Goal: Task Accomplishment & Management: Use online tool/utility

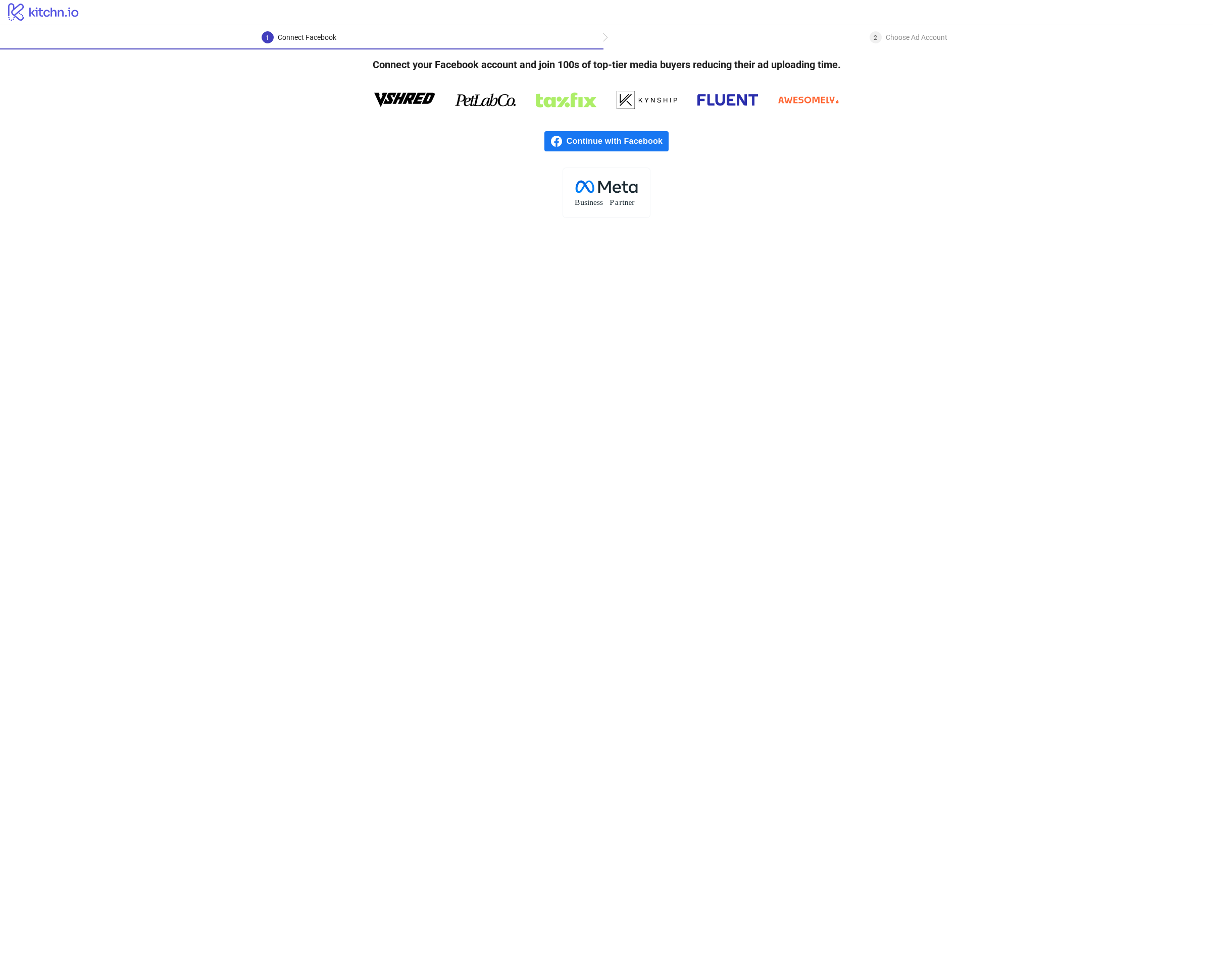
click at [595, 146] on span "Continue with Facebook" at bounding box center [617, 142] width 102 height 20
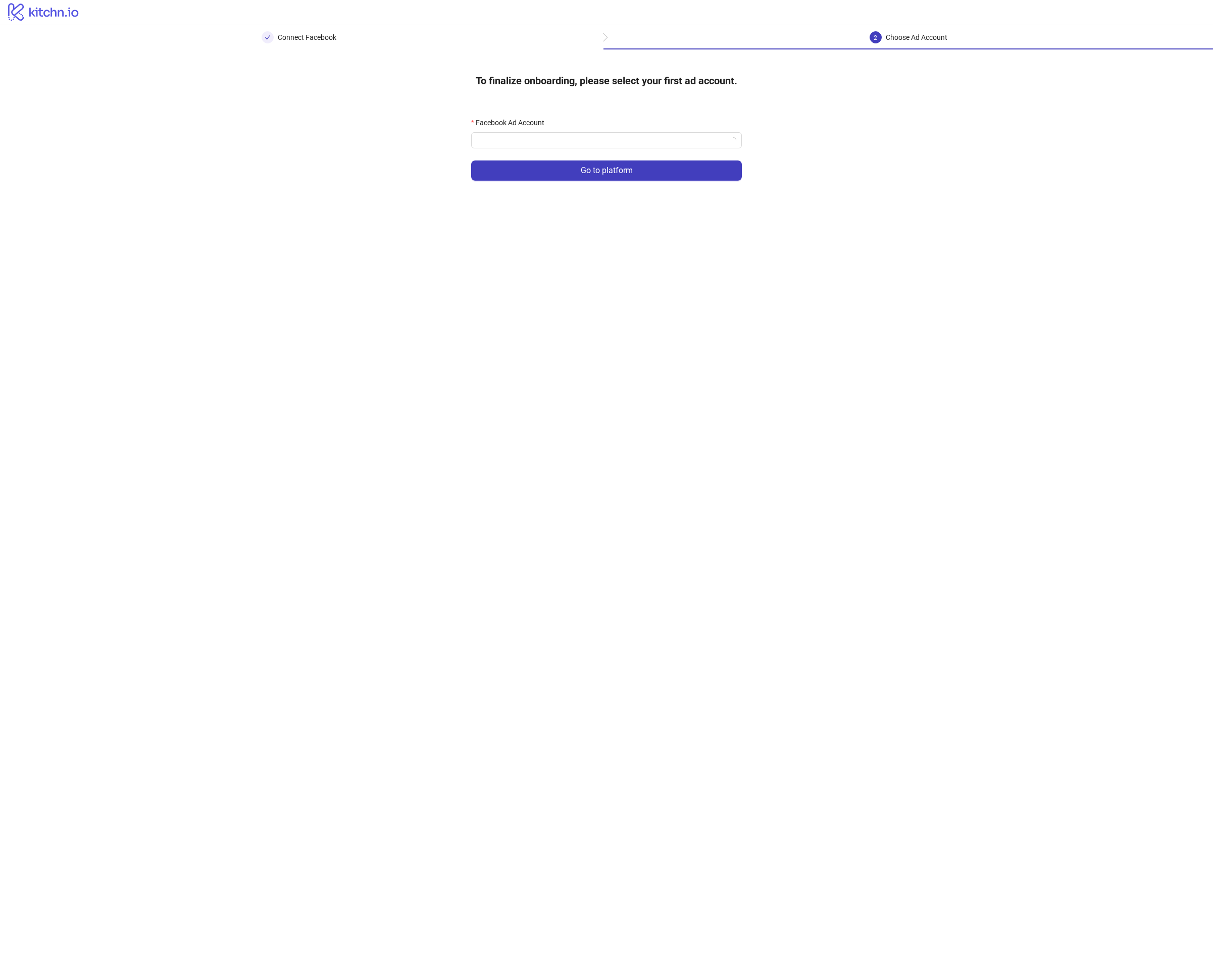
drag, startPoint x: 542, startPoint y: 150, endPoint x: 553, endPoint y: 127, distance: 25.5
click at [542, 150] on form "Facebook Ad Account Go to platform" at bounding box center [606, 154] width 271 height 76
click at [553, 127] on div "Facebook Ad Account" at bounding box center [606, 125] width 271 height 15
click at [548, 137] on input "Facebook Ad Account" at bounding box center [602, 140] width 250 height 15
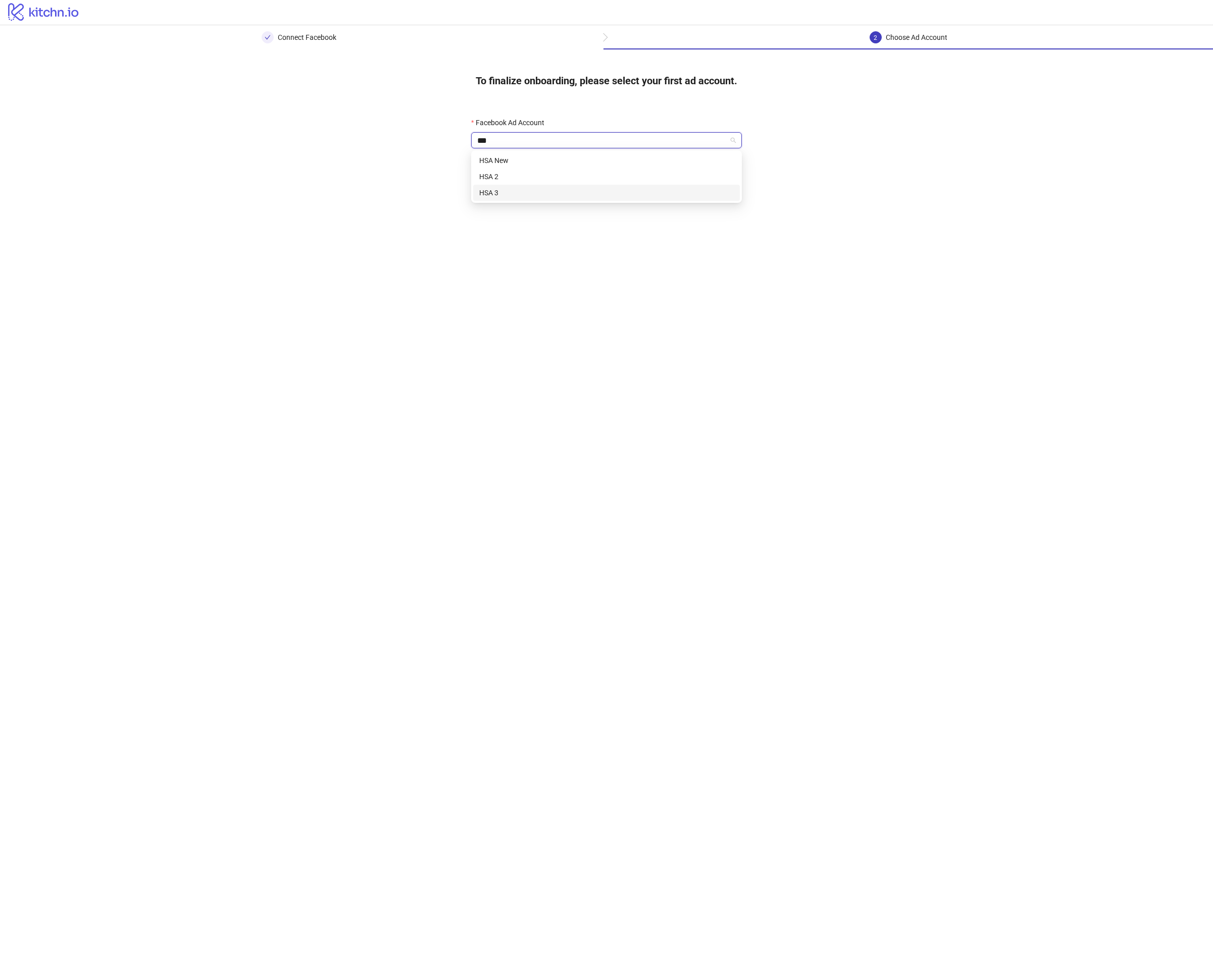
type input "***"
click at [486, 138] on input "Facebook Ad Account" at bounding box center [602, 140] width 250 height 15
type input "***"
click at [504, 173] on div "HSA 2" at bounding box center [606, 176] width 255 height 11
click at [535, 176] on button "Go to platform" at bounding box center [606, 171] width 271 height 20
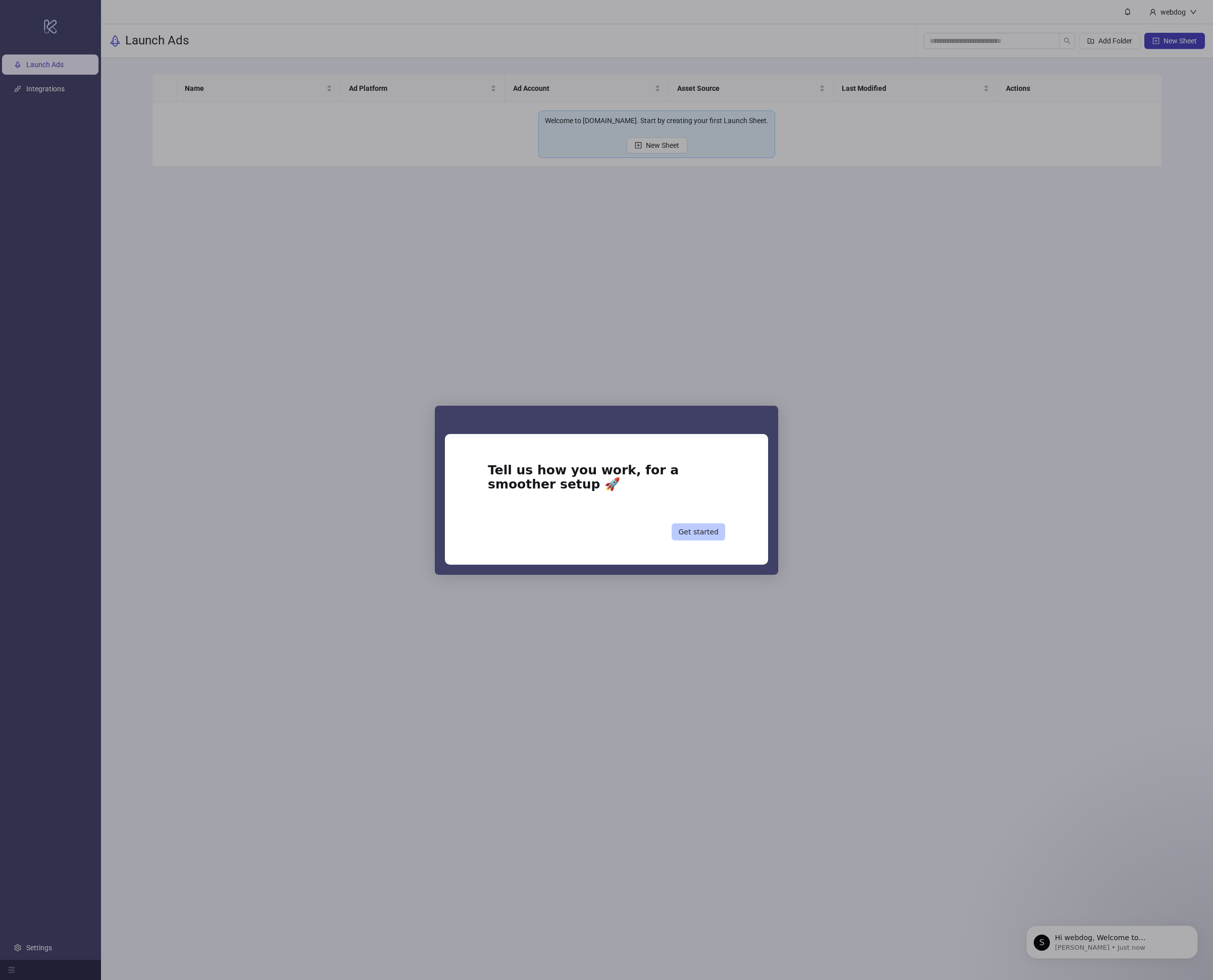
click at [712, 528] on button "Get started" at bounding box center [698, 532] width 53 height 17
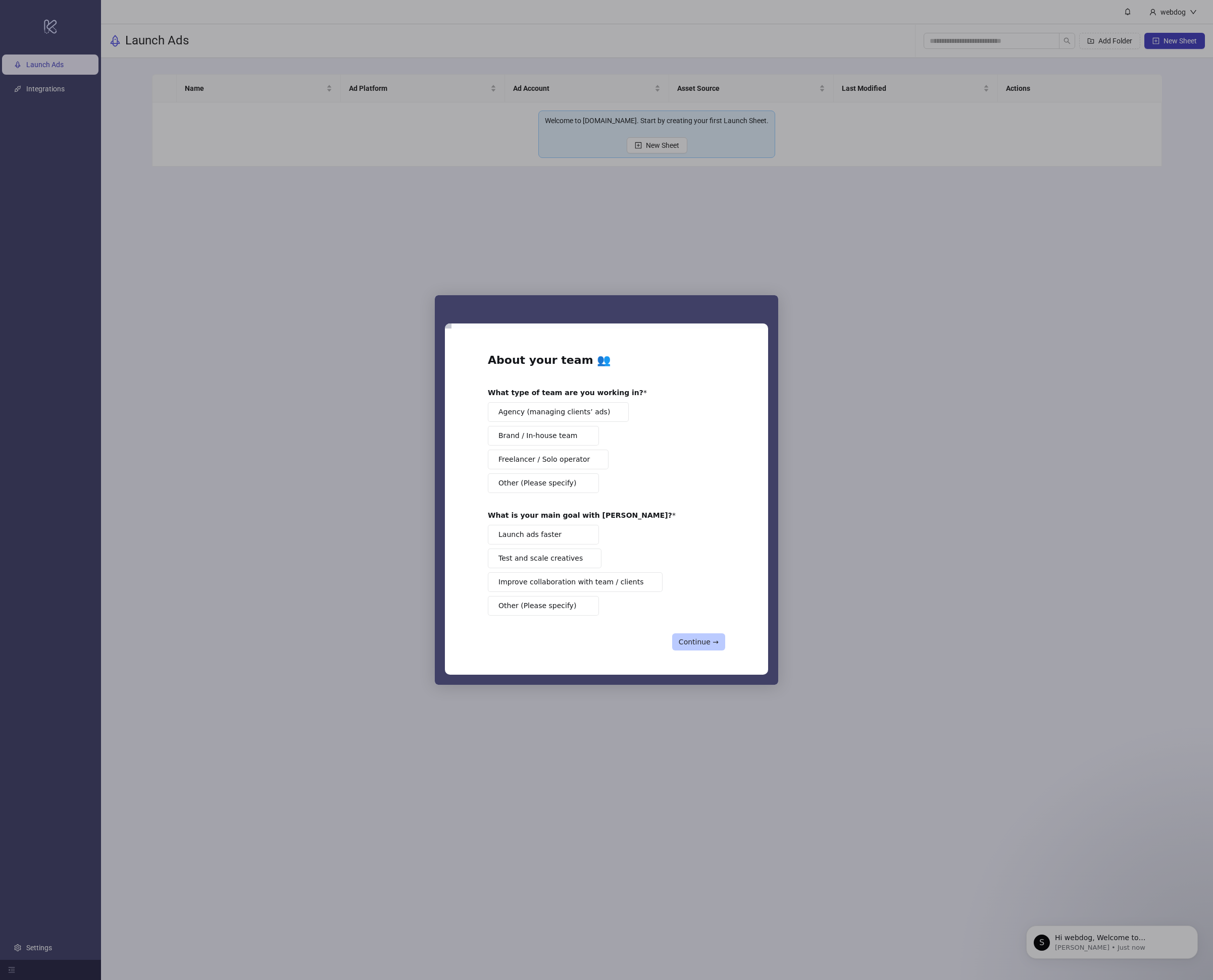
click at [695, 645] on button "Continue →" at bounding box center [699, 641] width 53 height 17
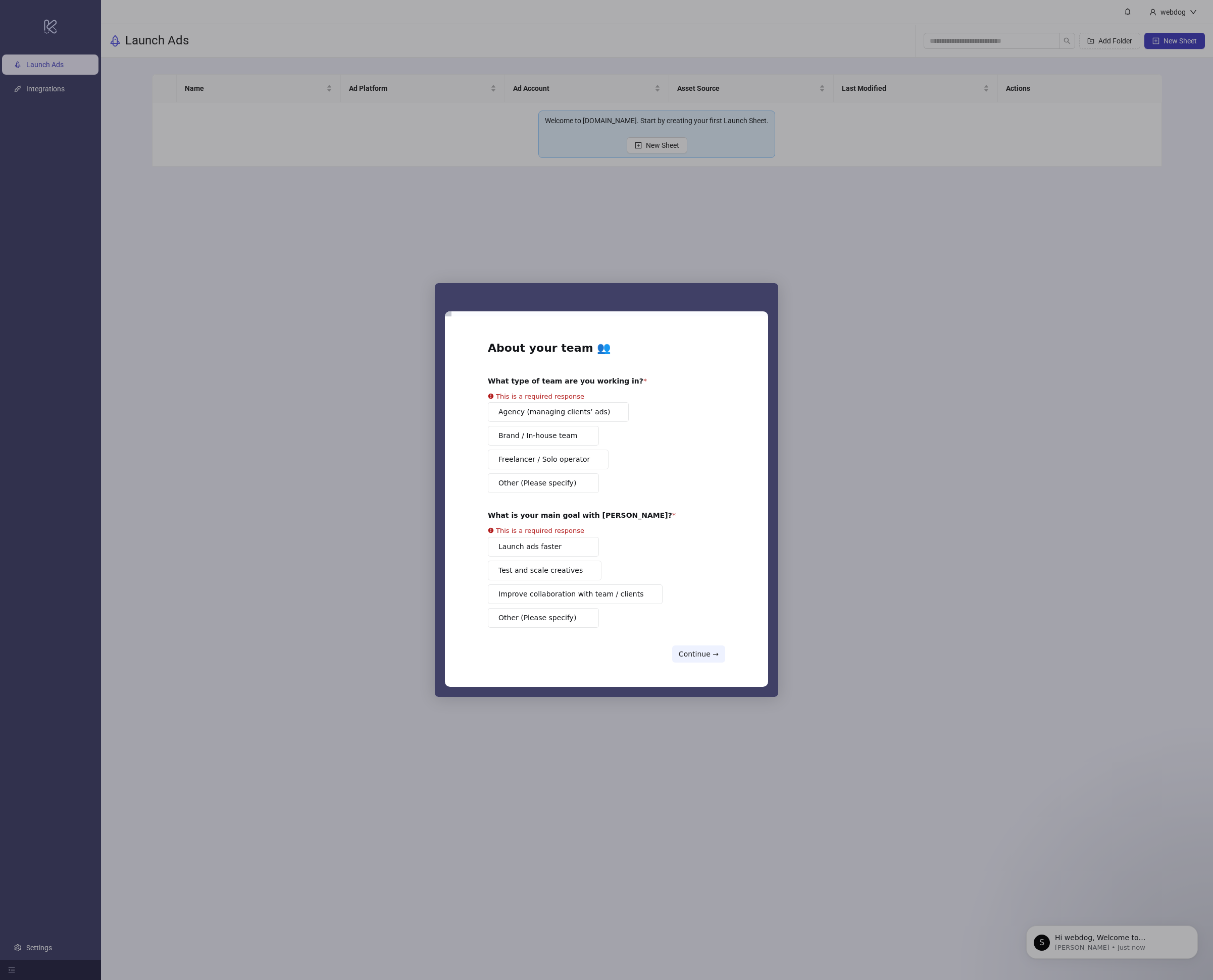
click at [581, 591] on span "Improve collaboration with team / clients" at bounding box center [570, 594] width 145 height 10
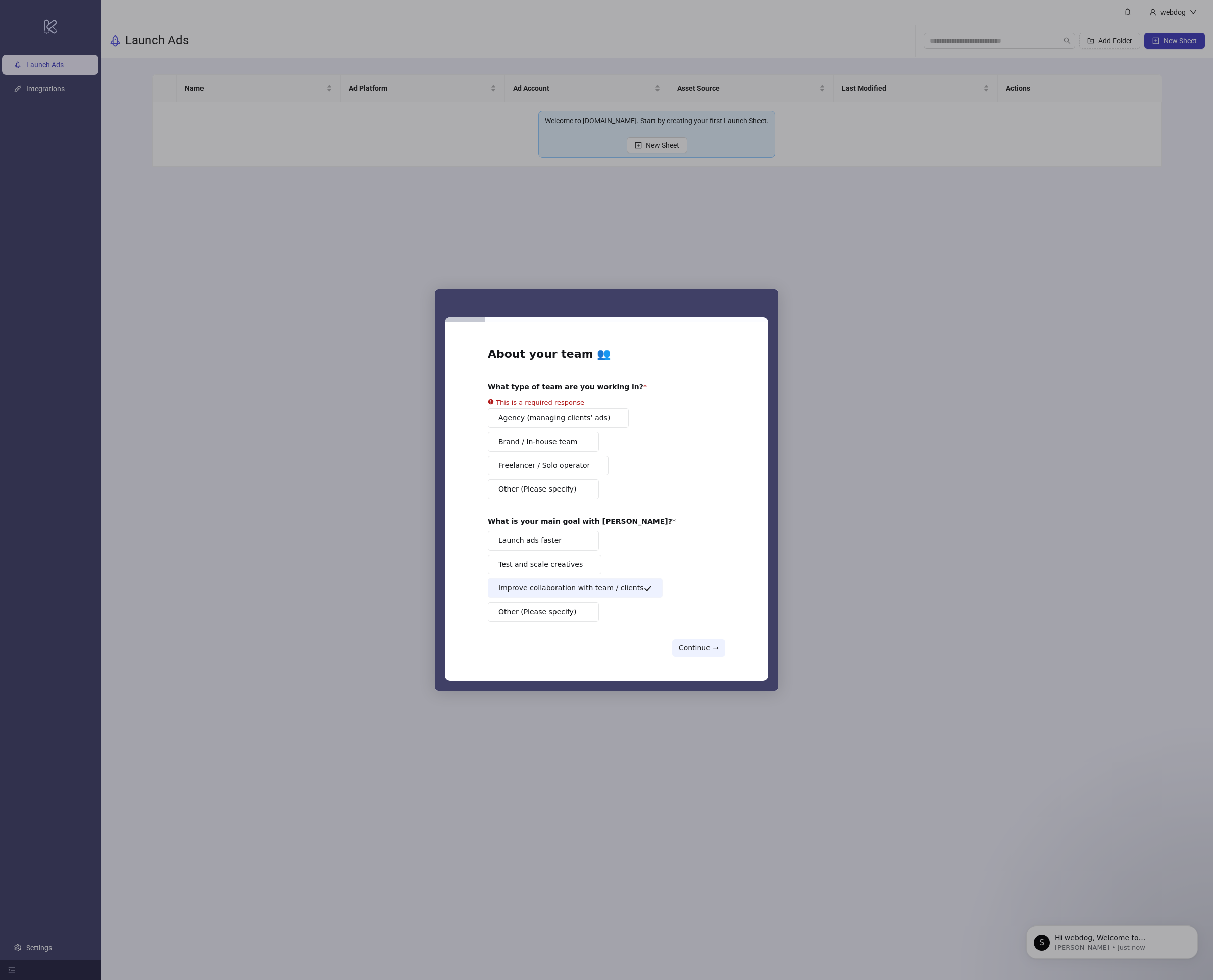
drag, startPoint x: 498, startPoint y: 381, endPoint x: 521, endPoint y: 412, distance: 38.6
click at [499, 382] on div "About your team 👥 What type of team are you working in? This is a required resp…" at bounding box center [607, 501] width 238 height 310
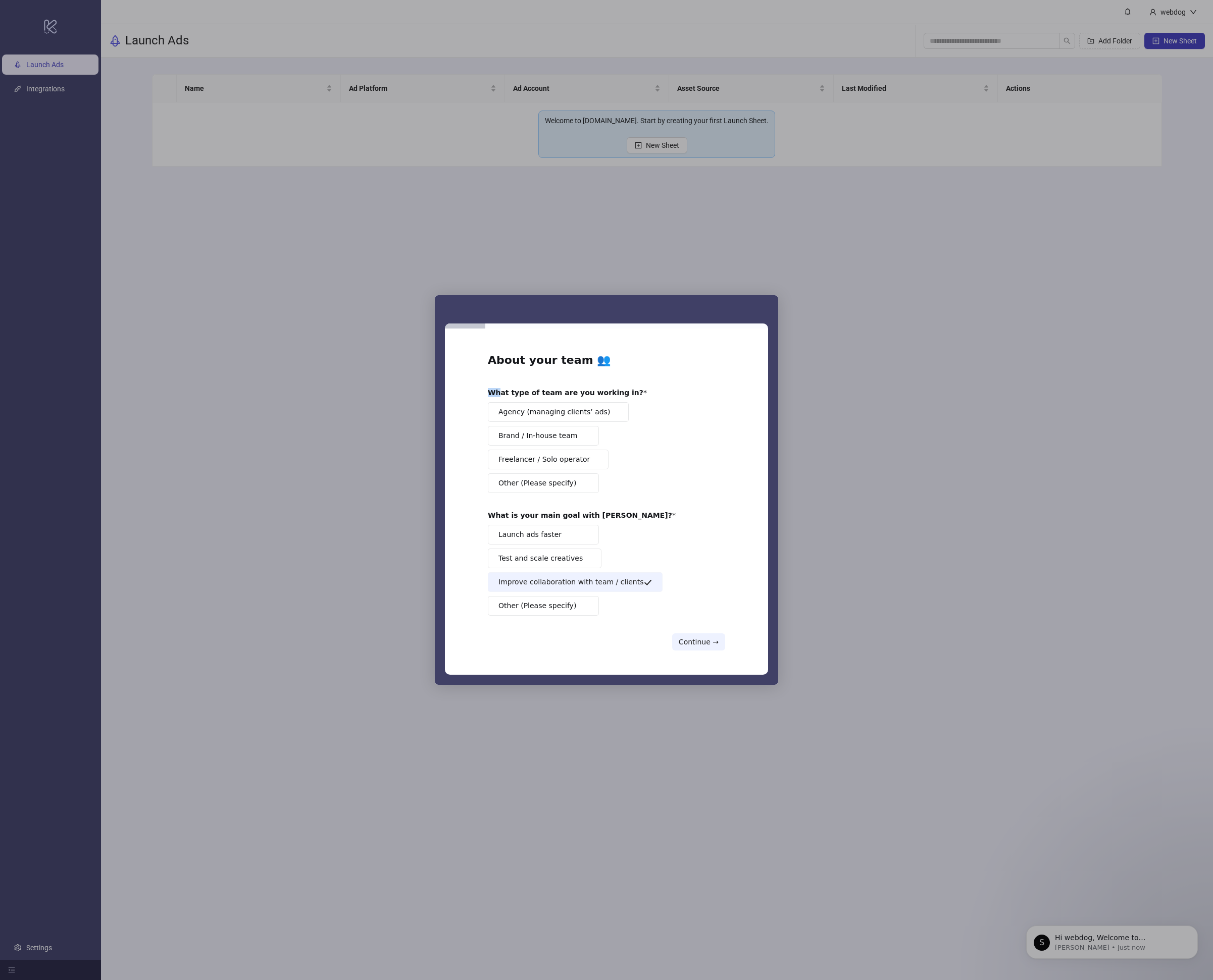
click at [524, 416] on span "Agency (managing clients’ ads)" at bounding box center [553, 412] width 111 height 10
click at [690, 664] on div "About your team 👥 What type of team are you working in? Agency (managing client…" at bounding box center [606, 501] width 323 height 347
click at [695, 645] on button "Continue →" at bounding box center [699, 641] width 53 height 17
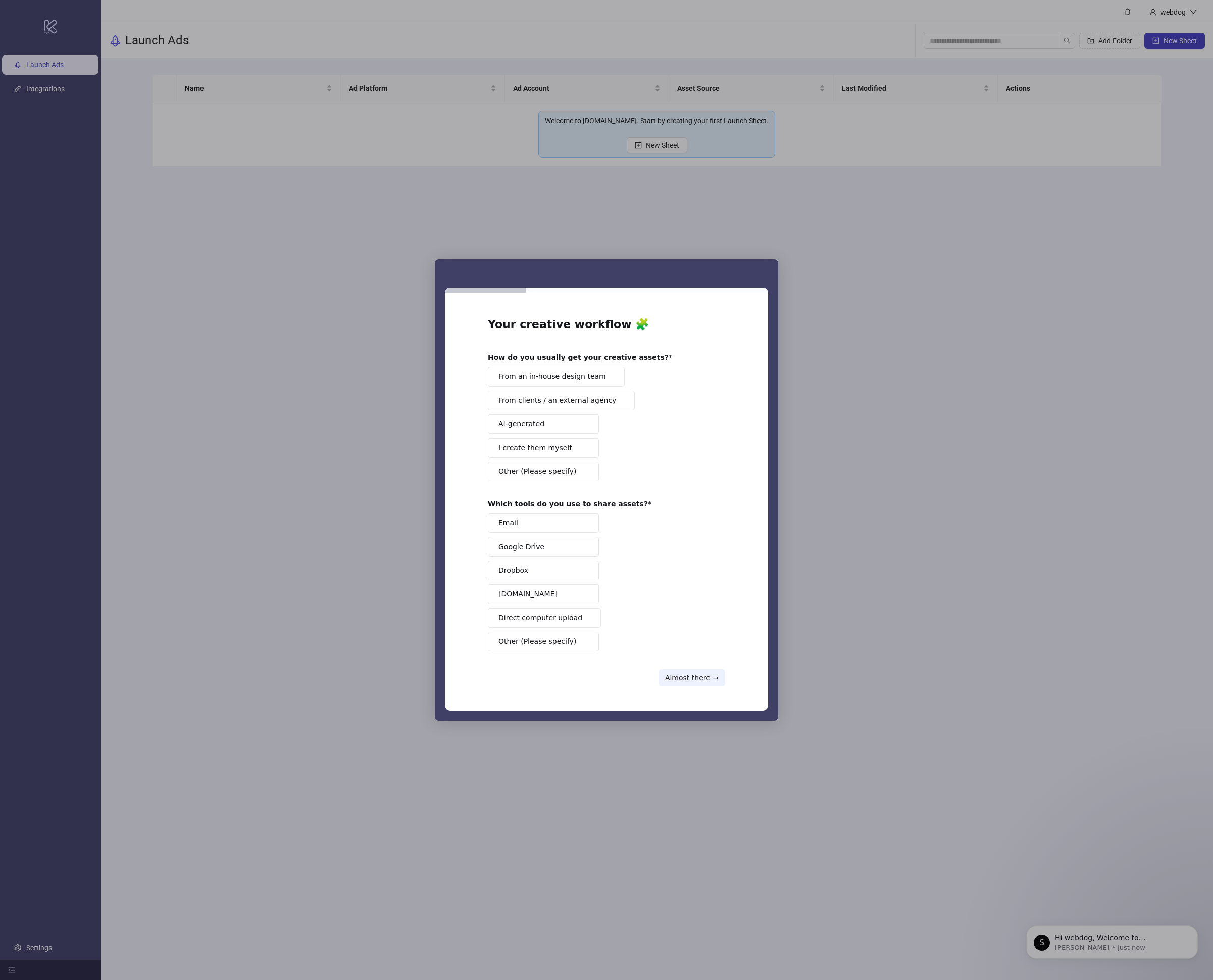
drag, startPoint x: 469, startPoint y: 628, endPoint x: 508, endPoint y: 640, distance: 40.8
click at [469, 629] on div "Your creative workflow 🧩 How do you usually get your creative assets? From an i…" at bounding box center [606, 501] width 323 height 418
click at [508, 640] on span "Other (Please specify)" at bounding box center [537, 641] width 78 height 10
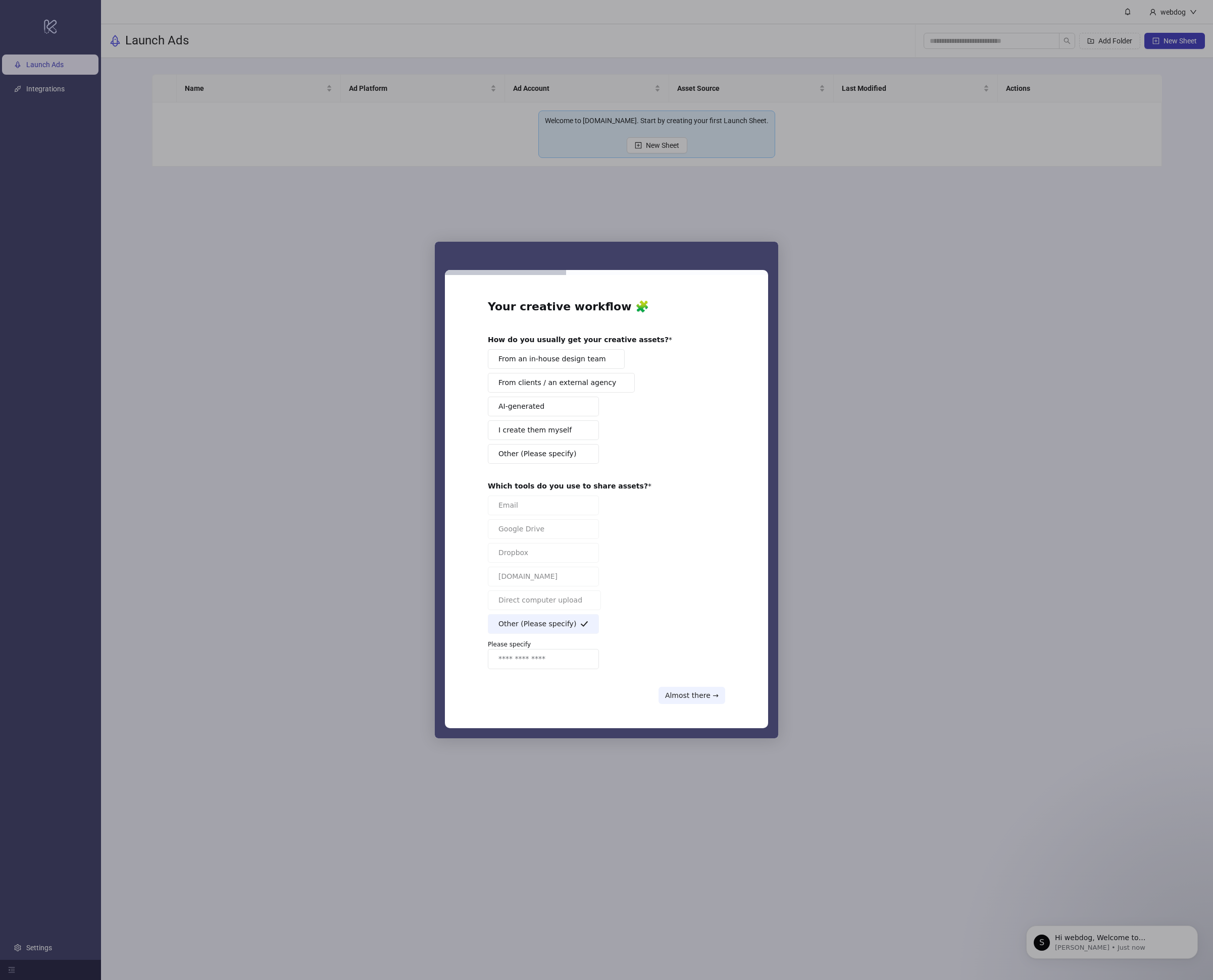
click at [696, 689] on button "Almost there →" at bounding box center [692, 696] width 67 height 17
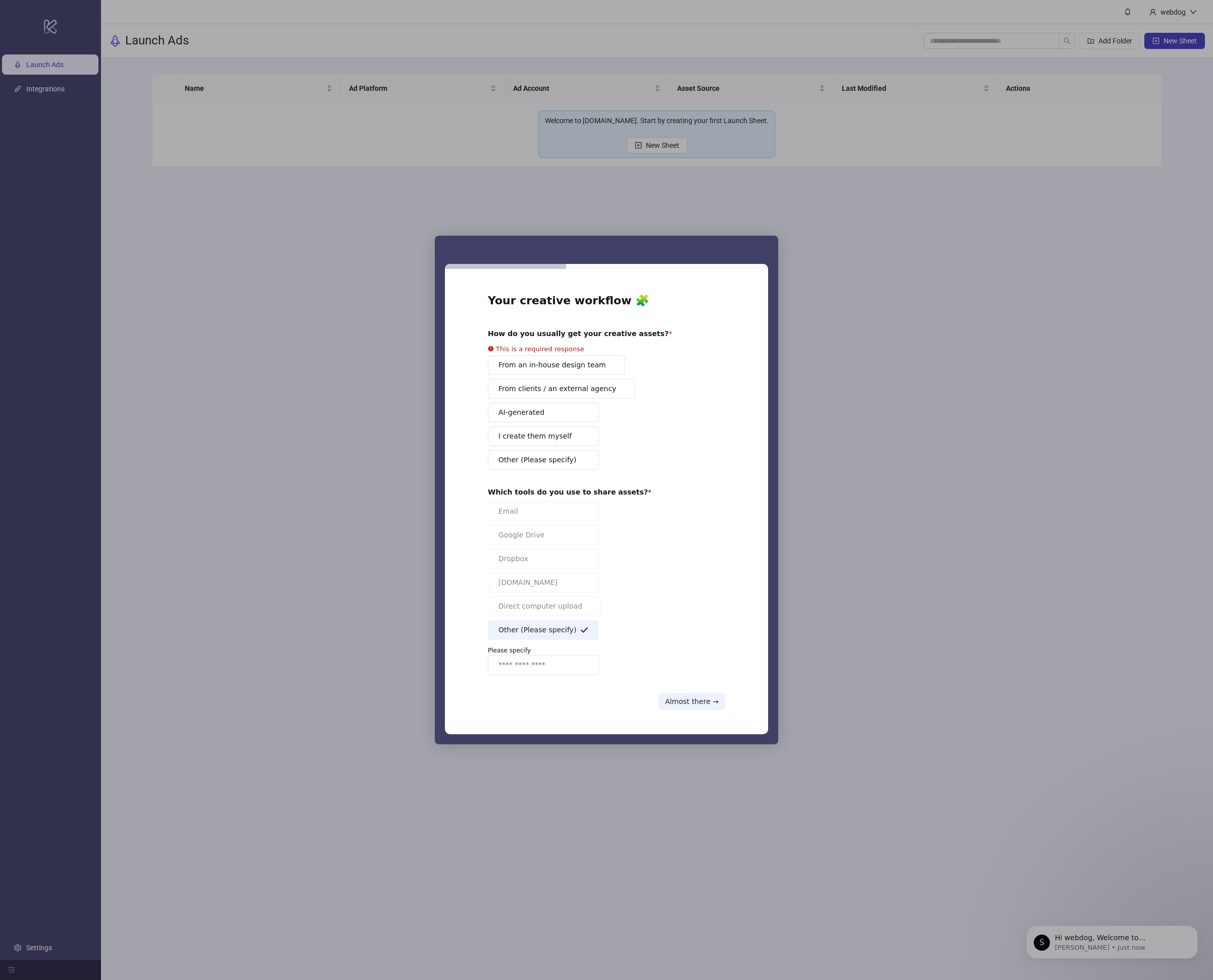
click at [586, 655] on input "Enter response" at bounding box center [543, 665] width 111 height 20
click at [560, 595] on div "Email Google Drive Dropbox Frame.io Direct computer upload Other (Please specif…" at bounding box center [607, 588] width 238 height 174
click at [670, 694] on button "Almost there →" at bounding box center [692, 702] width 67 height 17
click at [699, 703] on button "Almost there →" at bounding box center [692, 702] width 67 height 17
drag, startPoint x: 563, startPoint y: 622, endPoint x: 549, endPoint y: 582, distance: 42.4
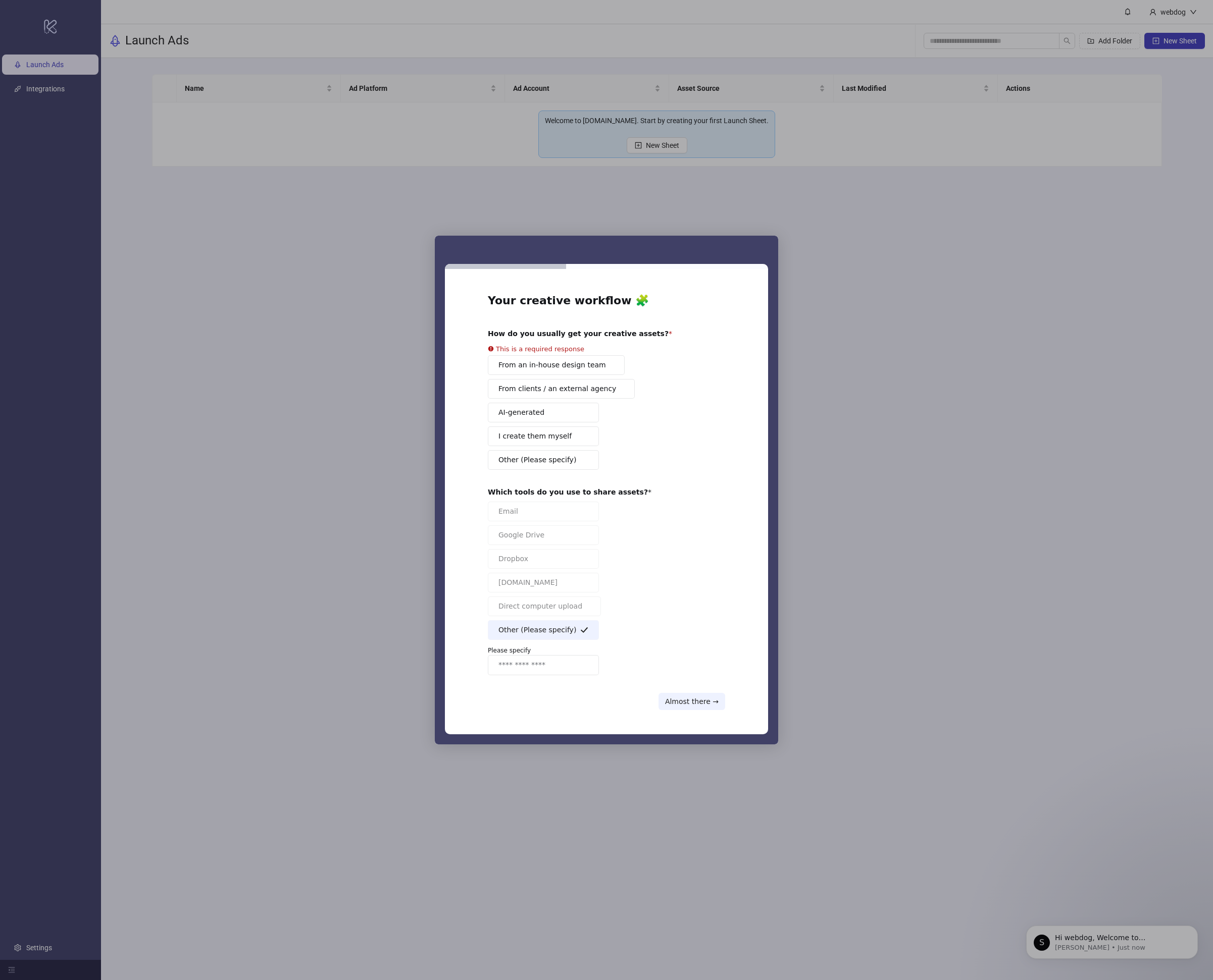
click at [563, 621] on button "Other (Please specify)" at bounding box center [543, 630] width 111 height 20
drag, startPoint x: 549, startPoint y: 582, endPoint x: 533, endPoint y: 481, distance: 102.3
click at [548, 568] on button "Dropbox" at bounding box center [543, 558] width 111 height 20
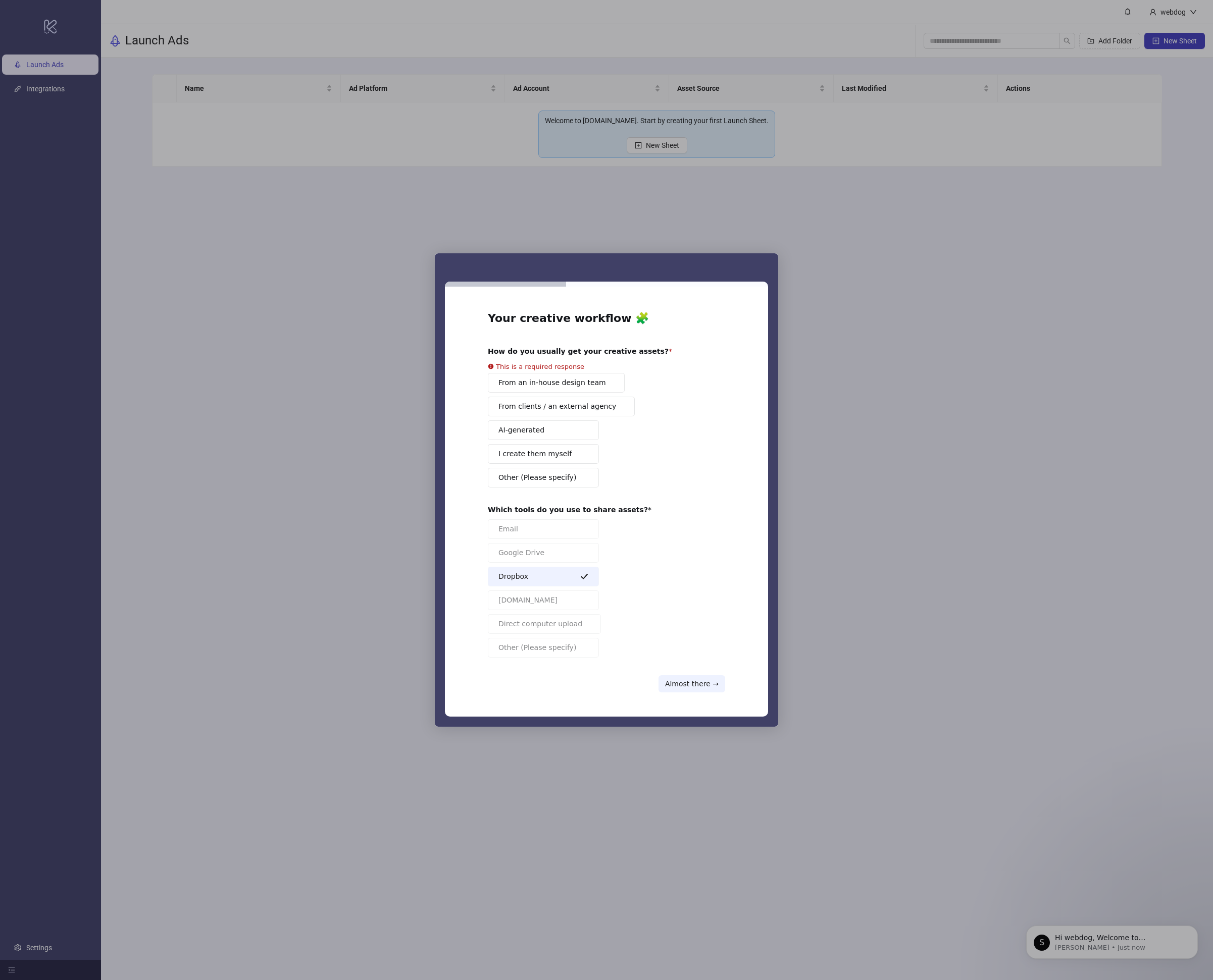
click at [533, 436] on div "From an in-house design team From clients / an external agency AI-generated I c…" at bounding box center [607, 430] width 238 height 115
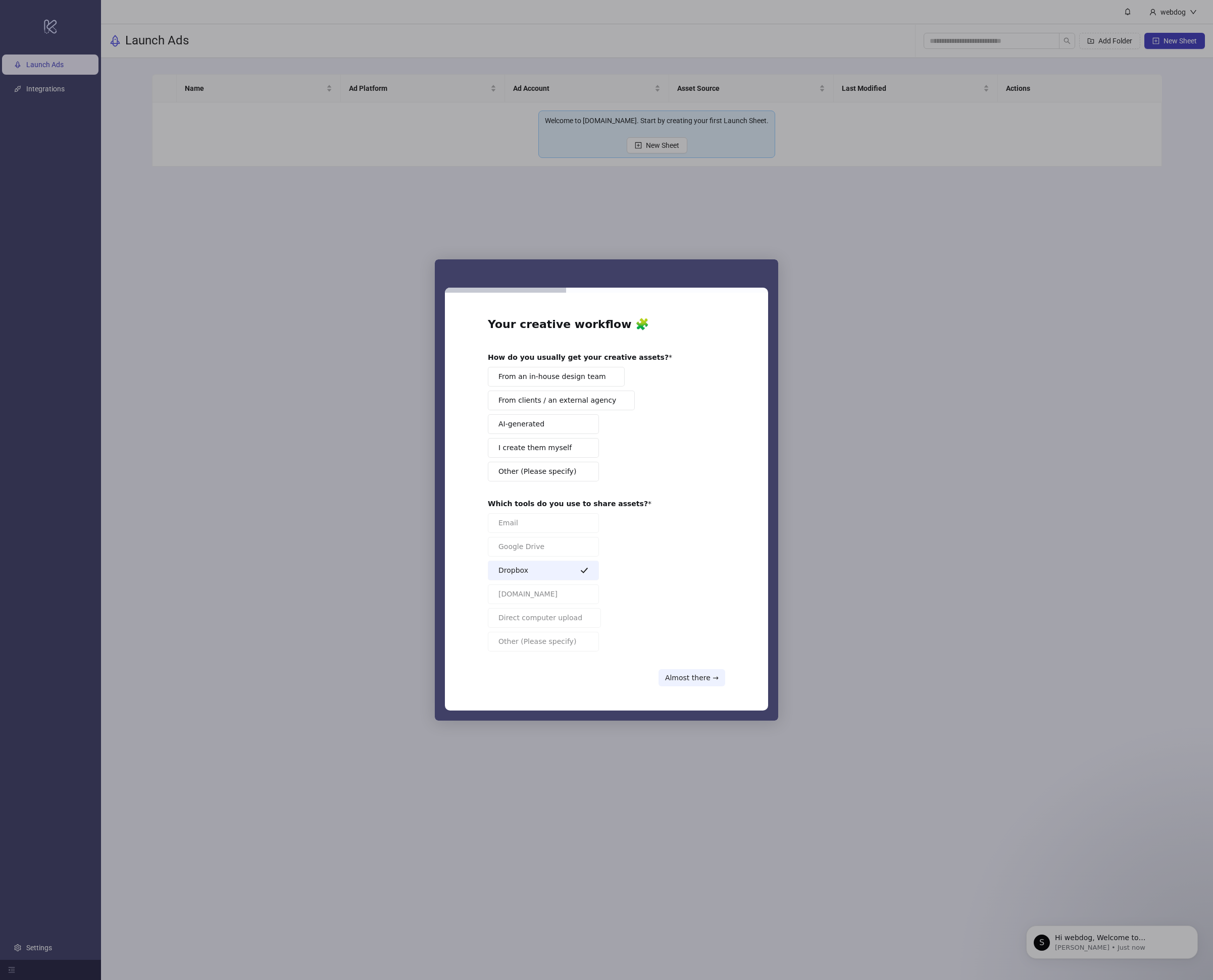
click at [660, 576] on div "Email Google Drive Dropbox Frame.io Direct computer upload Other (Please specif…" at bounding box center [607, 582] width 238 height 138
drag, startPoint x: 475, startPoint y: 398, endPoint x: 504, endPoint y: 411, distance: 31.8
click at [475, 398] on div "Your creative workflow 🧩 How do you usually get your creative assets? From an i…" at bounding box center [606, 501] width 323 height 418
click at [514, 420] on span "AI-generated" at bounding box center [521, 424] width 46 height 10
drag, startPoint x: 519, startPoint y: 424, endPoint x: 536, endPoint y: 439, distance: 22.7
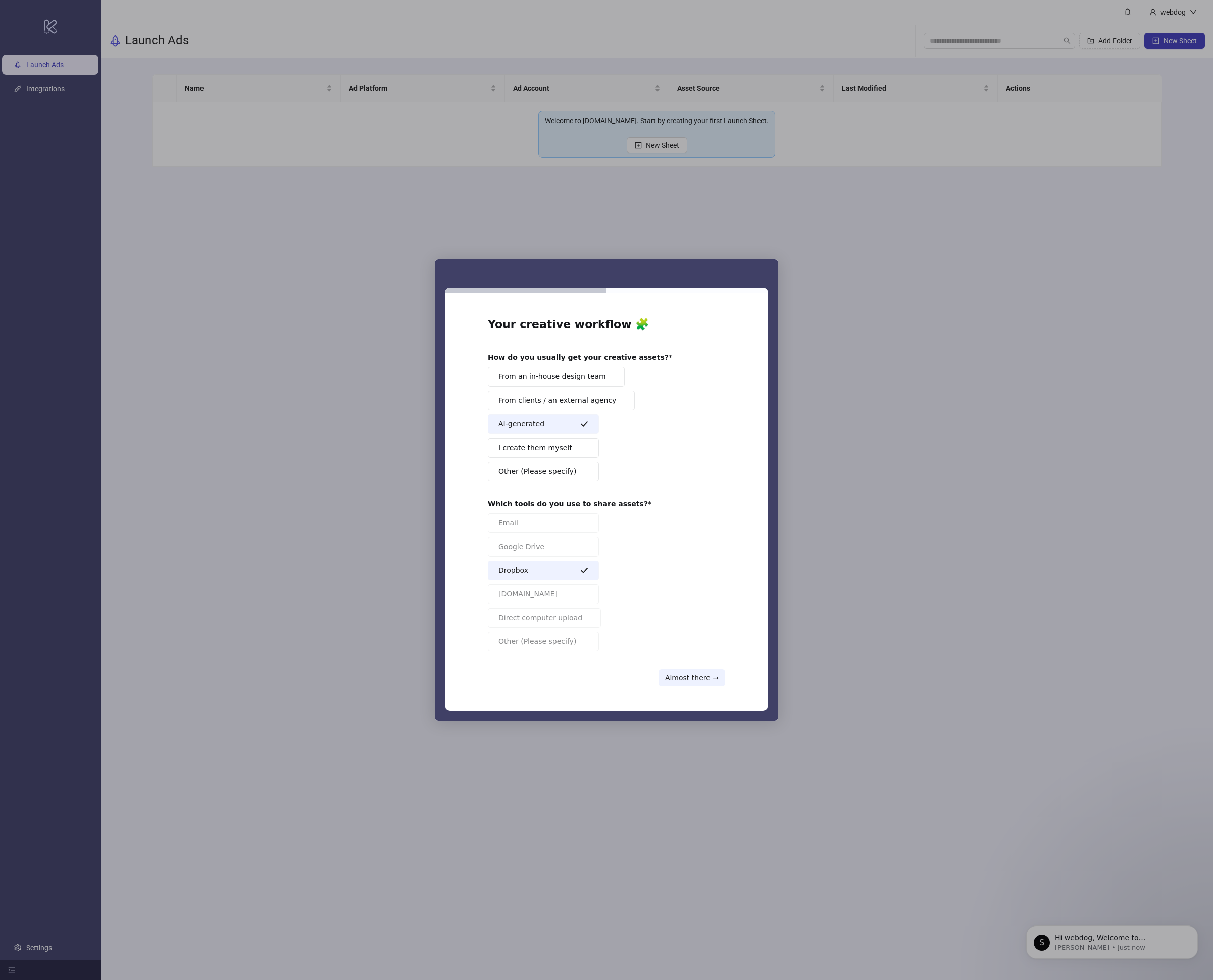
click at [519, 427] on span "AI-generated" at bounding box center [521, 424] width 46 height 10
click at [543, 462] on button "Other (Please specify)" at bounding box center [543, 471] width 111 height 20
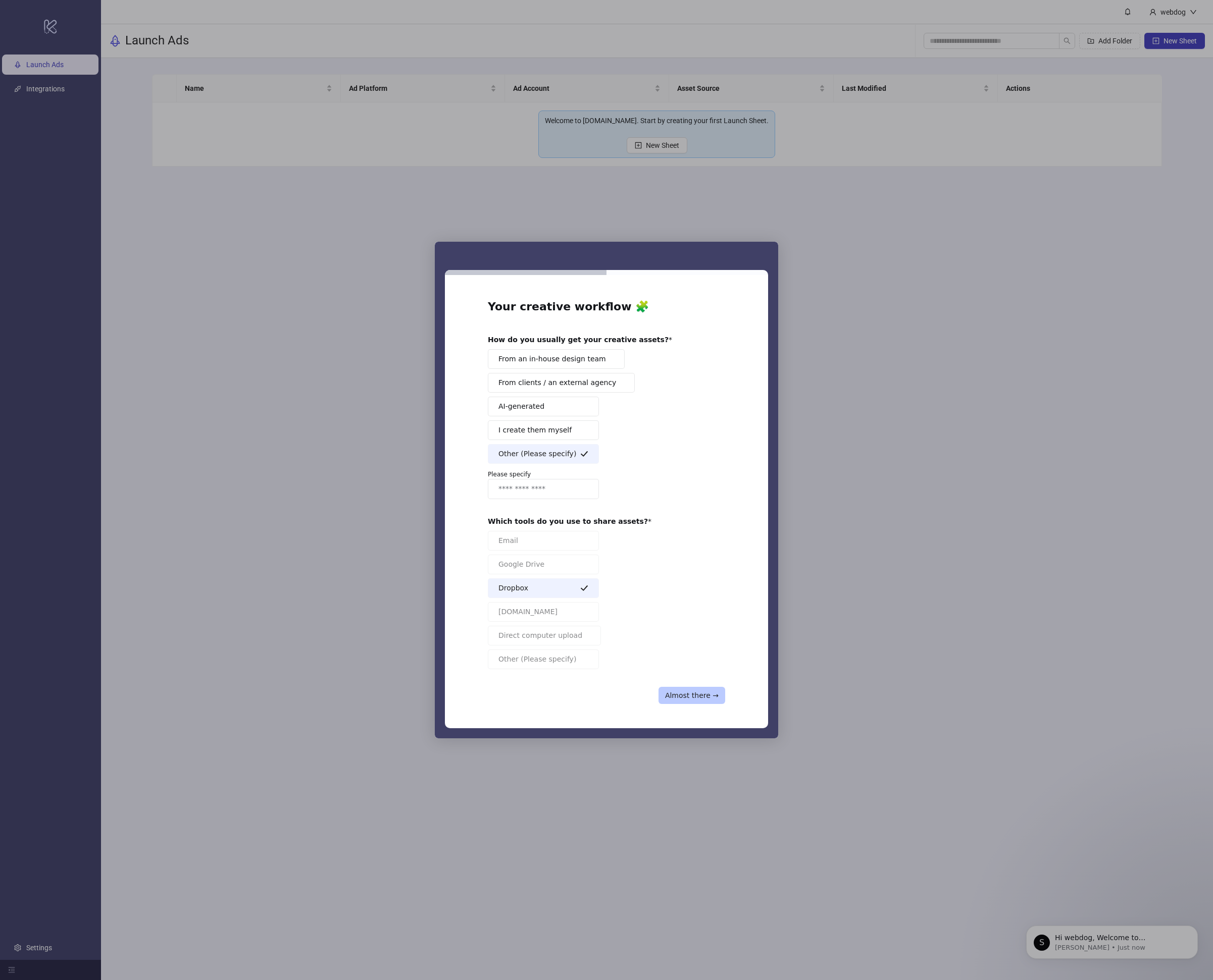
click at [698, 692] on button "Almost there →" at bounding box center [692, 696] width 67 height 17
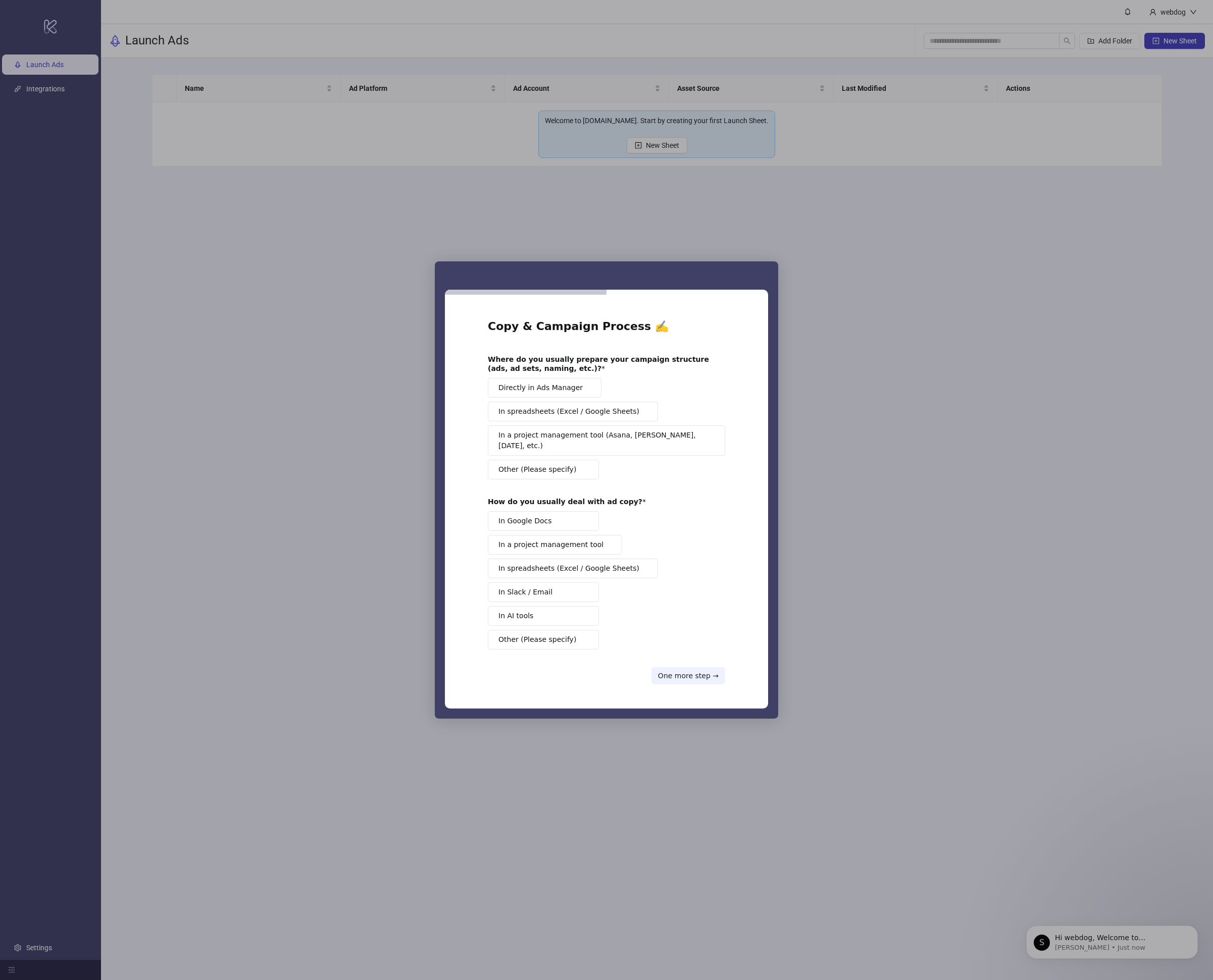
drag, startPoint x: 1015, startPoint y: 423, endPoint x: 935, endPoint y: 347, distance: 110.3
click at [1015, 423] on div "Intercom messenger" at bounding box center [606, 490] width 1213 height 980
click at [690, 667] on button "One more step →" at bounding box center [688, 675] width 74 height 17
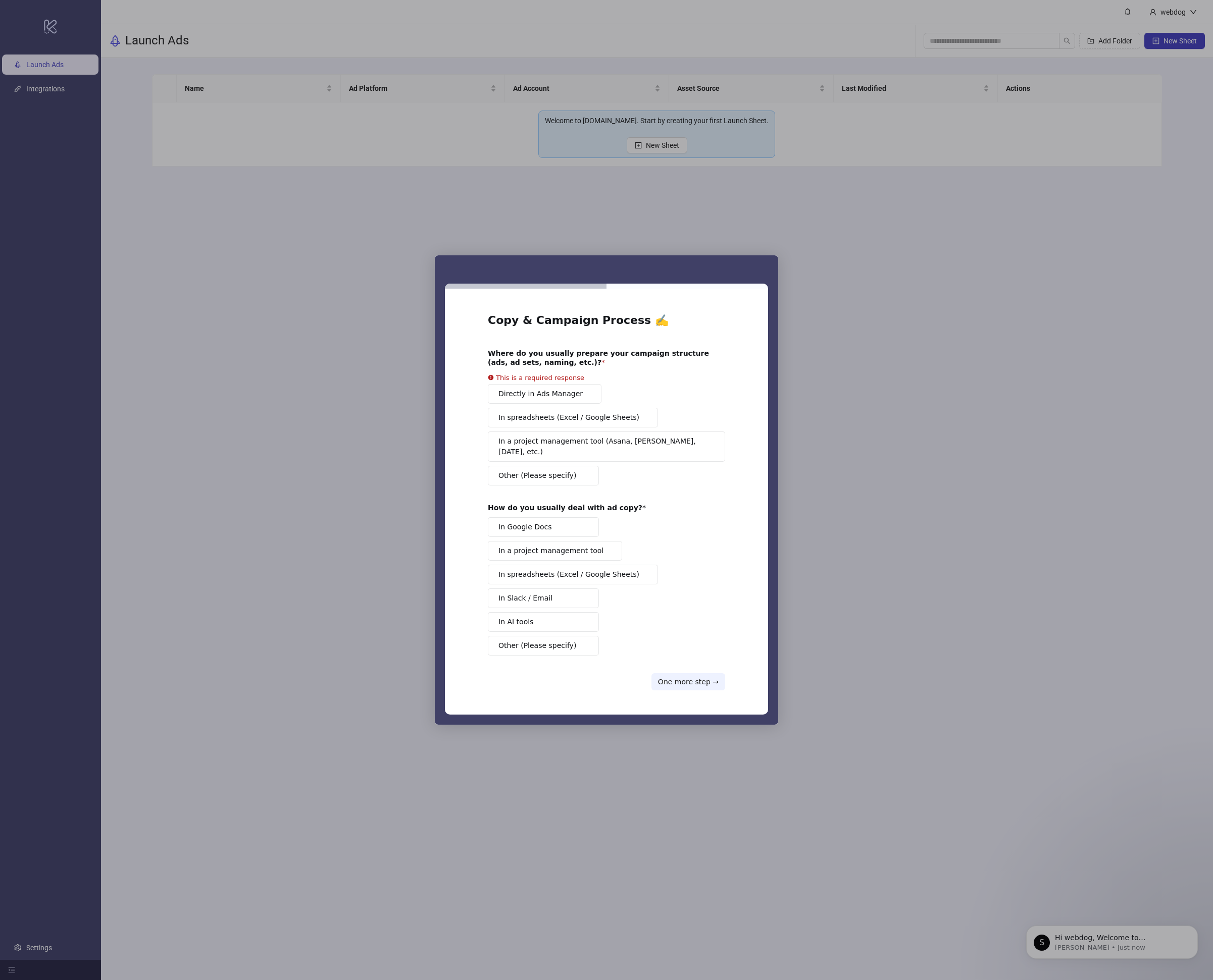
click at [560, 518] on button "In Google Docs" at bounding box center [543, 527] width 111 height 20
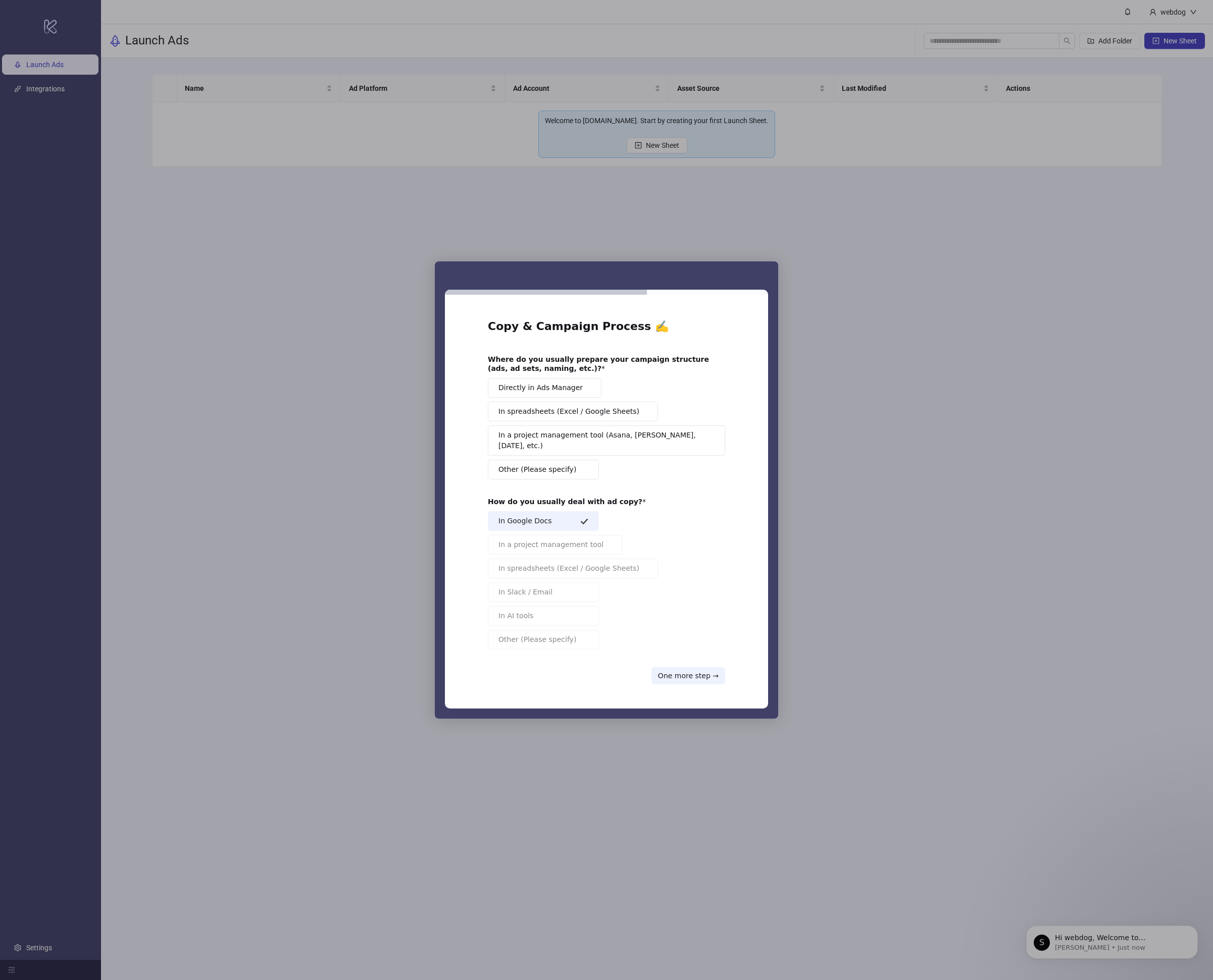
click at [569, 475] on div "Copy & Campaign Process ✍️ Where do you usually prepare your campaign structure…" at bounding box center [607, 501] width 238 height 366
click at [507, 445] on span "In a project management tool (Asana, Trello, Monday, etc.)" at bounding box center [603, 440] width 209 height 21
click at [710, 673] on button "One more step →" at bounding box center [688, 675] width 74 height 17
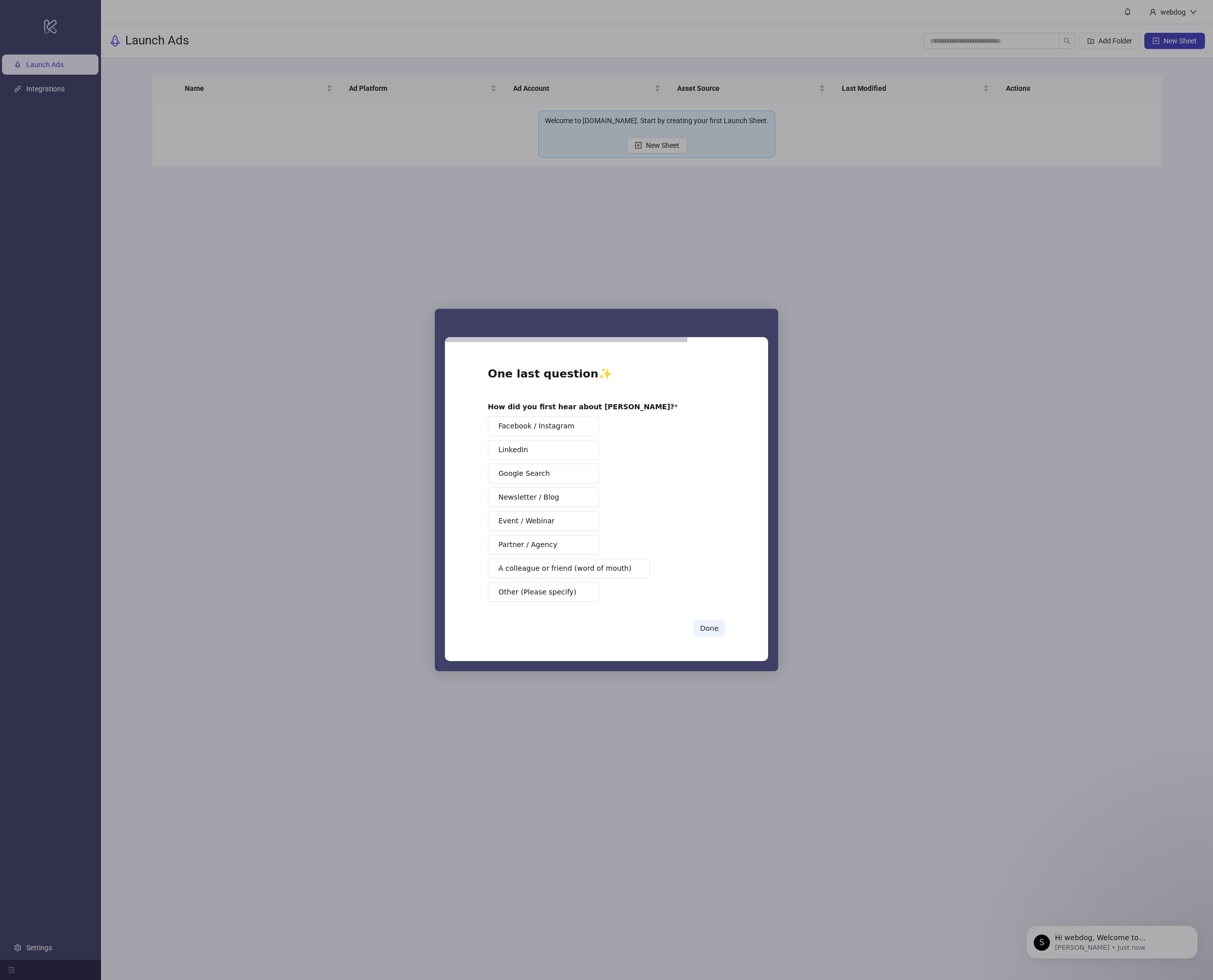
click at [582, 529] on button "Event / Webinar" at bounding box center [543, 521] width 111 height 20
click at [711, 626] on button "Done" at bounding box center [709, 628] width 31 height 17
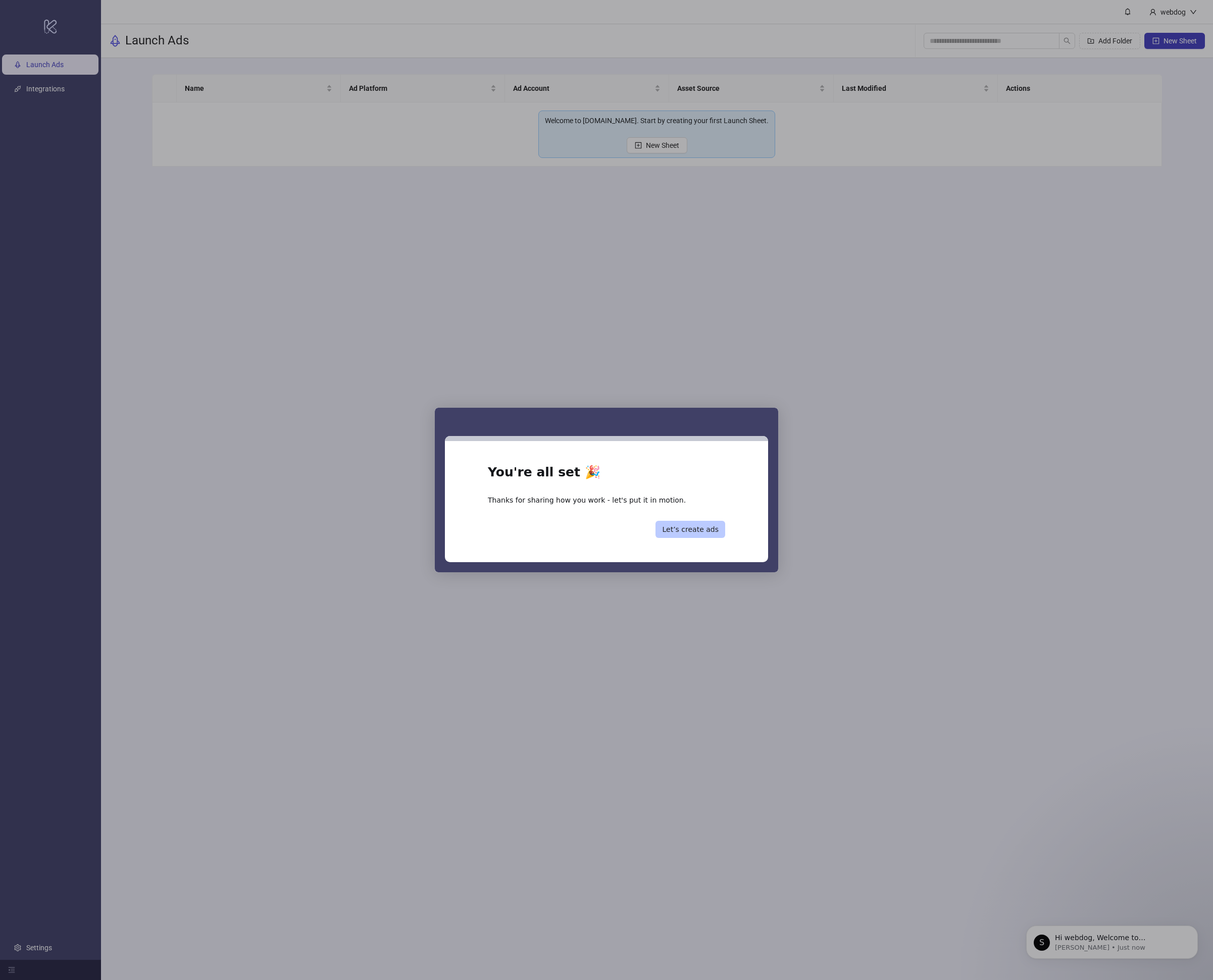
click at [688, 533] on button "Let’s create ads" at bounding box center [690, 529] width 70 height 17
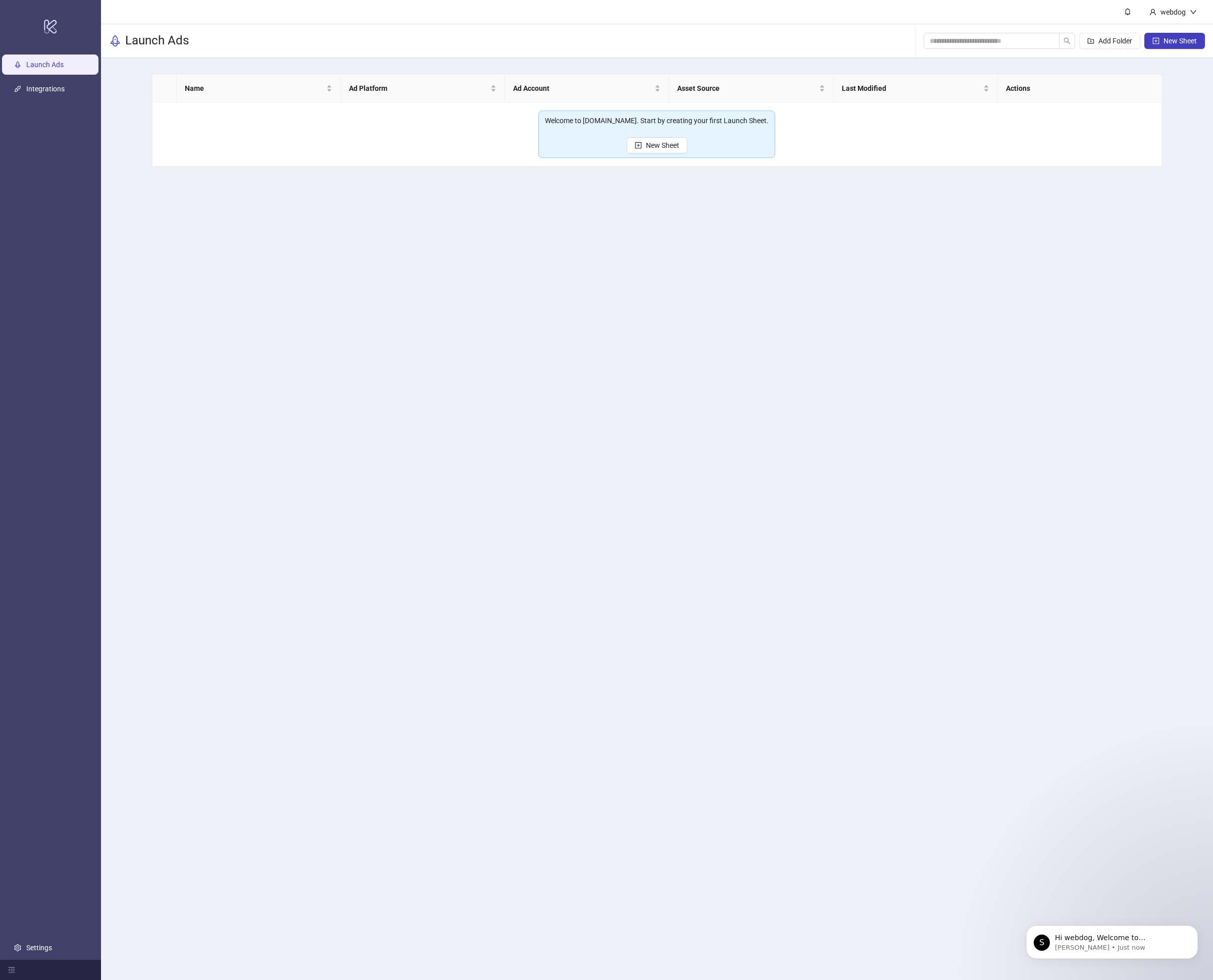
click at [399, 222] on main "webdog Launch Ads Add Folder New Sheet Name Ad Platform Ad Account Asset Source…" at bounding box center [657, 490] width 1112 height 980
click at [632, 145] on button "New Sheet" at bounding box center [656, 145] width 60 height 16
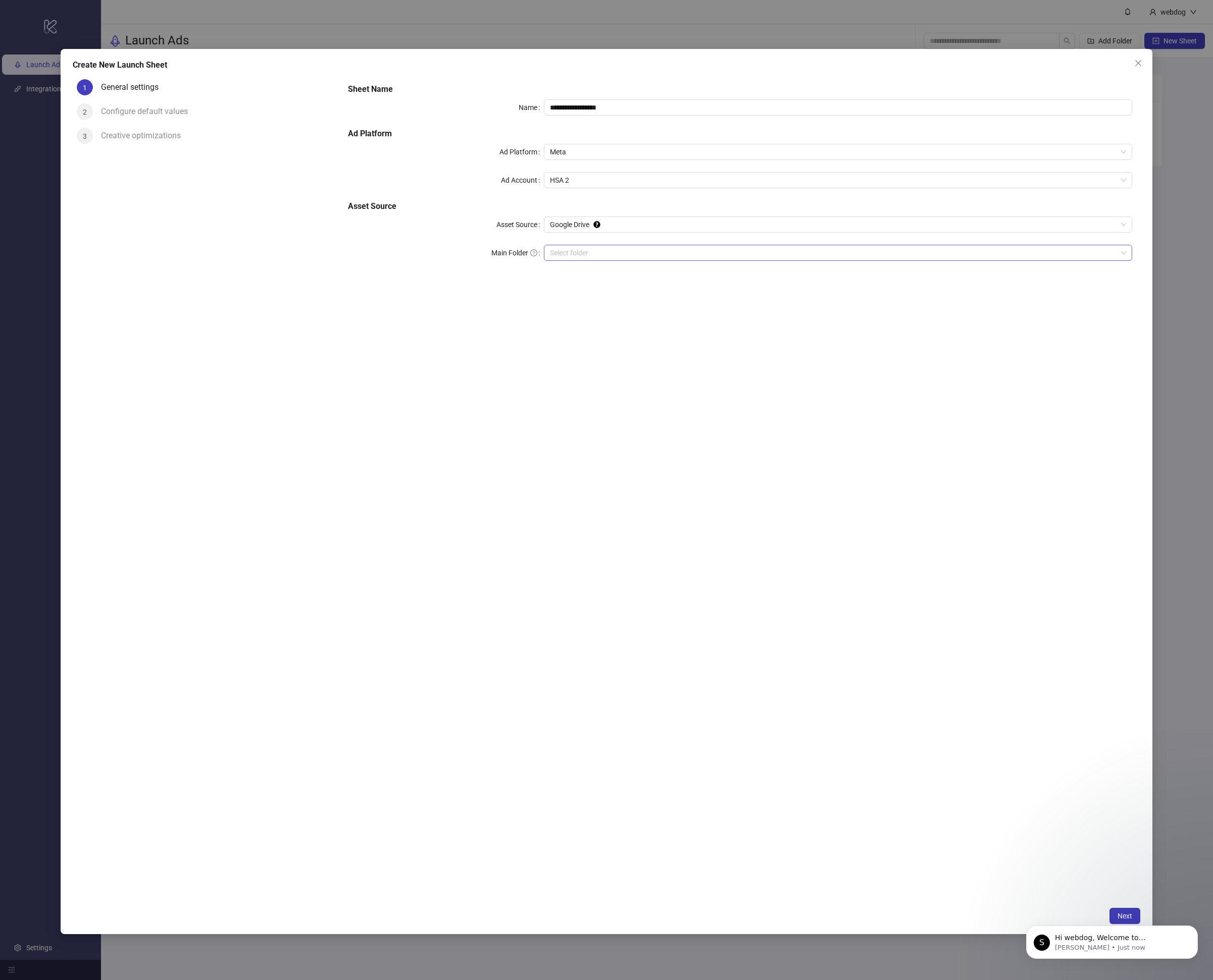
click at [582, 249] on input "Main Folder" at bounding box center [834, 253] width 567 height 15
click at [635, 255] on input "Main Folder" at bounding box center [834, 253] width 567 height 15
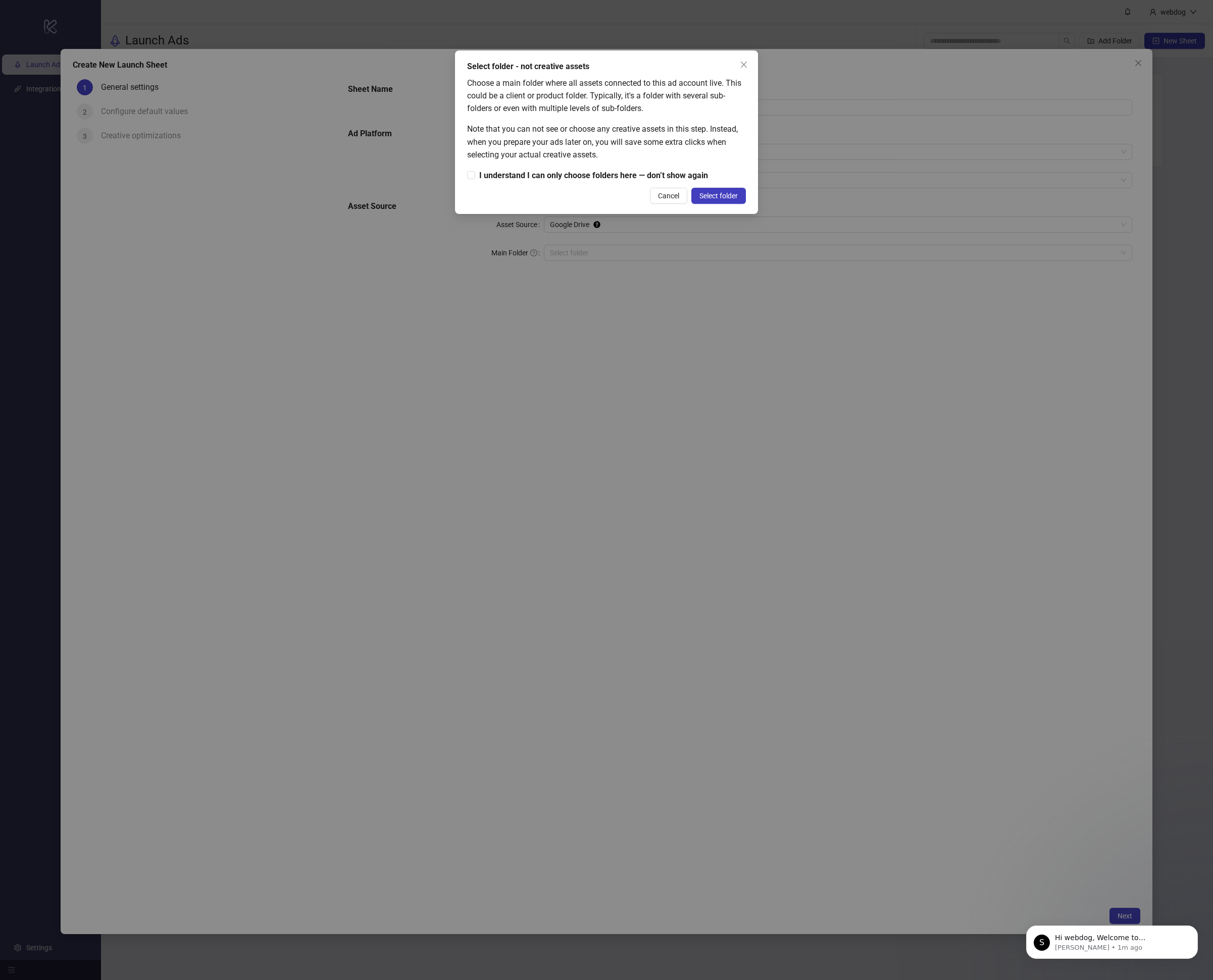
click at [646, 151] on div "Note that you can not see or choose any creative assets in this step. Instead, …" at bounding box center [606, 142] width 278 height 38
click at [641, 163] on div "Choose a main folder where all assets connected to this ad account live. This c…" at bounding box center [606, 129] width 278 height 105
click at [639, 170] on div "Choose a main folder where all assets connected to this ad account live. This c…" at bounding box center [606, 129] width 278 height 105
click at [657, 188] on button "Cancel" at bounding box center [669, 195] width 37 height 16
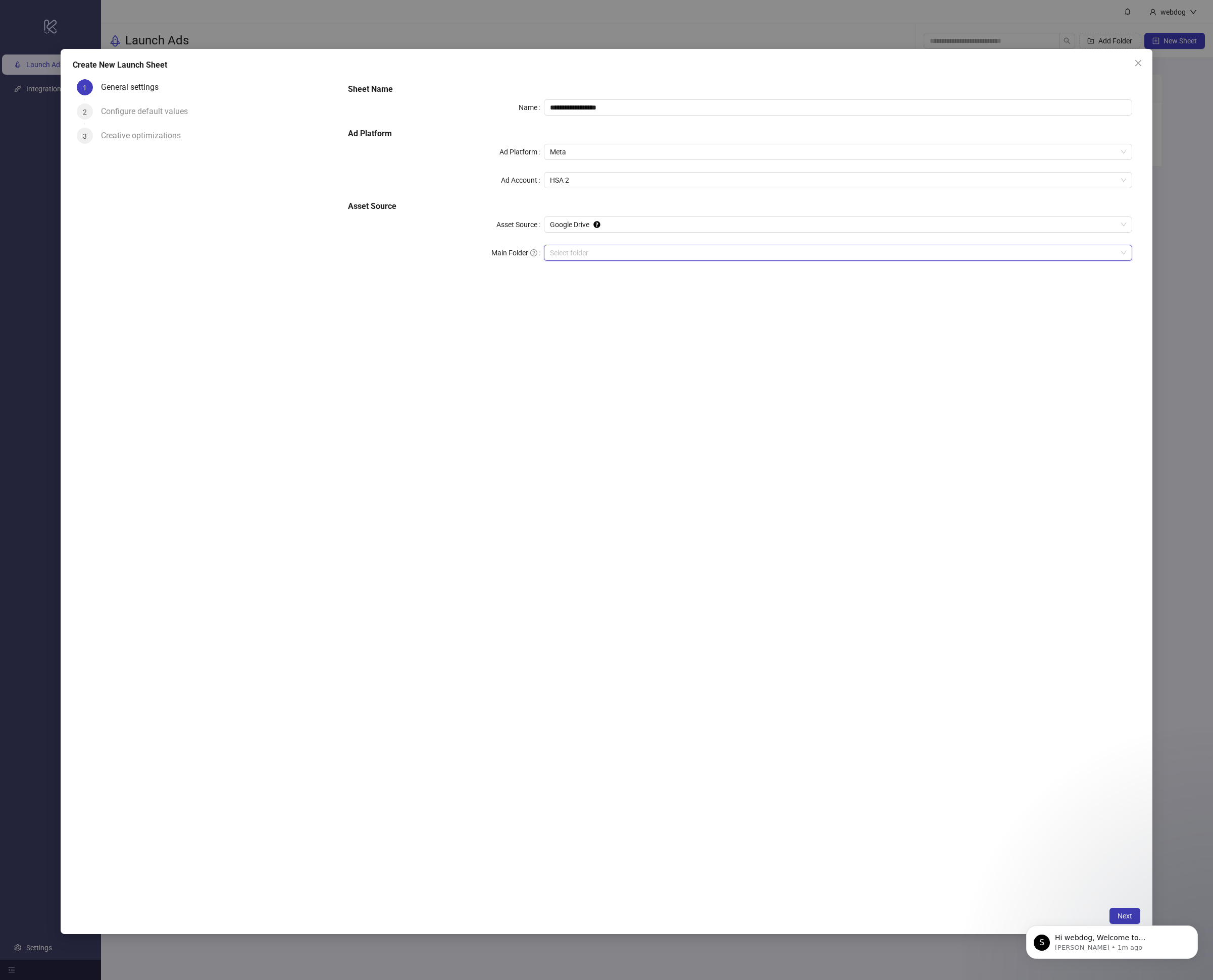
click at [649, 244] on div "**********" at bounding box center [739, 177] width 792 height 198
click at [643, 273] on div "**********" at bounding box center [739, 177] width 792 height 198
click at [643, 266] on div "**********" at bounding box center [739, 177] width 792 height 198
click at [640, 259] on input "Main Folder" at bounding box center [834, 253] width 567 height 15
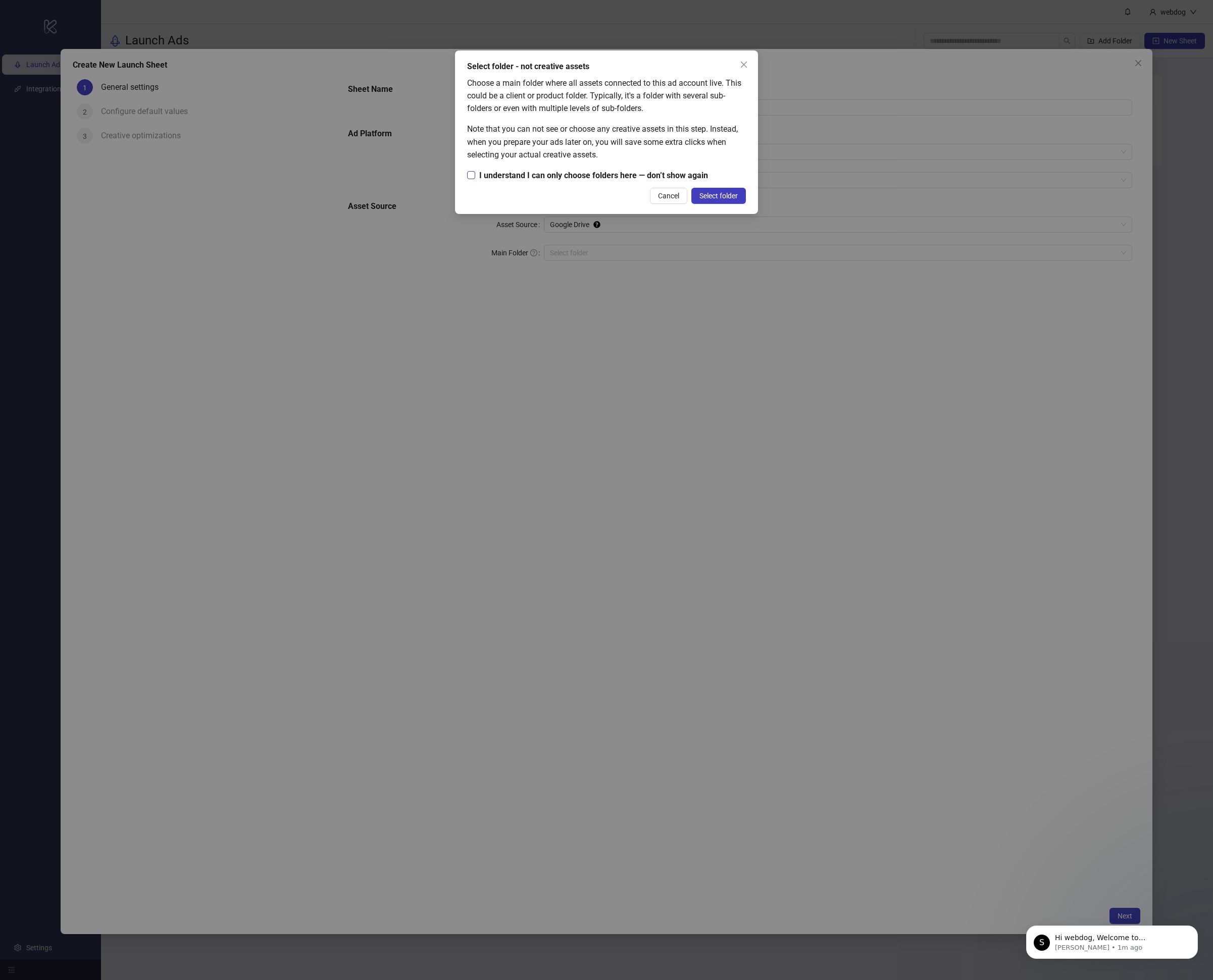
click at [470, 168] on div "Choose a main folder where all assets connected to this ad account live. This c…" at bounding box center [606, 129] width 278 height 105
click at [733, 196] on span "Select folder" at bounding box center [718, 196] width 38 height 8
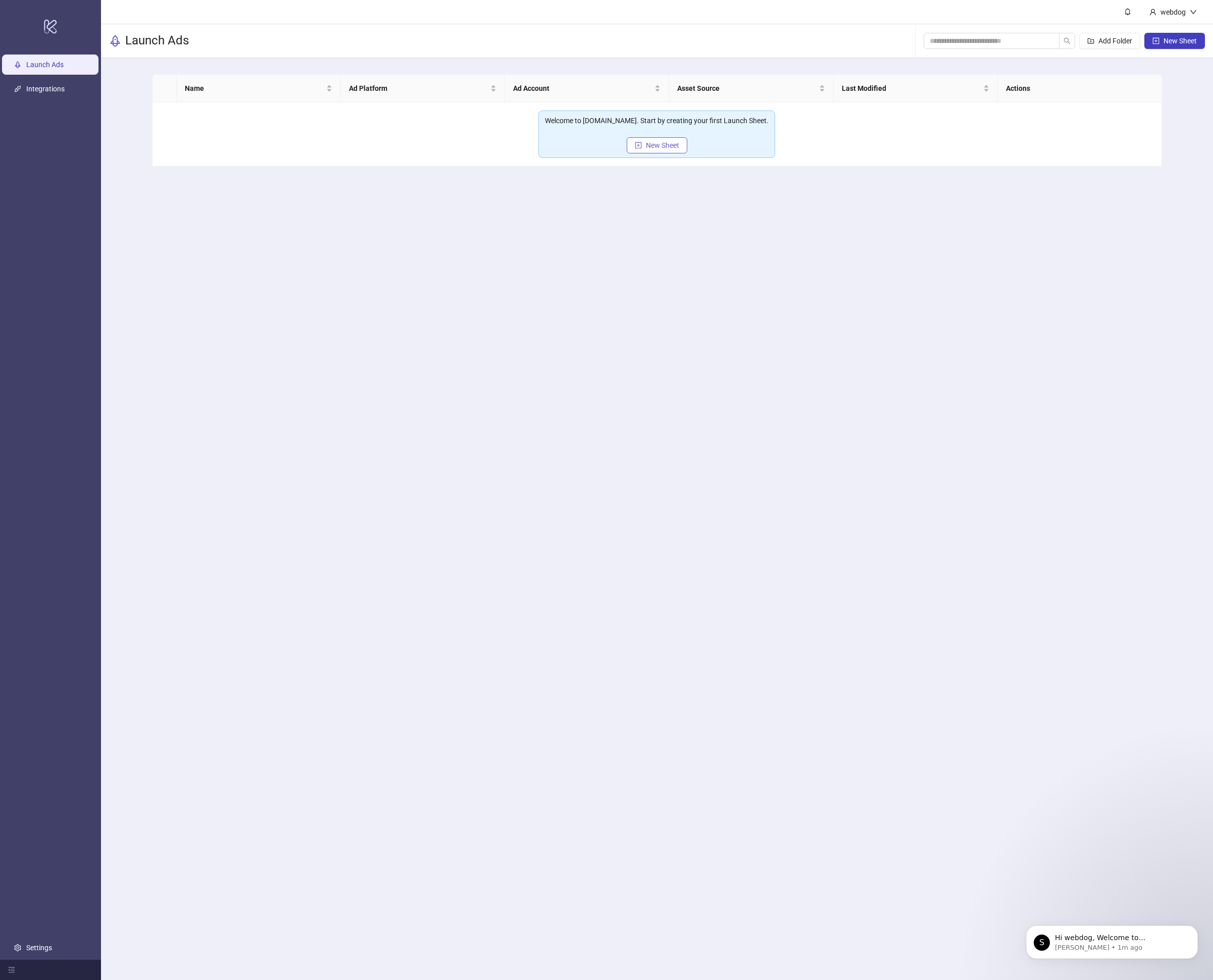
click at [669, 140] on button "New Sheet" at bounding box center [656, 145] width 60 height 16
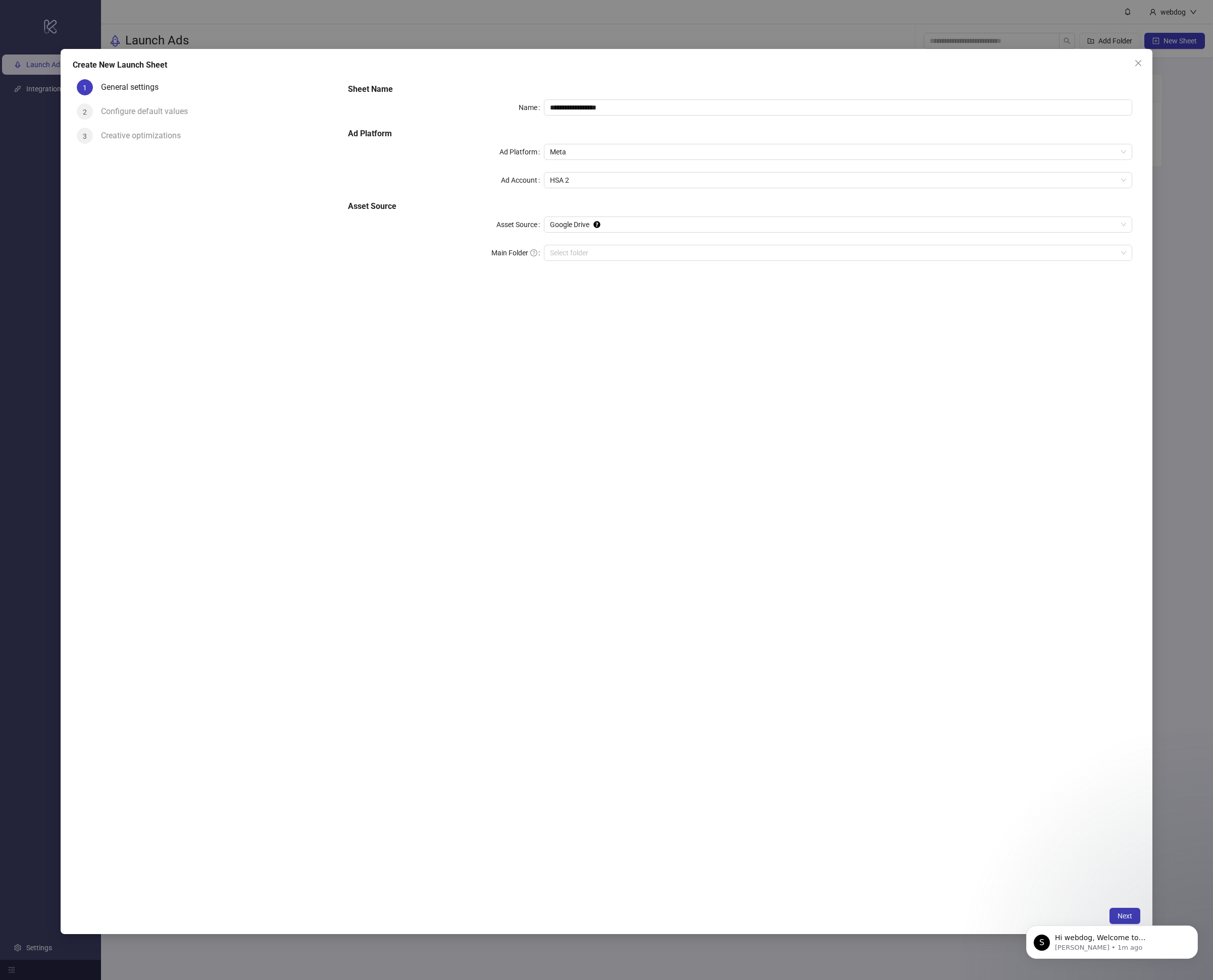
click at [570, 242] on div "**********" at bounding box center [739, 177] width 792 height 198
click at [571, 247] on input "Main Folder" at bounding box center [834, 253] width 567 height 15
click at [1120, 917] on div "S Hi webdog, Welcome to Kitchn.io! 🎉 You’re all set to start launching ads effo…" at bounding box center [1111, 895] width 186 height 126
click at [1120, 915] on div "S Hi webdog, Welcome to Kitchn.io! 🎉 You’re all set to start launching ads effo…" at bounding box center [1111, 895] width 186 height 126
click at [1116, 913] on div "S Hi webdog, Welcome to Kitchn.io! 🎉 You’re all set to start launching ads effo…" at bounding box center [1111, 895] width 186 height 126
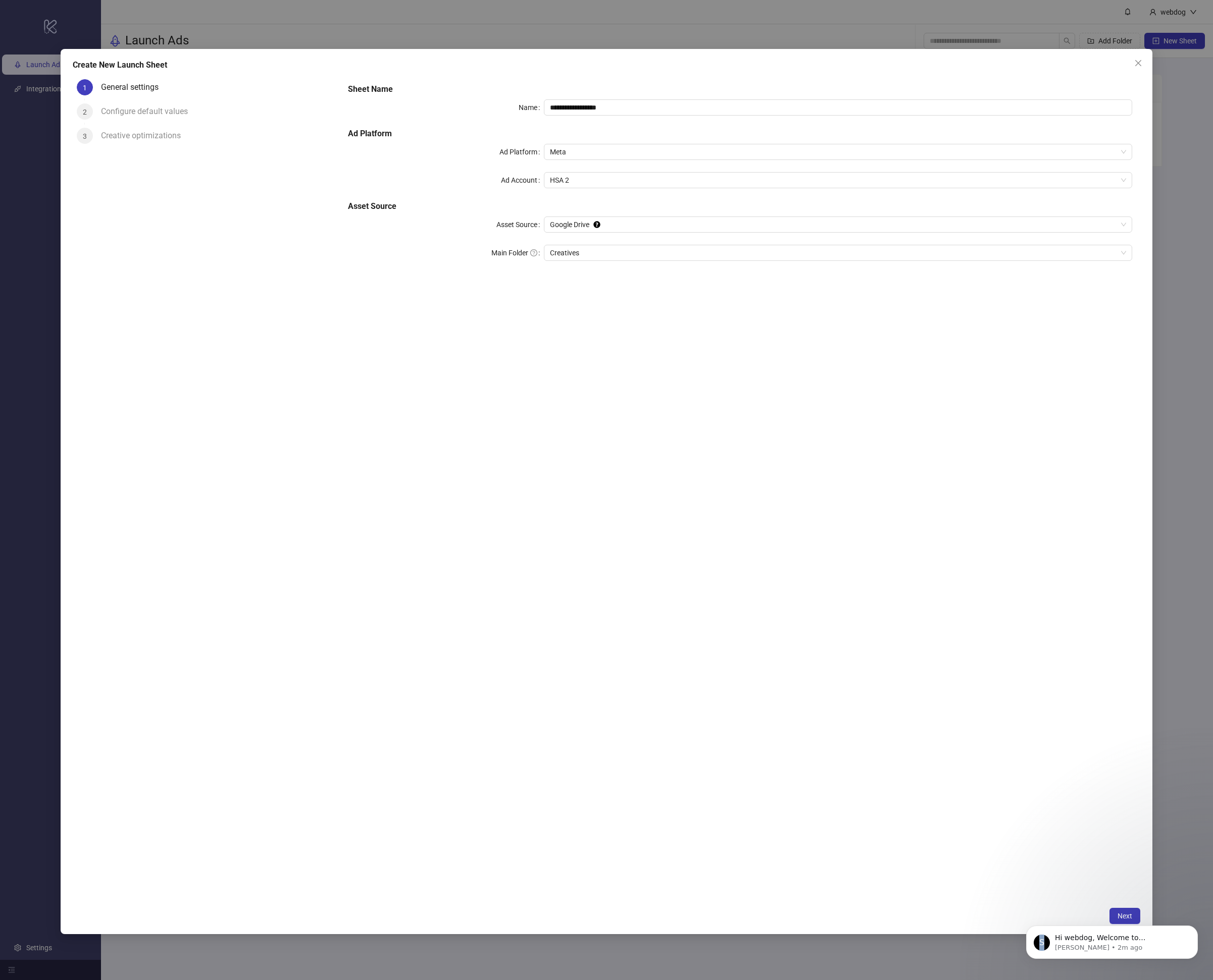
click at [1116, 913] on div "S Hi webdog, Welcome to Kitchn.io! 🎉 You’re all set to start launching ads effo…" at bounding box center [1111, 895] width 186 height 126
click at [1197, 930] on icon "Dismiss notification" at bounding box center [1194, 928] width 6 height 6
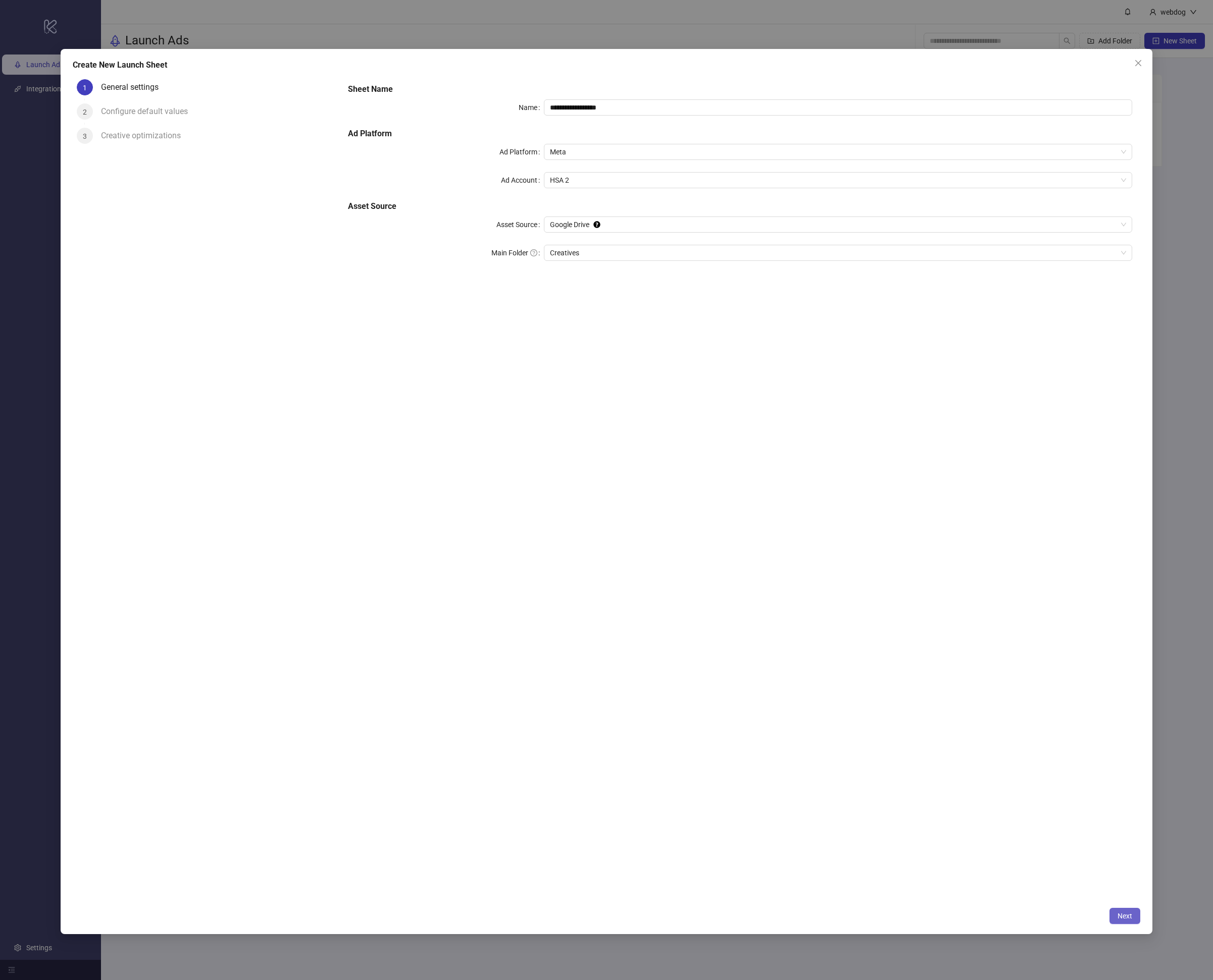
click at [1126, 921] on button "Next" at bounding box center [1125, 916] width 31 height 16
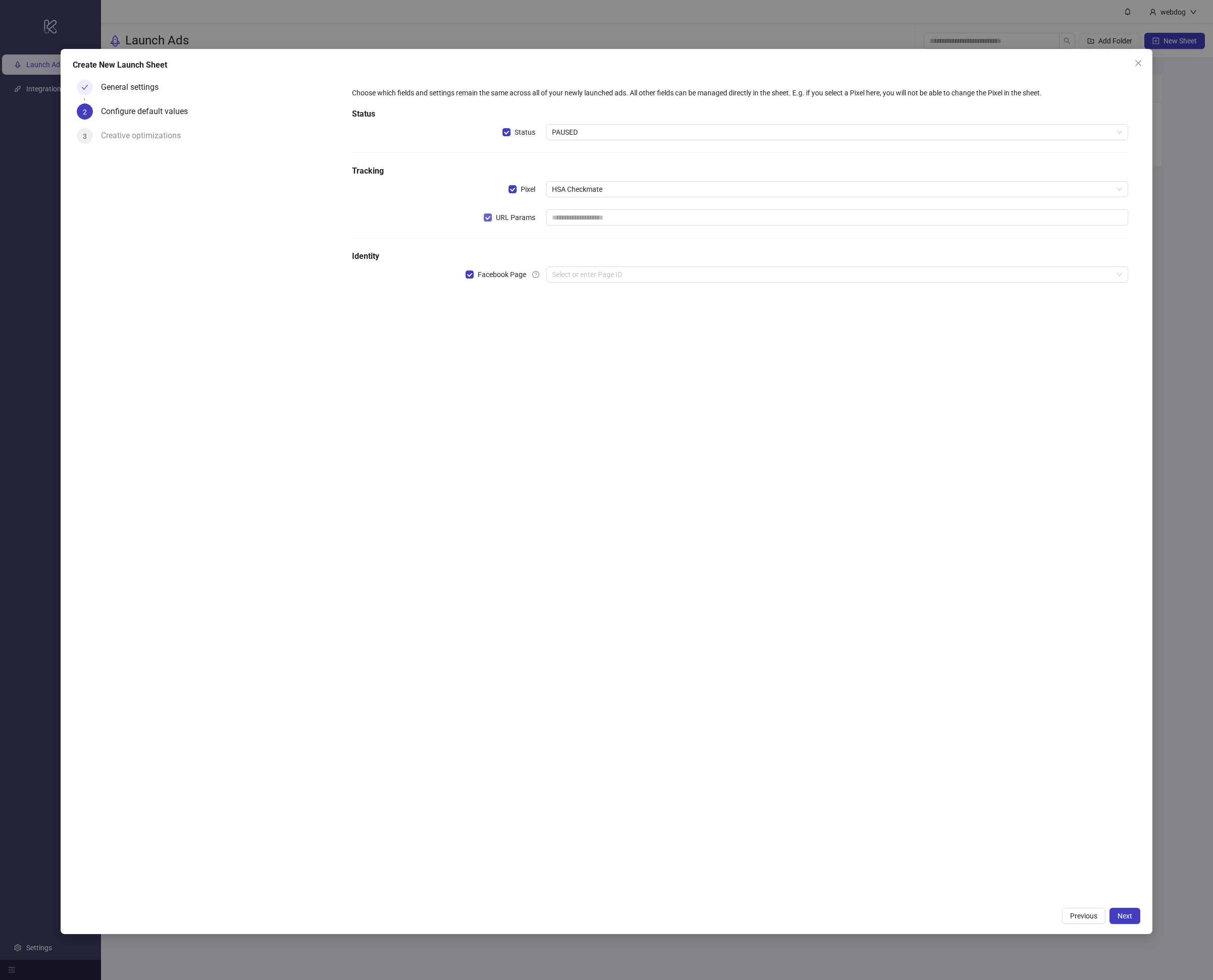
click at [510, 220] on span "URL Params" at bounding box center [515, 217] width 48 height 11
click at [537, 277] on icon "question-circle" at bounding box center [536, 274] width 7 height 7
click at [579, 273] on input "search" at bounding box center [832, 275] width 561 height 15
type input "*"
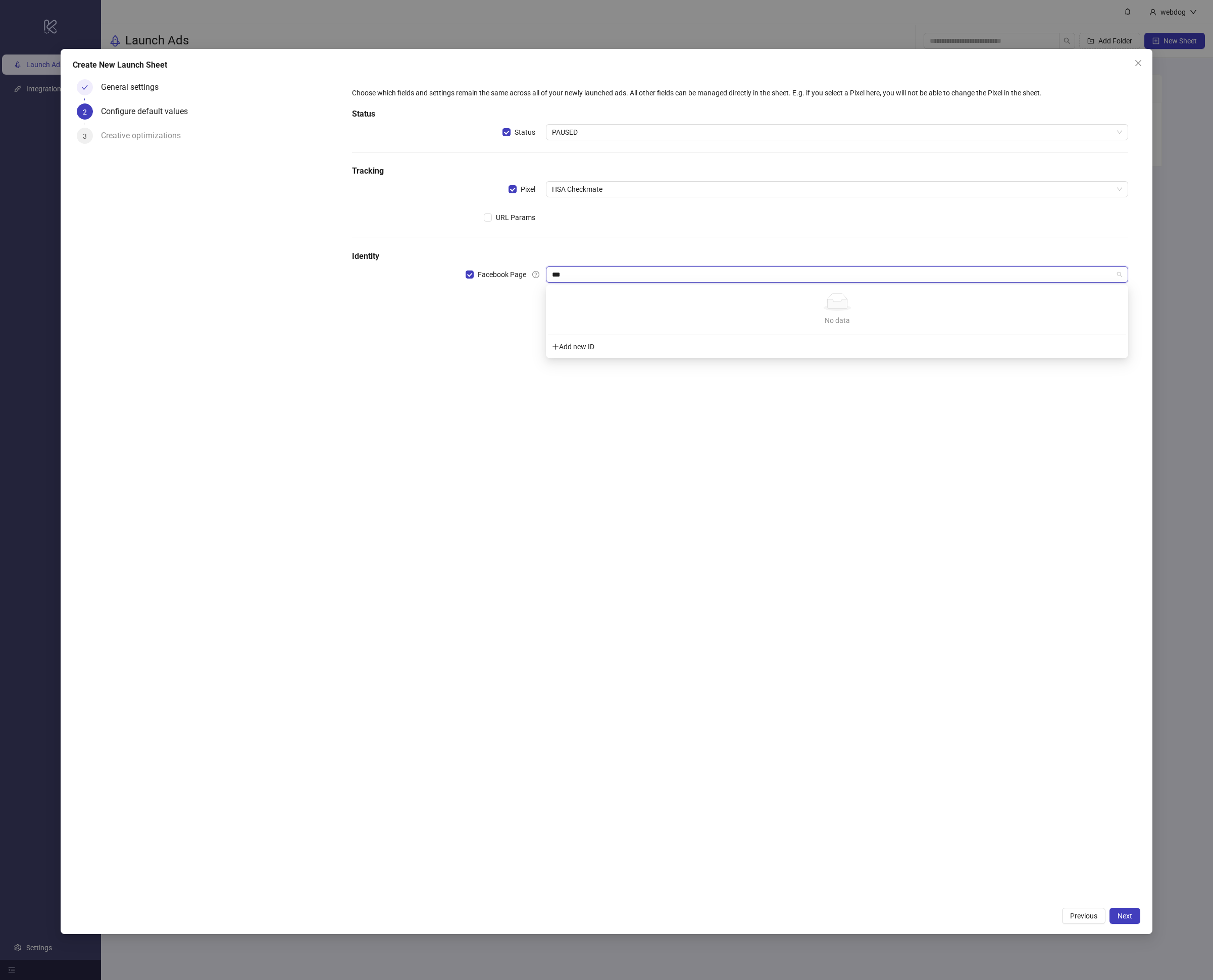
type input "****"
type input "******"
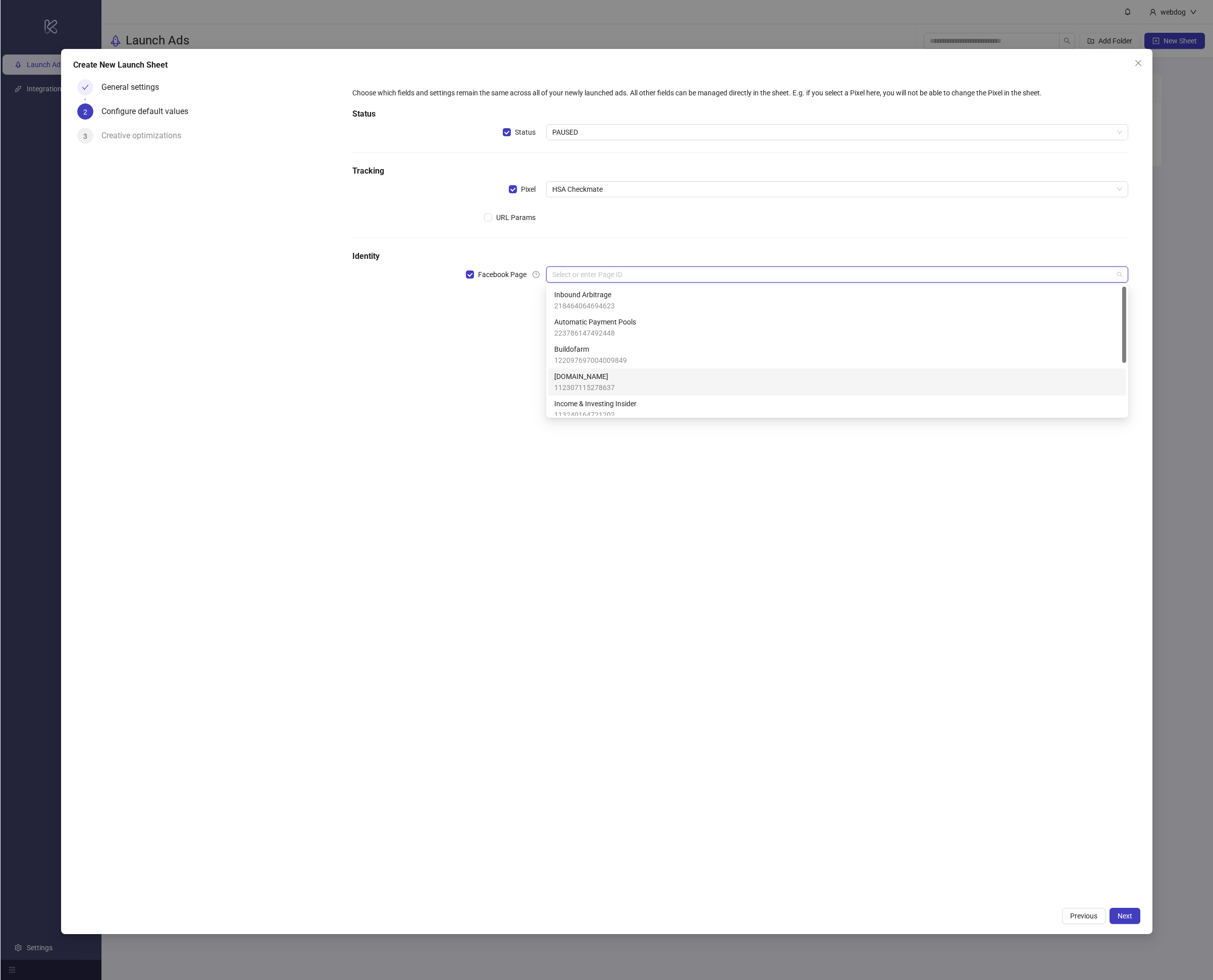
scroll to position [89, 0]
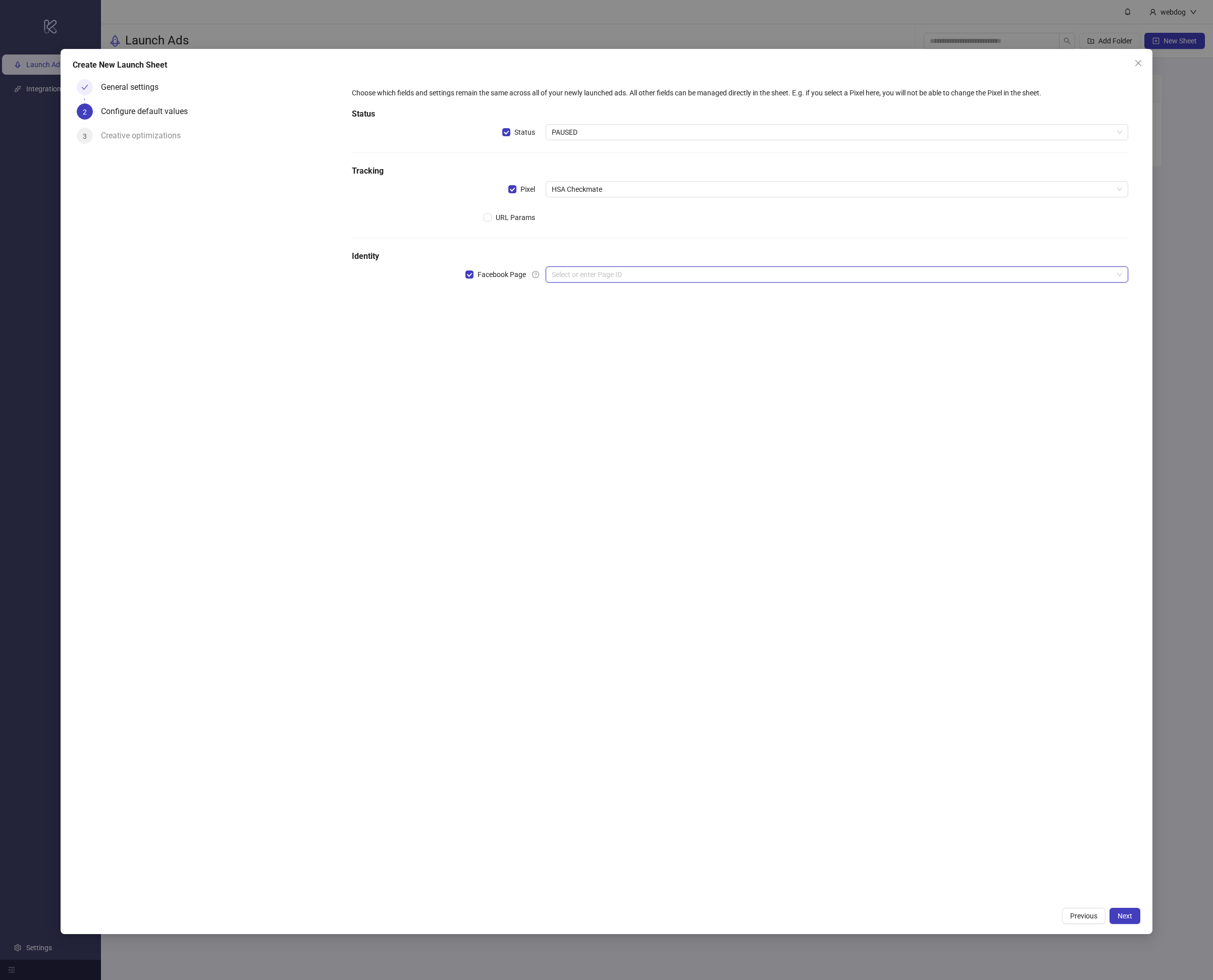
paste input "**********"
type input "**********"
click at [566, 355] on div "Add new ID" at bounding box center [837, 346] width 579 height 20
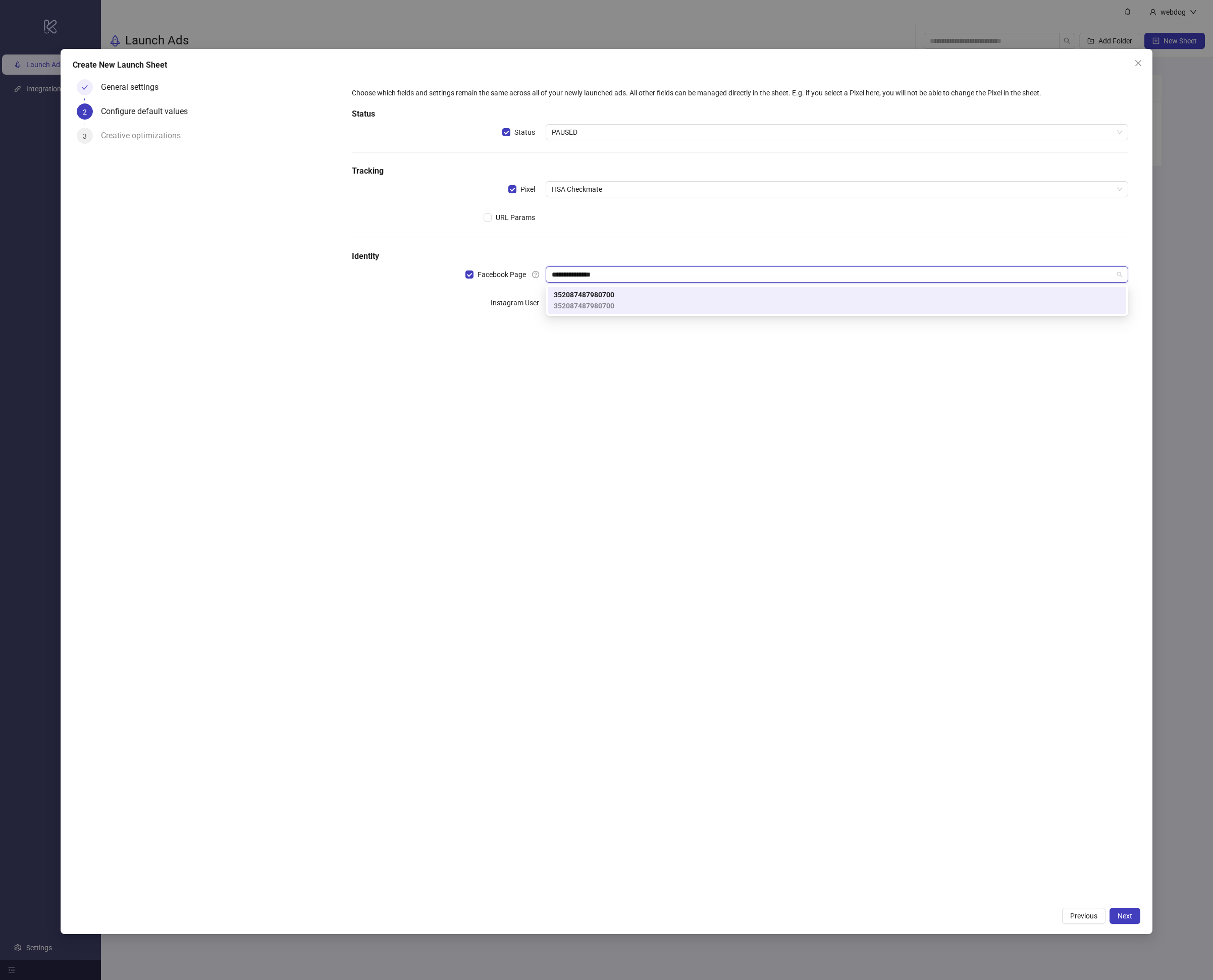
click at [598, 300] on span "352087487980700" at bounding box center [584, 294] width 60 height 11
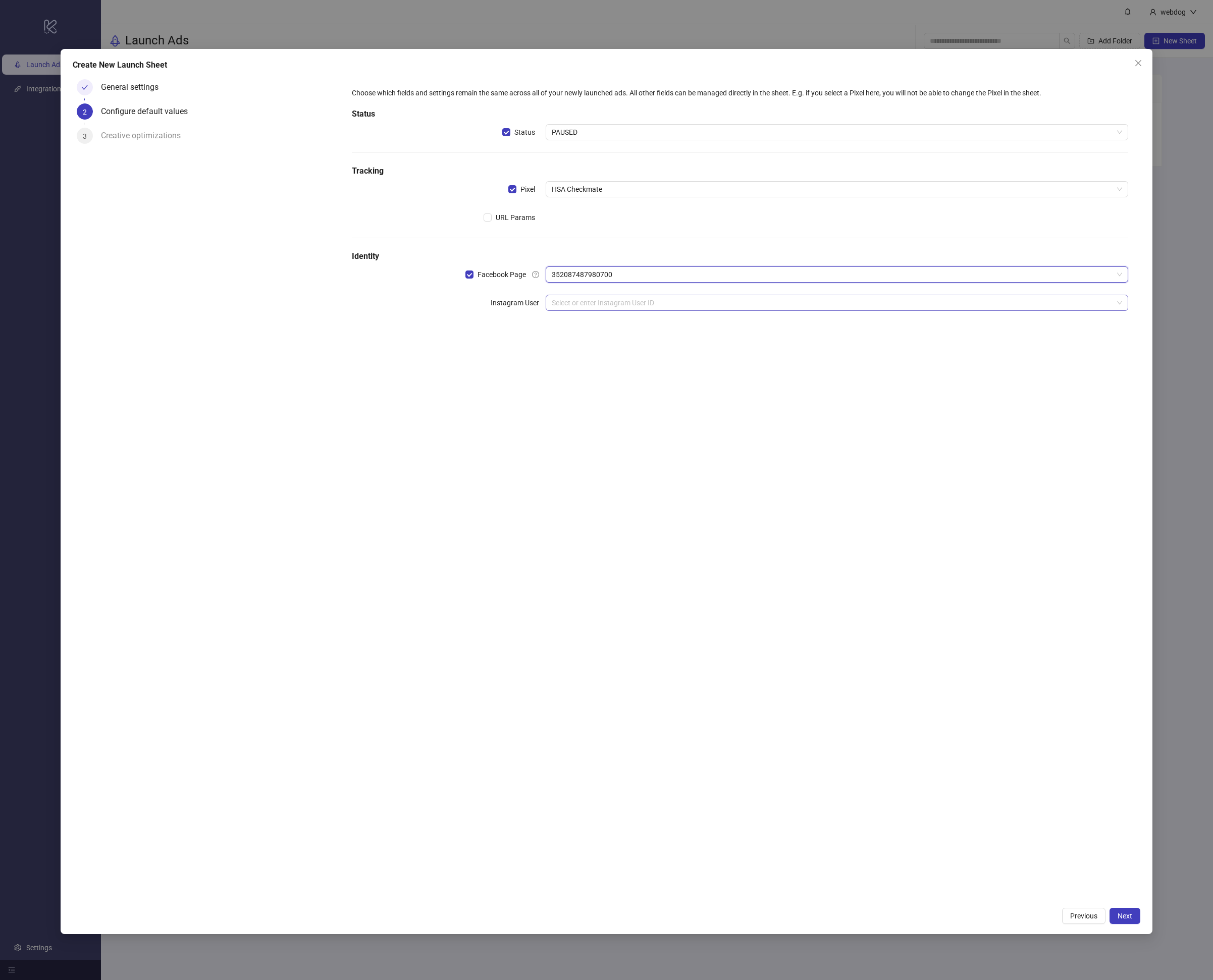
click at [566, 307] on input "search" at bounding box center [832, 303] width 561 height 15
paste input "**********"
drag, startPoint x: 630, startPoint y: 375, endPoint x: 621, endPoint y: 376, distance: 9.1
click at [629, 375] on div "Add new ID" at bounding box center [837, 375] width 579 height 20
type input "**********"
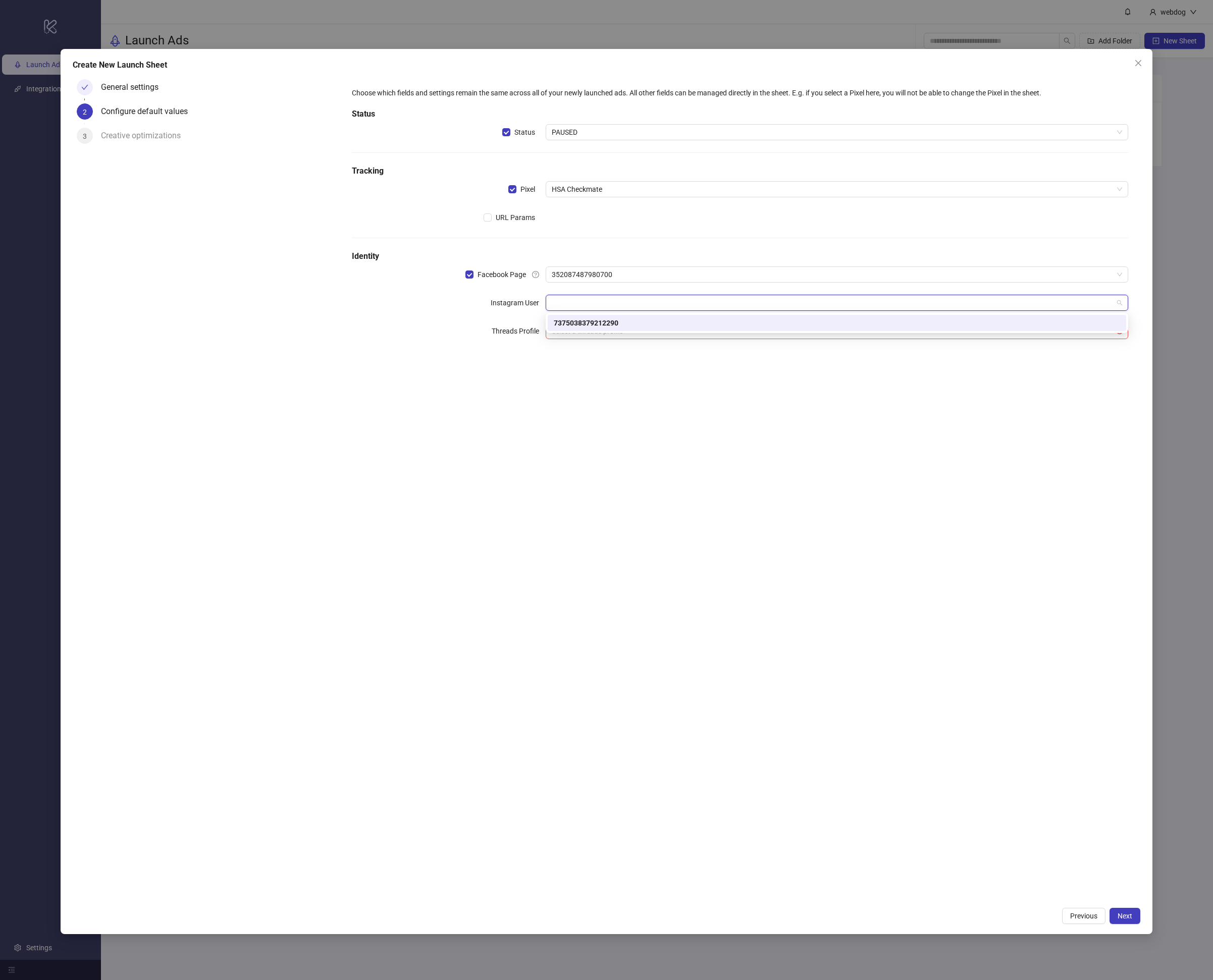
click at [1043, 748] on div "Choose which fields and settings remain the same across all of your newly launc…" at bounding box center [739, 489] width 800 height 826
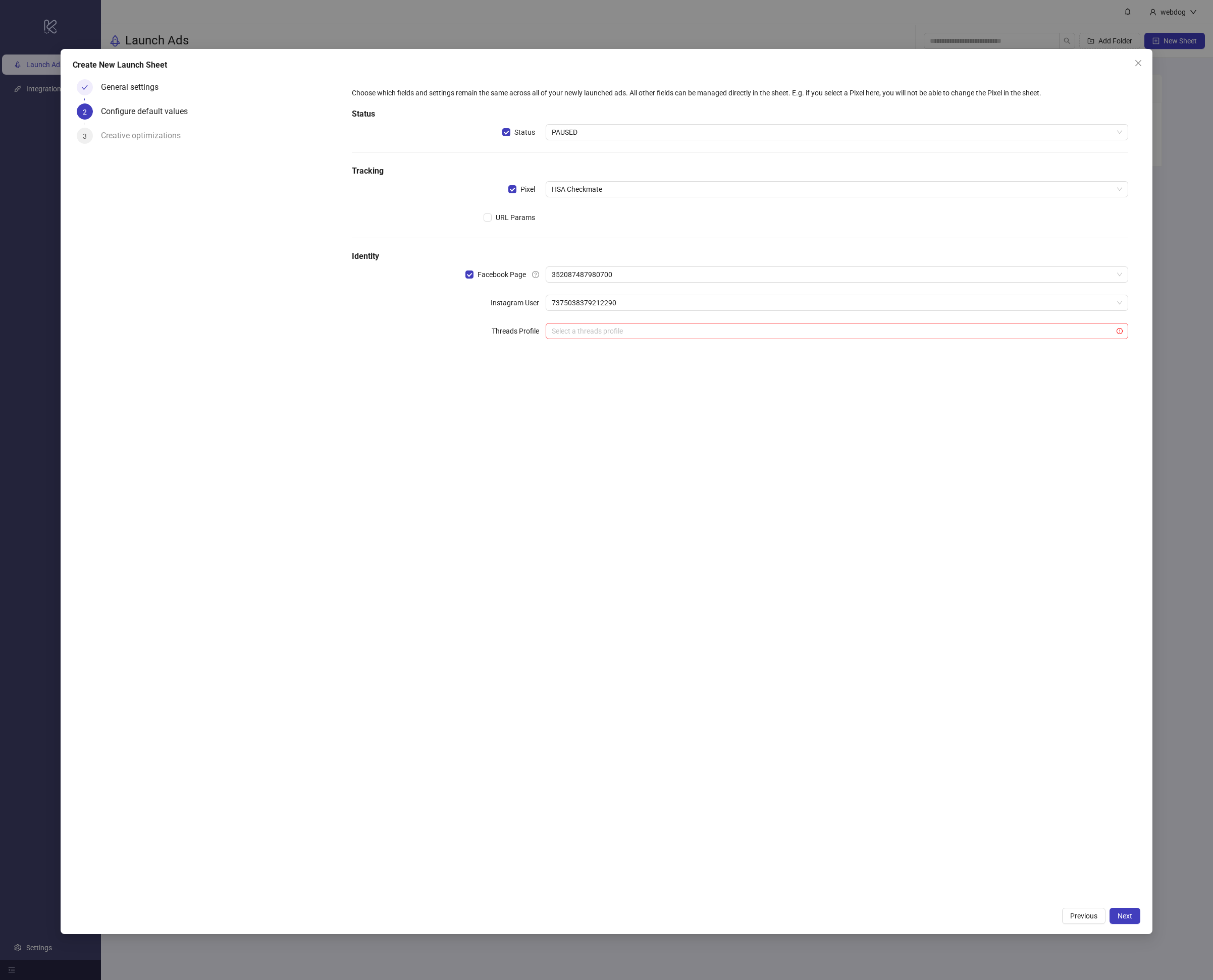
click at [1141, 919] on div "Create New Launch Sheet General settings 2 Configure default values 3 Creative …" at bounding box center [606, 491] width 1092 height 885
click at [1136, 917] on button "Next" at bounding box center [1125, 916] width 31 height 16
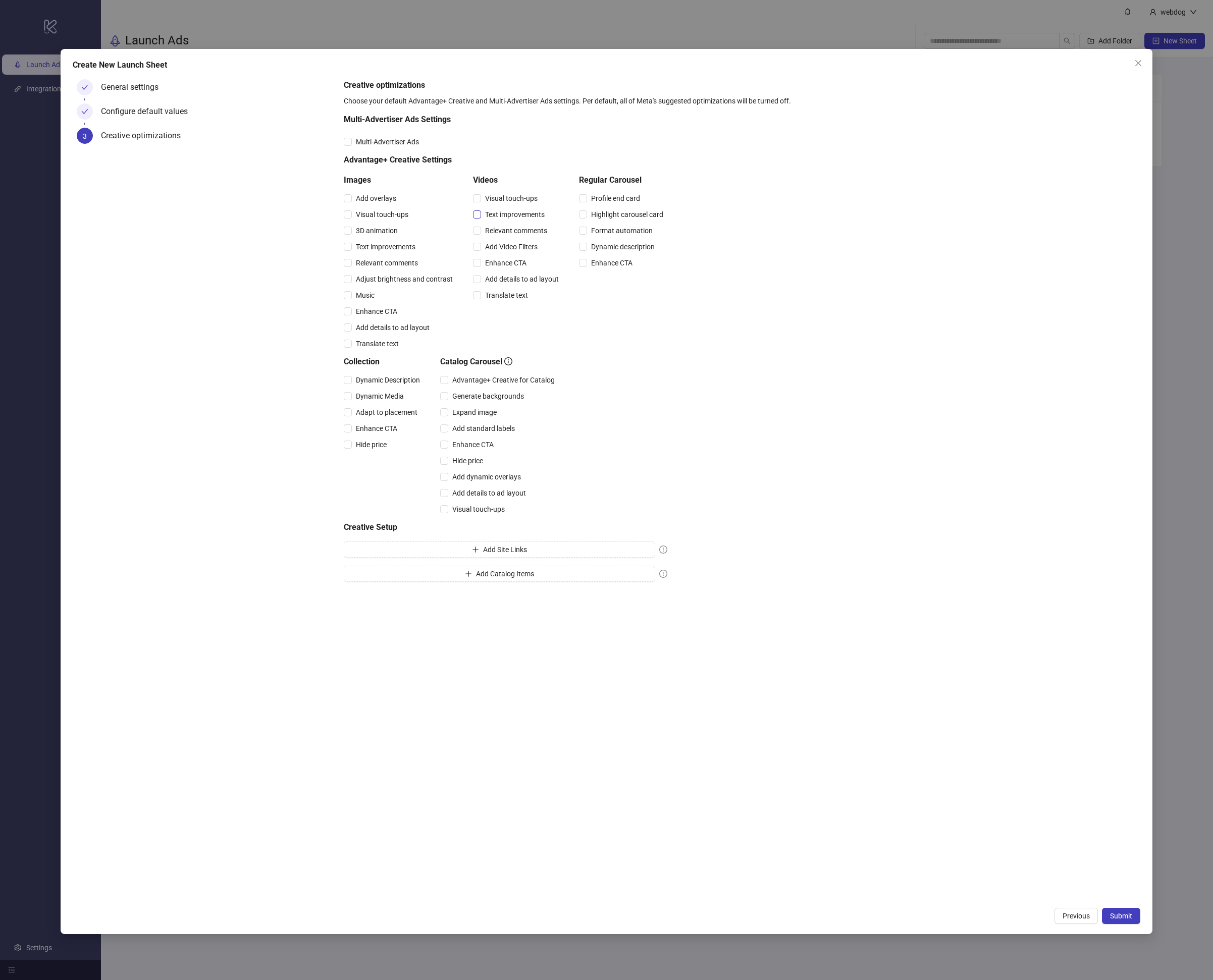
drag, startPoint x: 486, startPoint y: 199, endPoint x: 488, endPoint y: 215, distance: 16.1
click at [486, 199] on span "Visual touch-ups" at bounding box center [511, 198] width 60 height 11
drag, startPoint x: 488, startPoint y: 215, endPoint x: 490, endPoint y: 221, distance: 6.3
click at [488, 216] on span "Text improvements" at bounding box center [515, 214] width 68 height 11
click at [493, 244] on span "Add Video Filters" at bounding box center [511, 246] width 60 height 11
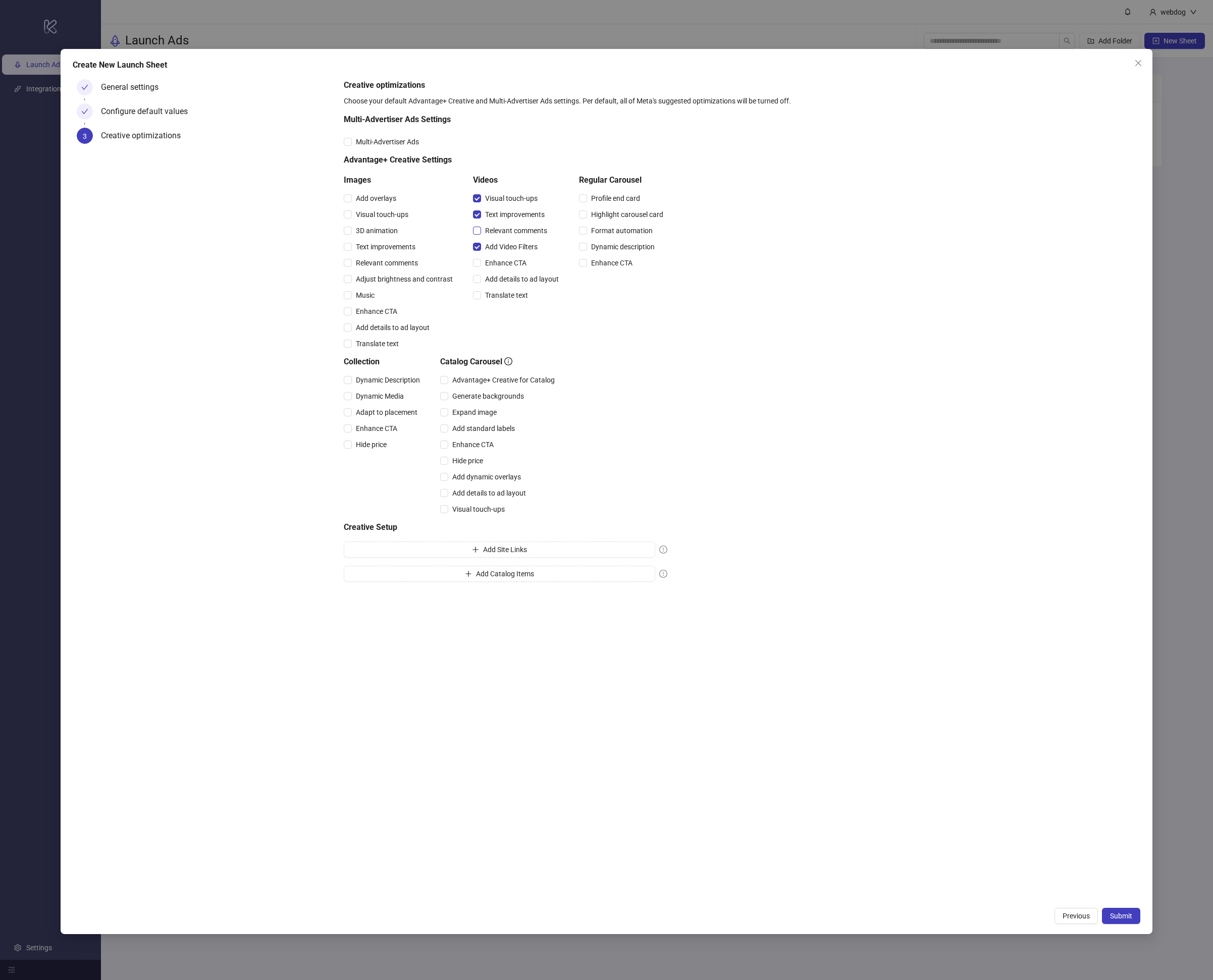
click at [493, 231] on span "Relevant comments" at bounding box center [516, 230] width 70 height 11
click at [493, 261] on span "Enhance CTA" at bounding box center [506, 262] width 49 height 11
click at [504, 282] on span "Add details to ad layout" at bounding box center [522, 278] width 81 height 11
click at [1116, 916] on span "Submit" at bounding box center [1121, 916] width 22 height 8
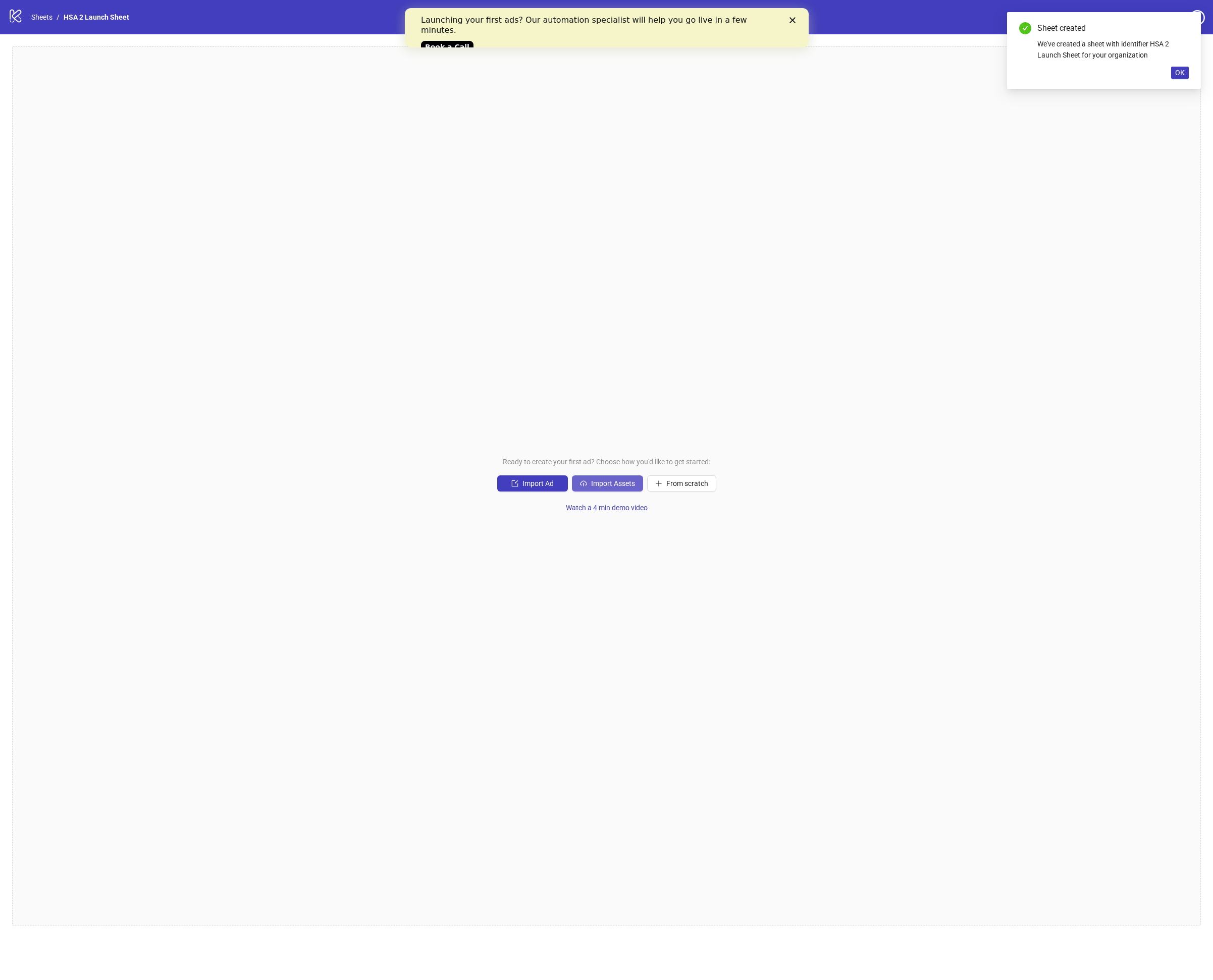
click at [577, 480] on button "Import Assets" at bounding box center [608, 483] width 71 height 16
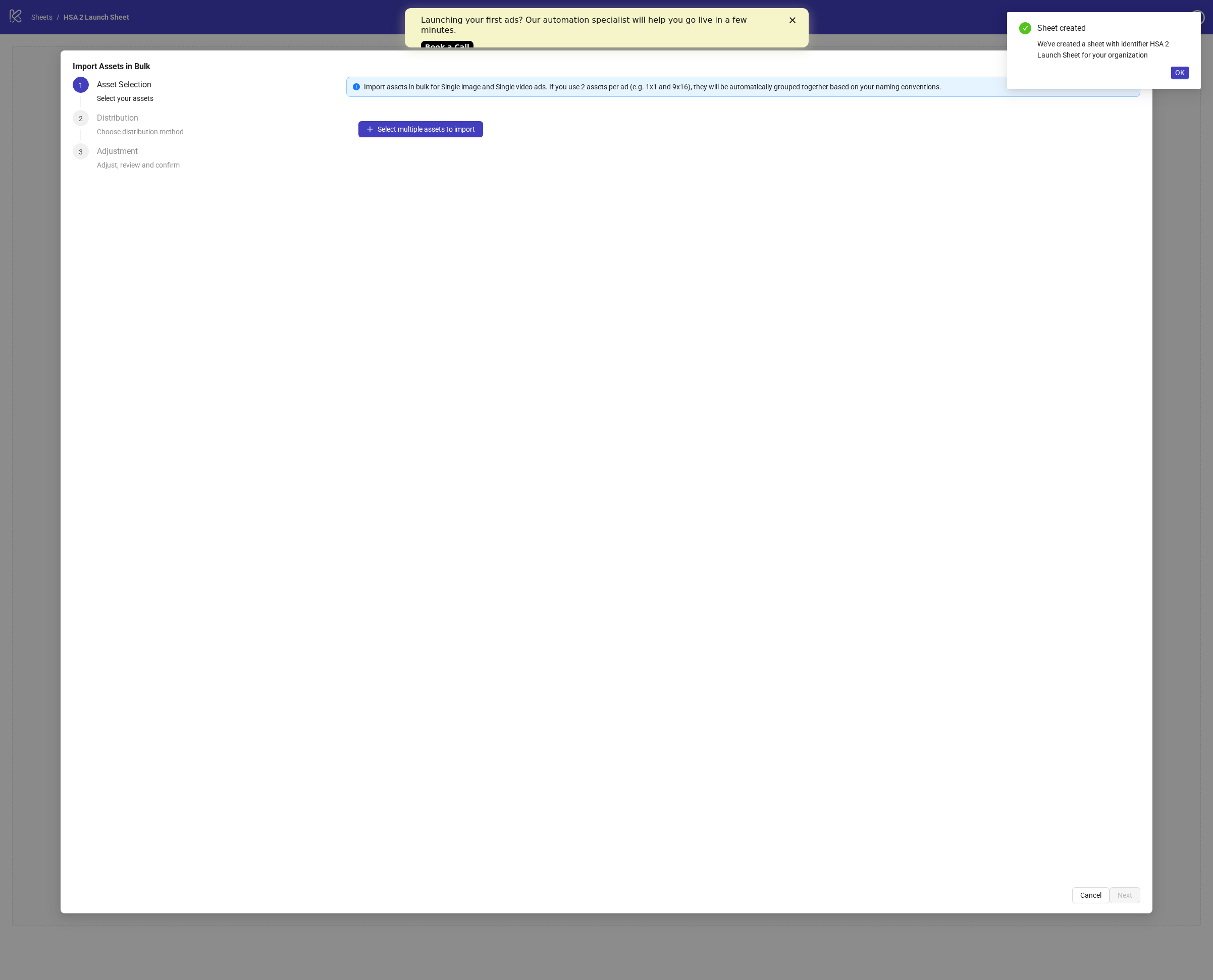
click at [385, 116] on div "Select multiple assets to import" at bounding box center [744, 491] width 795 height 766
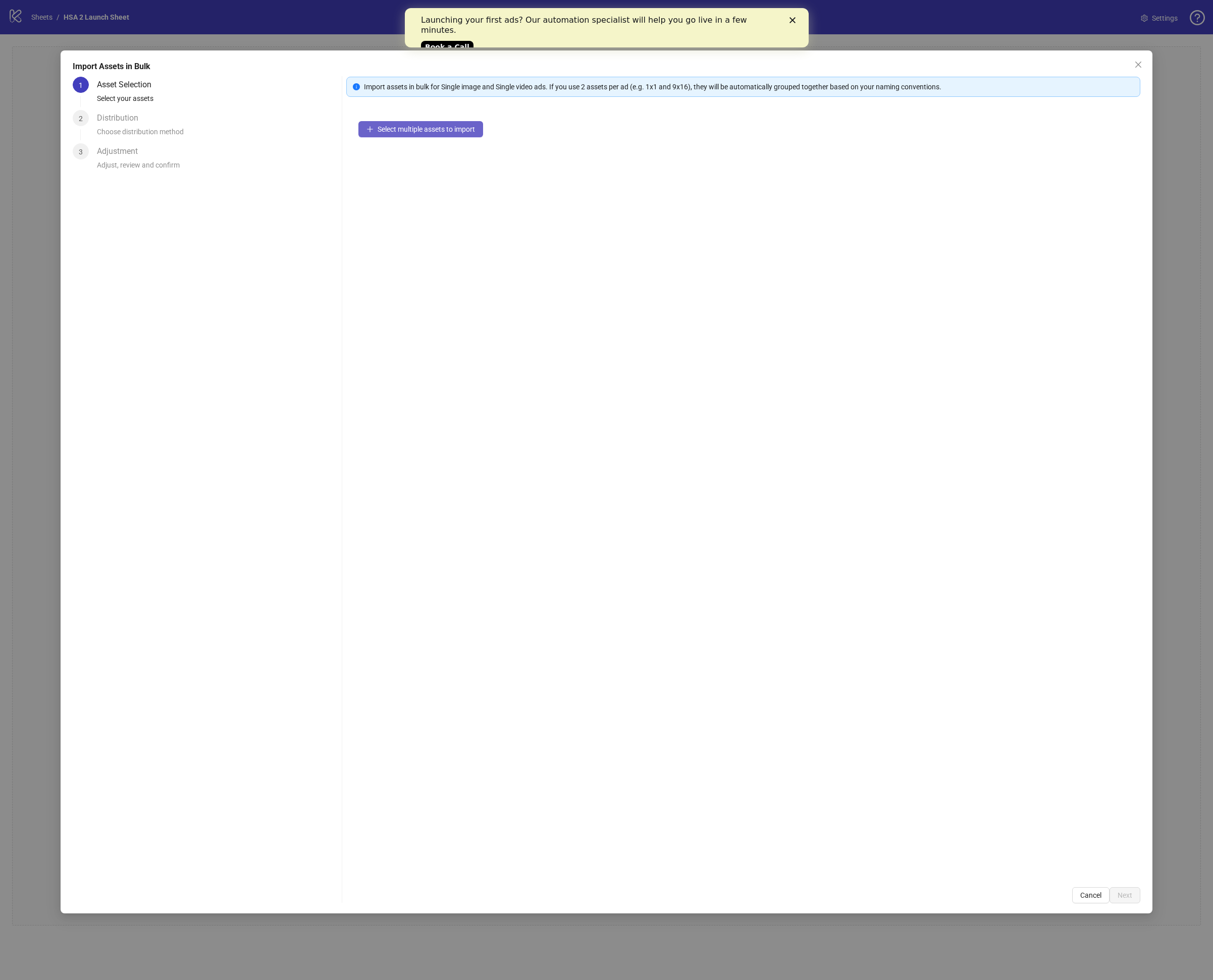
click at [385, 120] on div "Select multiple assets to import" at bounding box center [744, 491] width 795 height 766
click at [385, 124] on button "Select multiple assets to import" at bounding box center [420, 129] width 125 height 16
click at [1116, 893] on button "Next" at bounding box center [1125, 895] width 31 height 16
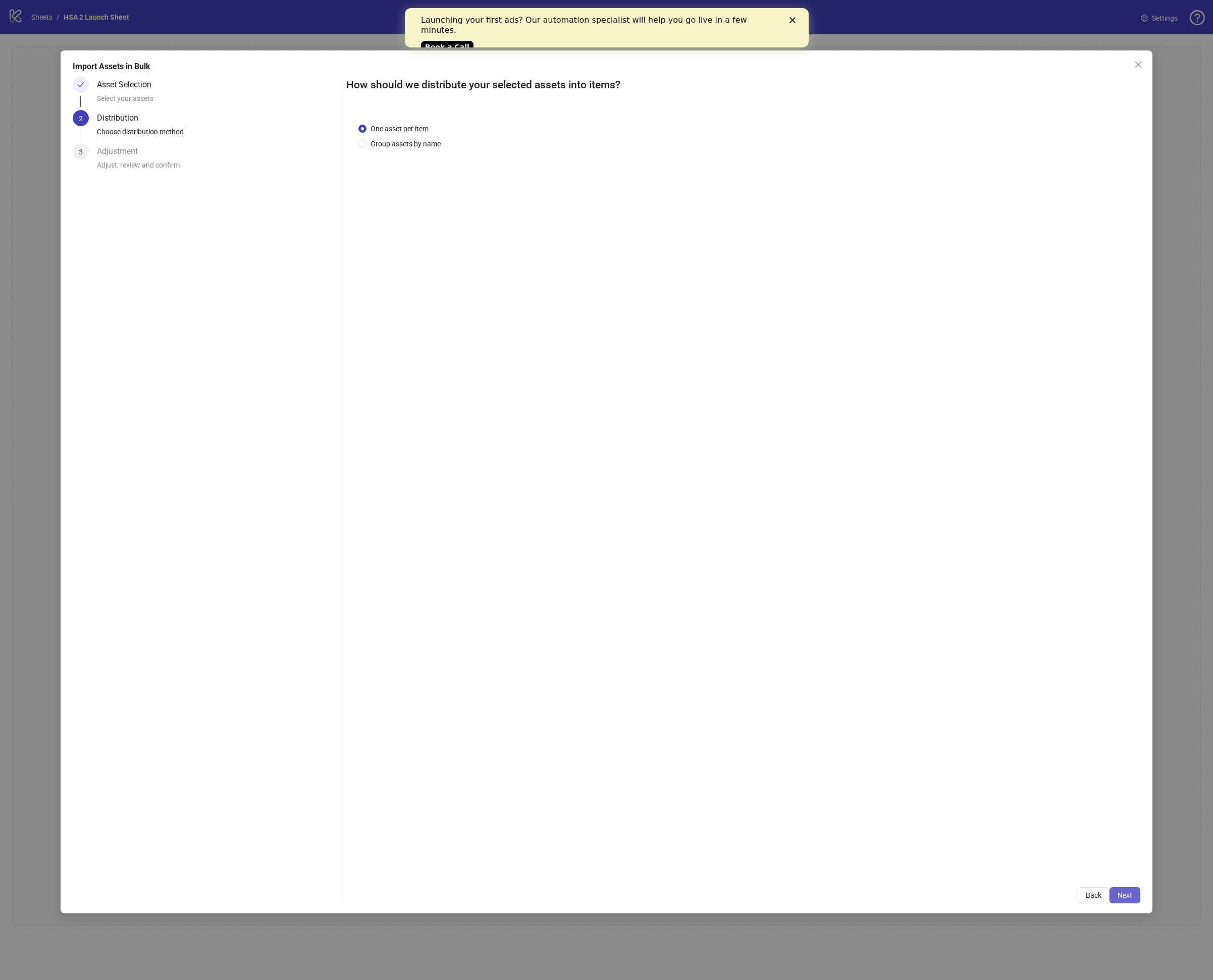
click at [1118, 893] on span "Next" at bounding box center [1125, 895] width 14 height 8
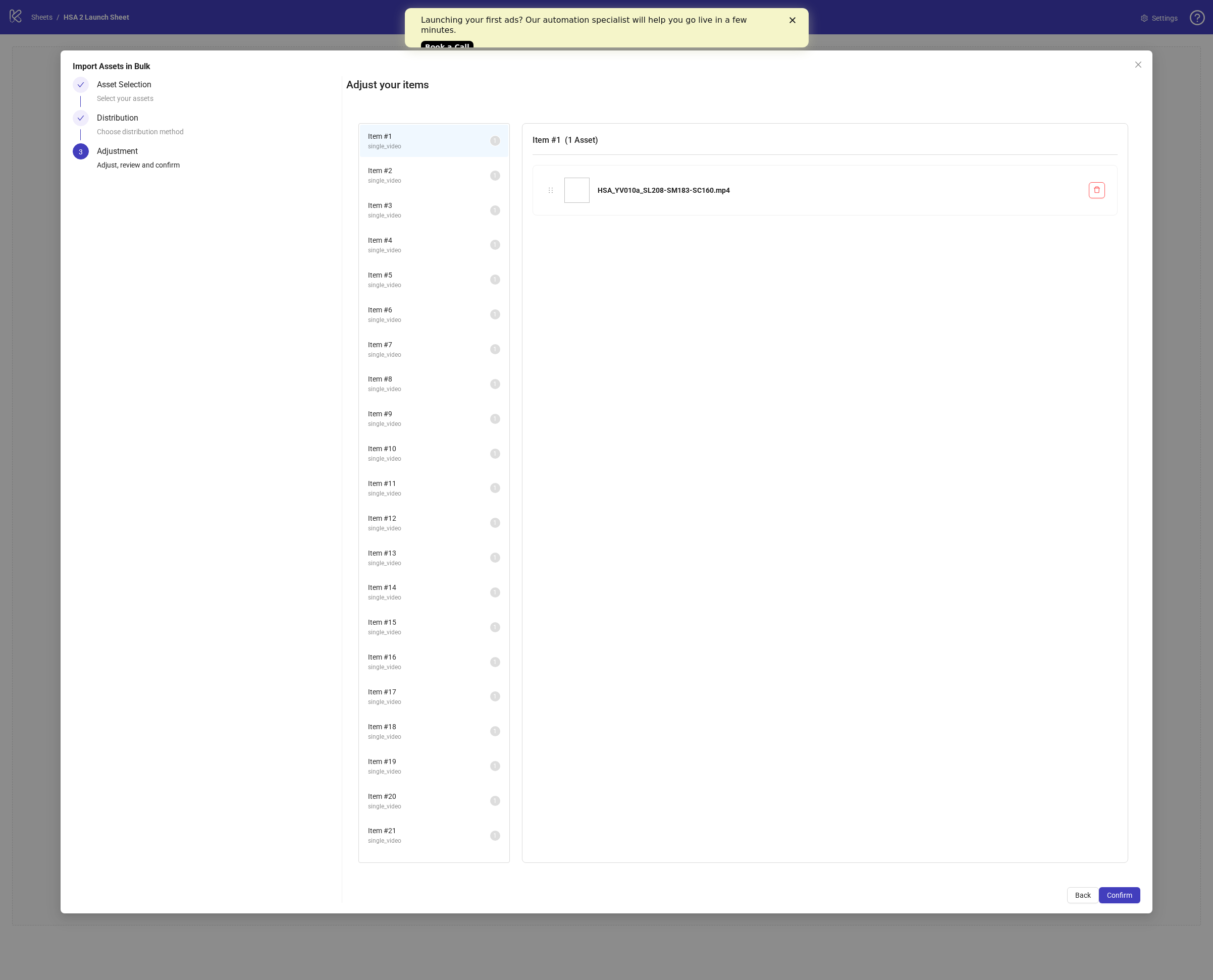
click at [1118, 893] on span "Confirm" at bounding box center [1120, 895] width 25 height 8
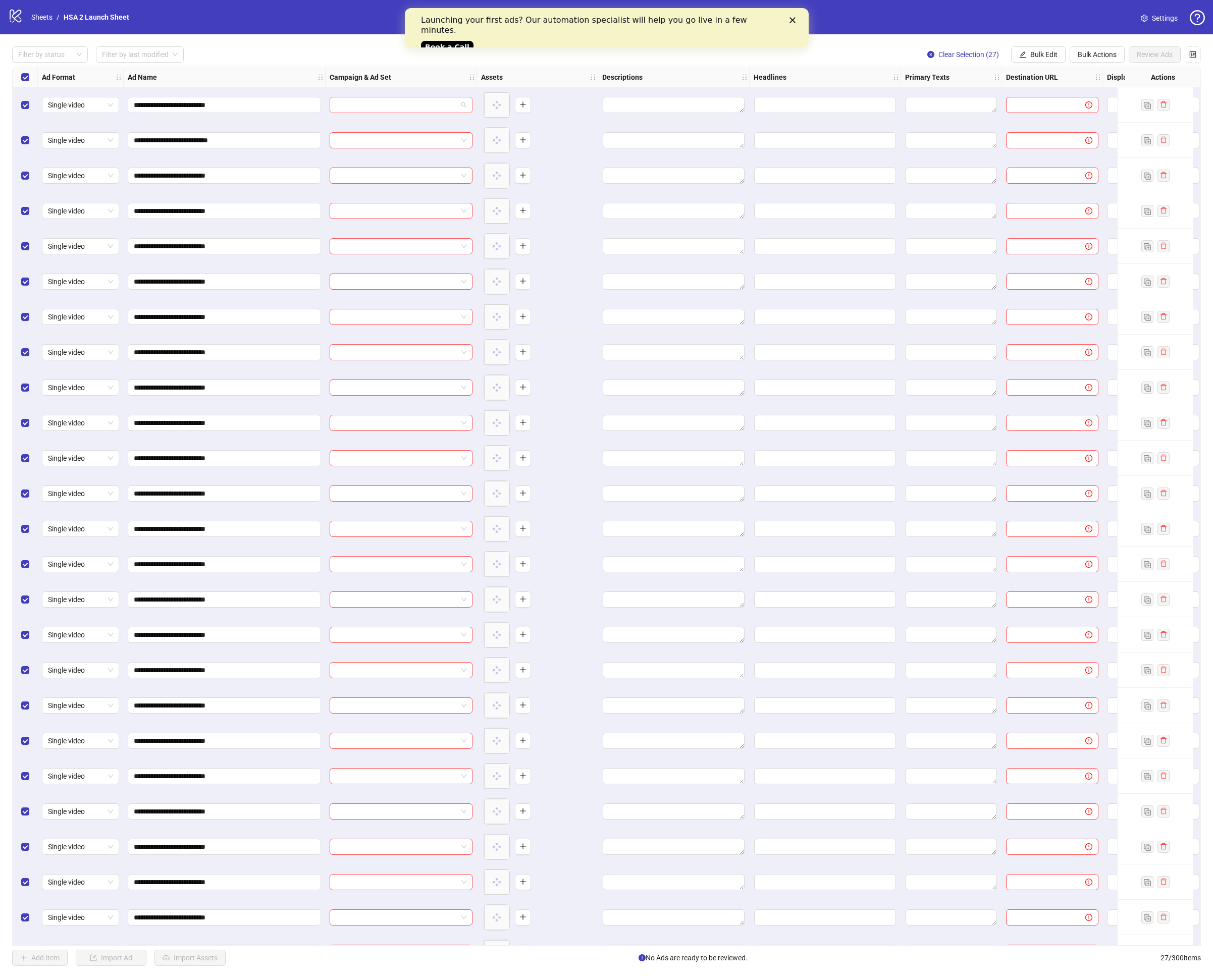
click at [463, 109] on span at bounding box center [402, 105] width 131 height 15
paste input "**********"
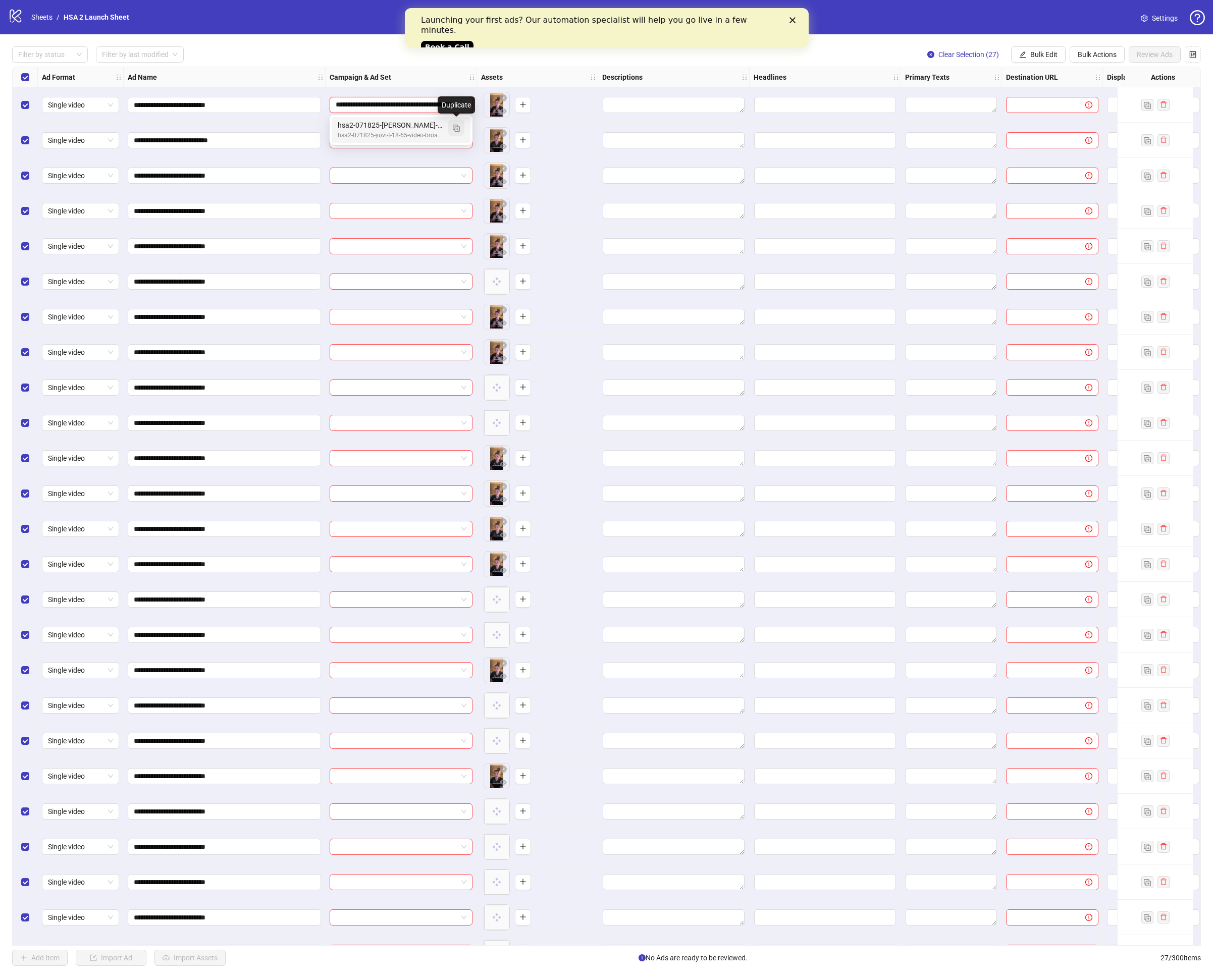
click at [456, 124] on span "button" at bounding box center [457, 128] width 7 height 8
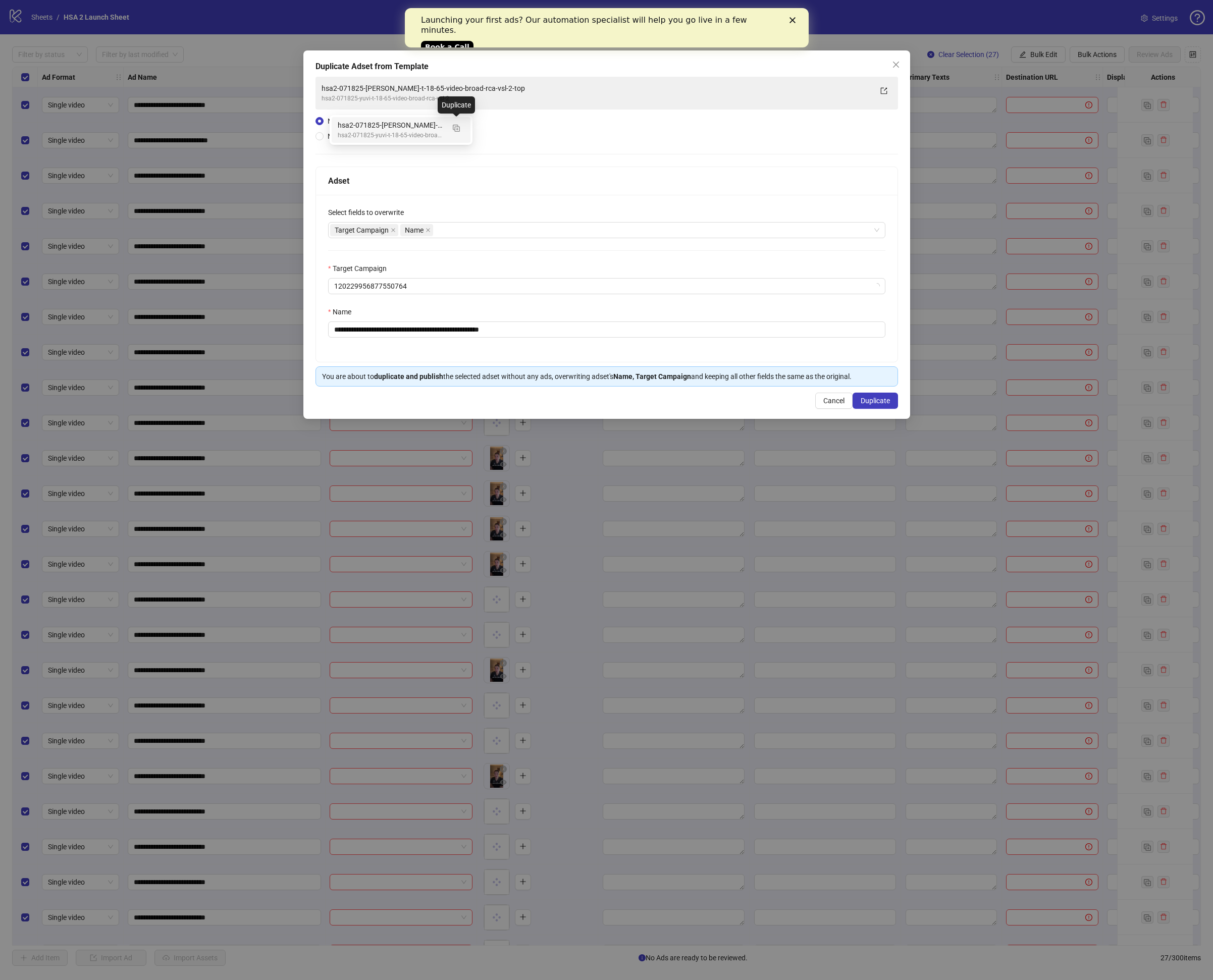
type input "**********"
click at [478, 288] on span "hsa2-071825-yuvi-t-18-65-video-broad-rca-vsl-2" at bounding box center [607, 286] width 545 height 15
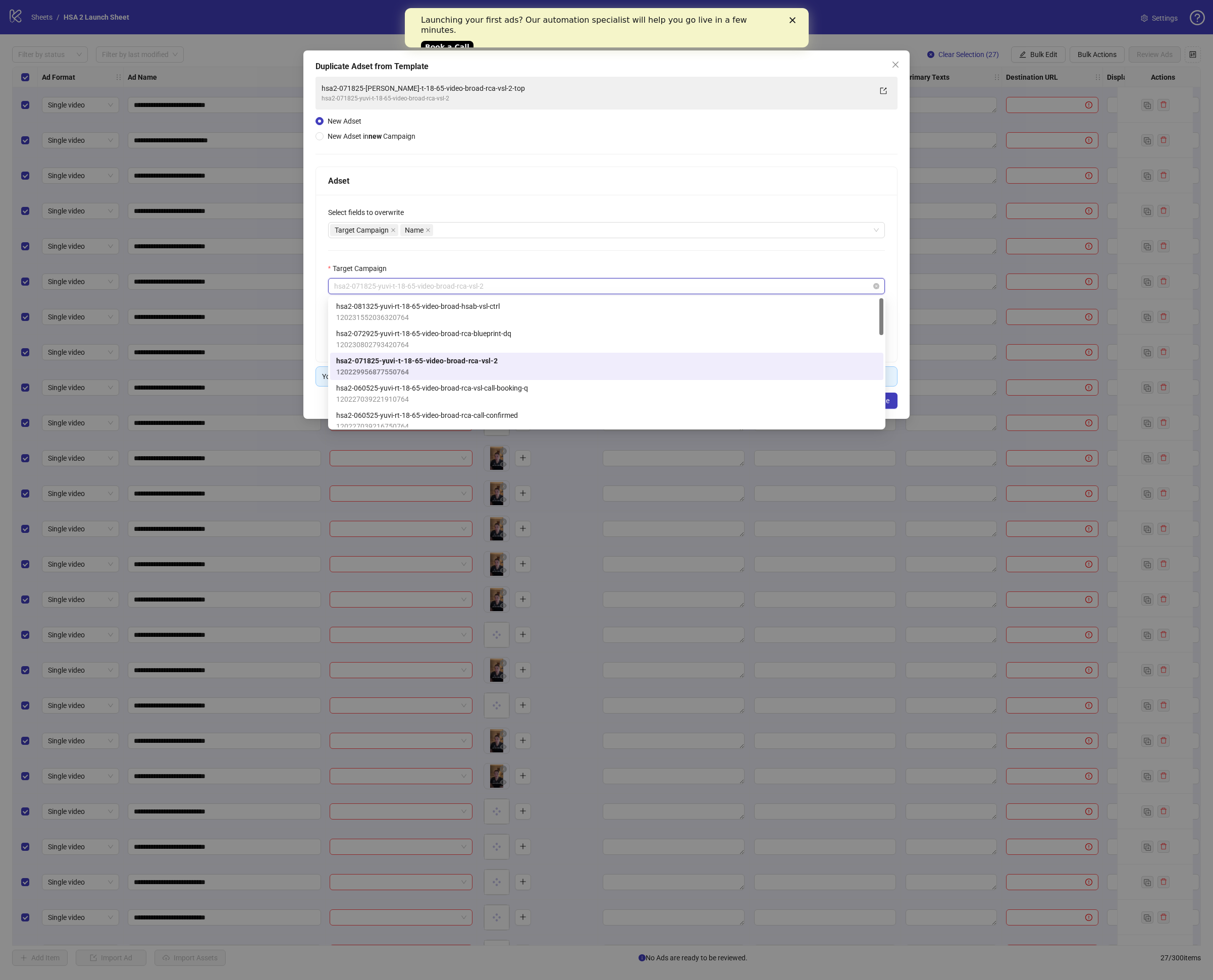
click at [633, 290] on span "hsa2-071825-yuvi-t-18-65-video-broad-rca-vsl-2" at bounding box center [607, 286] width 545 height 15
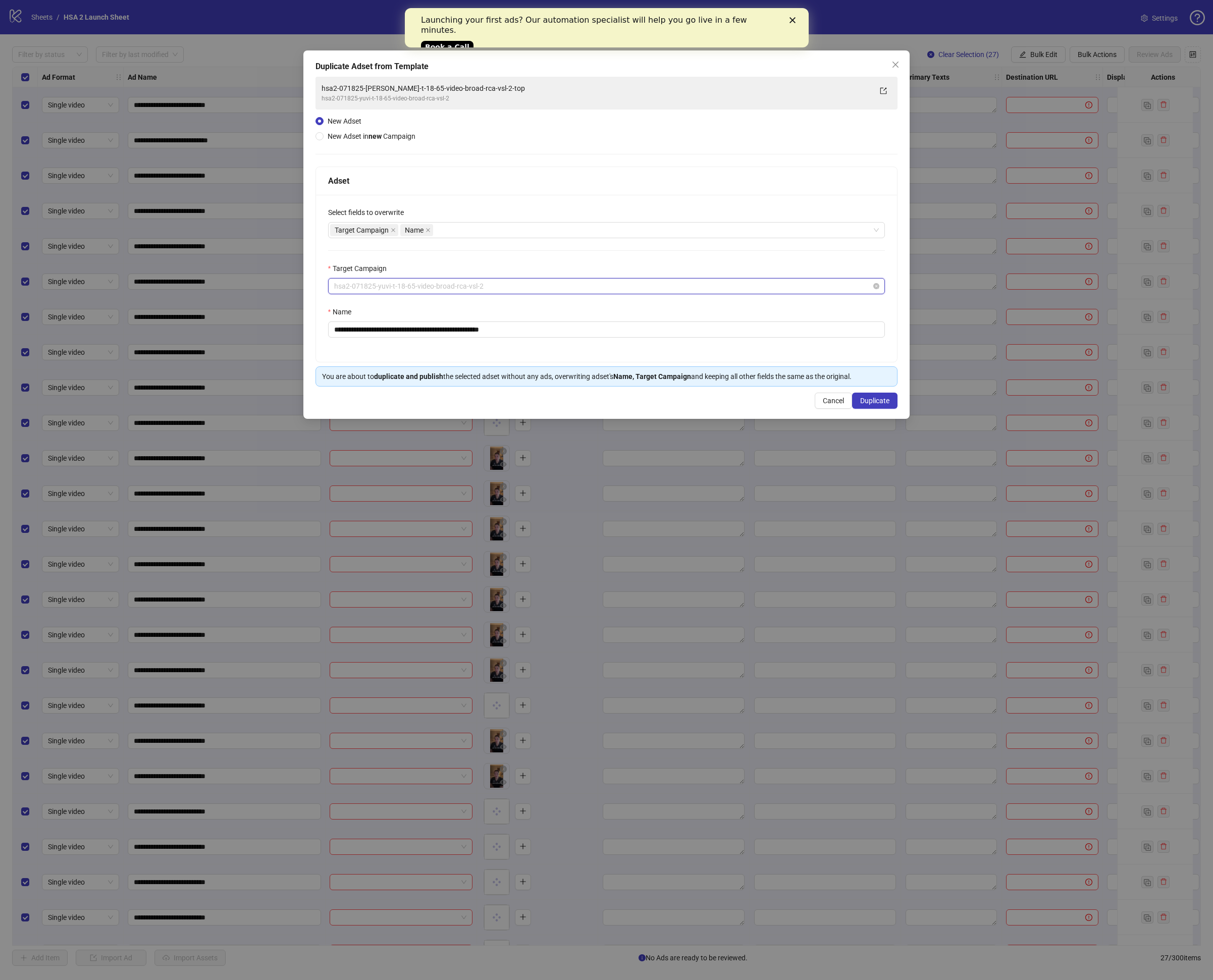
click at [516, 286] on span "hsa2-071825-yuvi-t-18-65-video-broad-rca-vsl-2" at bounding box center [607, 286] width 545 height 15
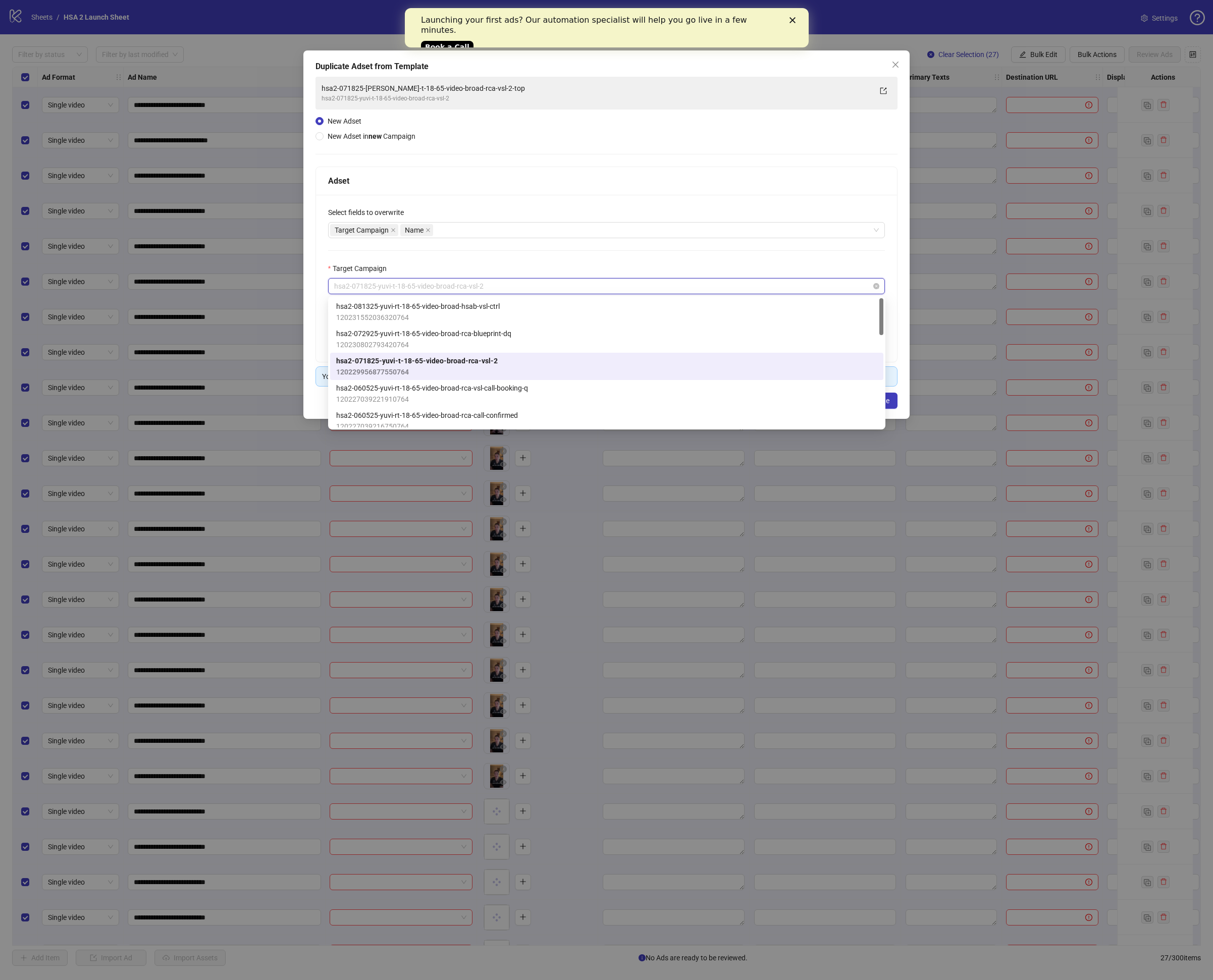
click at [516, 286] on span "hsa2-071825-yuvi-t-18-65-video-broad-rca-vsl-2" at bounding box center [607, 286] width 545 height 15
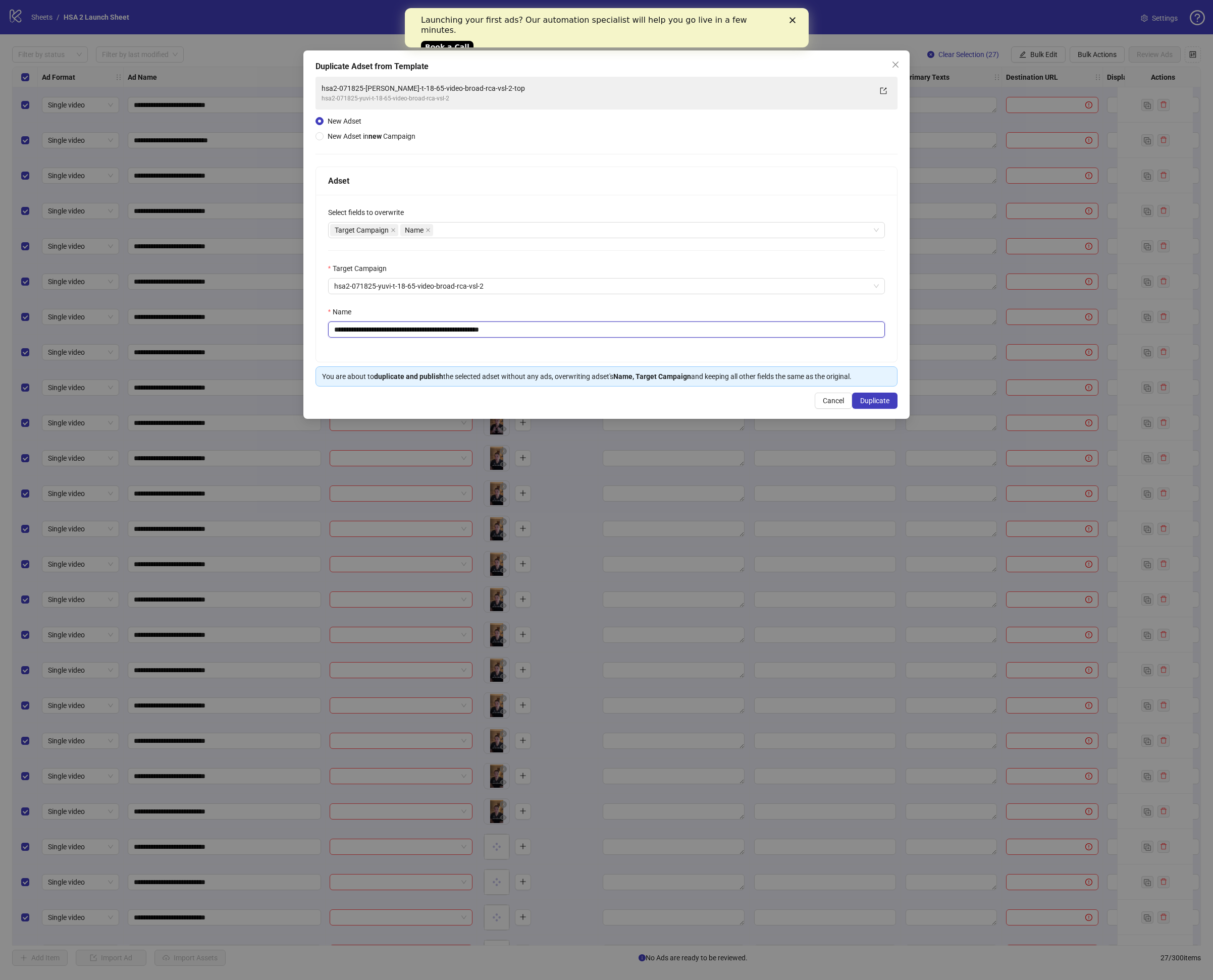
drag, startPoint x: 484, startPoint y: 331, endPoint x: 521, endPoint y: 332, distance: 37.0
click at [521, 332] on input "**********" at bounding box center [607, 329] width 558 height 16
drag, startPoint x: 526, startPoint y: 333, endPoint x: 486, endPoint y: 328, distance: 40.3
click at [486, 328] on input "**********" at bounding box center [607, 329] width 558 height 16
click at [361, 328] on input "**********" at bounding box center [607, 329] width 558 height 16
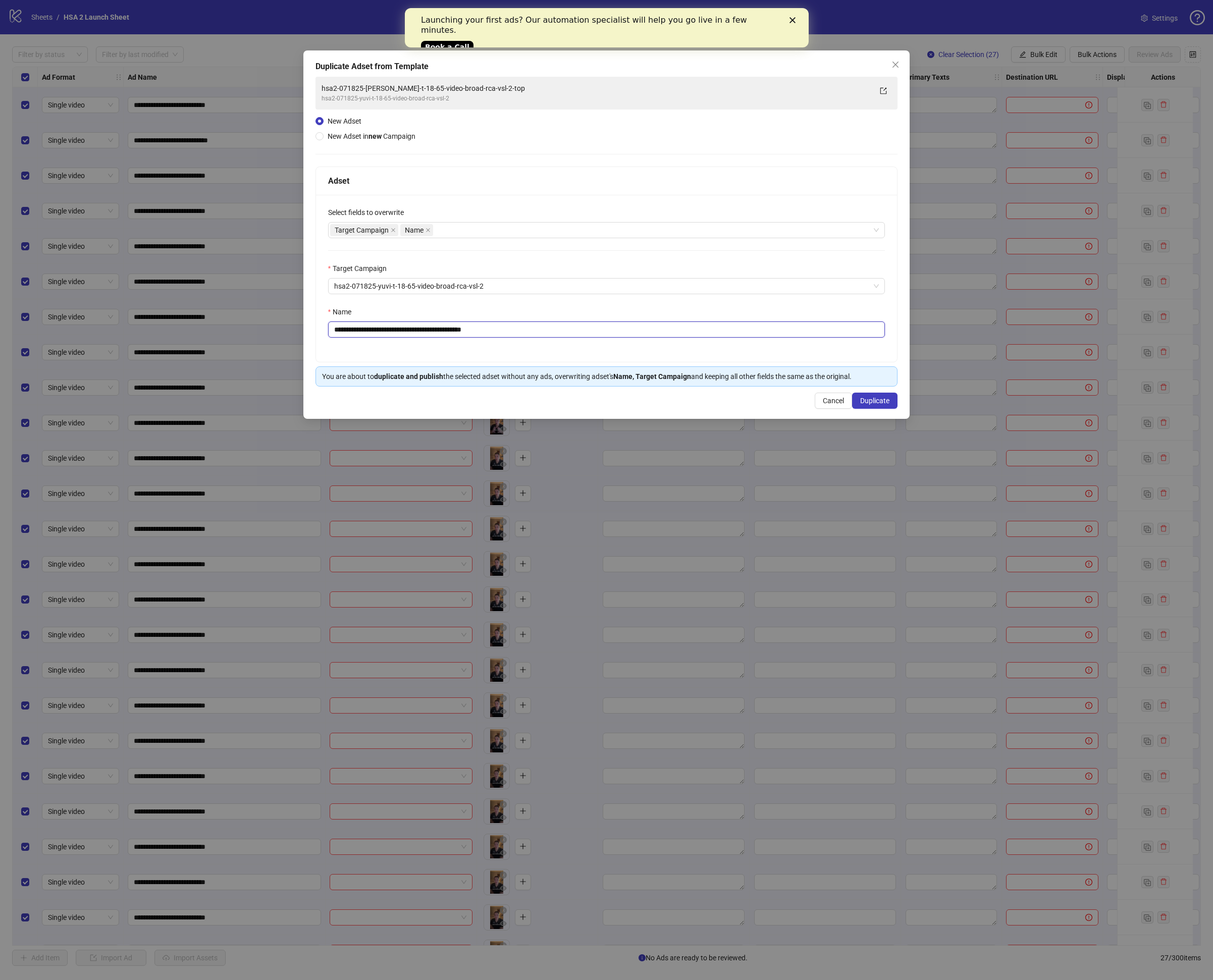
click at [361, 328] on input "**********" at bounding box center [607, 329] width 558 height 16
click at [364, 283] on span "hsa2-071825-yuvi-t-18-65-video-broad-rca-vsl-2" at bounding box center [607, 286] width 545 height 15
type input "**********"
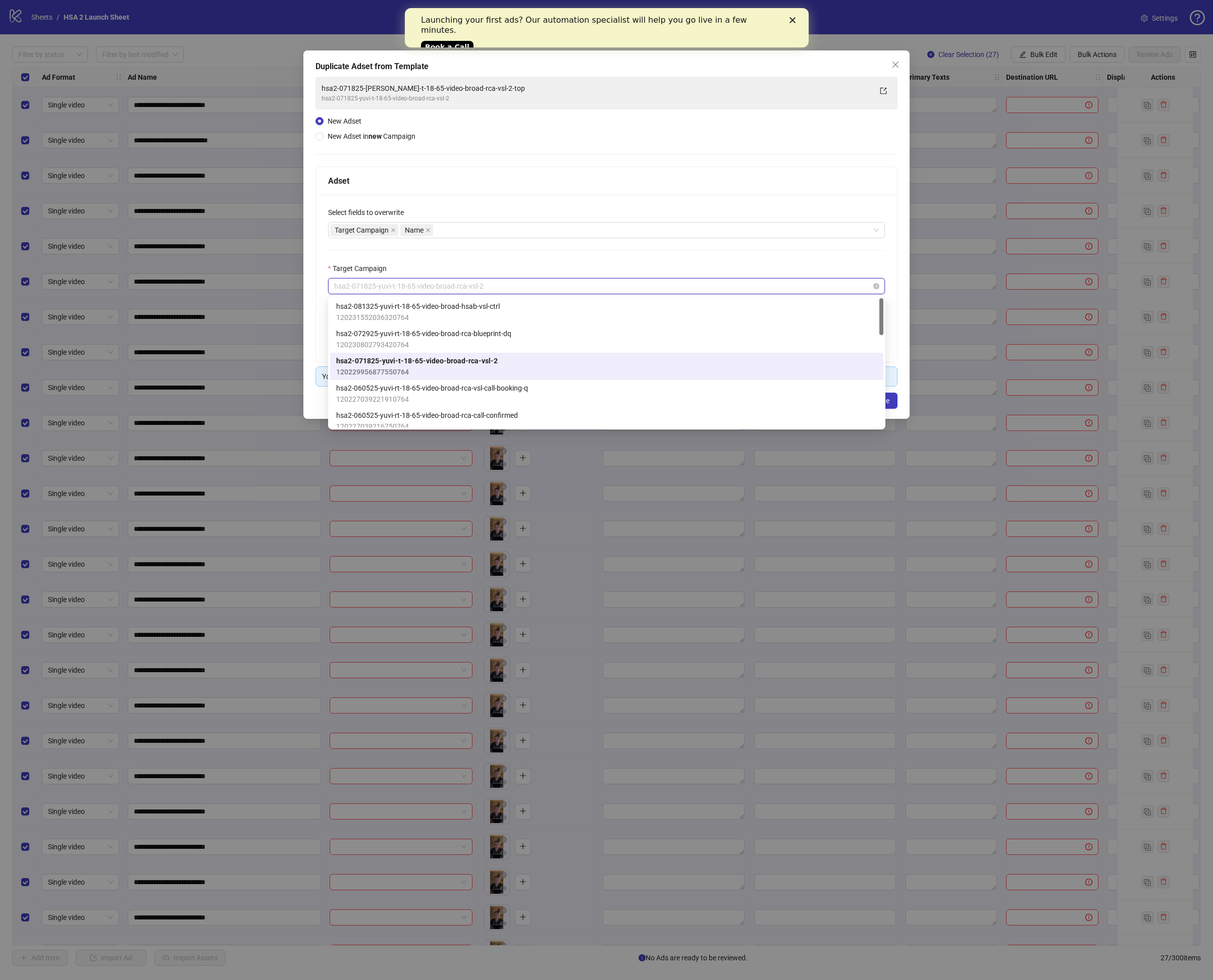
click at [364, 283] on span "hsa2-071825-yuvi-t-18-65-video-broad-rca-vsl-2" at bounding box center [607, 286] width 545 height 15
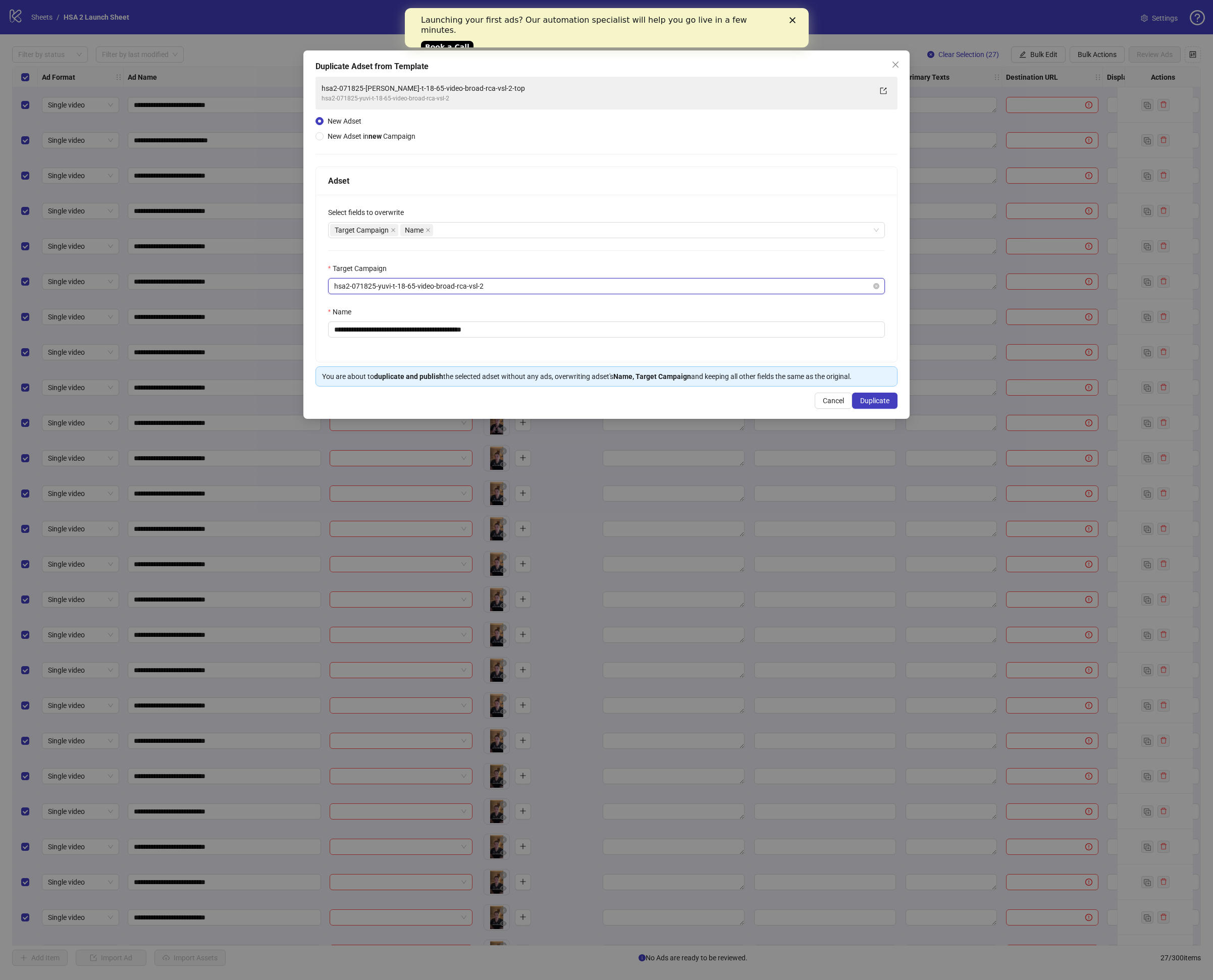
click at [790, 294] on div "hsa2-071825-yuvi-t-18-65-video-broad-rca-vsl-2" at bounding box center [607, 286] width 558 height 16
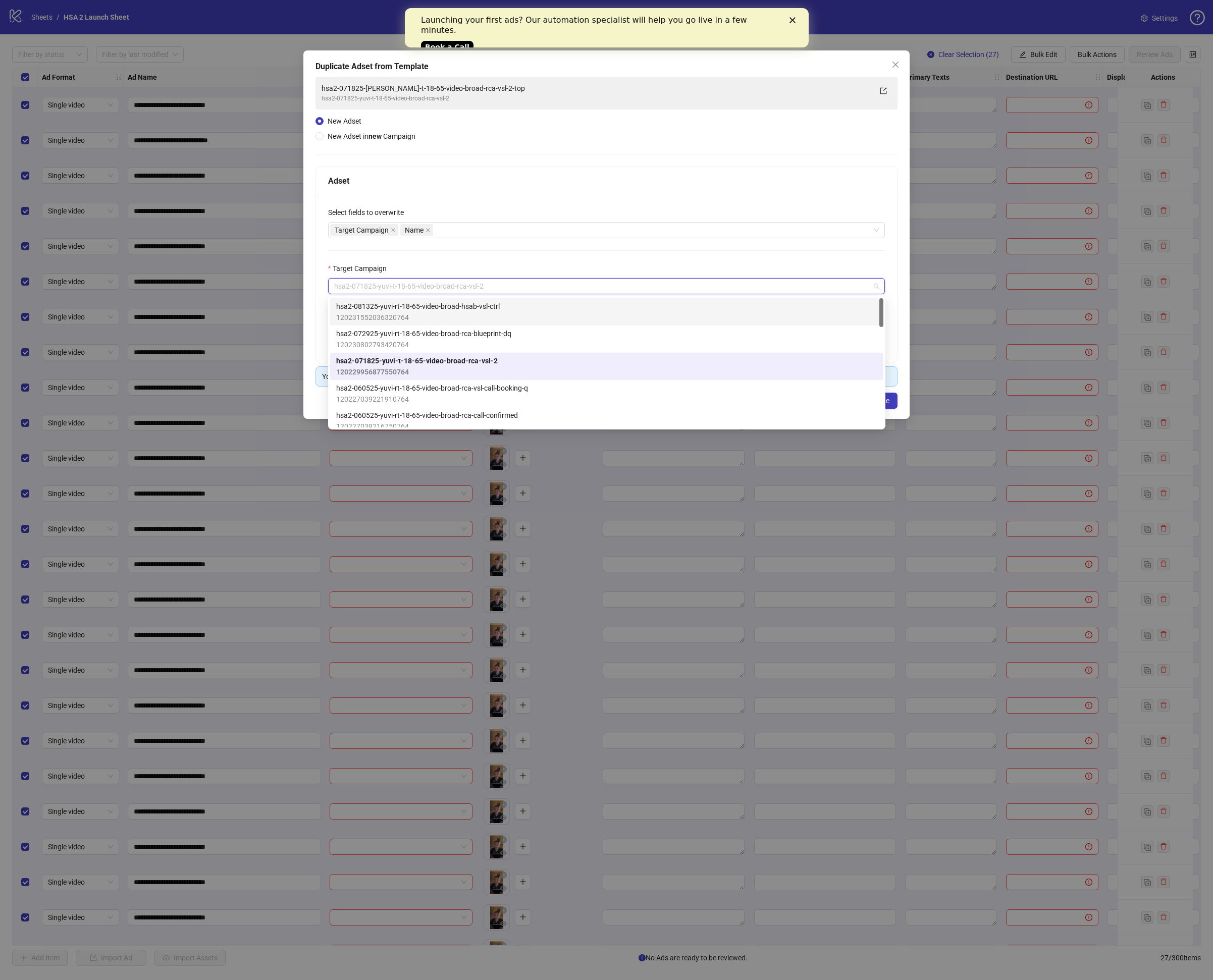
click at [699, 197] on div "**********" at bounding box center [606, 278] width 581 height 167
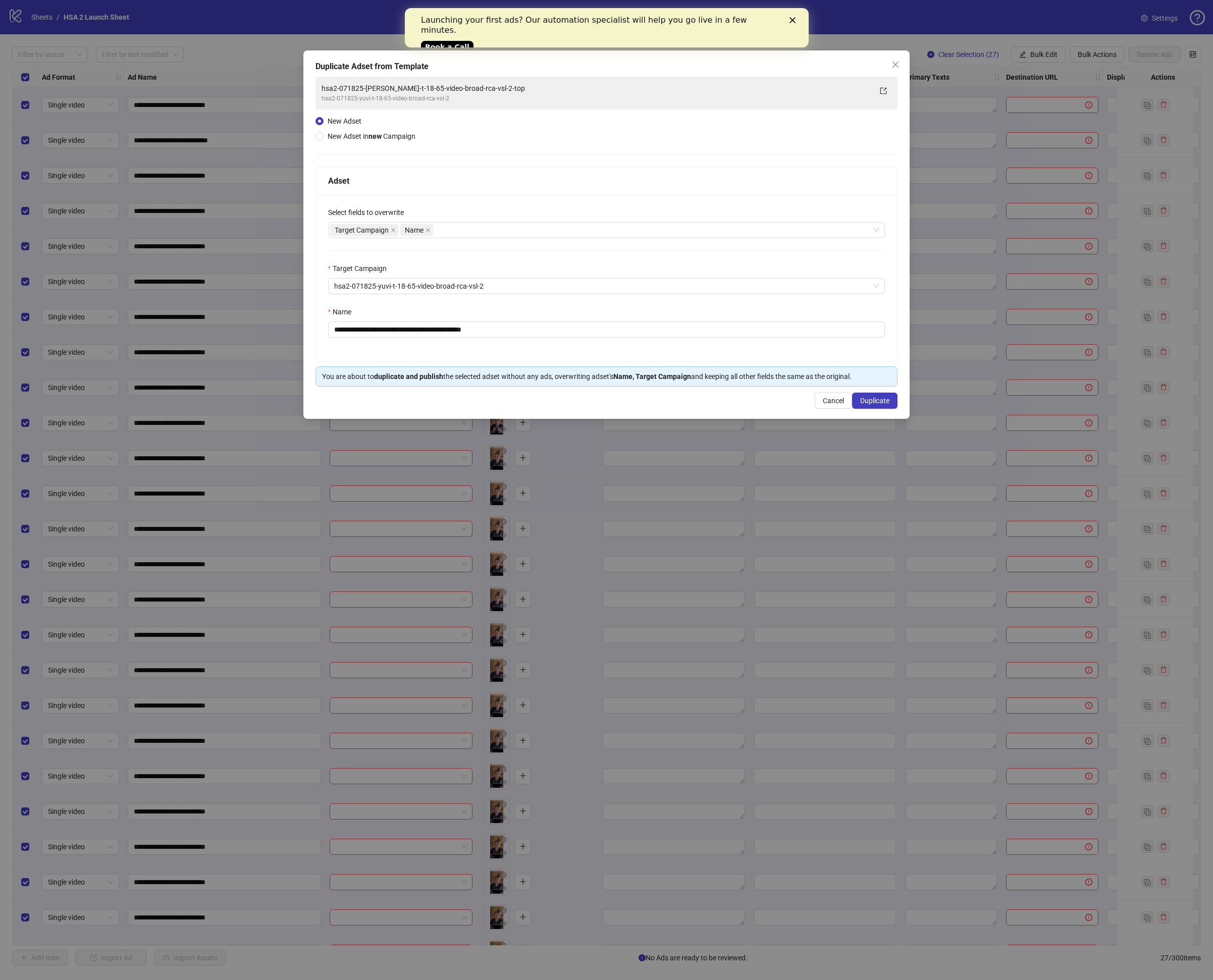
click at [336, 134] on span "New Adset in new Campaign" at bounding box center [371, 137] width 87 height 8
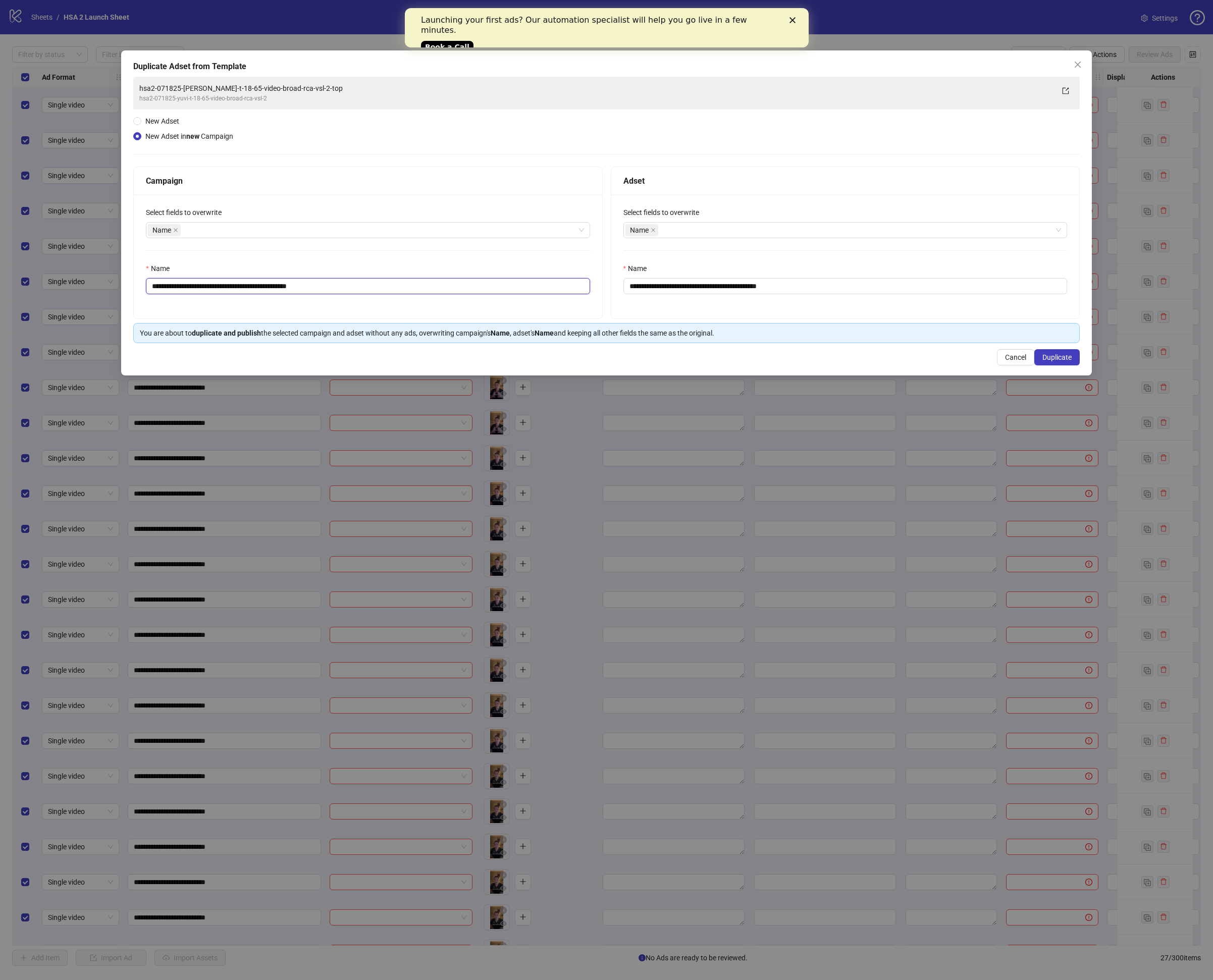
drag, startPoint x: 296, startPoint y: 284, endPoint x: 370, endPoint y: 288, distance: 74.1
click at [370, 288] on input "**********" at bounding box center [368, 286] width 444 height 16
type input "**********"
drag, startPoint x: 769, startPoint y: 286, endPoint x: 803, endPoint y: 291, distance: 34.4
click at [802, 291] on input "**********" at bounding box center [845, 286] width 444 height 16
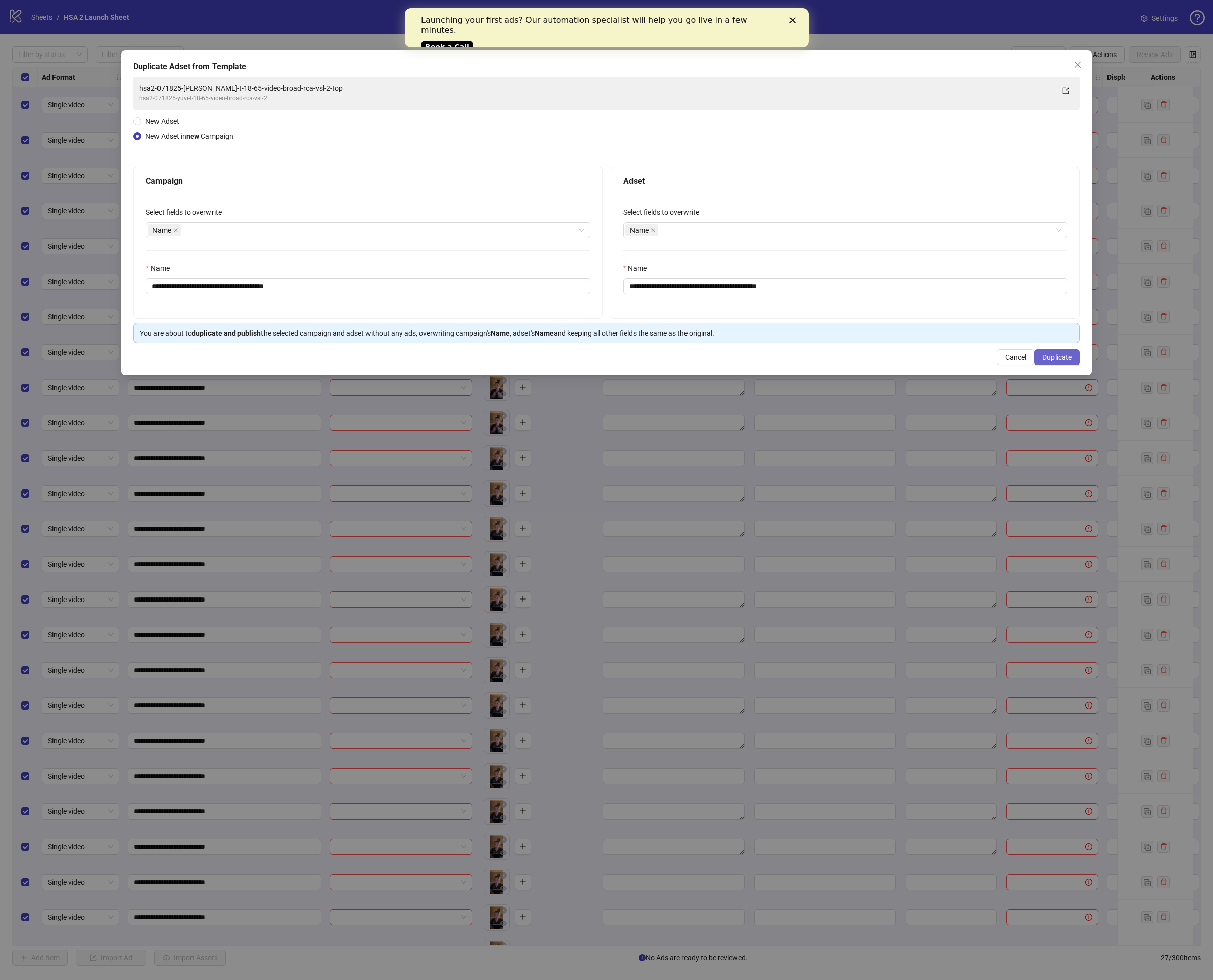
click at [1056, 358] on span "Duplicate" at bounding box center [1057, 357] width 29 height 8
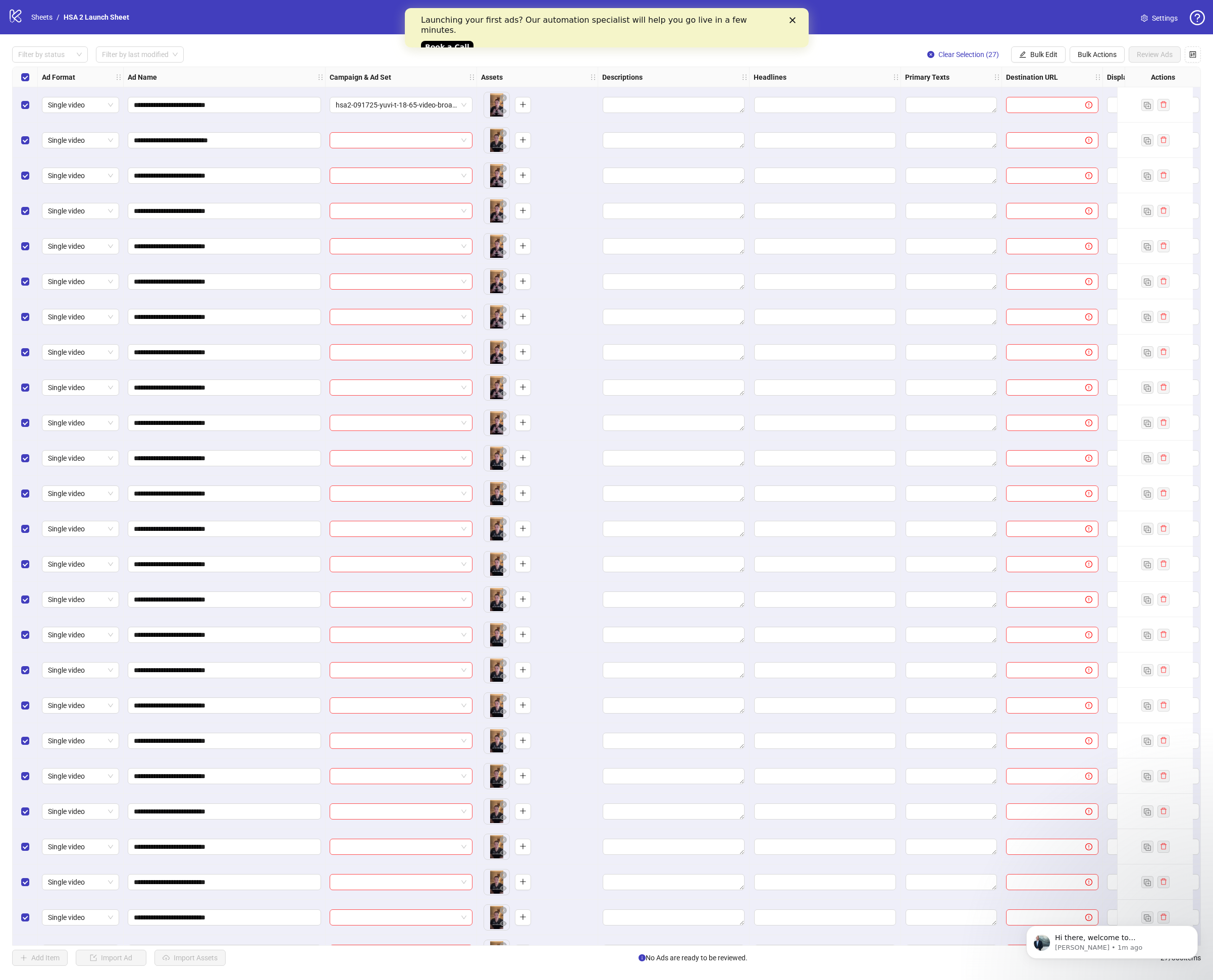
drag, startPoint x: 1035, startPoint y: 52, endPoint x: 1036, endPoint y: 92, distance: 40.0
click at [1035, 53] on span "Bulk Edit" at bounding box center [1044, 54] width 27 height 8
click at [1036, 110] on span "Campaign & Ad Set" at bounding box center [1048, 107] width 60 height 11
click at [1107, 126] on icon "check" at bounding box center [1105, 124] width 7 height 7
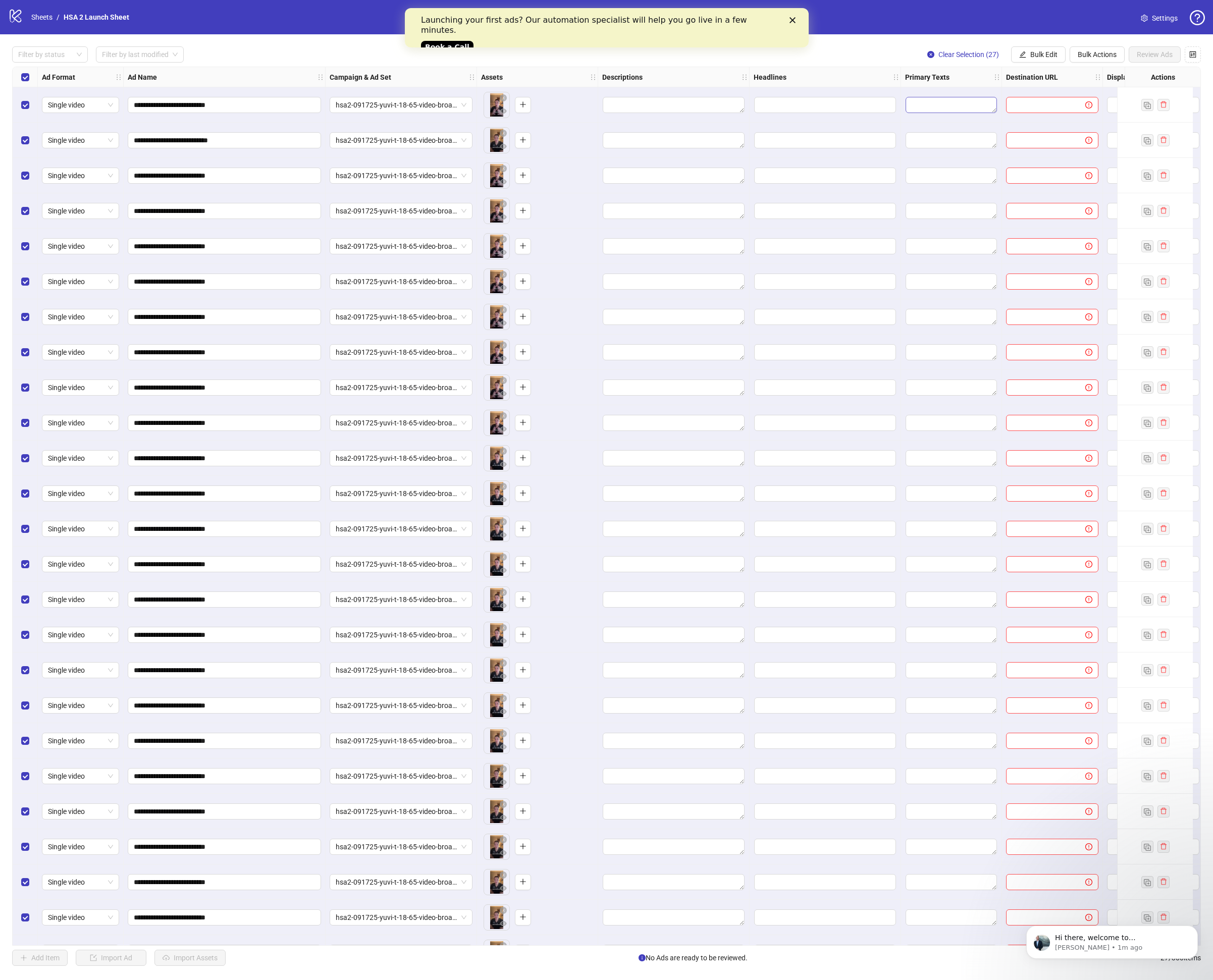
click at [994, 107] on textarea "Edit values" at bounding box center [952, 104] width 92 height 16
click at [973, 107] on textarea "Edit values" at bounding box center [952, 104] width 92 height 16
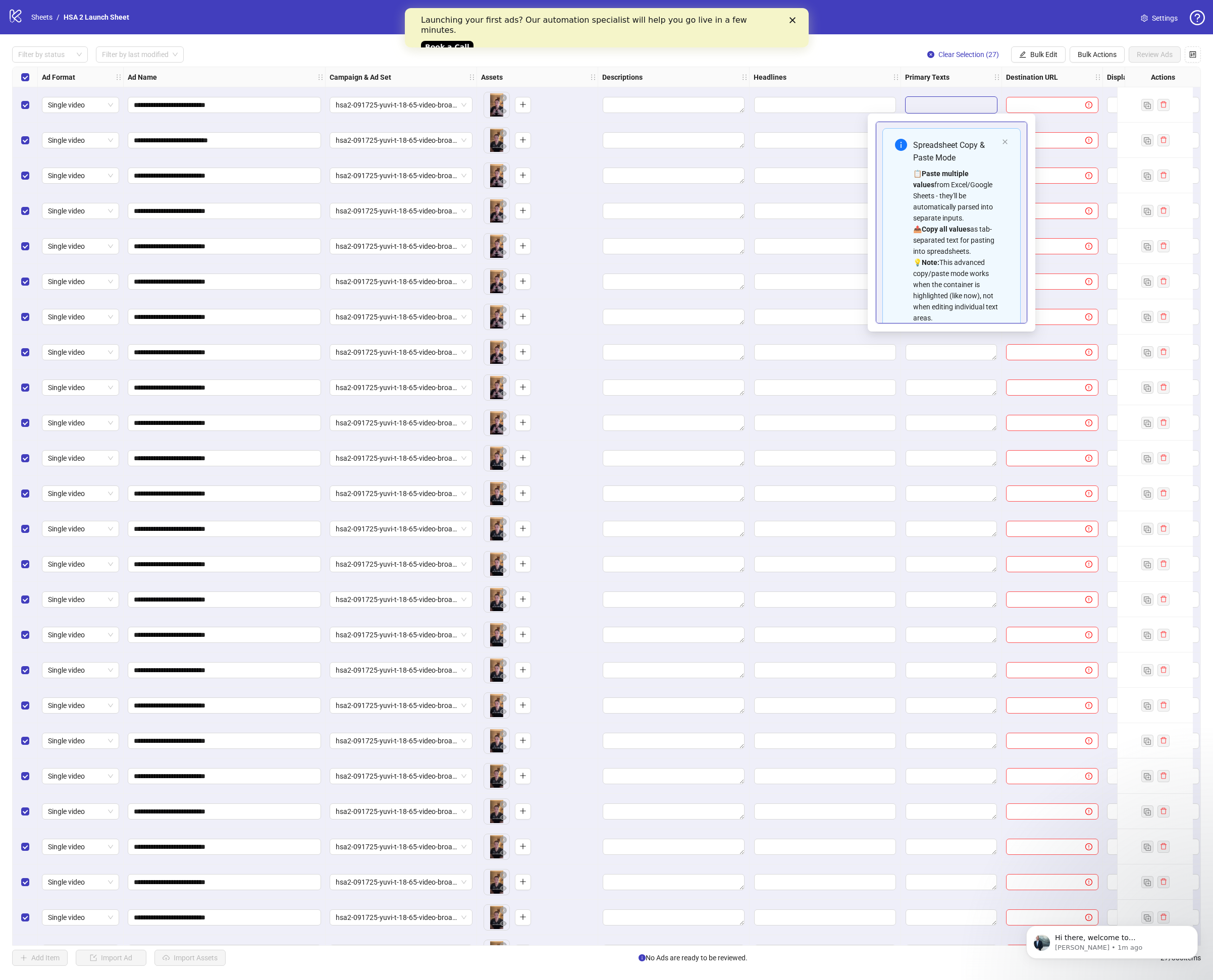
scroll to position [91, 0]
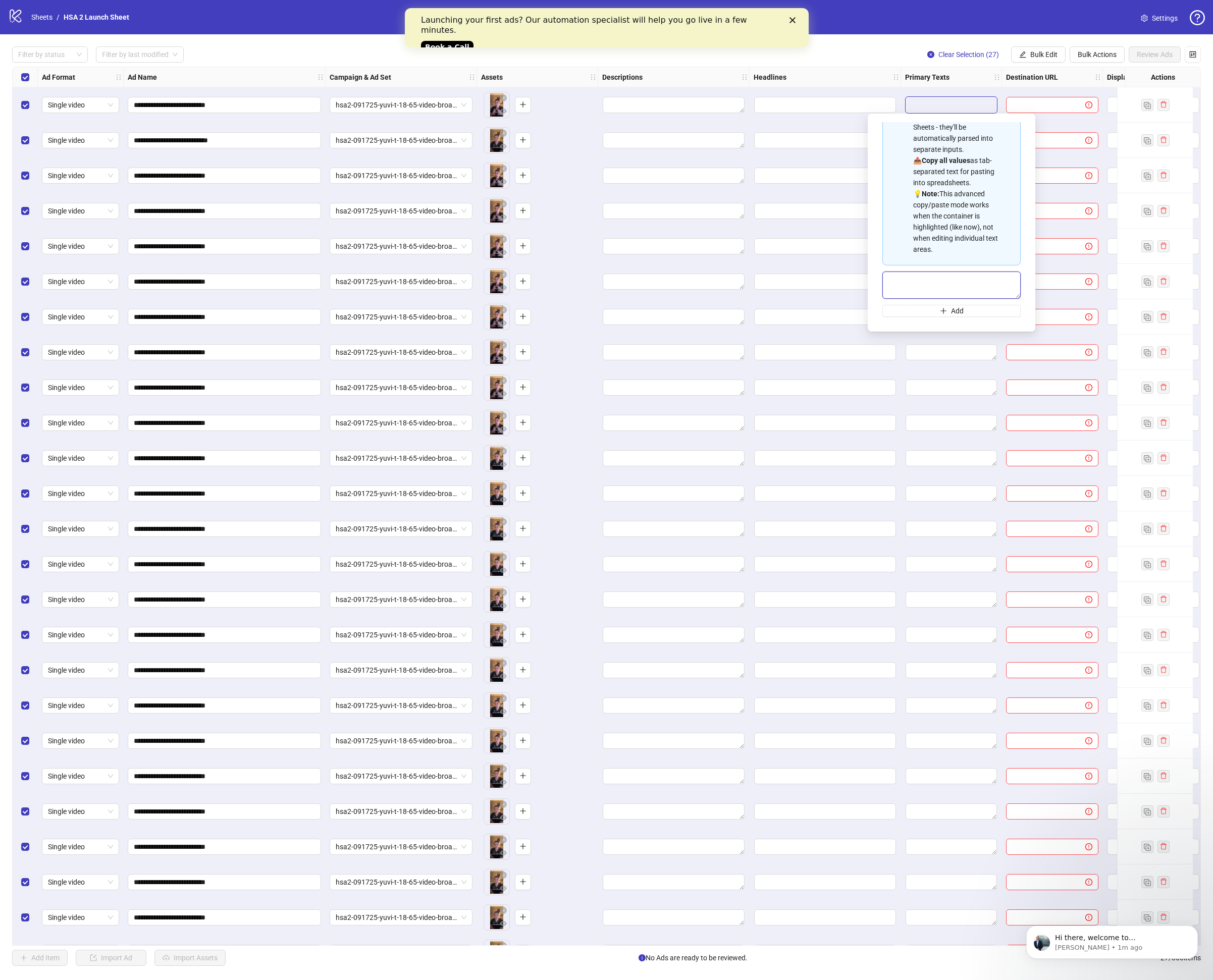
click at [921, 287] on textarea "Multi-text input container - paste or copy values" at bounding box center [952, 285] width 138 height 27
paste textarea "**********"
type textarea "**********"
click at [1096, 57] on span "Bulk Actions" at bounding box center [1098, 54] width 39 height 8
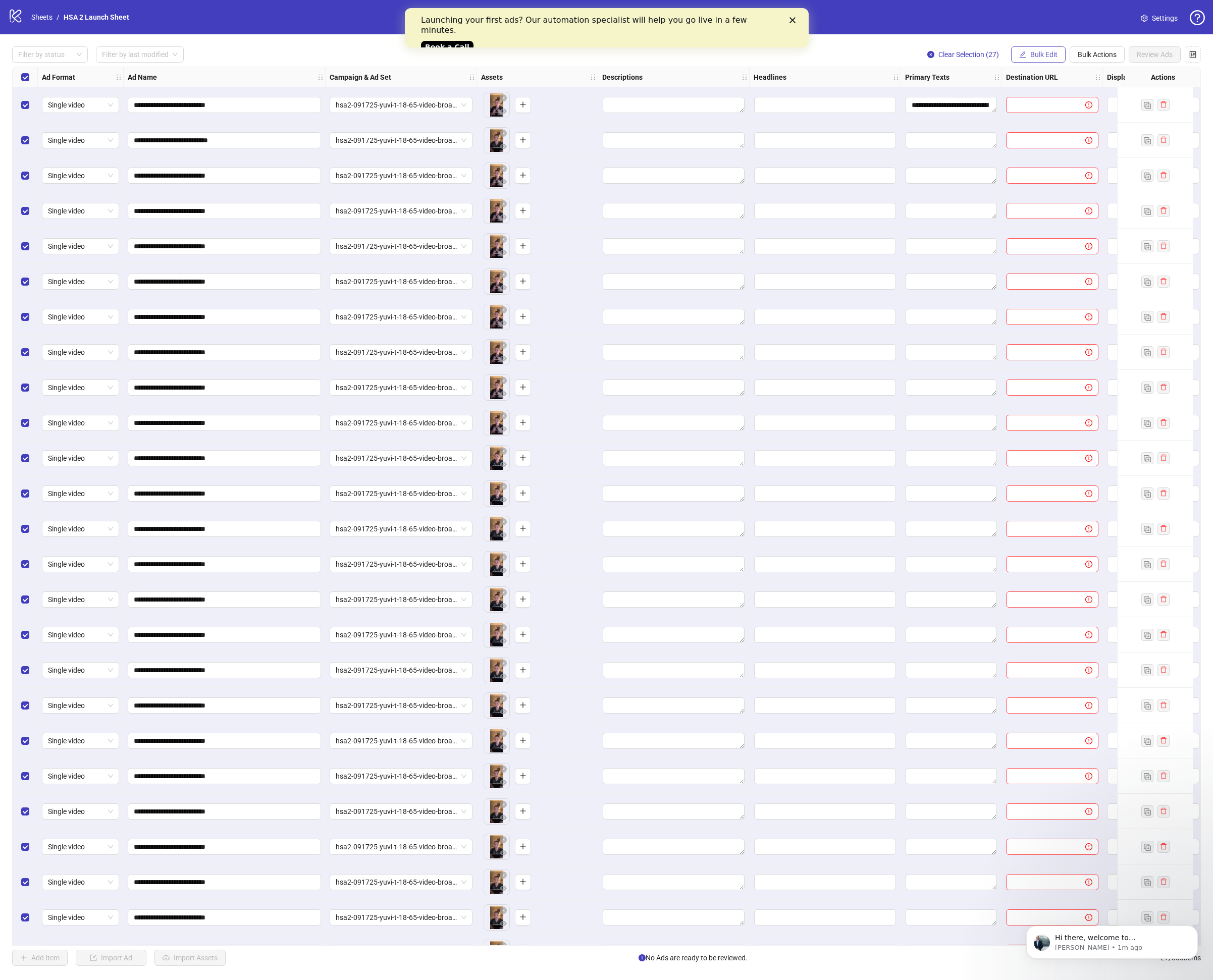
click at [1025, 50] on button "Bulk Edit" at bounding box center [1038, 54] width 54 height 16
click at [1032, 156] on span "Primary Texts" at bounding box center [1048, 155] width 60 height 11
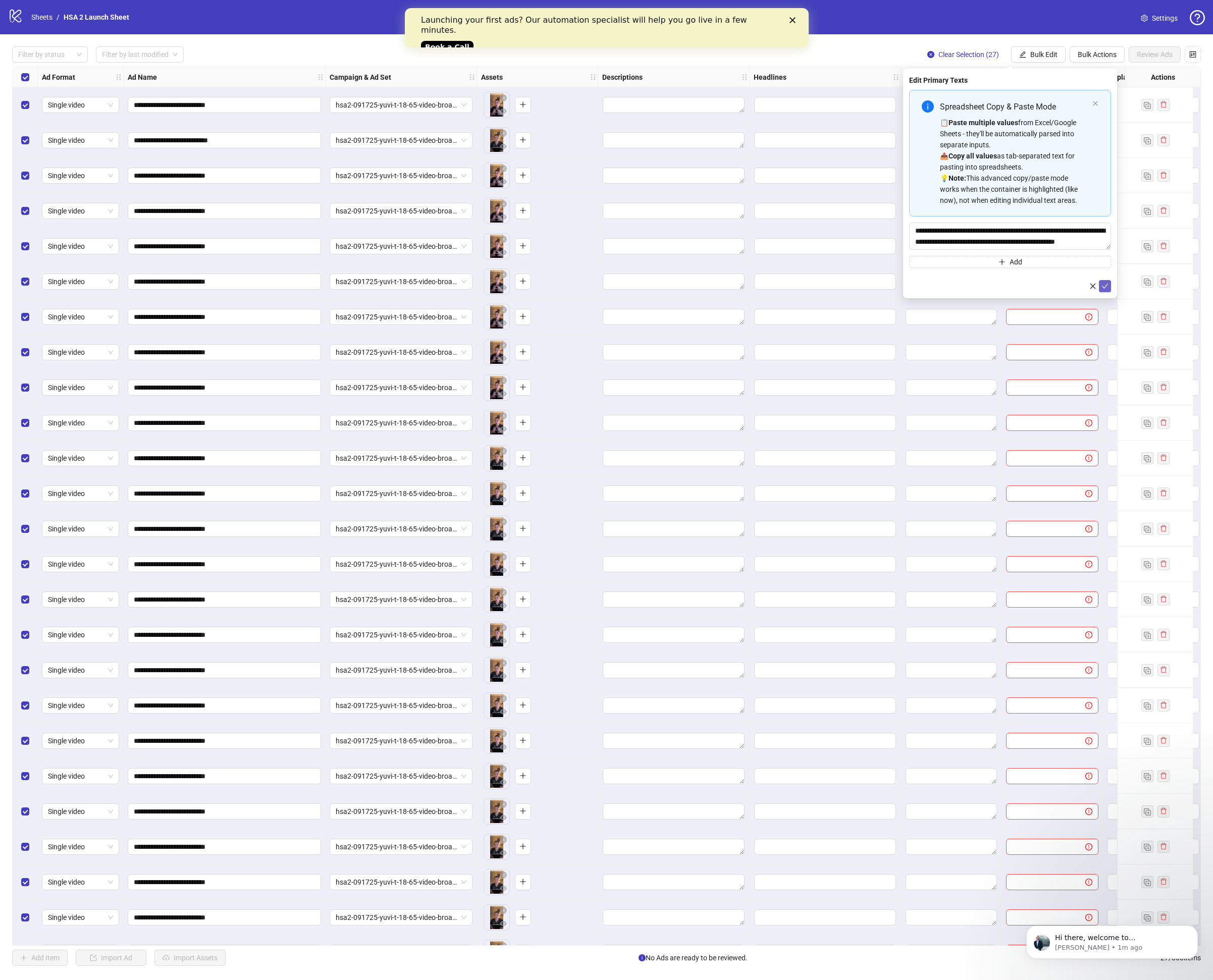
click at [1109, 282] on button "submit" at bounding box center [1105, 286] width 12 height 12
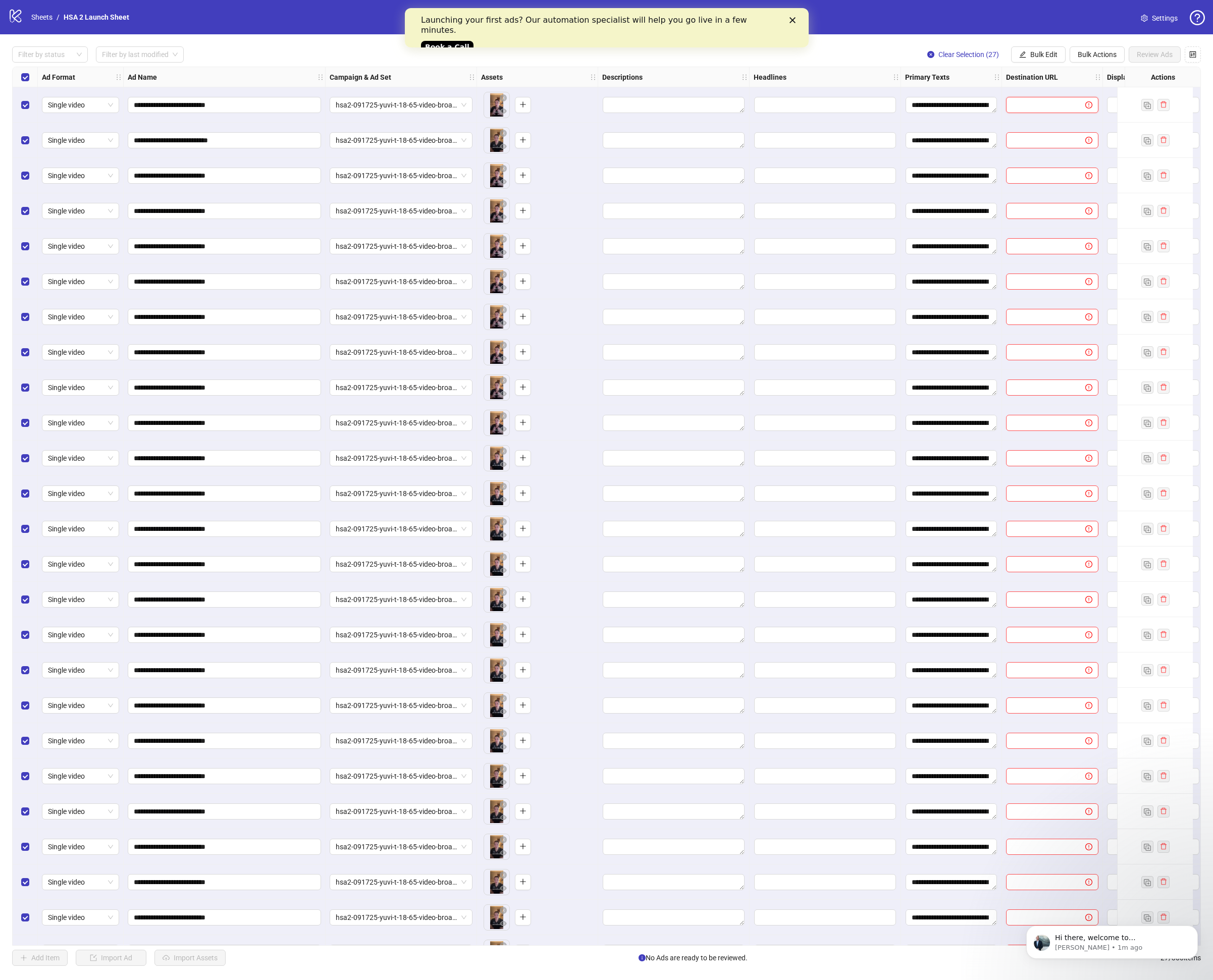
click at [1039, 100] on input "text" at bounding box center [1042, 104] width 59 height 11
click at [1034, 48] on button "Bulk Edit" at bounding box center [1038, 54] width 54 height 16
click at [1000, 39] on div "**********" at bounding box center [606, 506] width 1213 height 944
click at [1049, 102] on input "text" at bounding box center [1042, 104] width 59 height 11
paste input "**********"
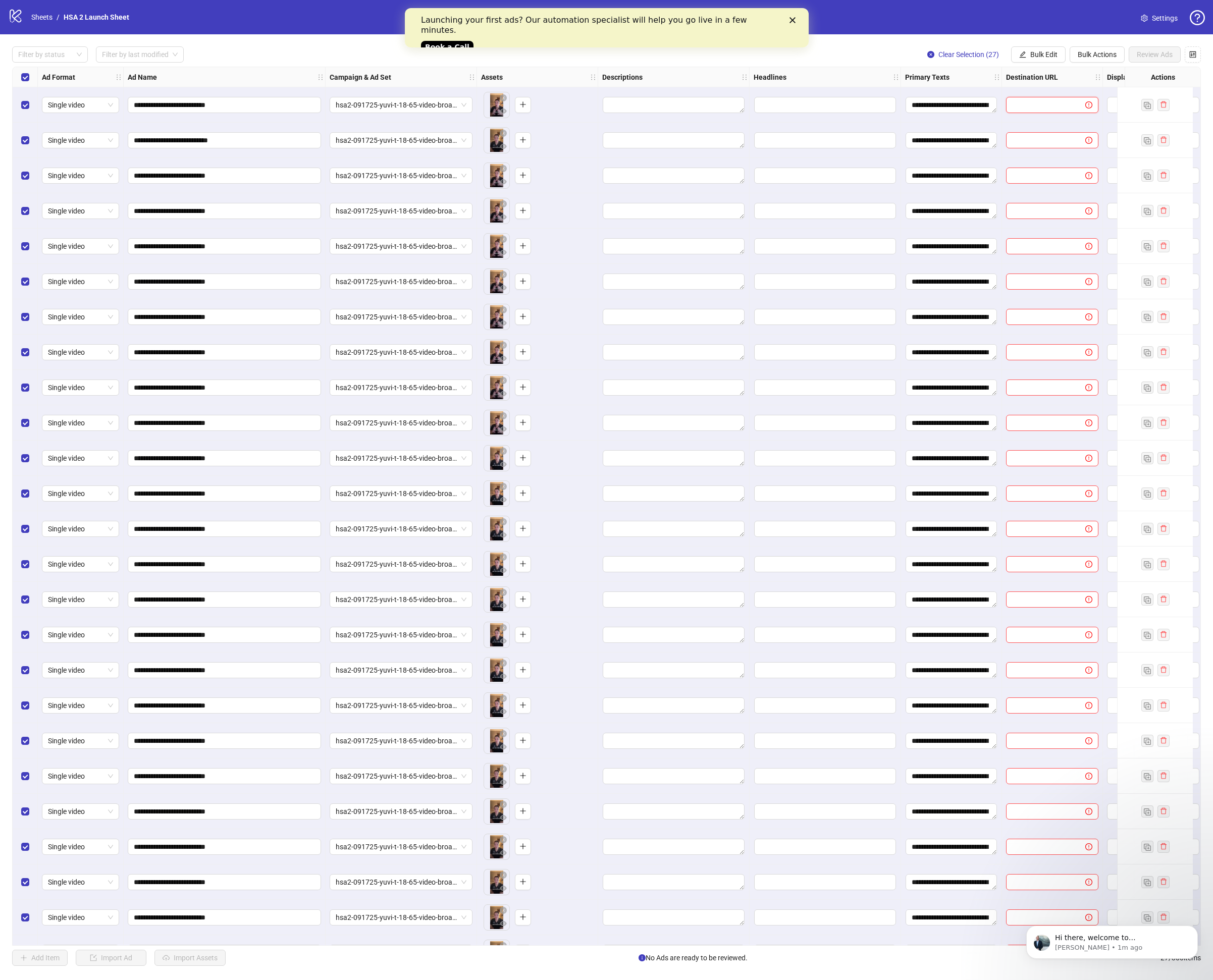
type input "**********"
click at [1056, 59] on button "Bulk Edit" at bounding box center [1038, 54] width 54 height 16
click at [1066, 169] on span "Destination URL" at bounding box center [1048, 171] width 60 height 11
click at [1103, 123] on icon "check" at bounding box center [1105, 124] width 7 height 7
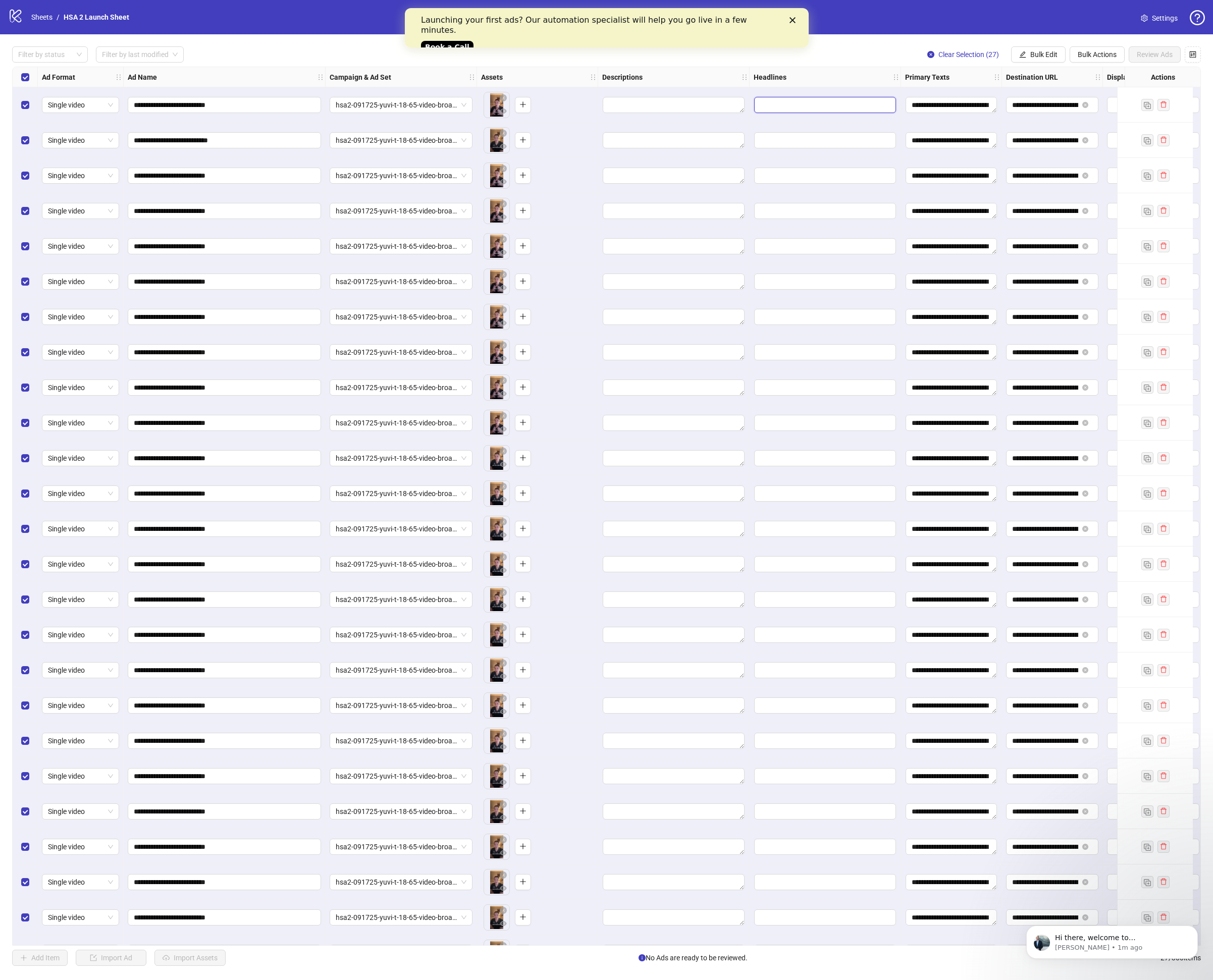
click at [819, 107] on input "Edit values" at bounding box center [825, 104] width 142 height 16
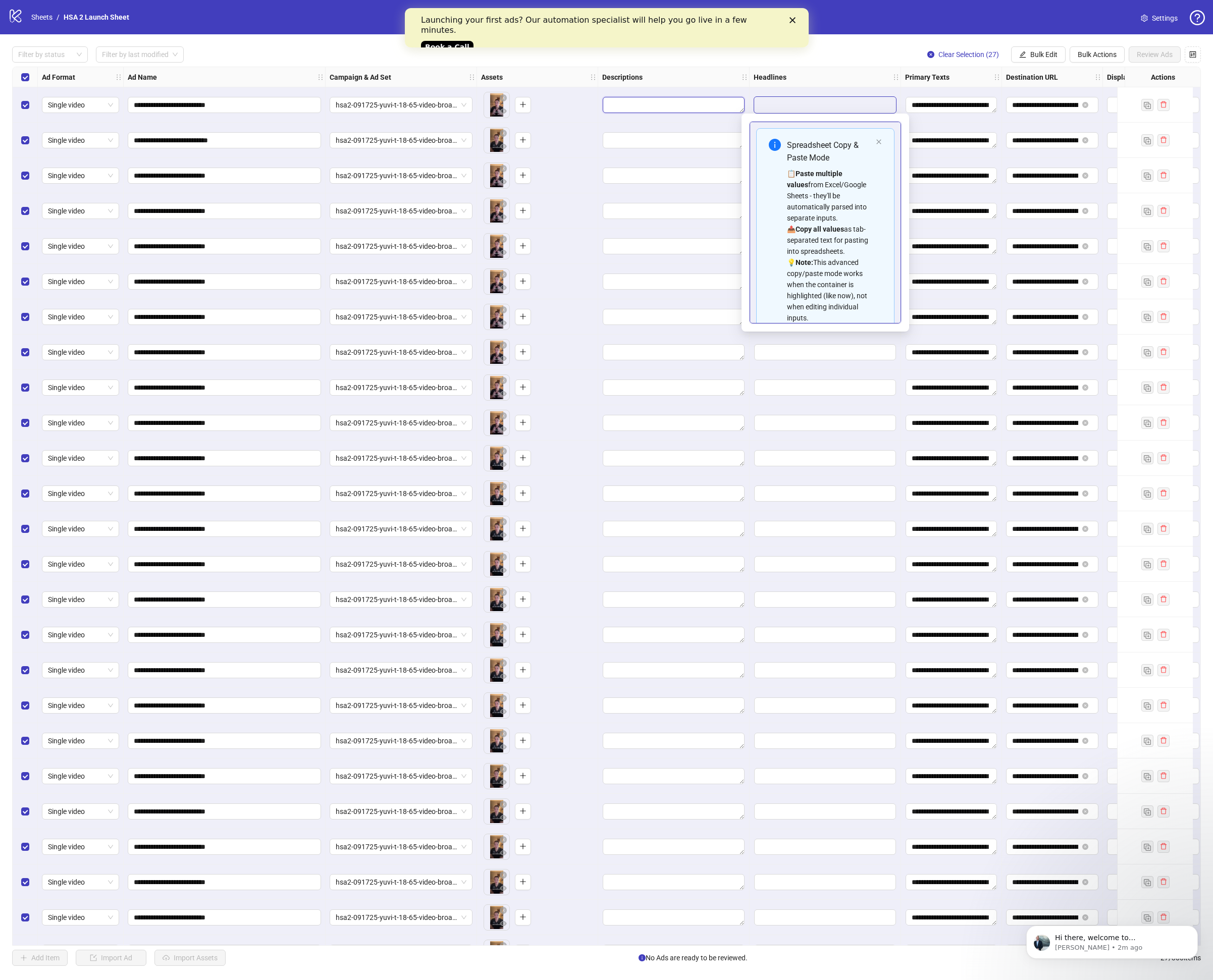
click at [706, 97] on textarea "Edit values" at bounding box center [673, 104] width 142 height 16
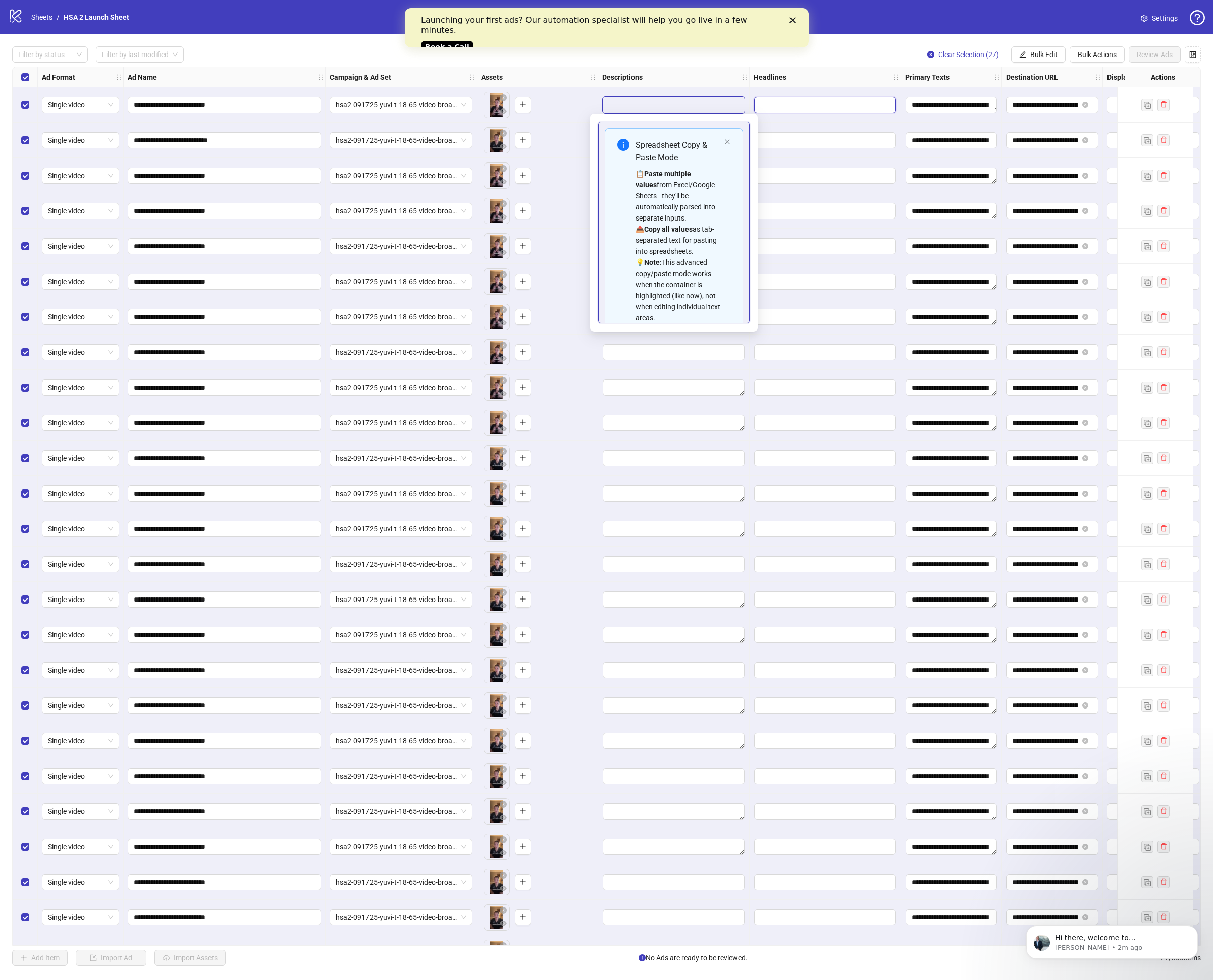
click at [825, 103] on input "Edit values" at bounding box center [825, 104] width 142 height 16
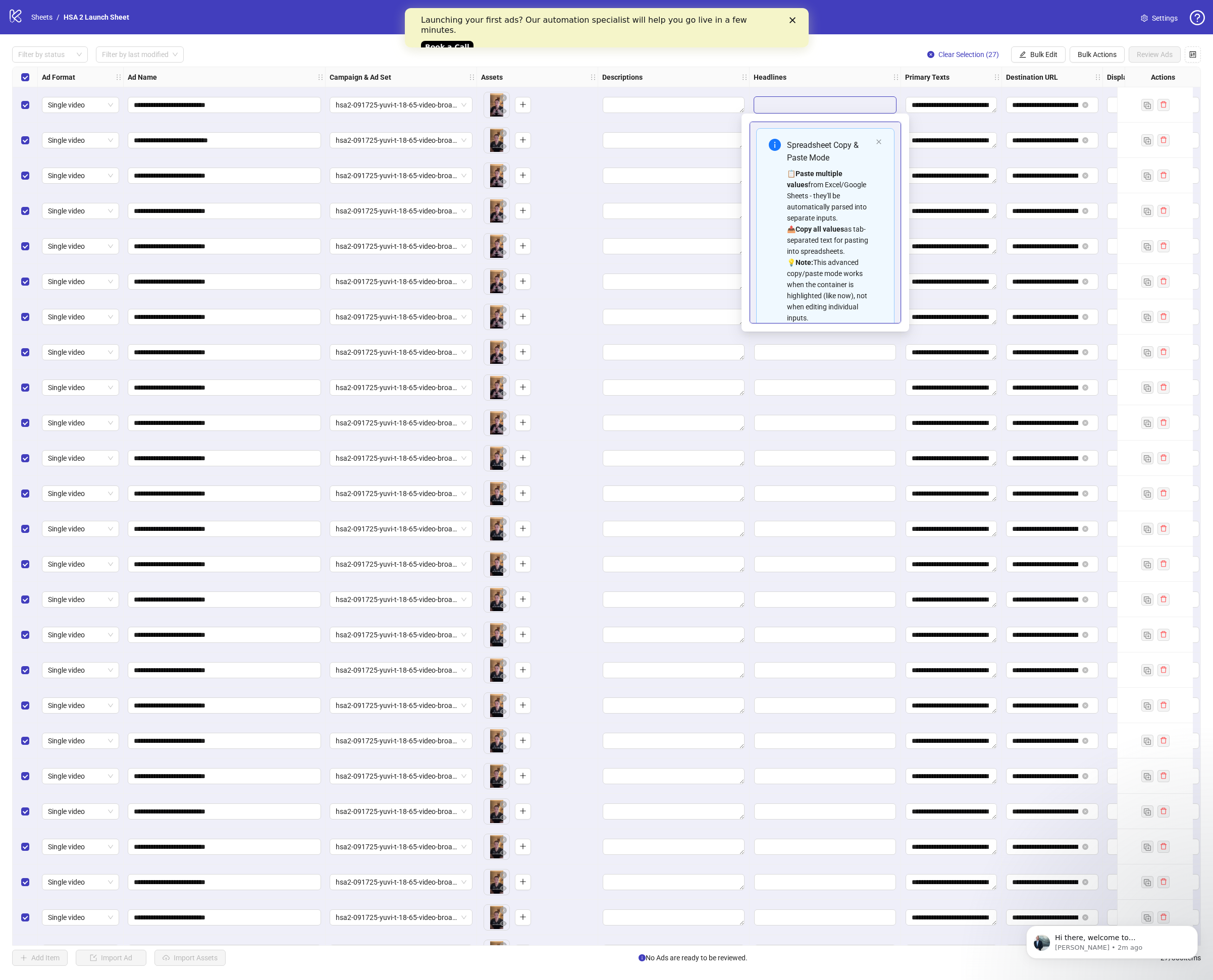
type input "**********"
click at [820, 92] on div at bounding box center [825, 105] width 151 height 36
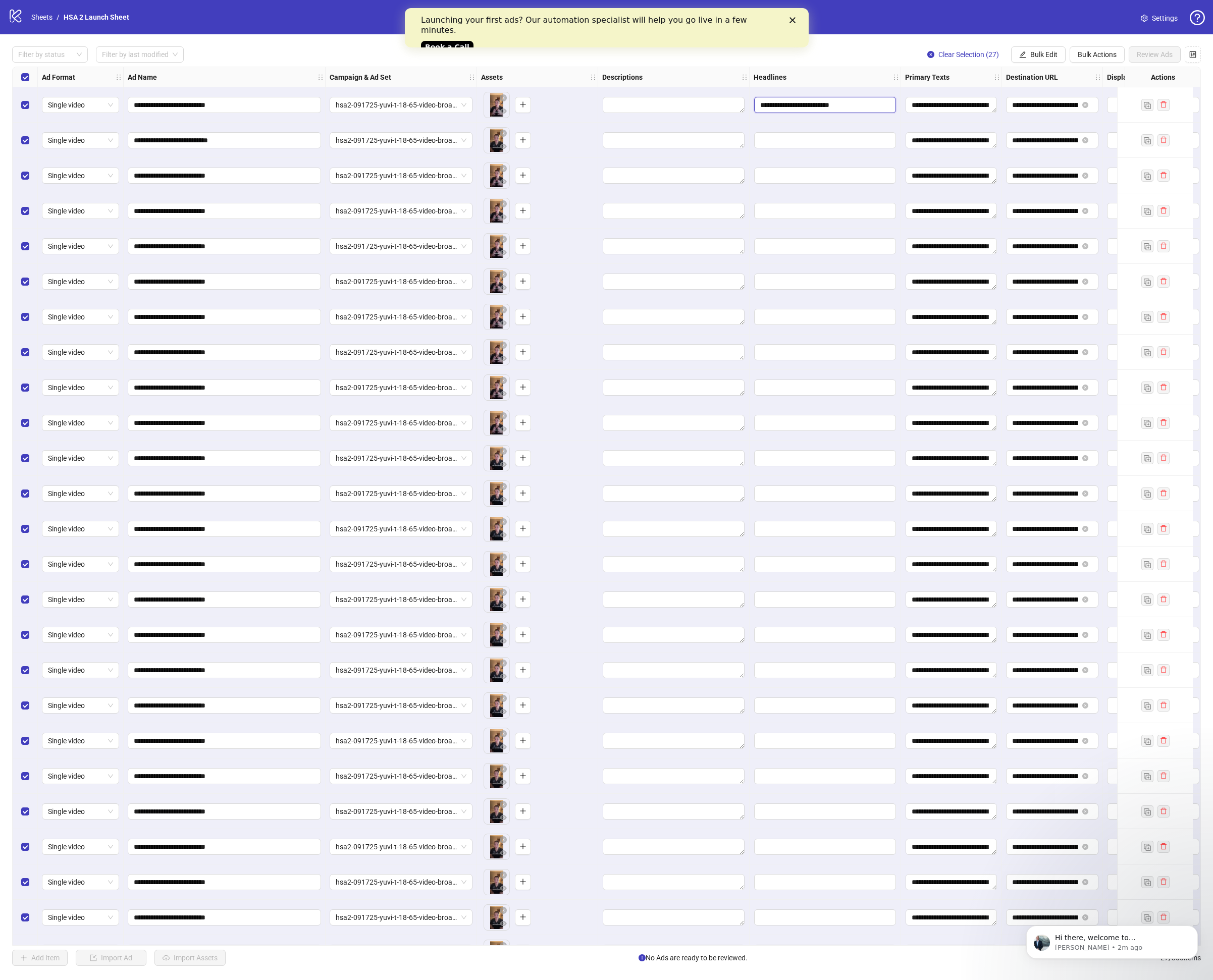
click at [817, 98] on input "**********" at bounding box center [825, 104] width 142 height 16
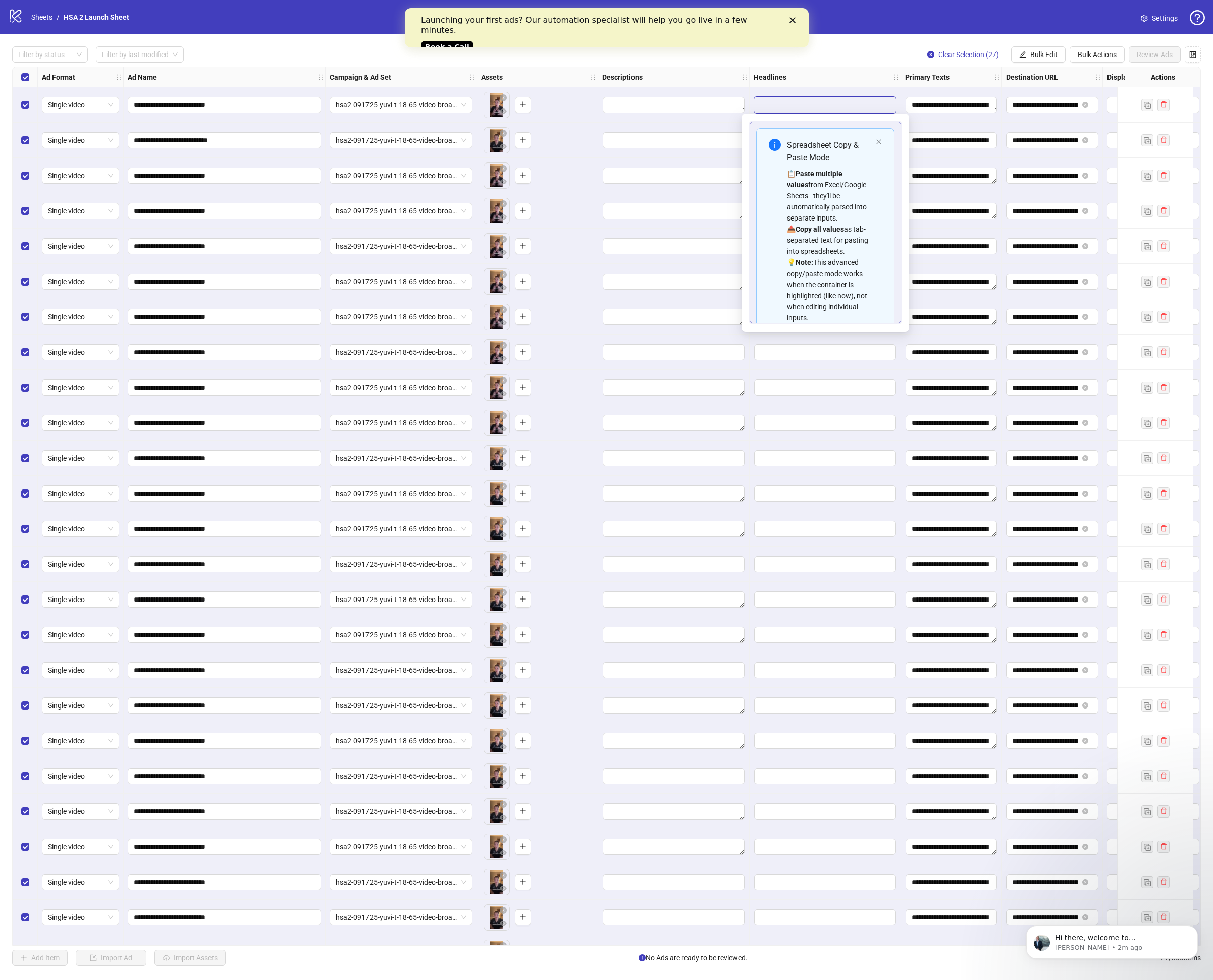
click at [847, 94] on div "**********" at bounding box center [825, 105] width 151 height 36
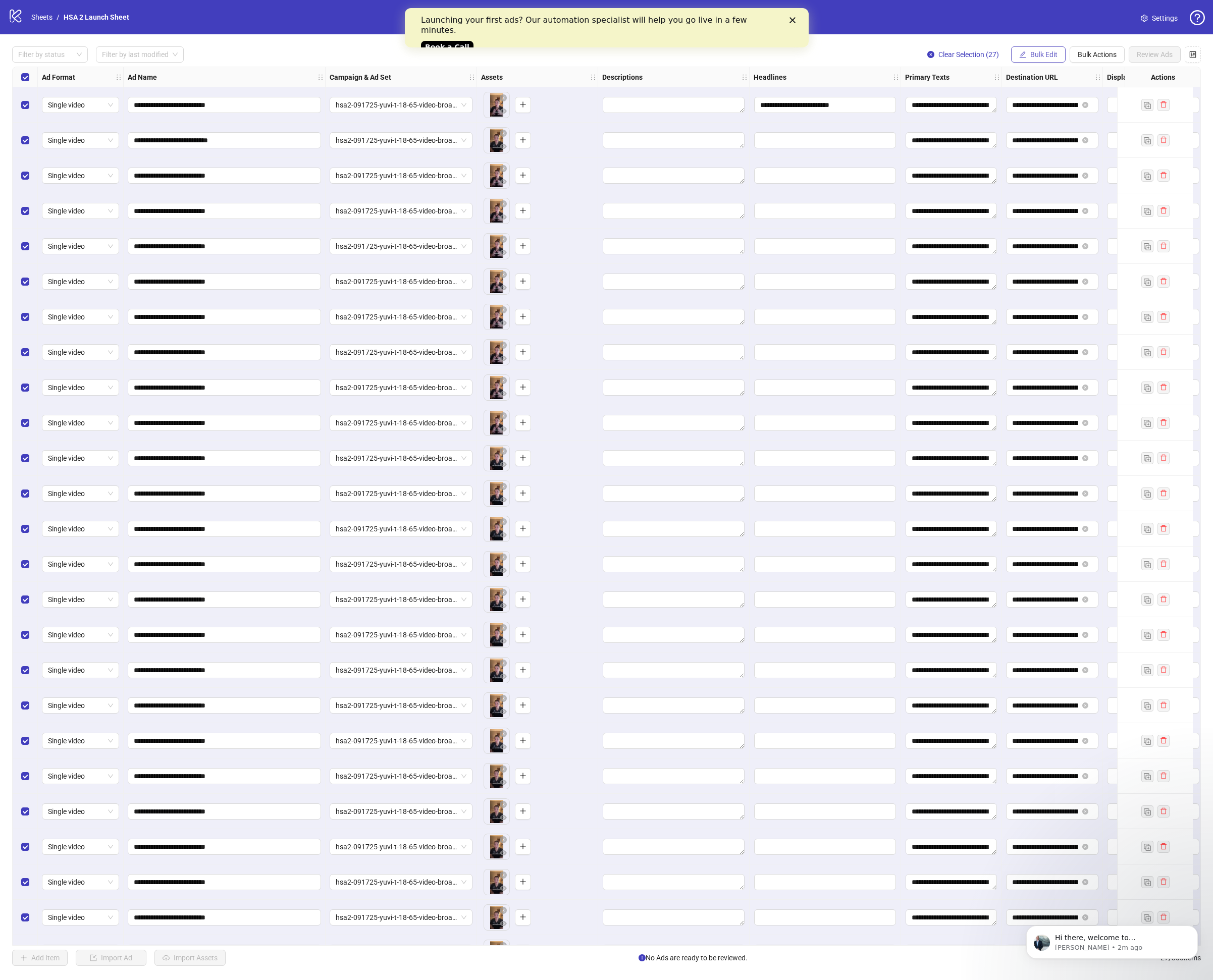
click at [1030, 55] on span "Bulk Edit" at bounding box center [1044, 54] width 27 height 8
click at [1051, 138] on span "Headlines" at bounding box center [1048, 139] width 60 height 11
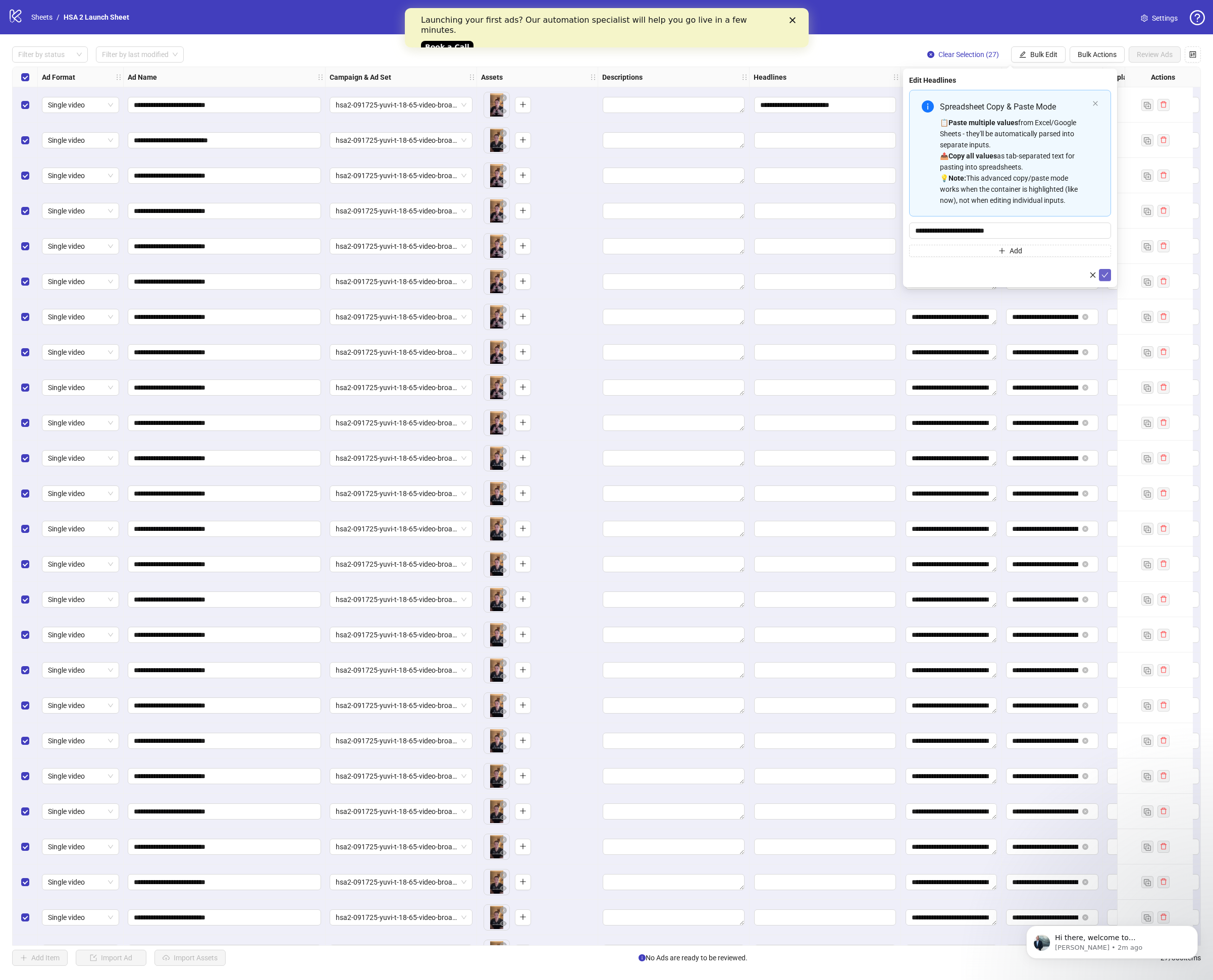
click at [1109, 273] on button "submit" at bounding box center [1105, 275] width 12 height 12
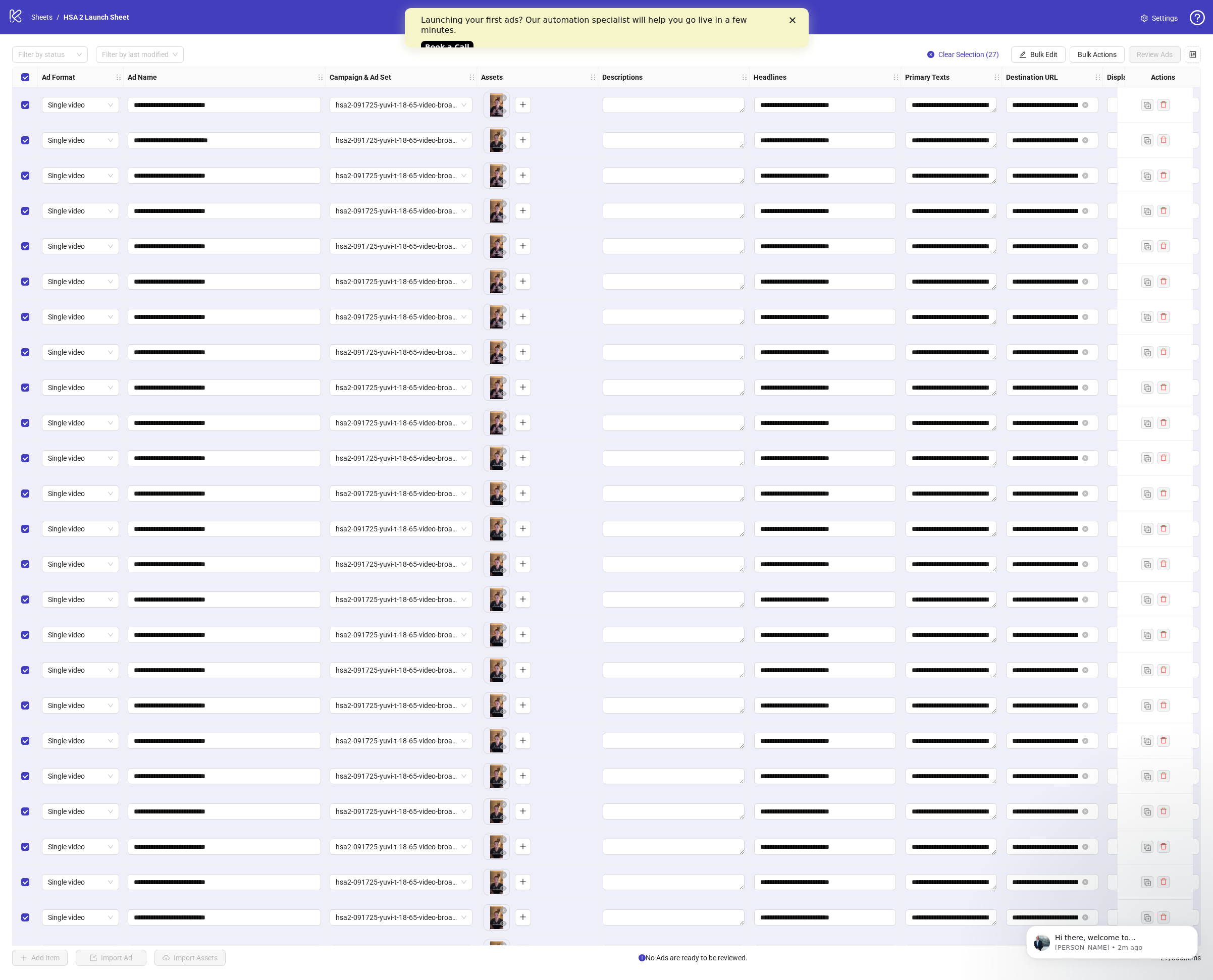
click at [872, 439] on div "**********" at bounding box center [825, 423] width 151 height 36
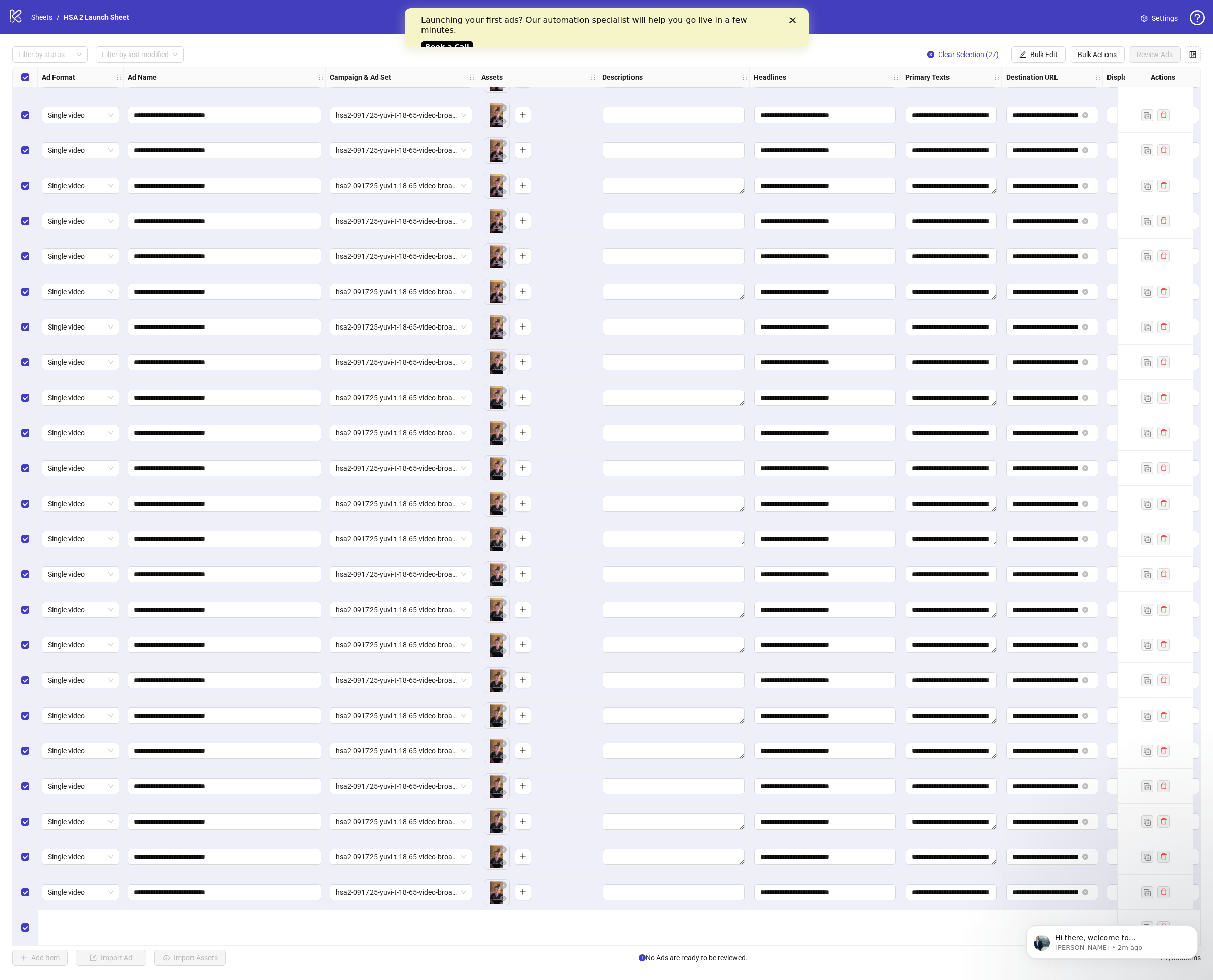
scroll to position [0, 0]
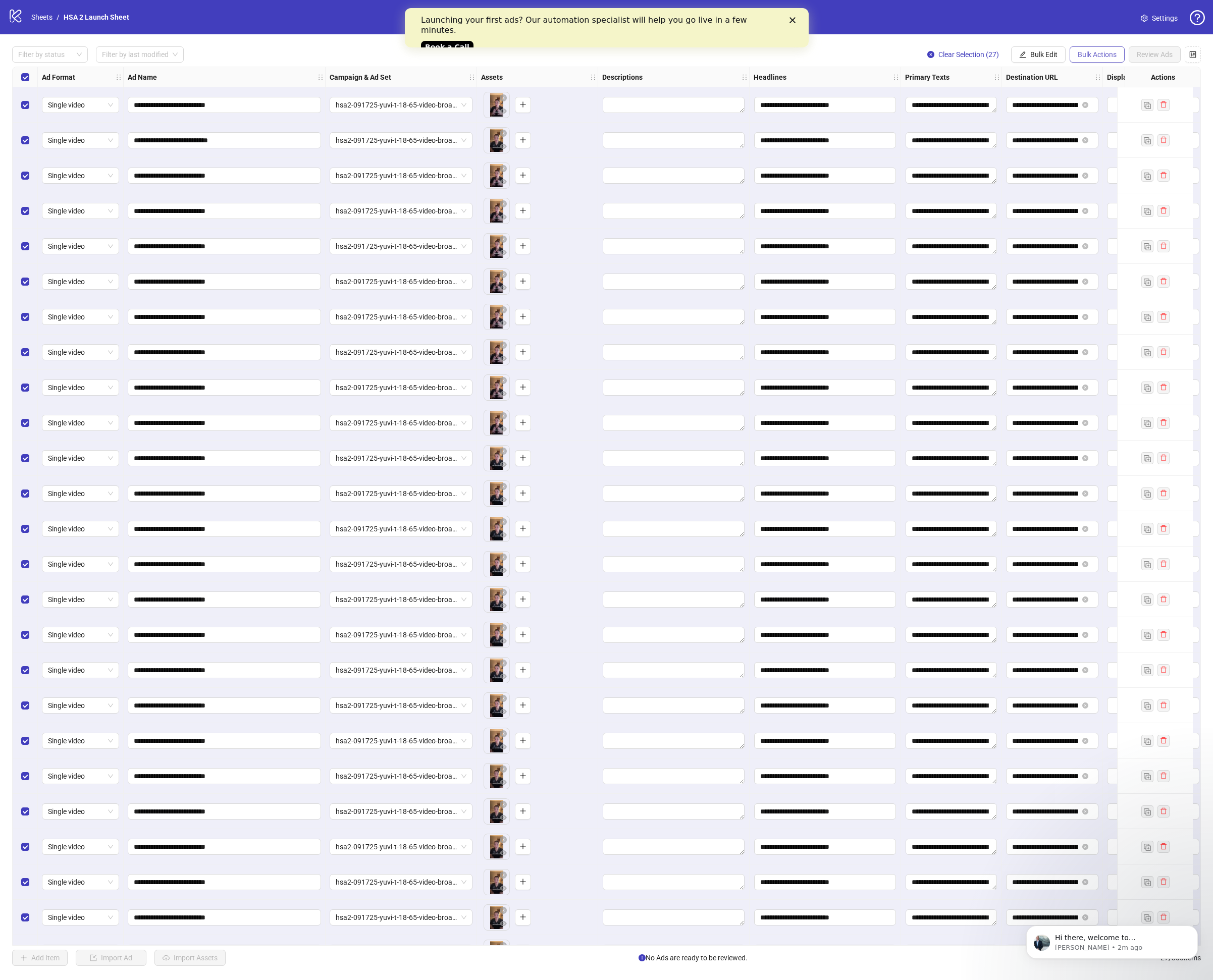
click at [1102, 50] on span "Bulk Actions" at bounding box center [1098, 54] width 39 height 8
click at [1021, 58] on icon "edit" at bounding box center [1023, 54] width 7 height 7
drag, startPoint x: 1030, startPoint y: 87, endPoint x: 894, endPoint y: 109, distance: 137.8
click at [1030, 87] on span "Name" at bounding box center [1048, 91] width 60 height 11
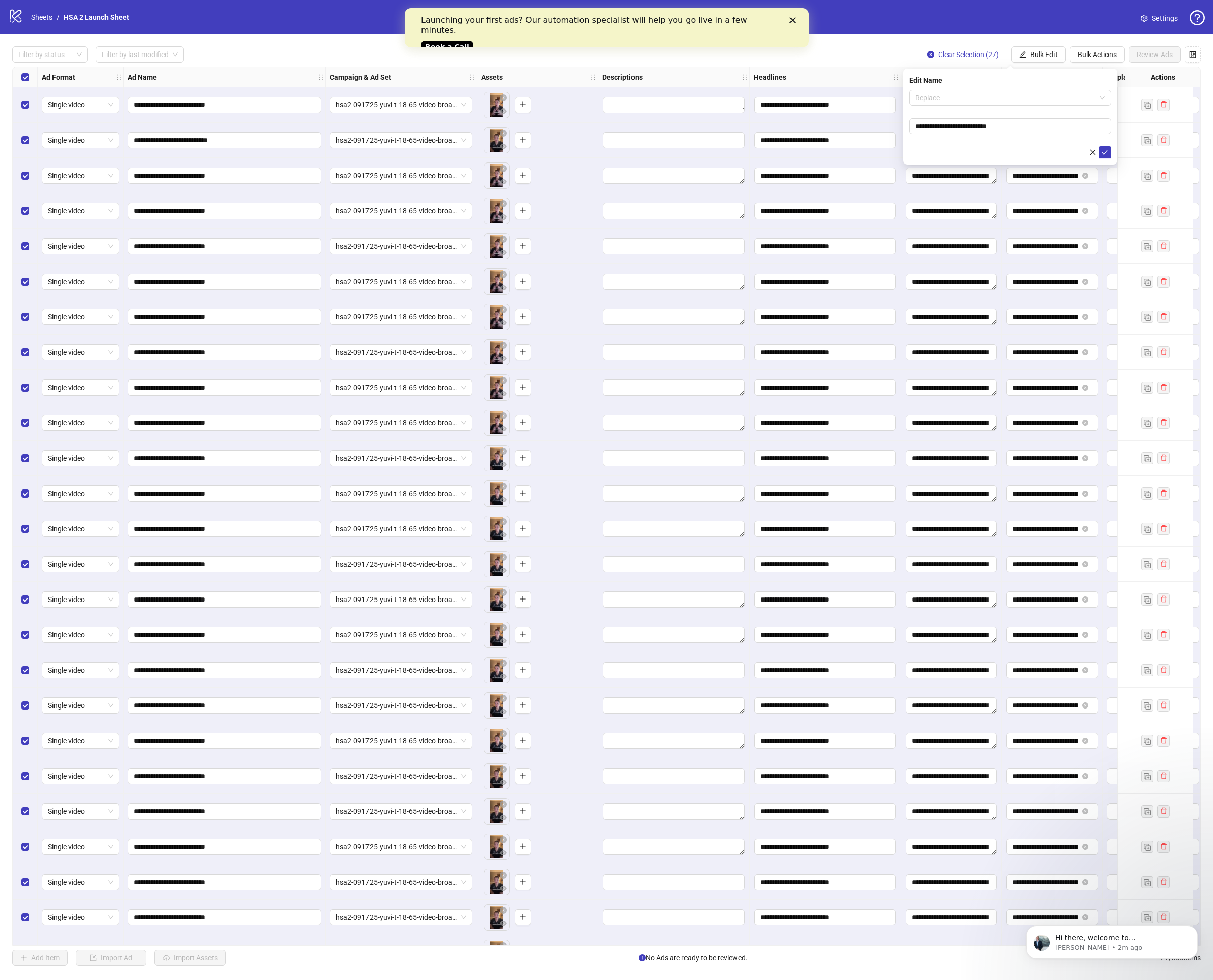
drag, startPoint x: 971, startPoint y: 98, endPoint x: 965, endPoint y: 118, distance: 20.9
click at [970, 98] on span "Replace" at bounding box center [1010, 98] width 190 height 15
click at [959, 134] on div "Find and Replace" at bounding box center [1010, 134] width 186 height 11
click at [952, 128] on input "text" at bounding box center [1010, 126] width 202 height 16
type input "****"
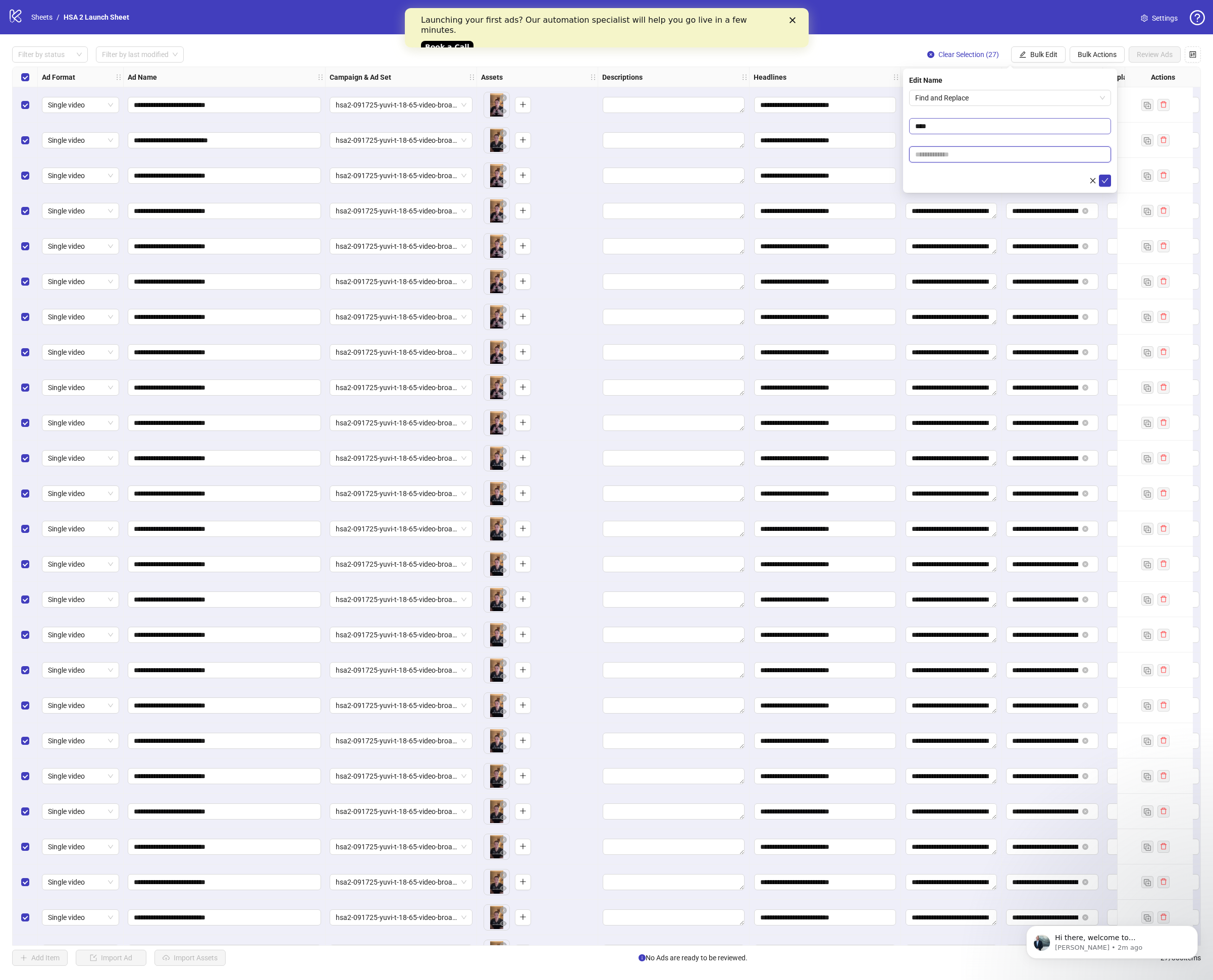
paste input "**********"
click at [935, 155] on input "**********" at bounding box center [1010, 154] width 202 height 16
click at [939, 155] on input "**********" at bounding box center [1010, 154] width 202 height 16
click at [940, 155] on input "**********" at bounding box center [1010, 154] width 202 height 16
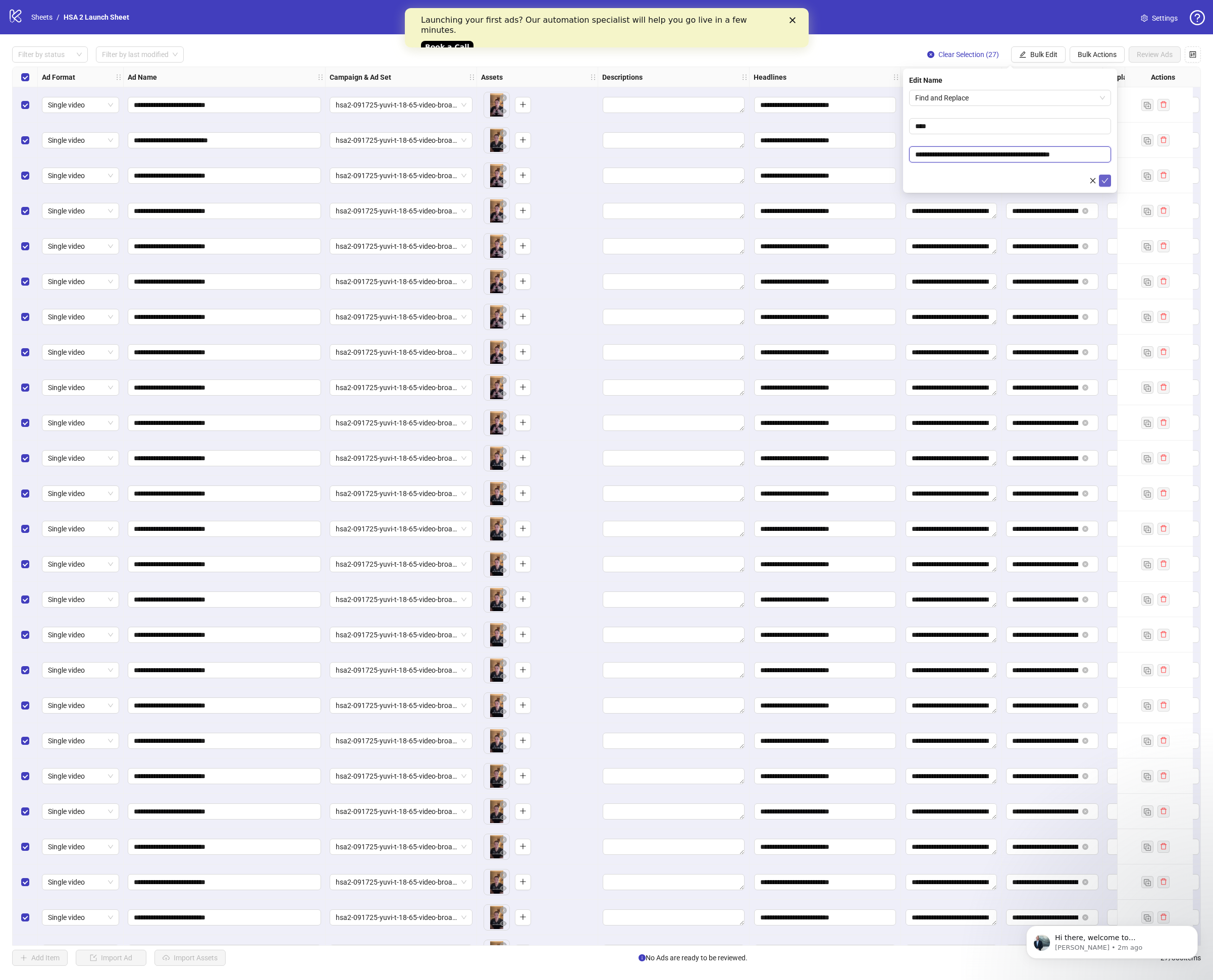
type input "**********"
click at [1109, 182] on button "submit" at bounding box center [1105, 181] width 12 height 12
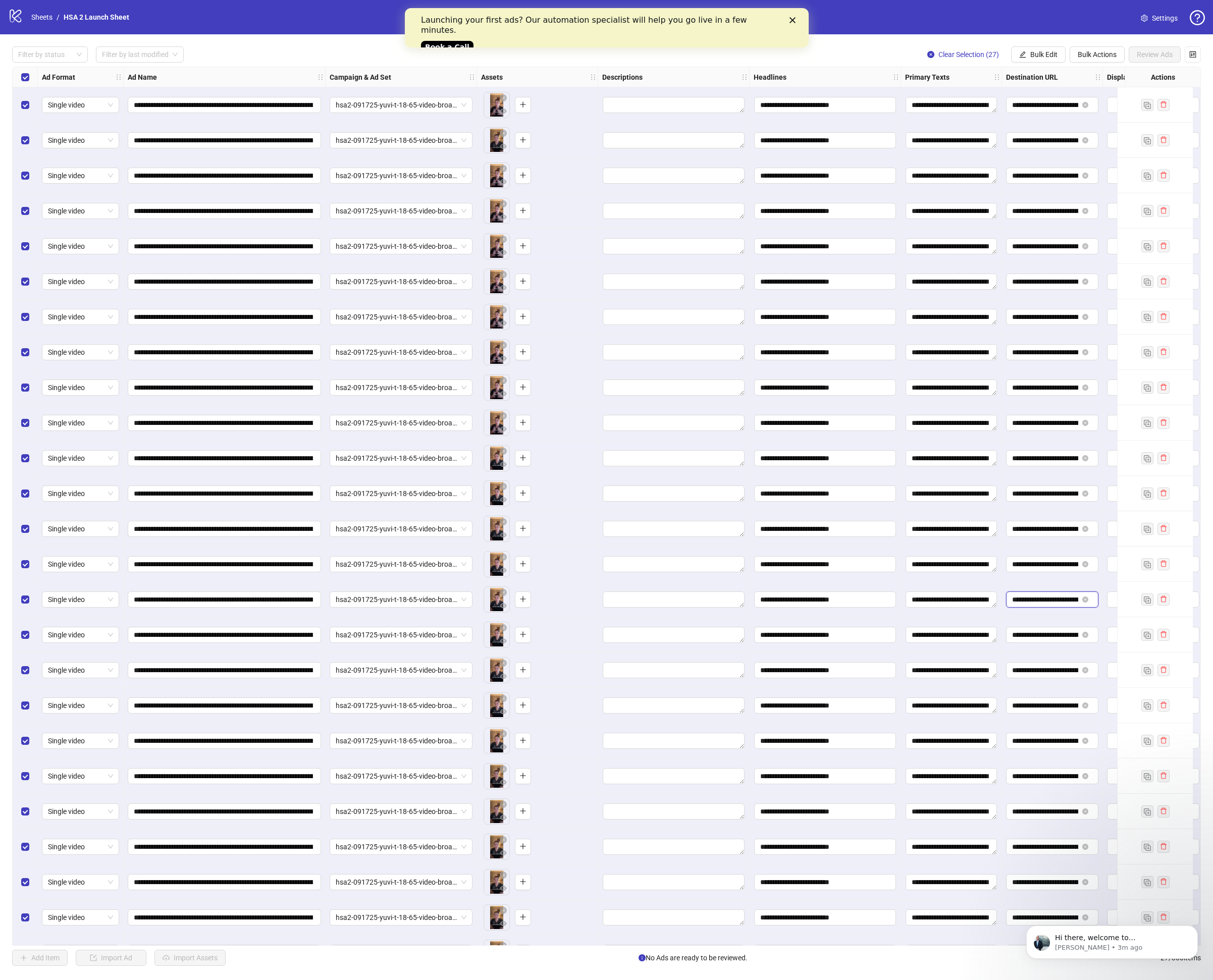
click at [1025, 596] on input "**********" at bounding box center [1046, 599] width 66 height 11
click at [1192, 926] on button "Dismiss notification" at bounding box center [1194, 928] width 13 height 13
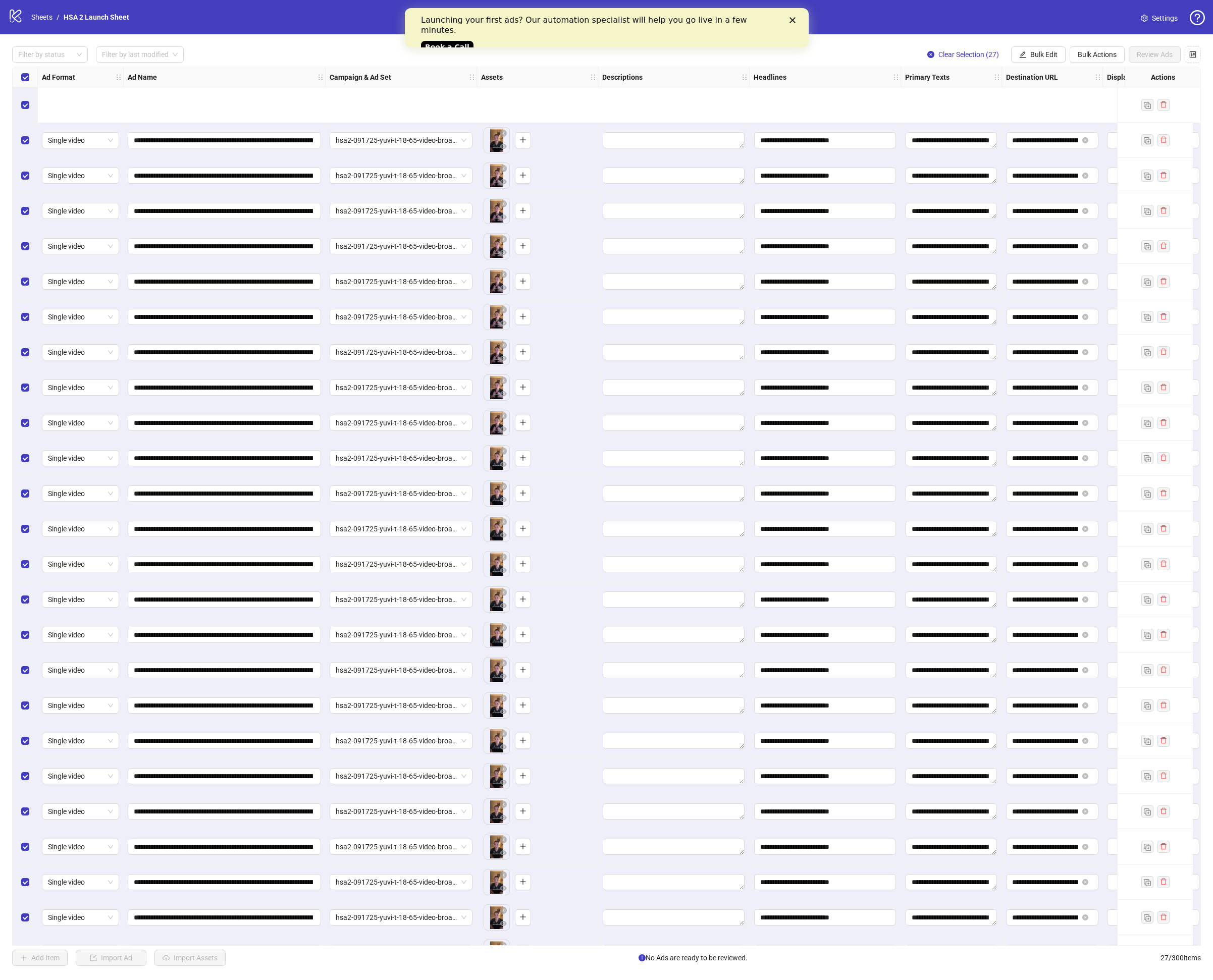
scroll to position [100, 0]
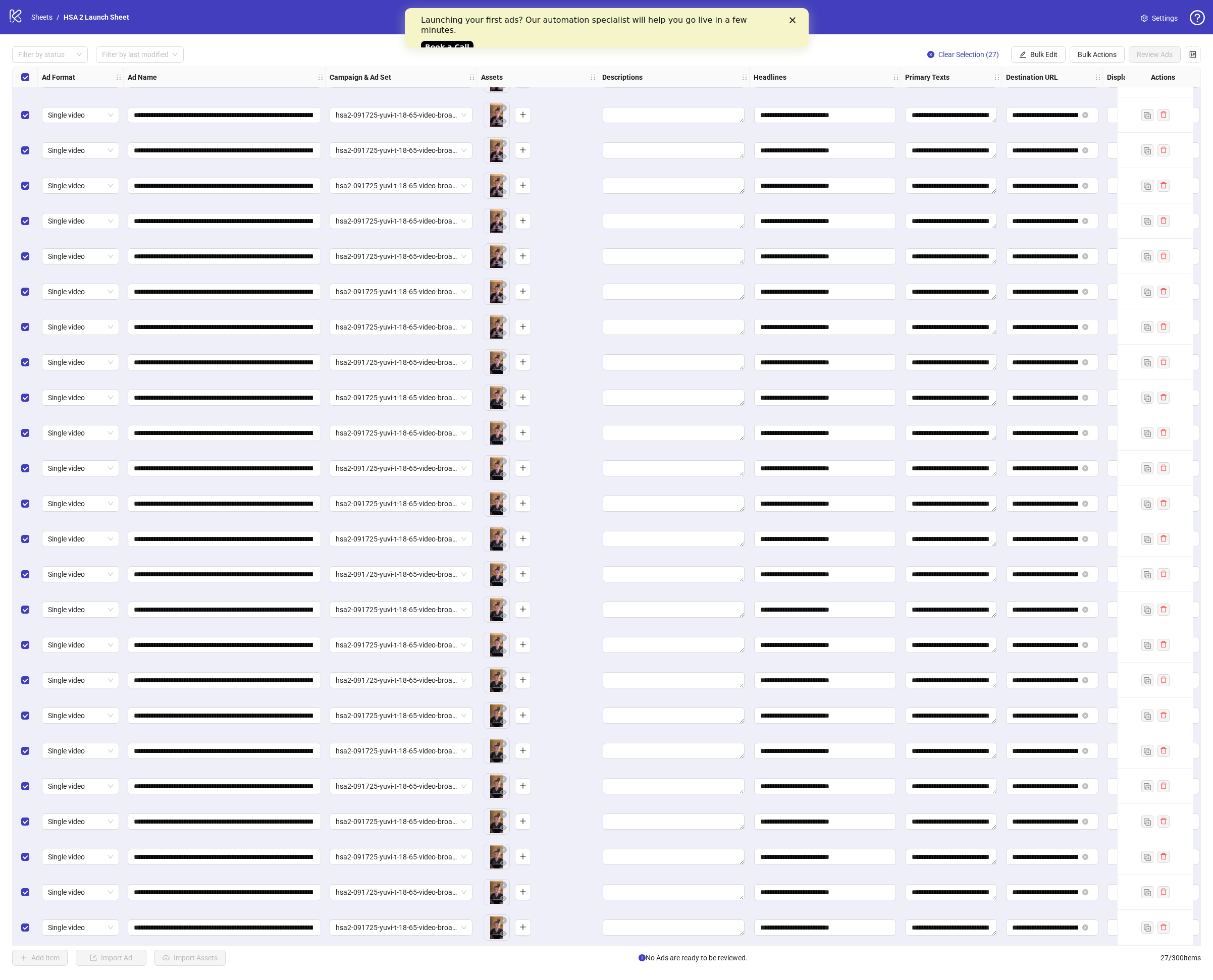
click at [790, 17] on icon "Close" at bounding box center [792, 20] width 6 height 6
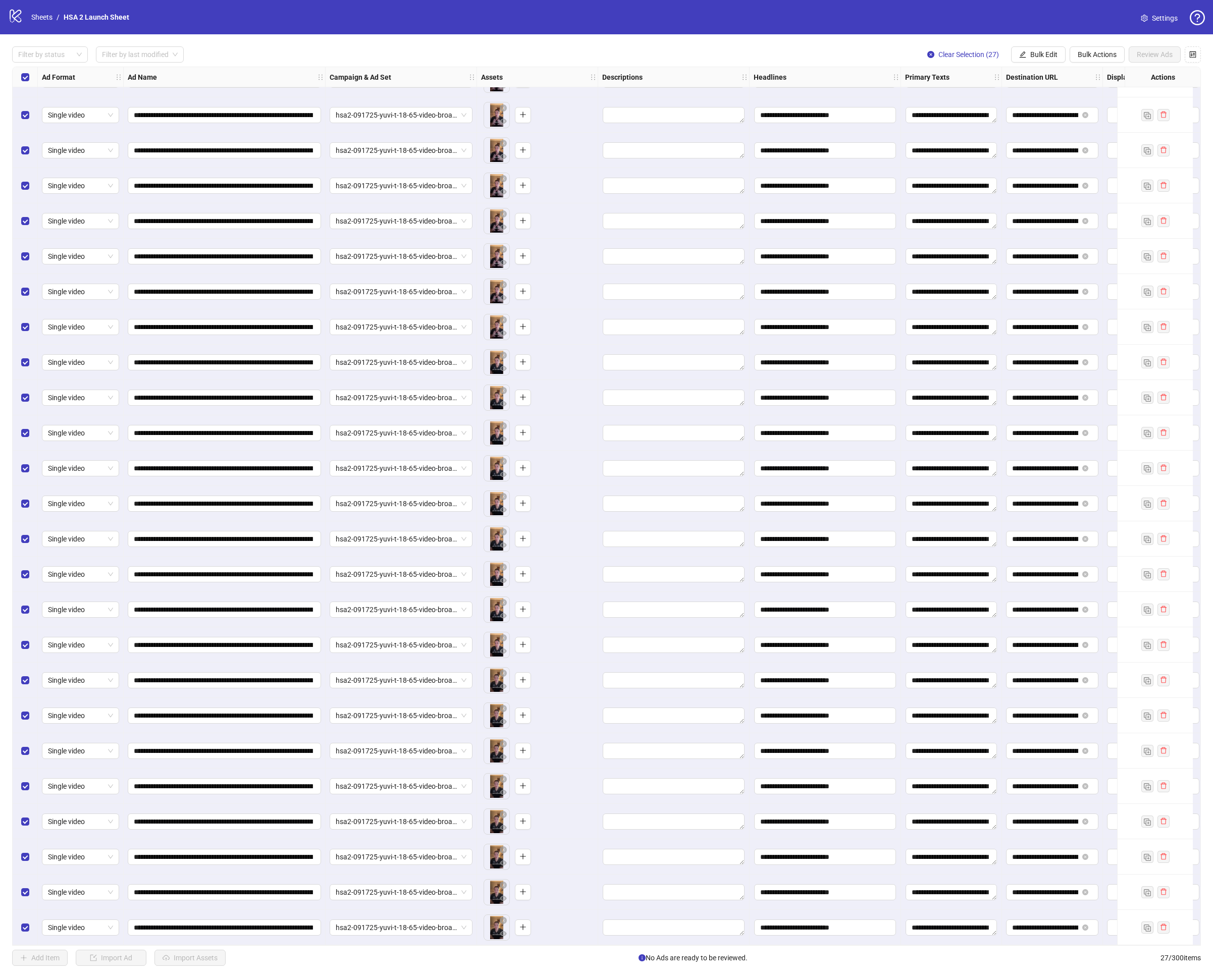
scroll to position [0, 0]
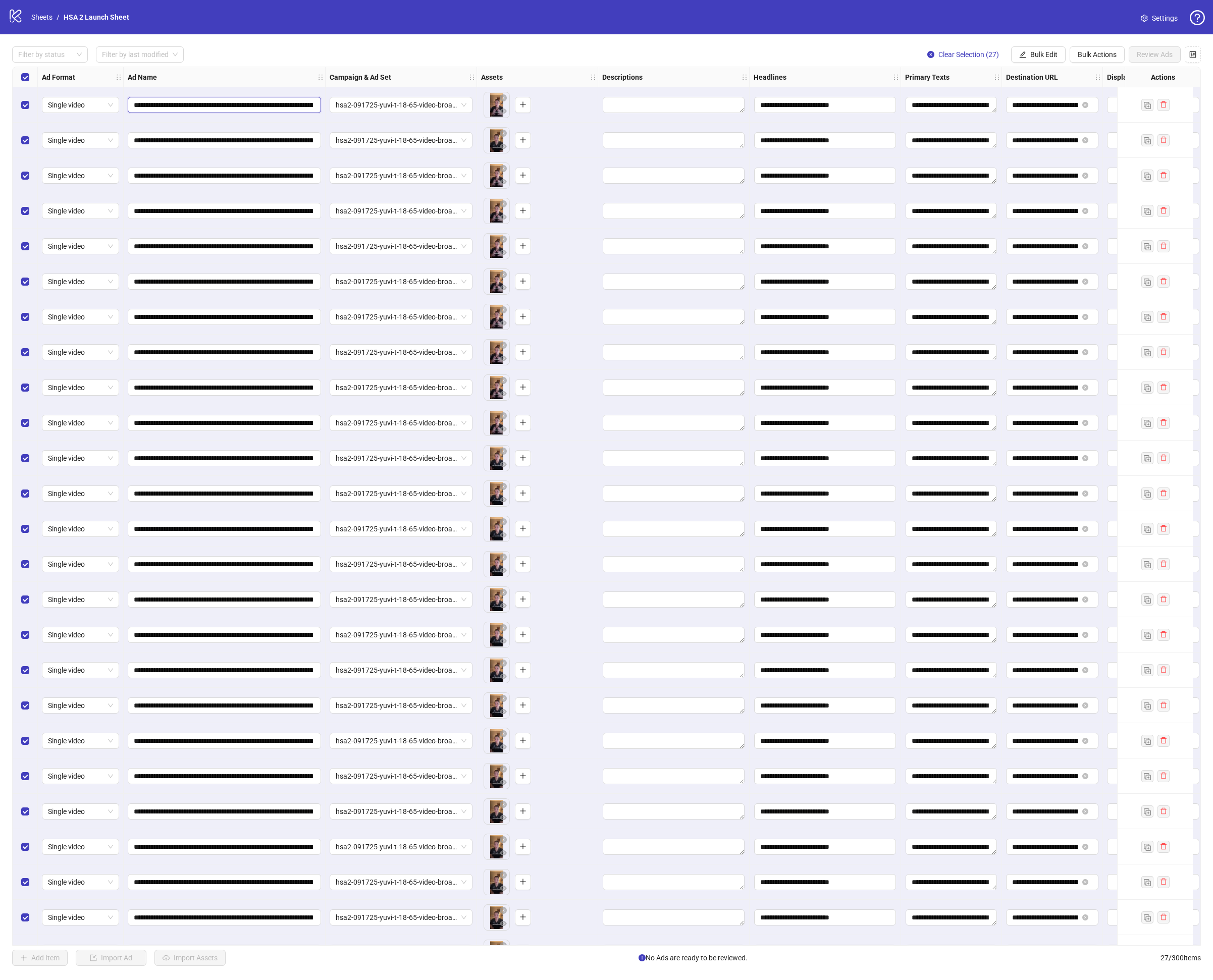
click at [171, 105] on input "**********" at bounding box center [223, 104] width 179 height 11
click at [417, 106] on span "hsa2-091725-yuvi-t-18-65-video-broad-rca-vsl-2-010" at bounding box center [402, 105] width 131 height 15
click at [651, 103] on textarea "Edit values" at bounding box center [673, 104] width 142 height 16
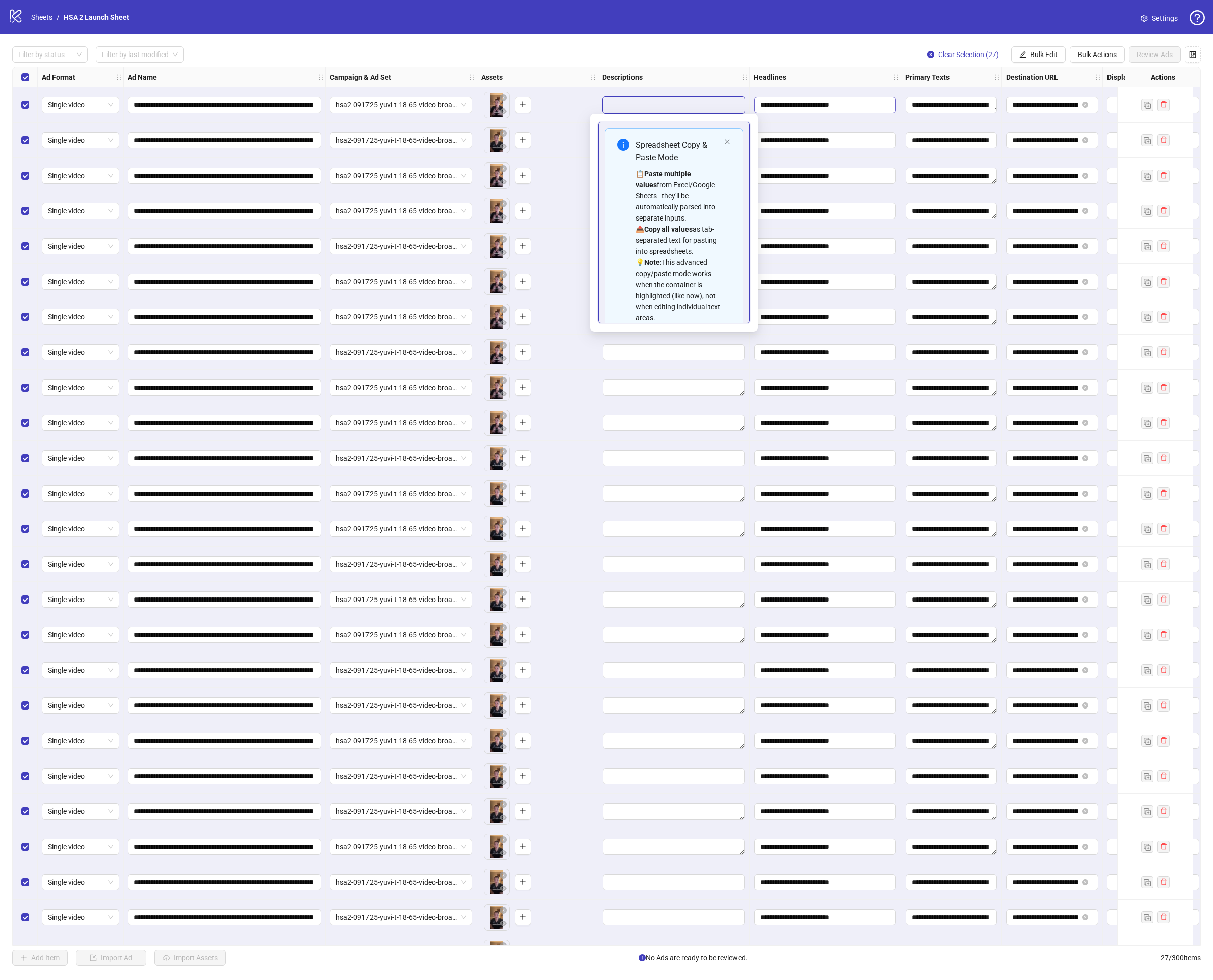
click at [778, 109] on input "**********" at bounding box center [825, 104] width 142 height 16
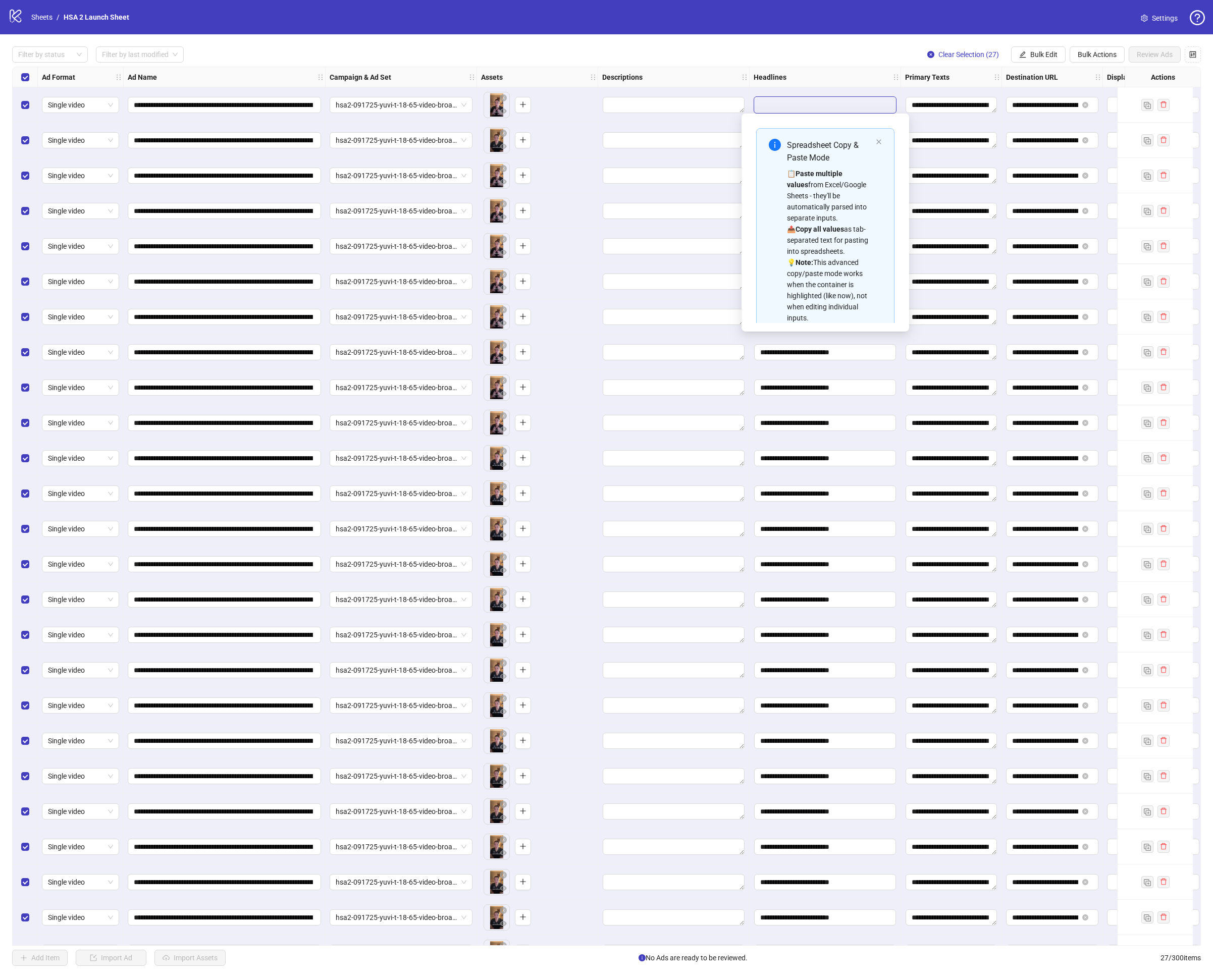
scroll to position [80, 0]
click at [1050, 56] on span "Bulk Edit" at bounding box center [1044, 54] width 27 height 8
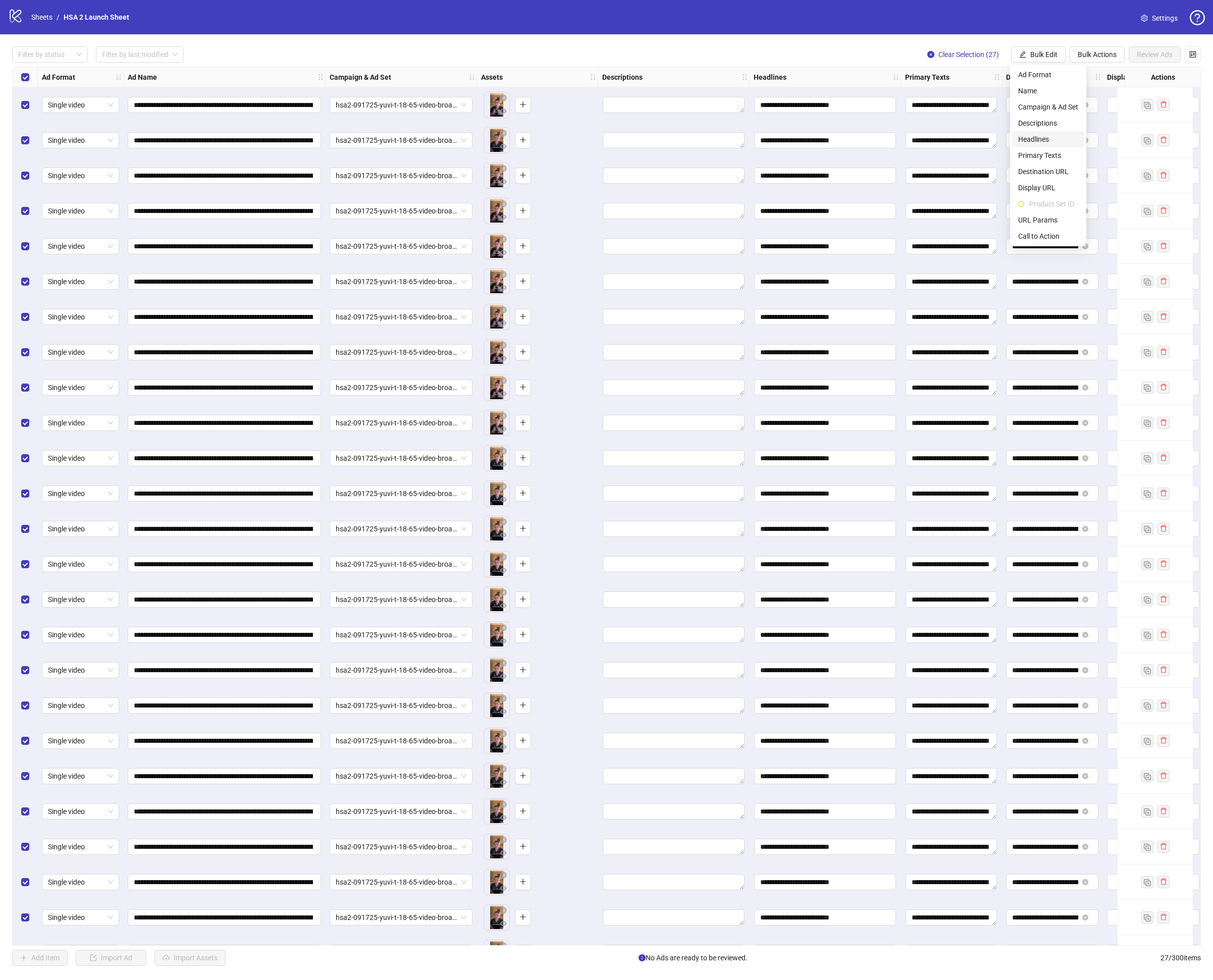
click at [1043, 144] on span "Headlines" at bounding box center [1048, 139] width 60 height 11
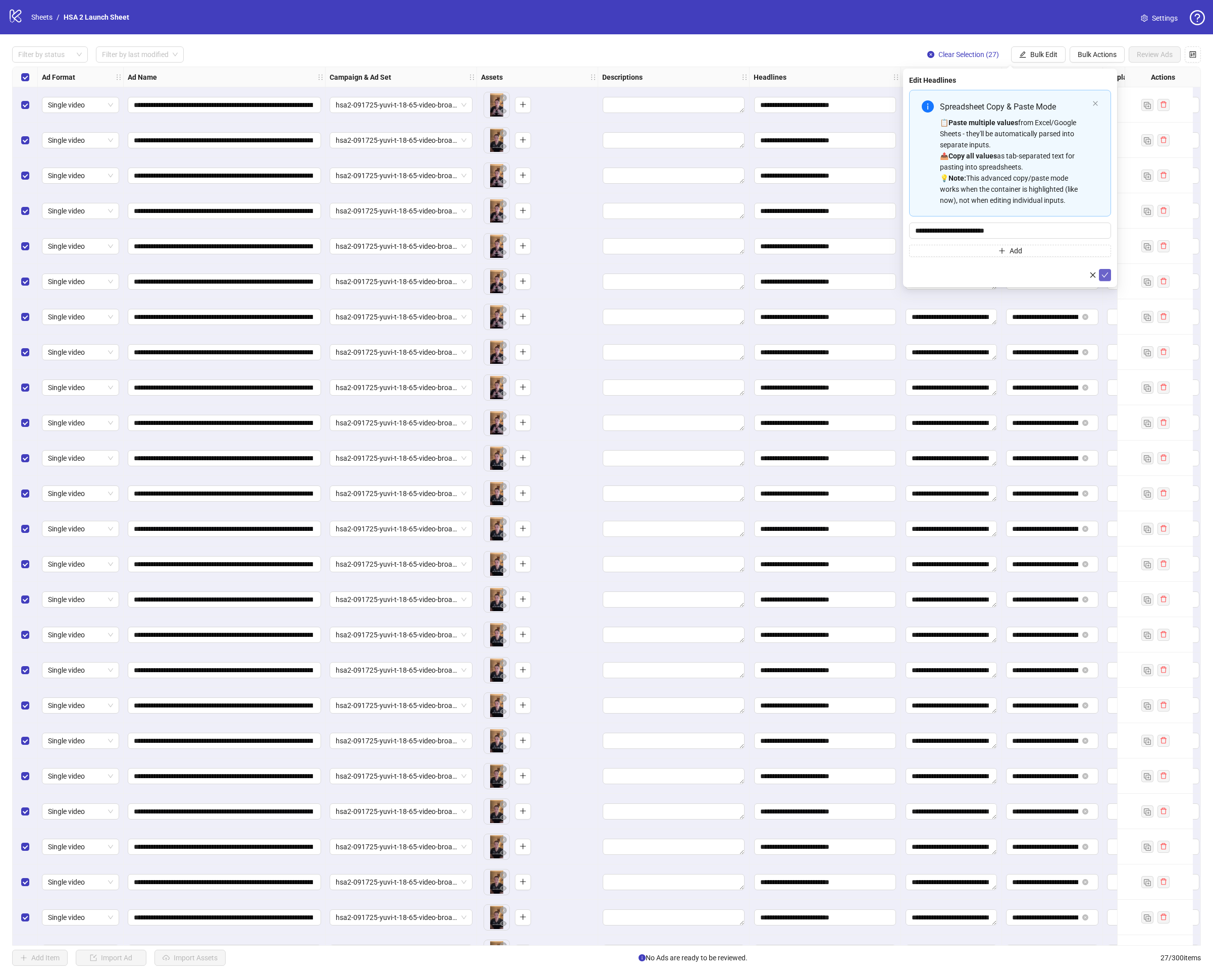
click at [1102, 276] on icon "check" at bounding box center [1105, 275] width 7 height 7
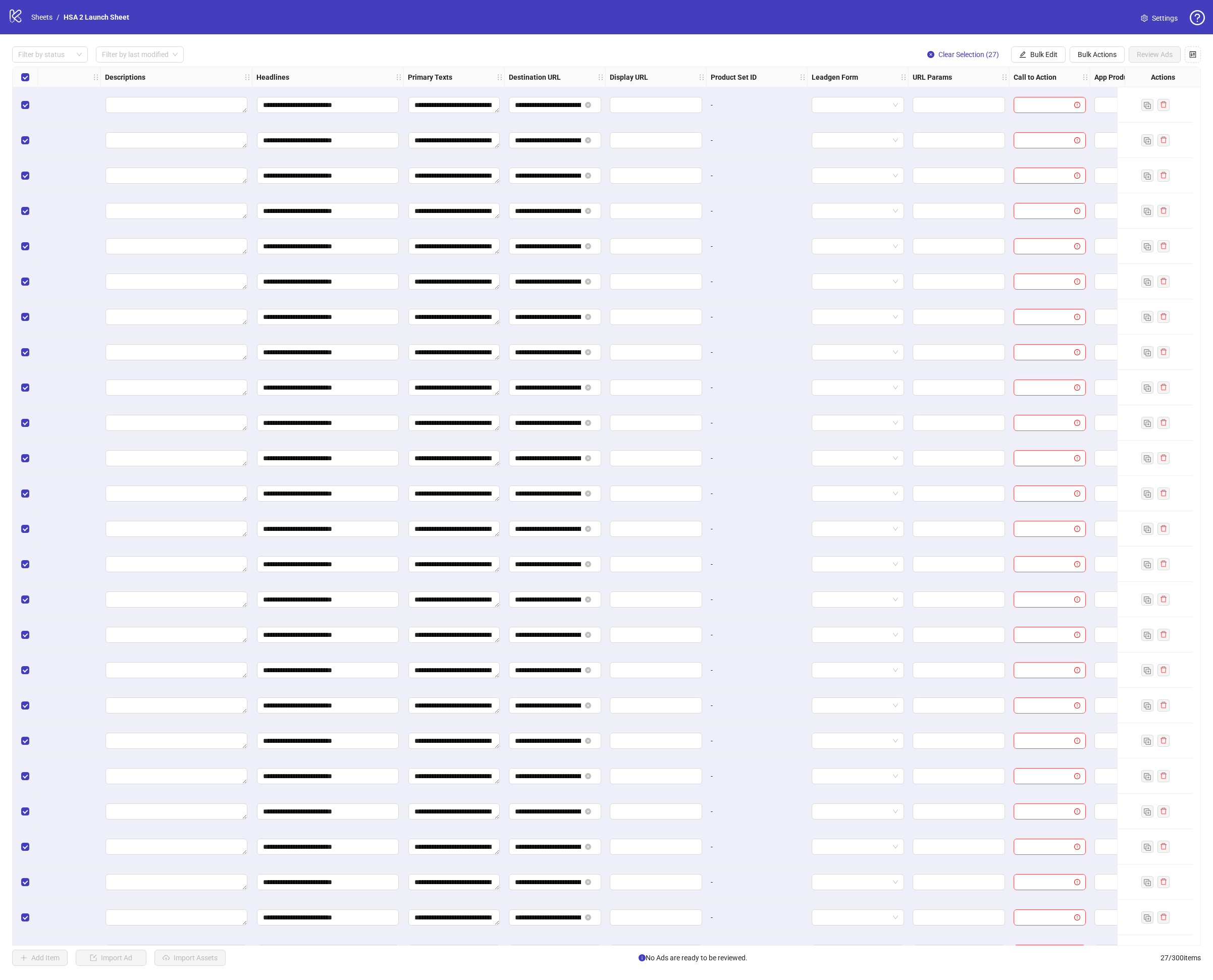
scroll to position [0, 571]
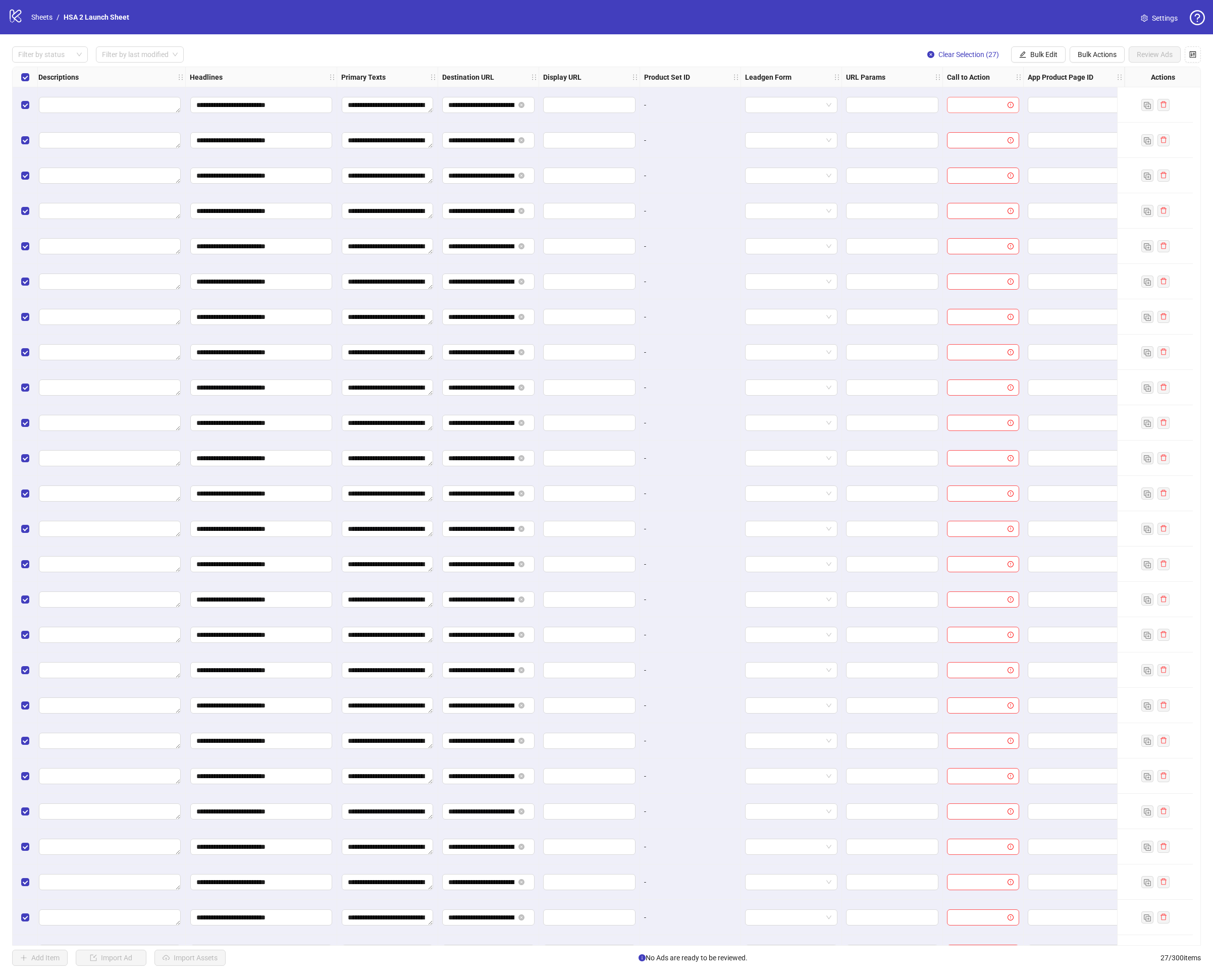
click at [1011, 110] on div at bounding box center [983, 104] width 72 height 16
type input "*****"
click at [1040, 49] on button "Bulk Edit" at bounding box center [1038, 54] width 54 height 16
click at [1053, 238] on span "Call to Action" at bounding box center [1048, 236] width 60 height 11
click at [1008, 103] on span "Learn more" at bounding box center [1010, 98] width 190 height 15
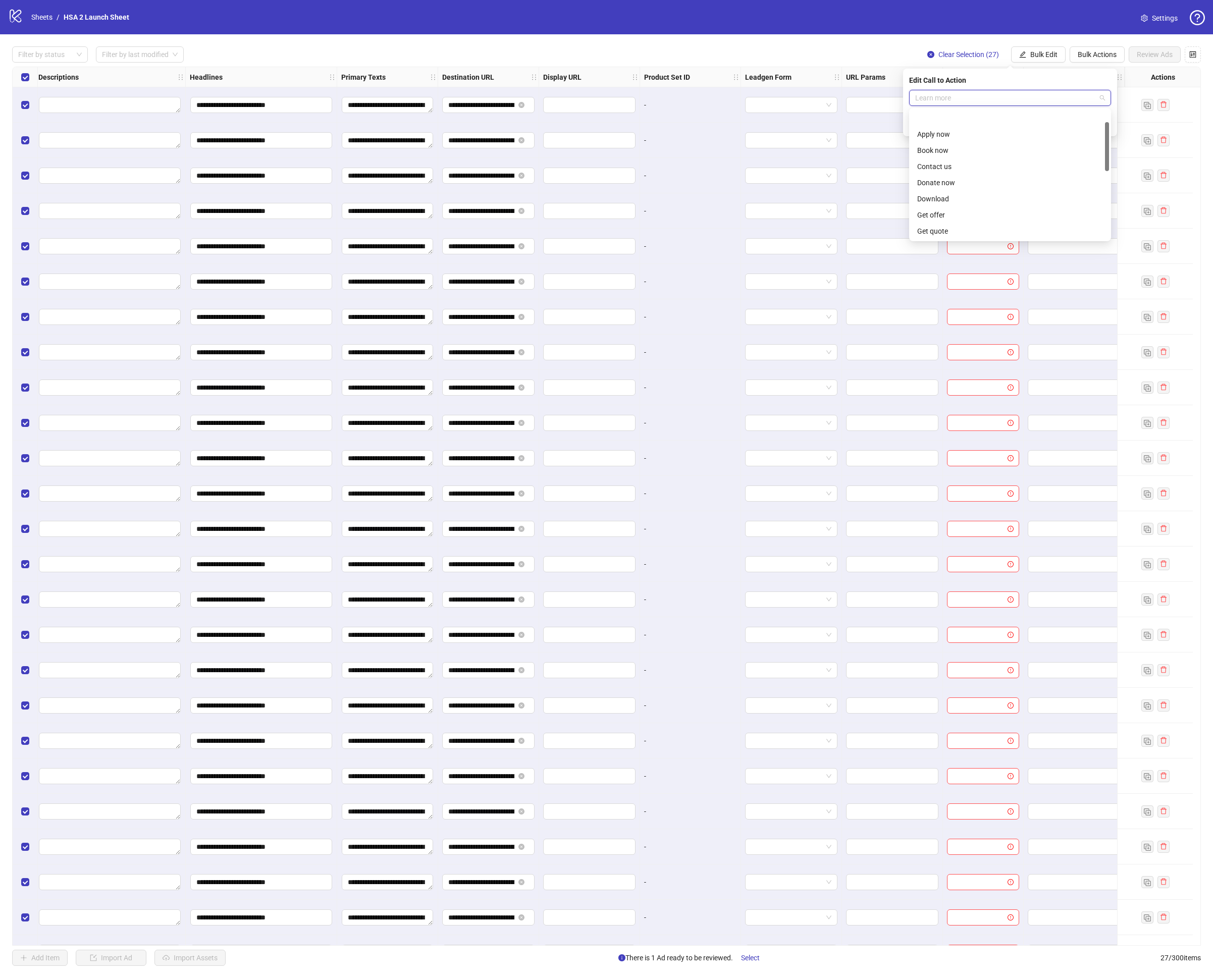
scroll to position [32, 0]
click at [1088, 76] on div "Edit Call to Action" at bounding box center [1010, 80] width 202 height 11
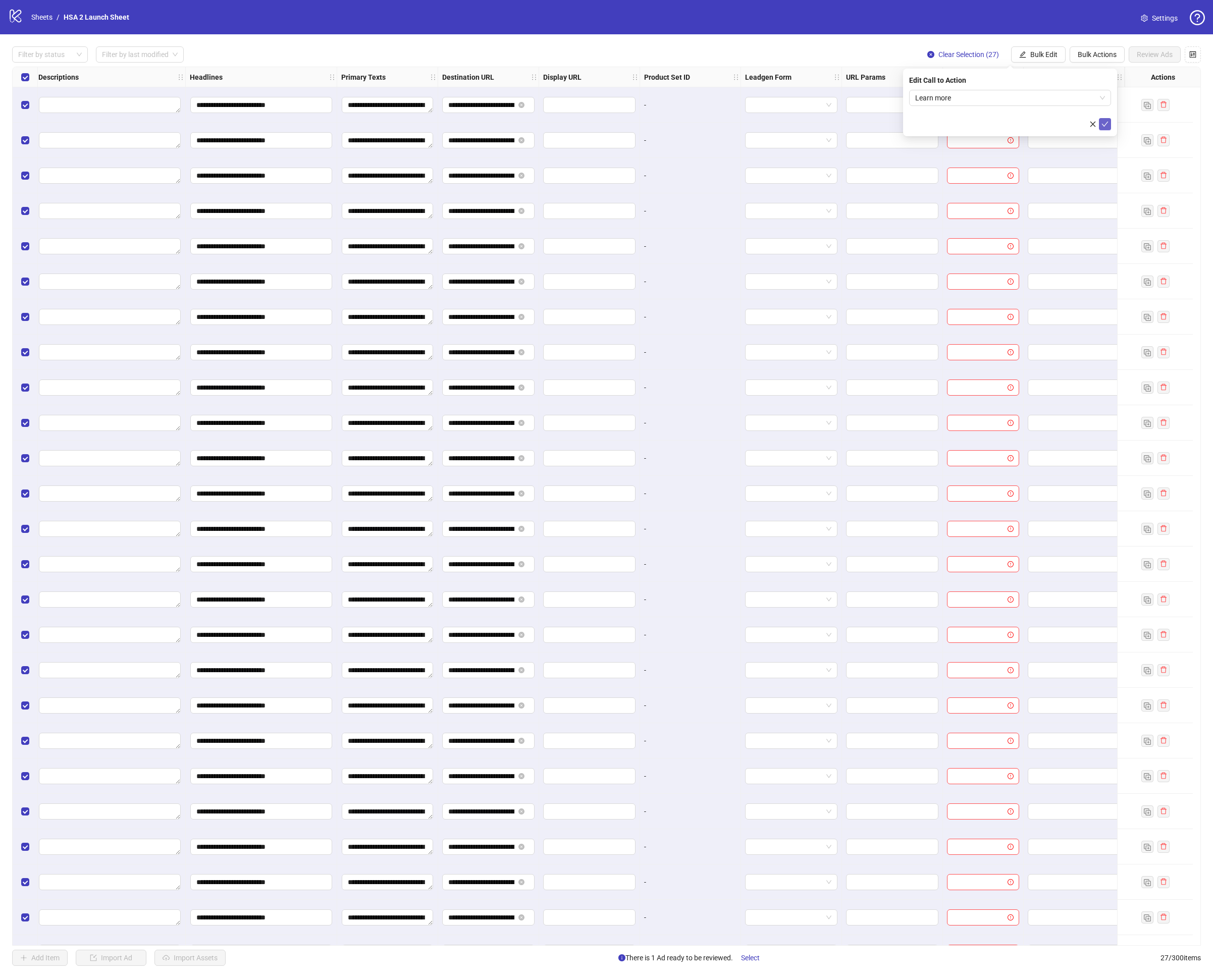
click at [1109, 127] on span "submit" at bounding box center [1105, 125] width 7 height 8
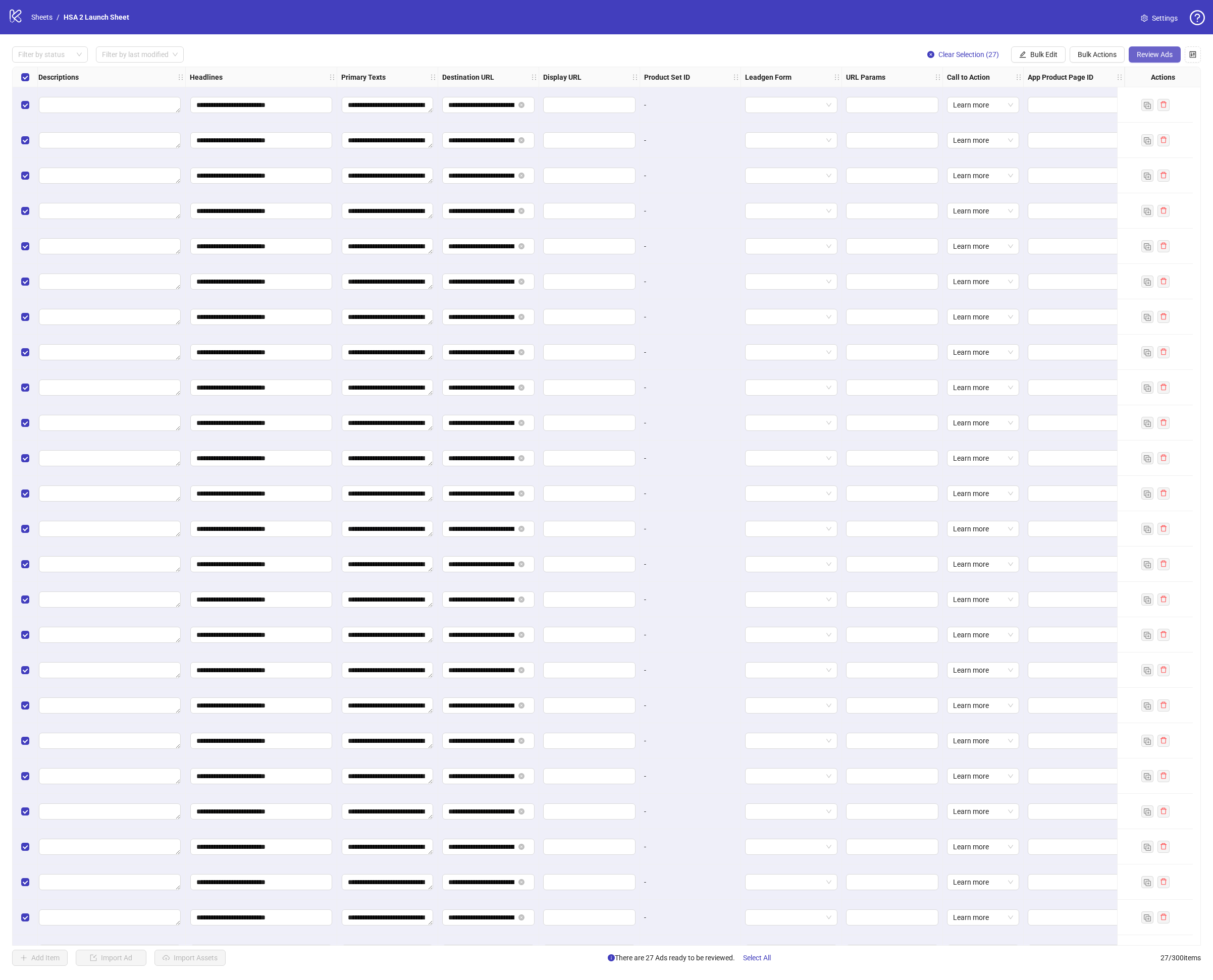
click at [1141, 58] on span "Review Ads" at bounding box center [1155, 54] width 36 height 8
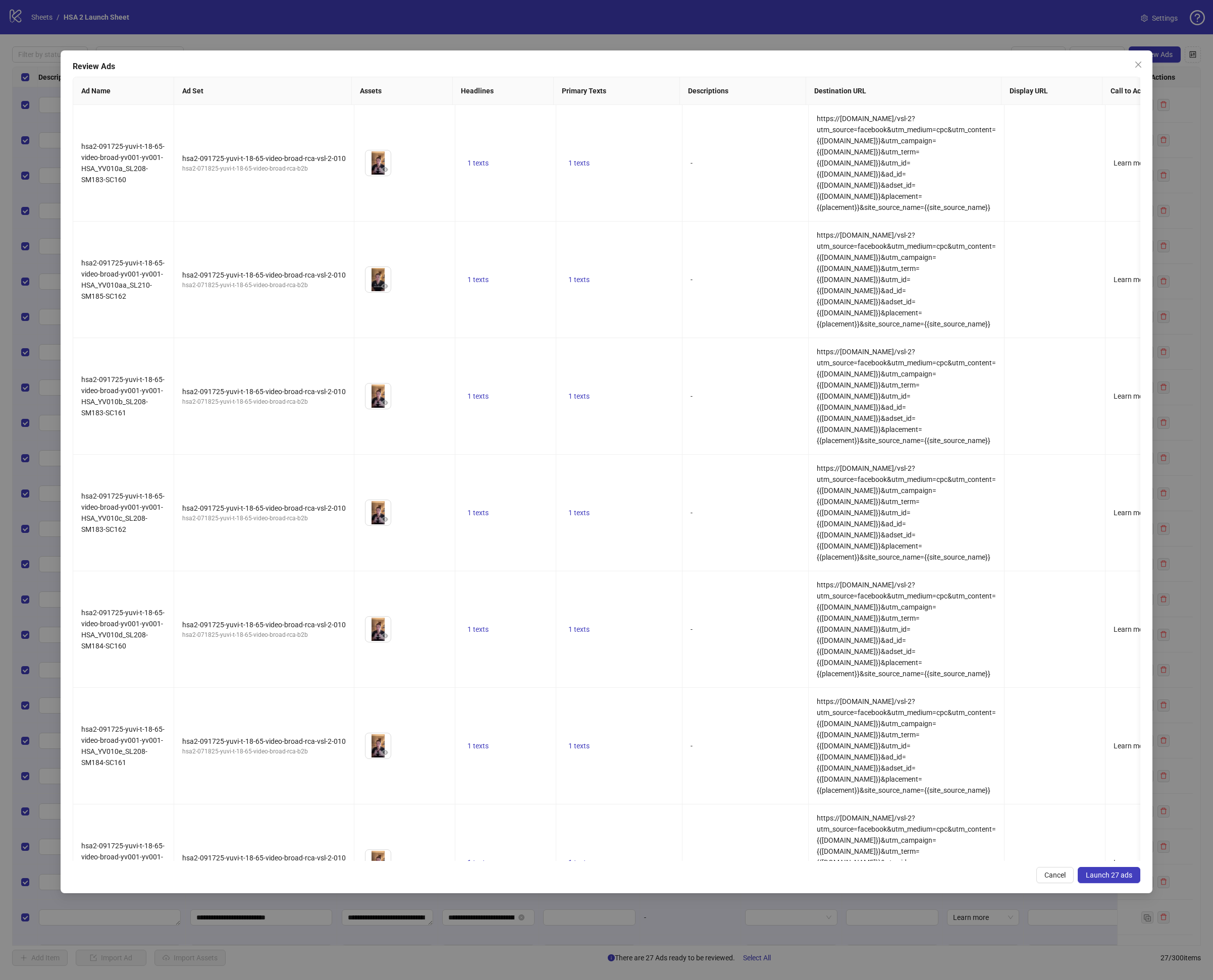
click at [1120, 878] on span "Launch 27 ads" at bounding box center [1109, 876] width 47 height 8
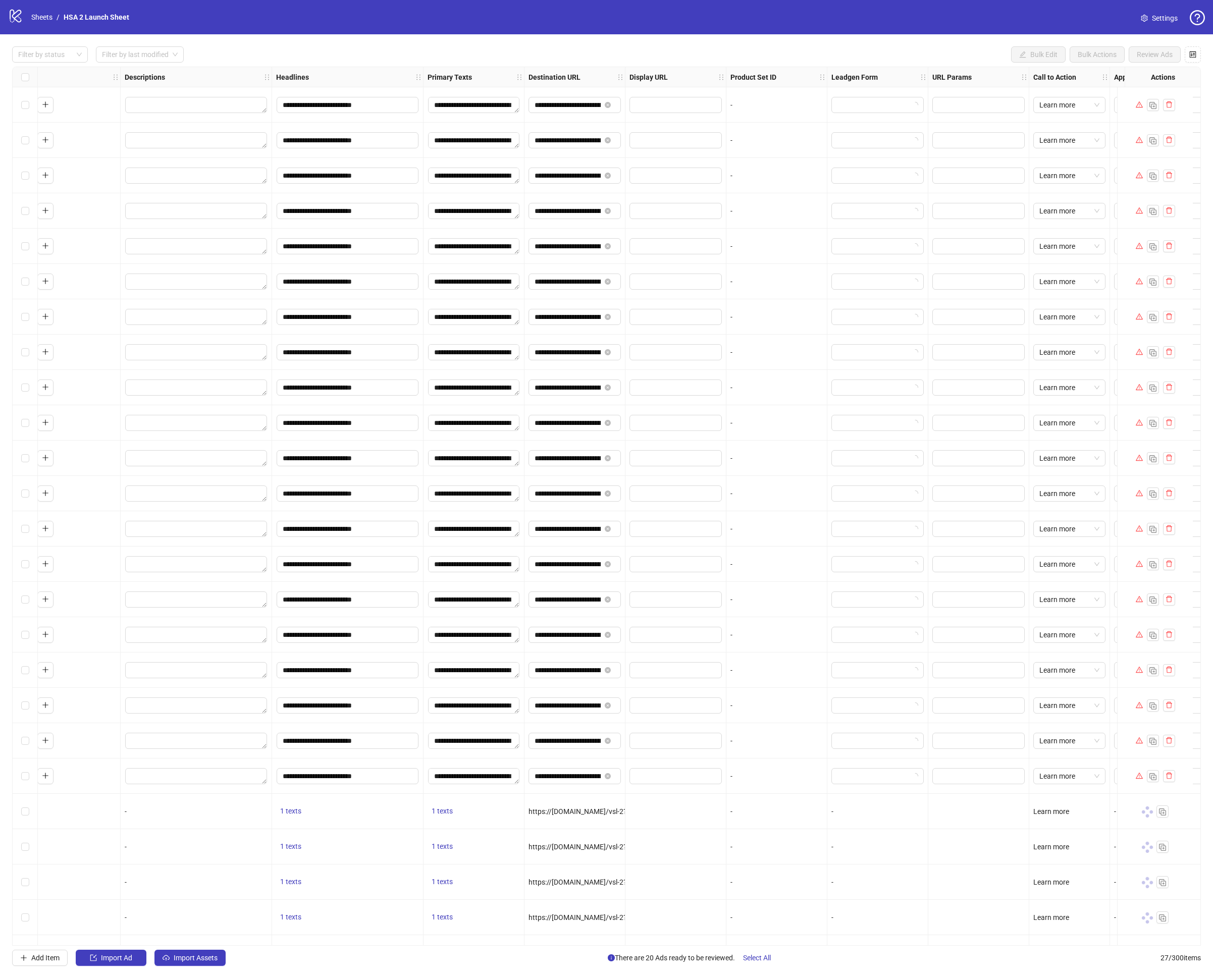
scroll to position [0, 571]
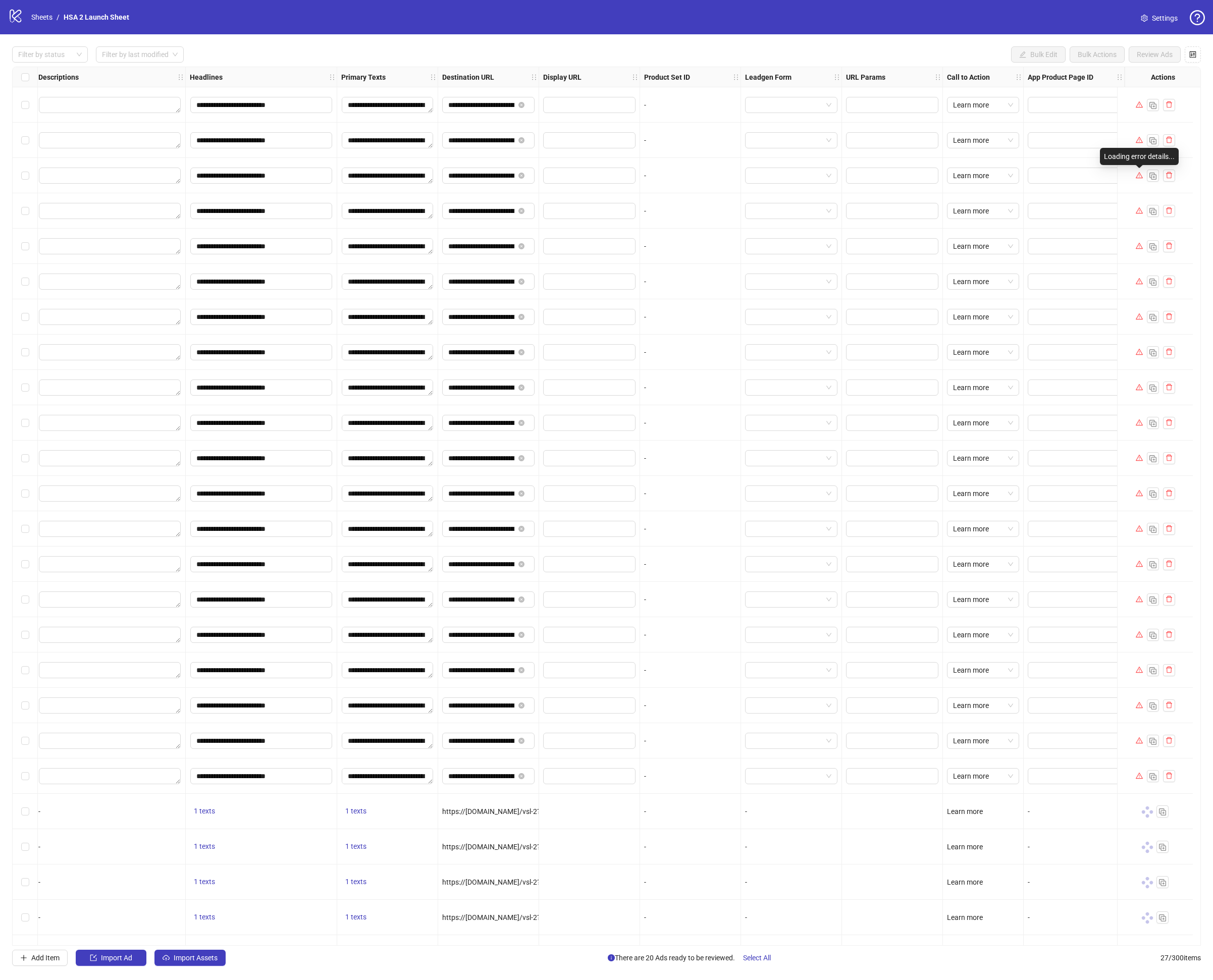
click at [1142, 178] on icon "warning" at bounding box center [1139, 175] width 7 height 7
click at [1142, 178] on icon "warning" at bounding box center [1139, 175] width 7 height 6
click at [1128, 143] on div "(#100) Param instagram_user_id must be a valid Instagram account id" at bounding box center [1139, 145] width 111 height 39
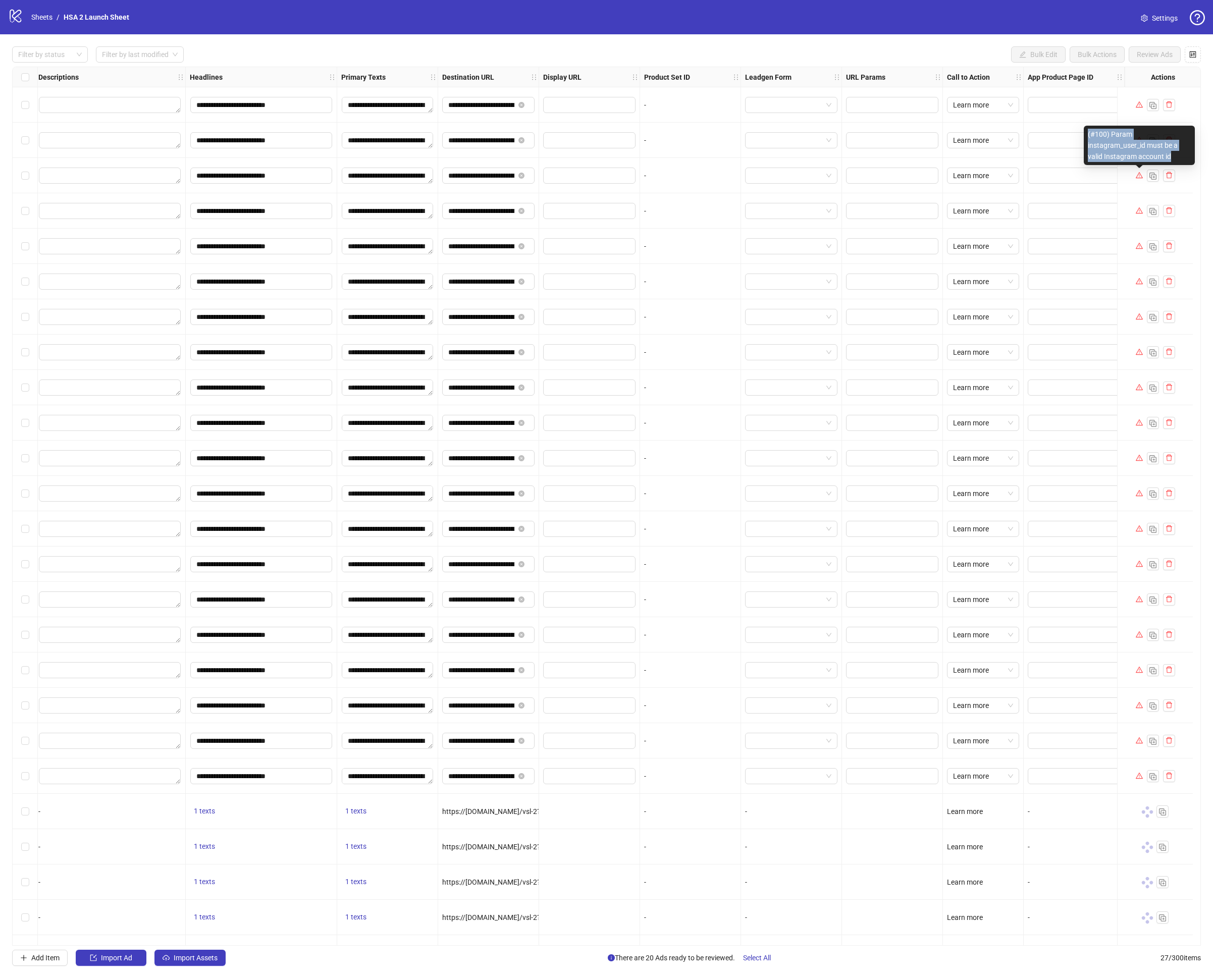
click at [1128, 143] on div "(#100) Param instagram_user_id must be a valid Instagram account id" at bounding box center [1139, 145] width 111 height 39
click at [1054, 97] on span at bounding box center [1074, 104] width 93 height 16
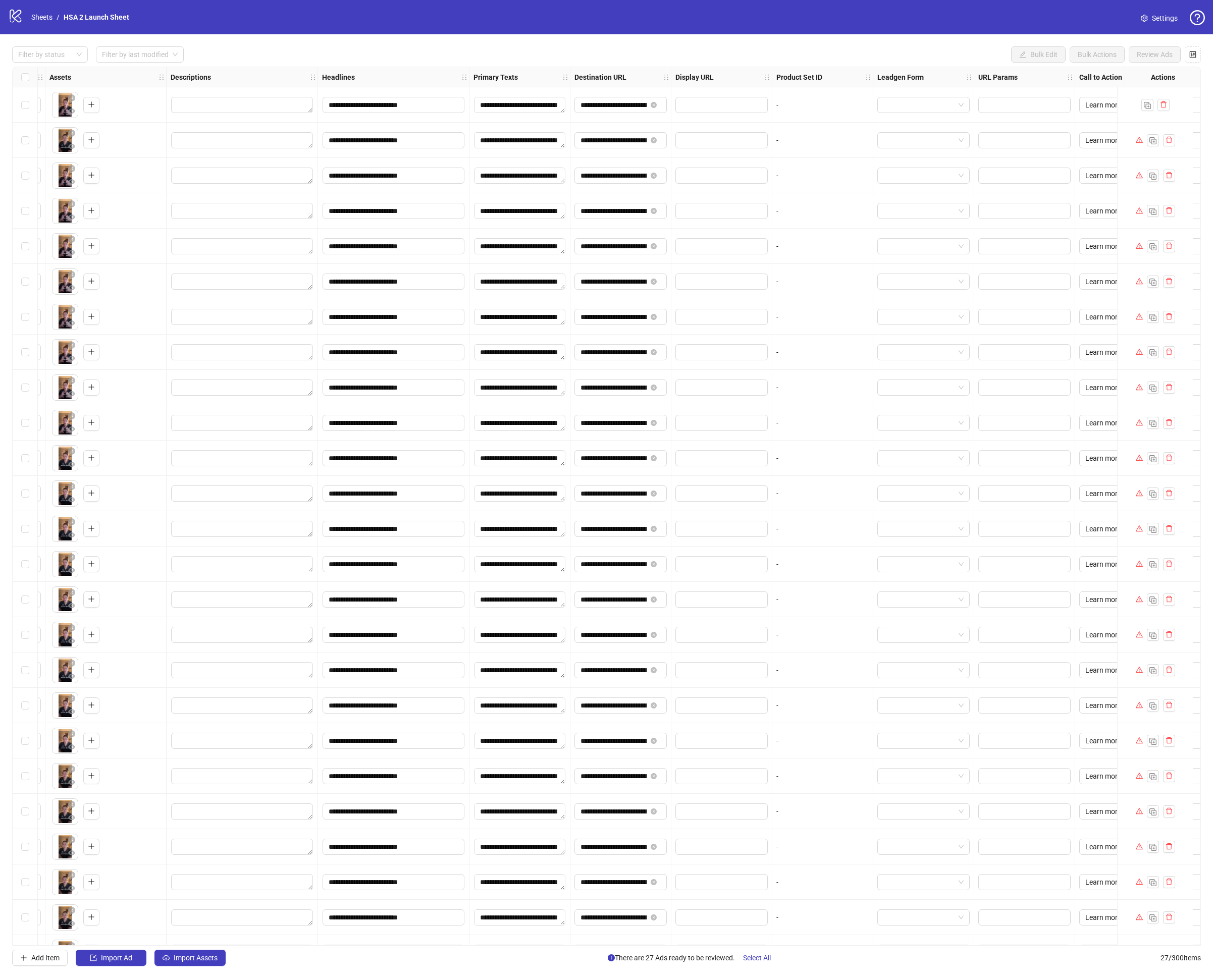
click at [1133, 772] on div at bounding box center [1154, 776] width 76 height 36
click at [1138, 774] on icon "warning" at bounding box center [1139, 776] width 7 height 7
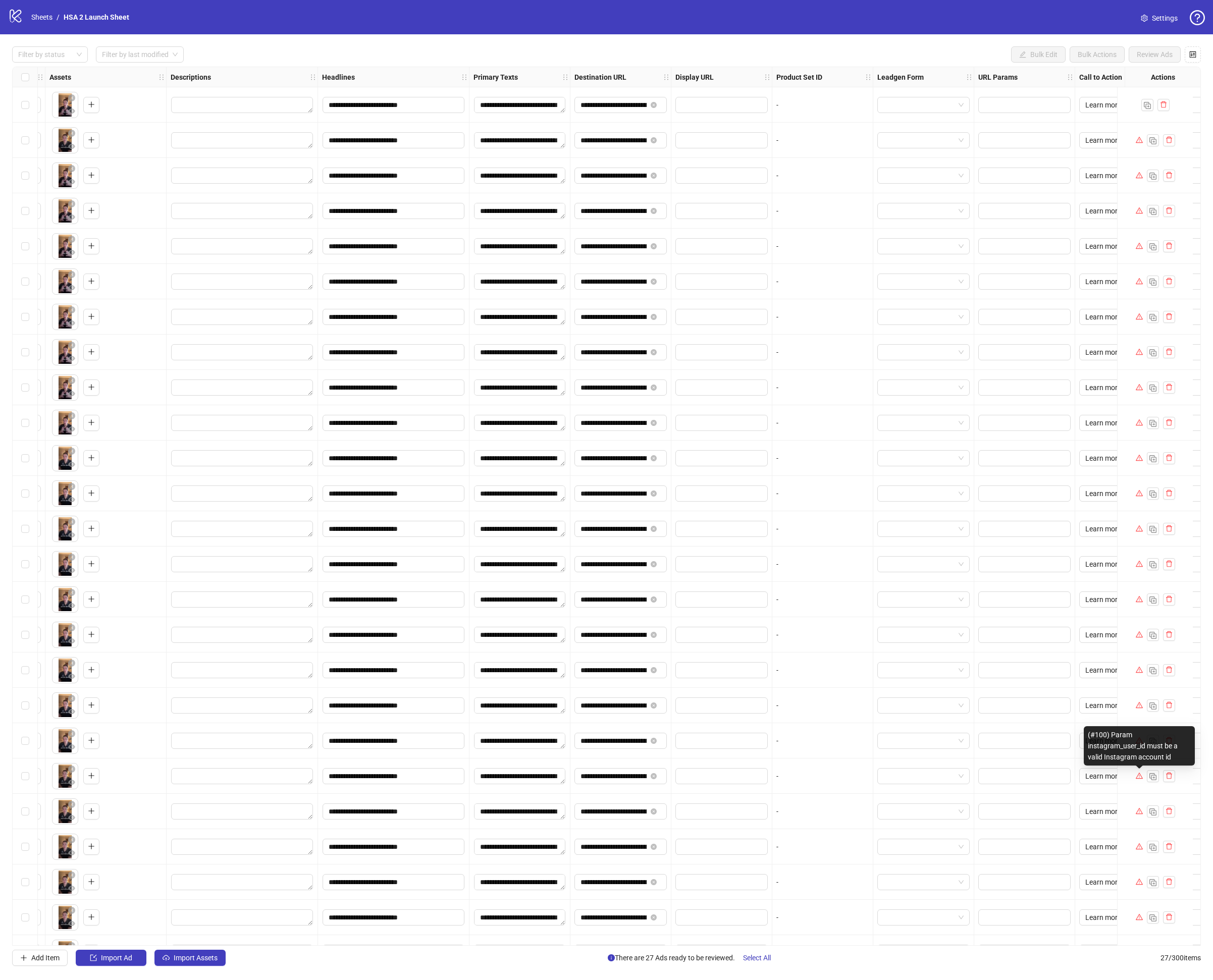
click at [1138, 774] on icon "warning" at bounding box center [1139, 776] width 7 height 7
click at [1130, 731] on div "(#100) Param instagram_user_id must be a valid Instagram account id" at bounding box center [1139, 746] width 111 height 39
click at [53, 22] on link "Sheets" at bounding box center [42, 17] width 25 height 11
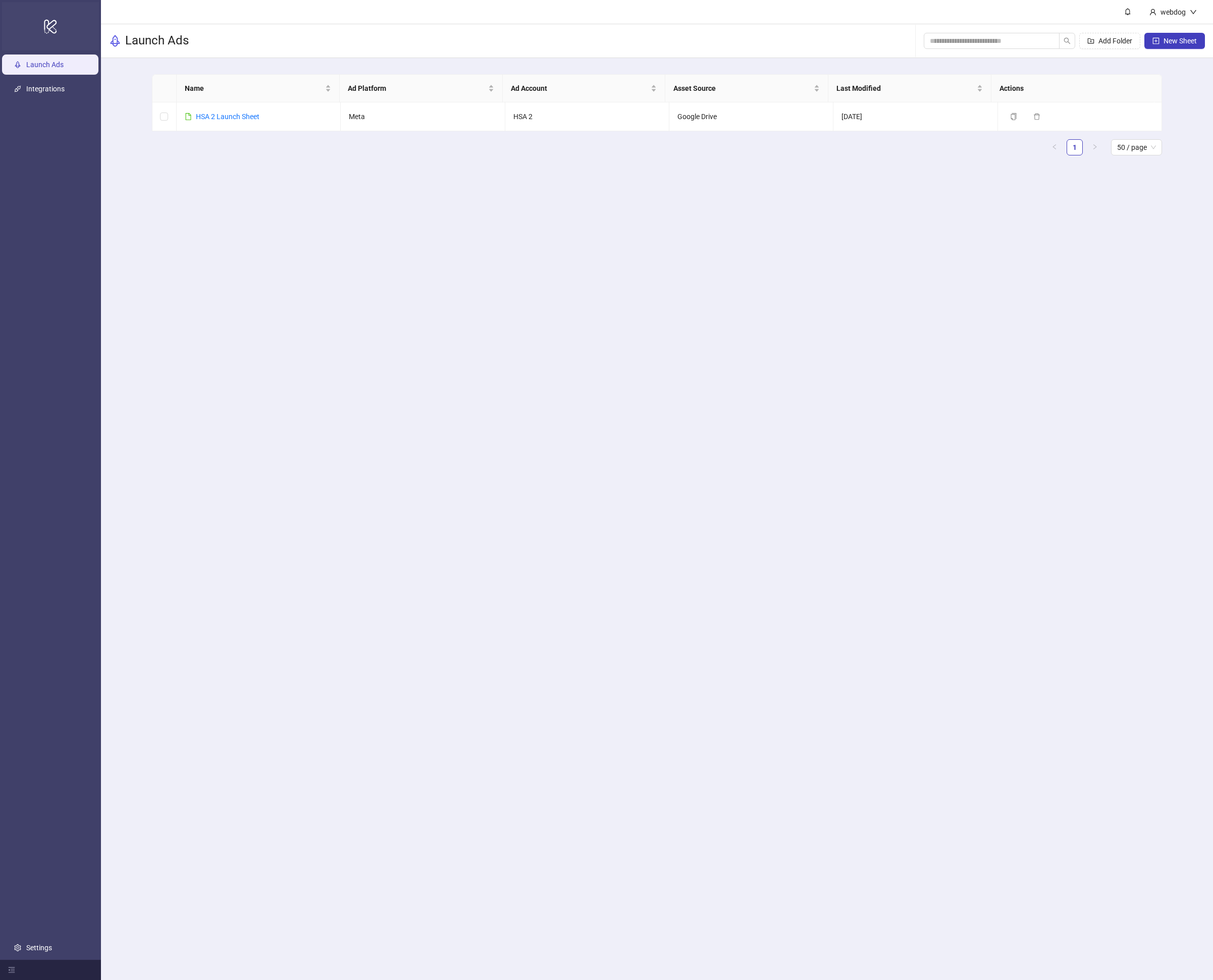
click at [52, 20] on icon "logo/logo-mobile" at bounding box center [50, 26] width 14 height 25
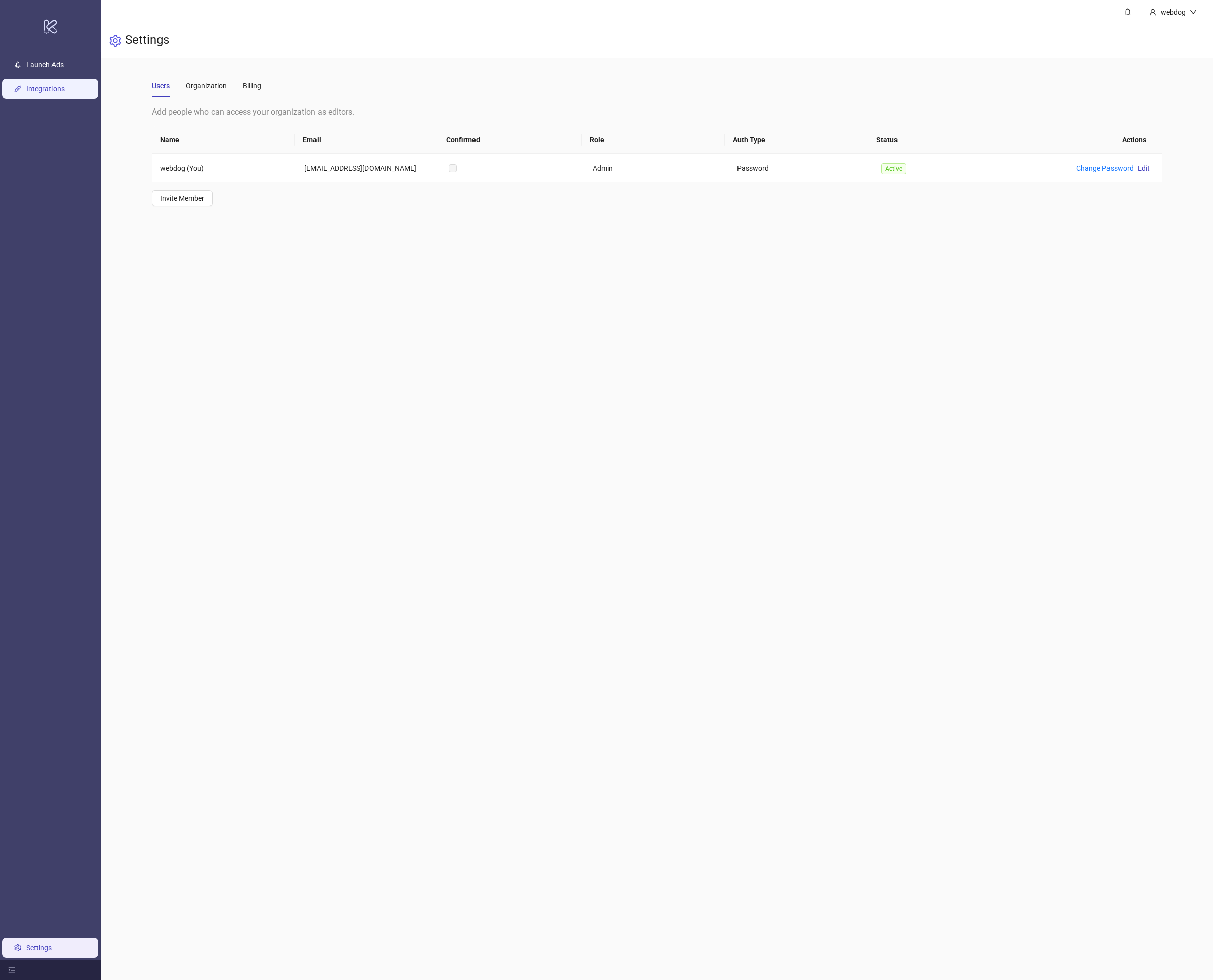
click at [62, 87] on link "Integrations" at bounding box center [45, 89] width 38 height 8
click at [64, 47] on div "logo/logo-mobile" at bounding box center [50, 25] width 97 height 48
click at [60, 64] on link "Launch Ads" at bounding box center [45, 64] width 37 height 8
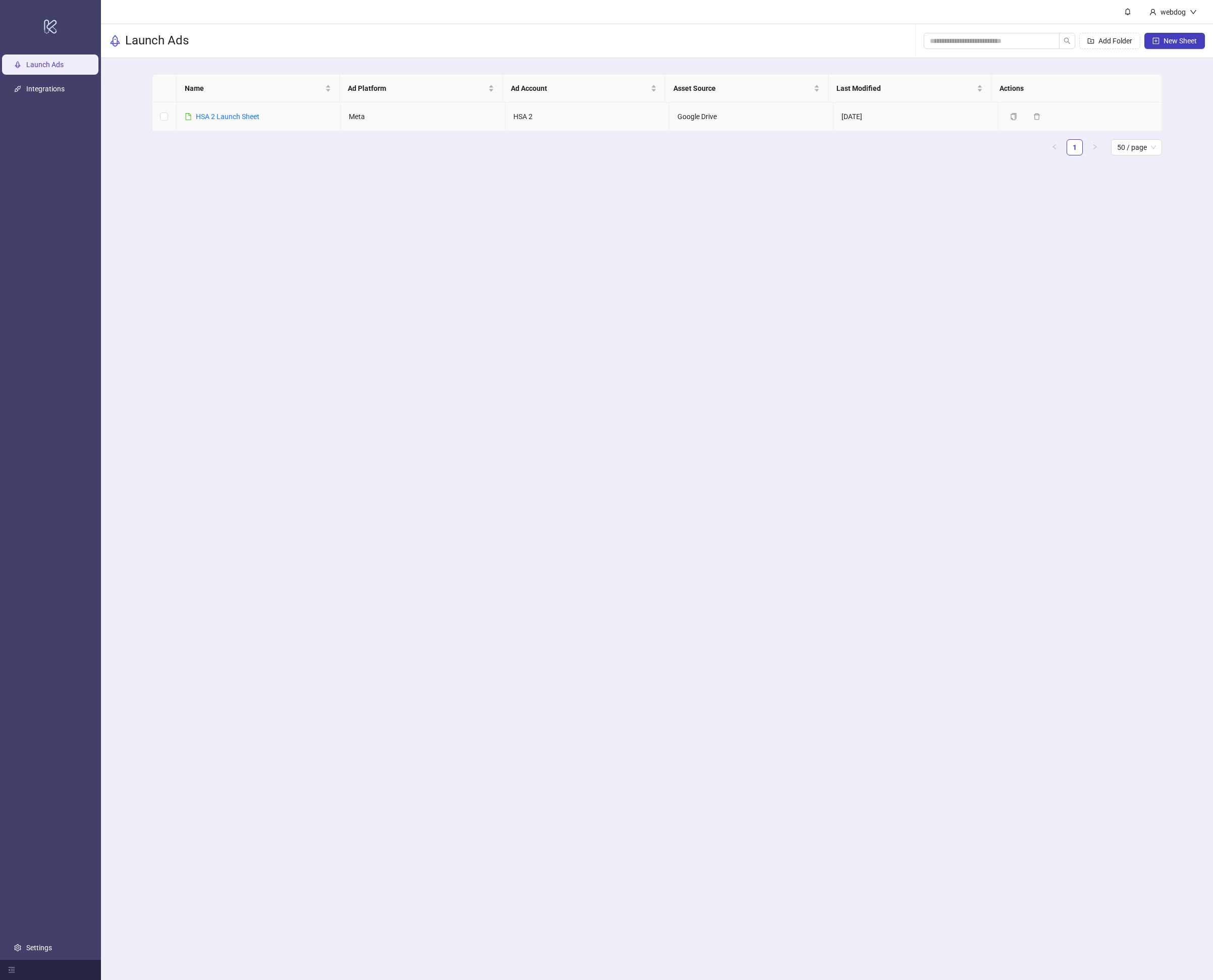
click at [243, 121] on div "HSA 2 Launch Sheet" at bounding box center [227, 116] width 64 height 11
click at [244, 118] on link "HSA 2 Launch Sheet" at bounding box center [227, 117] width 64 height 8
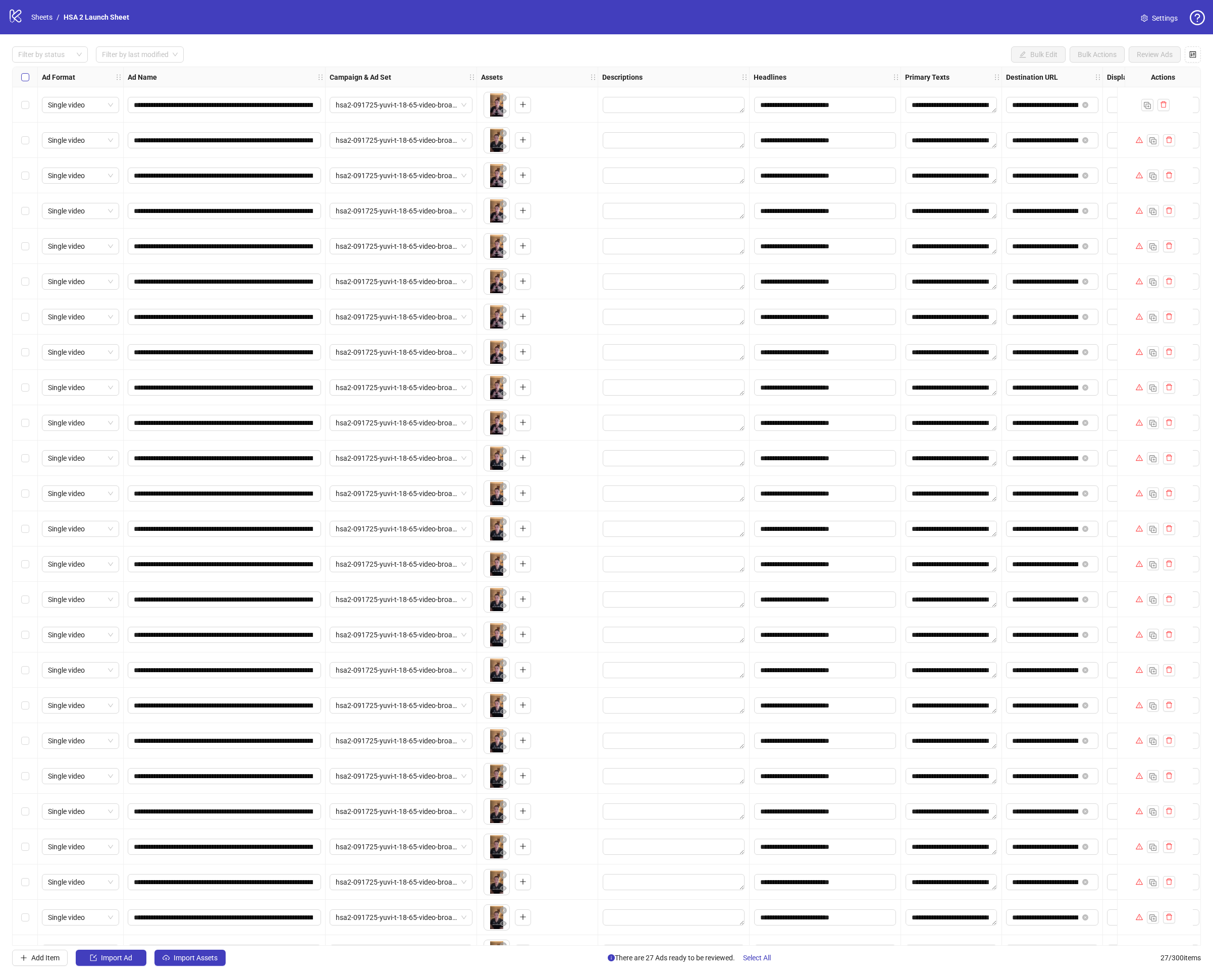
click at [25, 71] on label "Select all rows" at bounding box center [25, 76] width 8 height 11
click at [20, 78] on div "Select all rows" at bounding box center [25, 77] width 25 height 20
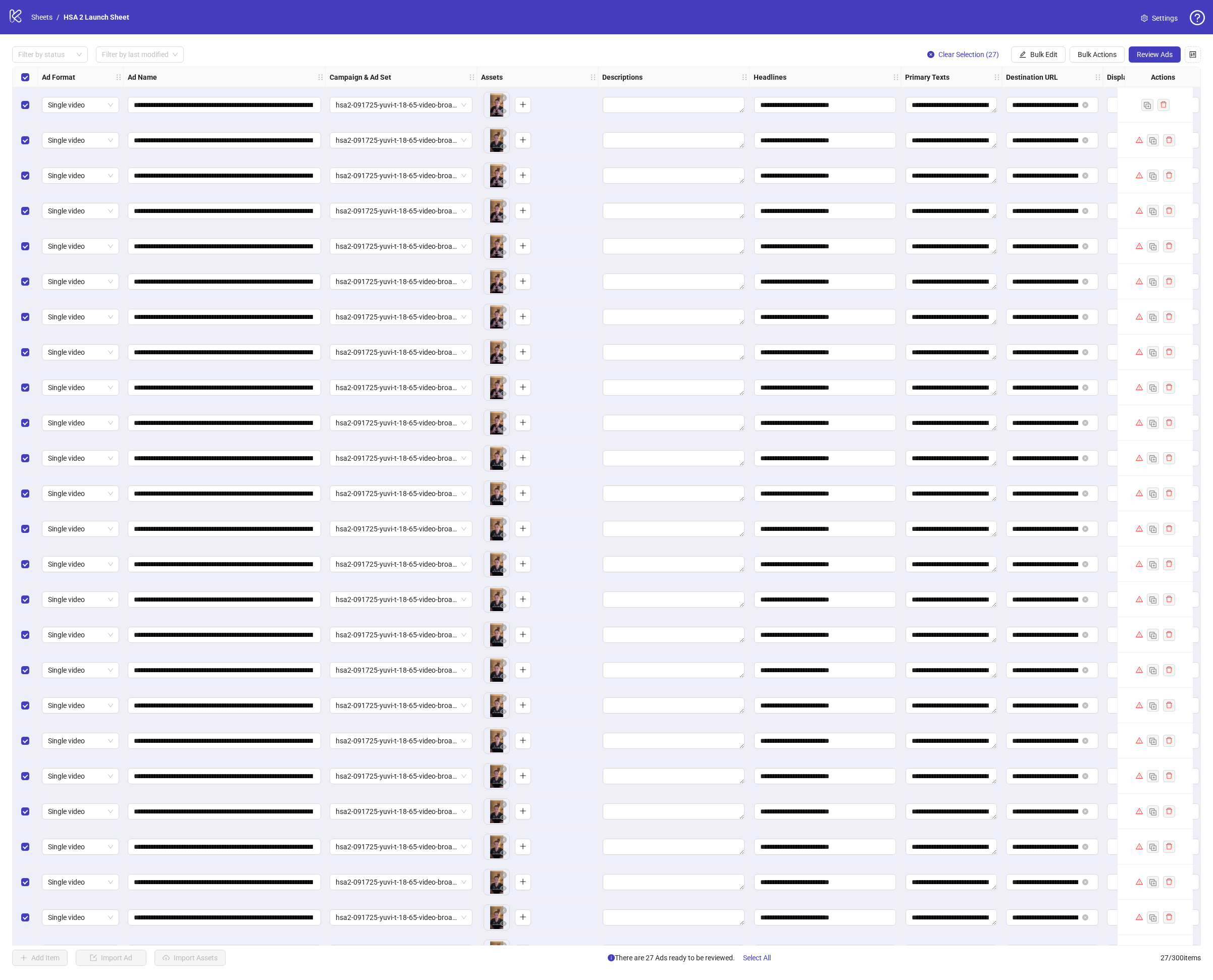
click at [1160, 25] on link "Settings" at bounding box center [1160, 18] width 53 height 16
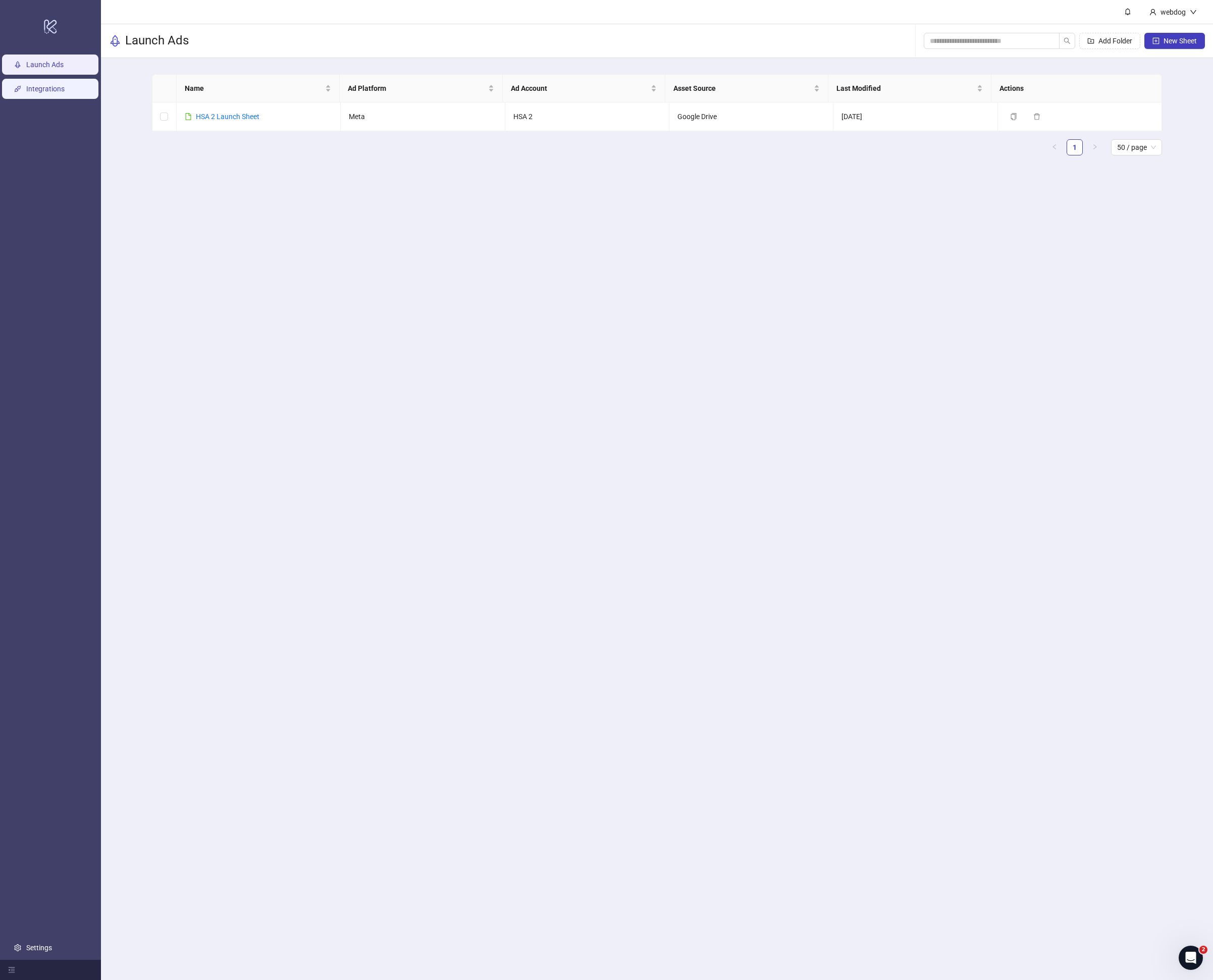
click at [65, 92] on link "Integrations" at bounding box center [45, 89] width 38 height 8
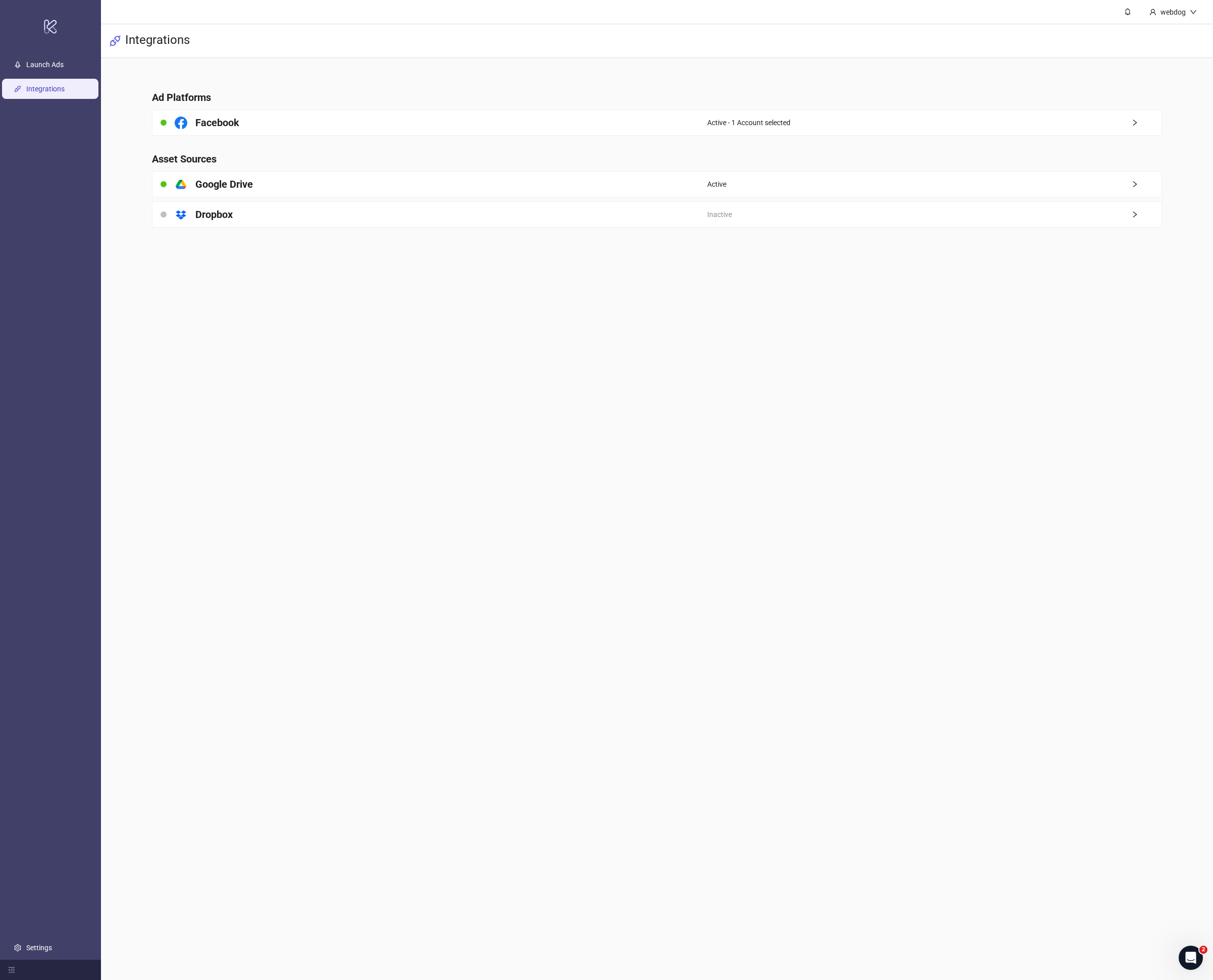
drag, startPoint x: 247, startPoint y: 120, endPoint x: 383, endPoint y: 126, distance: 136.1
click at [247, 120] on div "Facebook" at bounding box center [430, 123] width 555 height 25
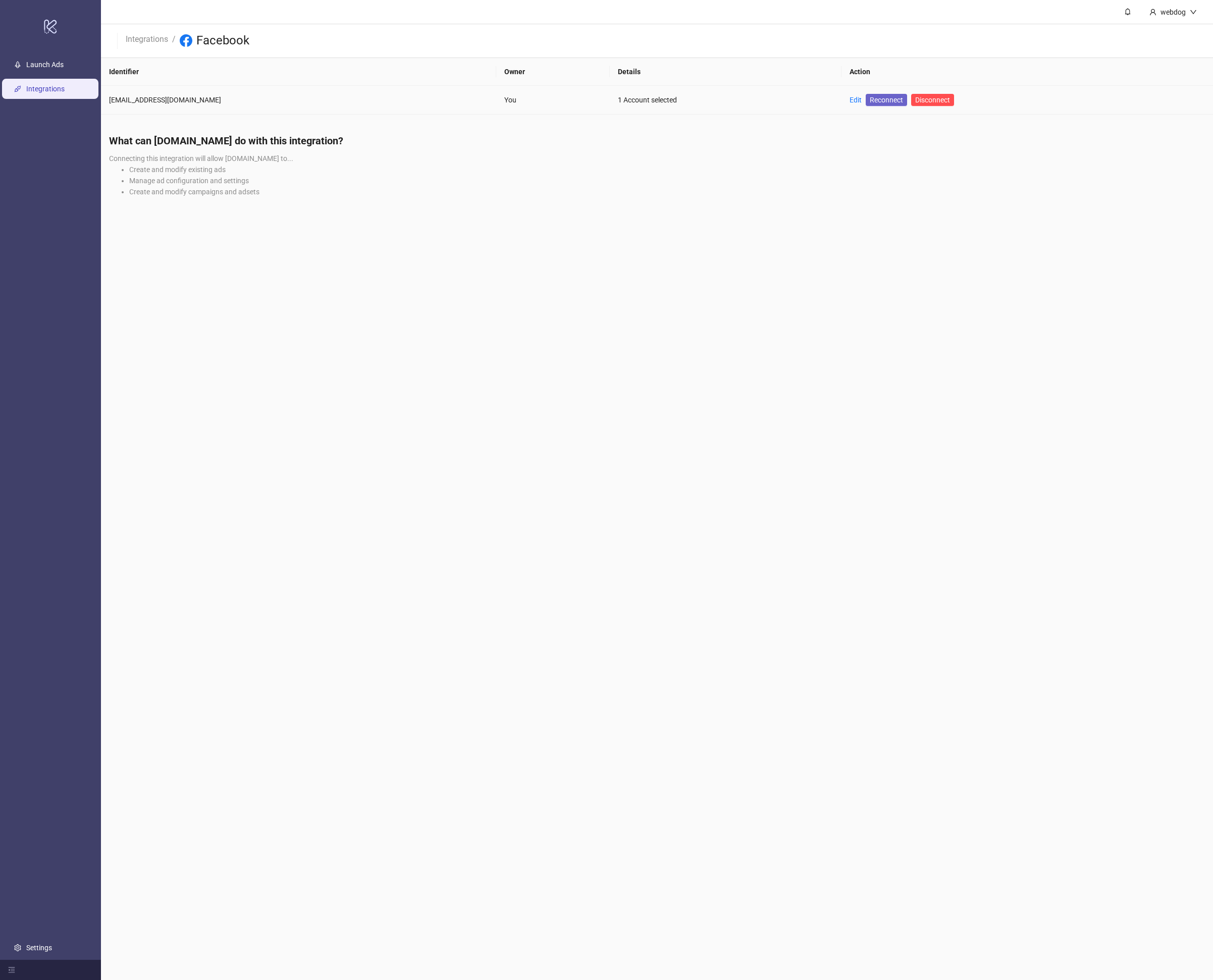
click at [870, 103] on span "Reconnect" at bounding box center [886, 99] width 33 height 11
click at [870, 99] on span "Reconnect" at bounding box center [886, 99] width 33 height 11
click at [850, 98] on link "Edit" at bounding box center [856, 100] width 12 height 8
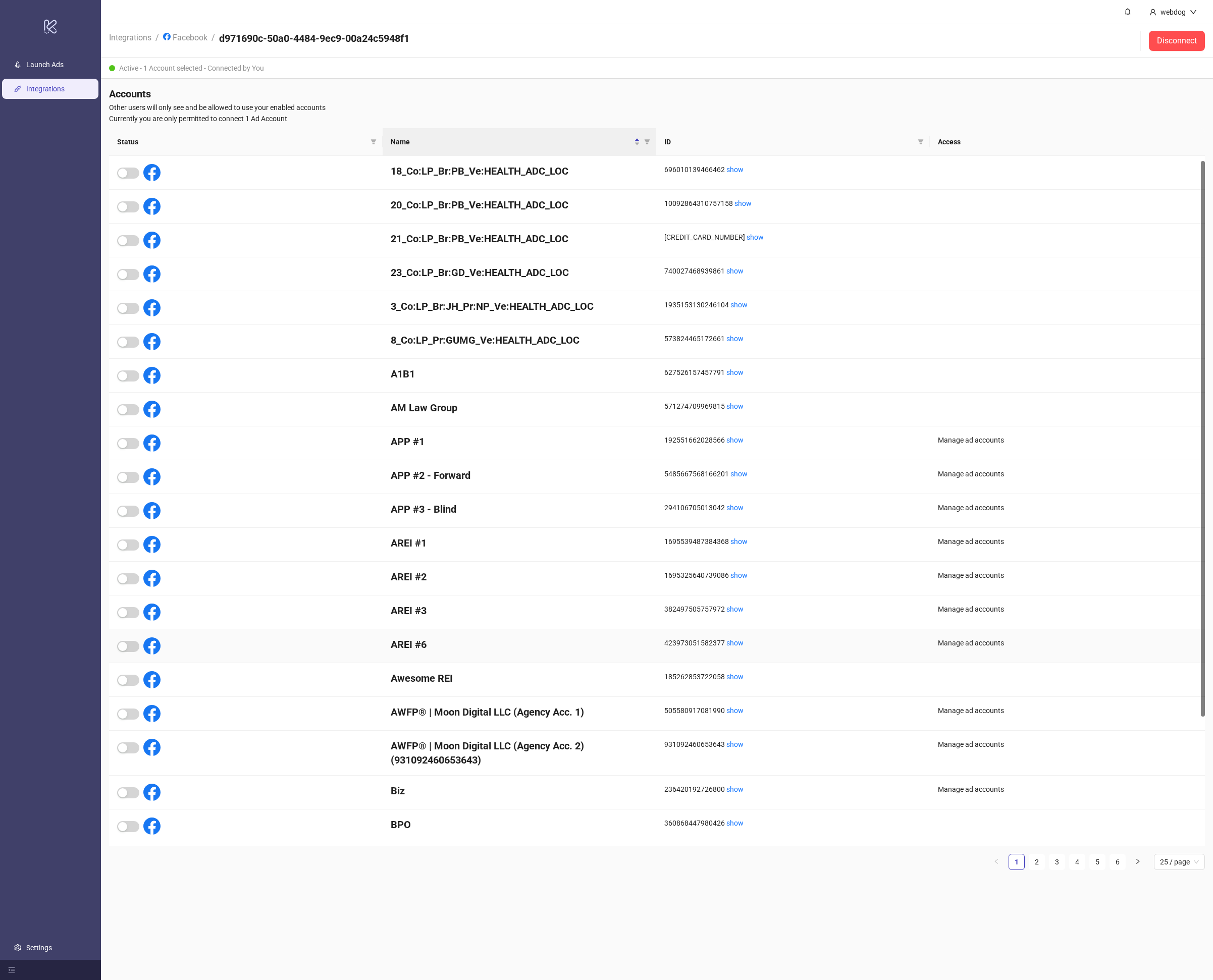
scroll to position [166, 0]
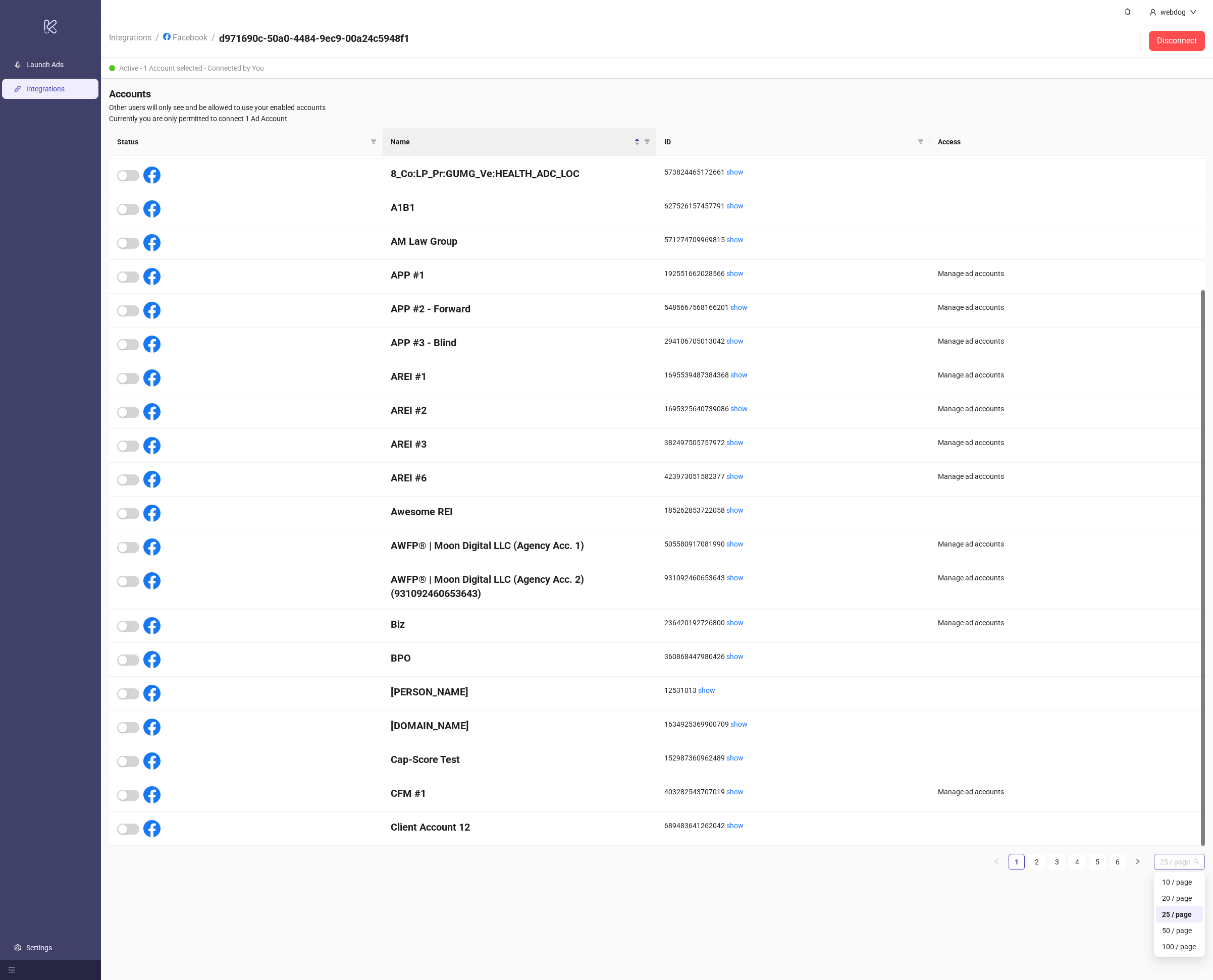
drag, startPoint x: 1160, startPoint y: 861, endPoint x: 1173, endPoint y: 869, distance: 15.3
click at [1160, 861] on span "25 / page" at bounding box center [1180, 862] width 39 height 15
click at [1168, 944] on div "100 / page" at bounding box center [1179, 946] width 35 height 11
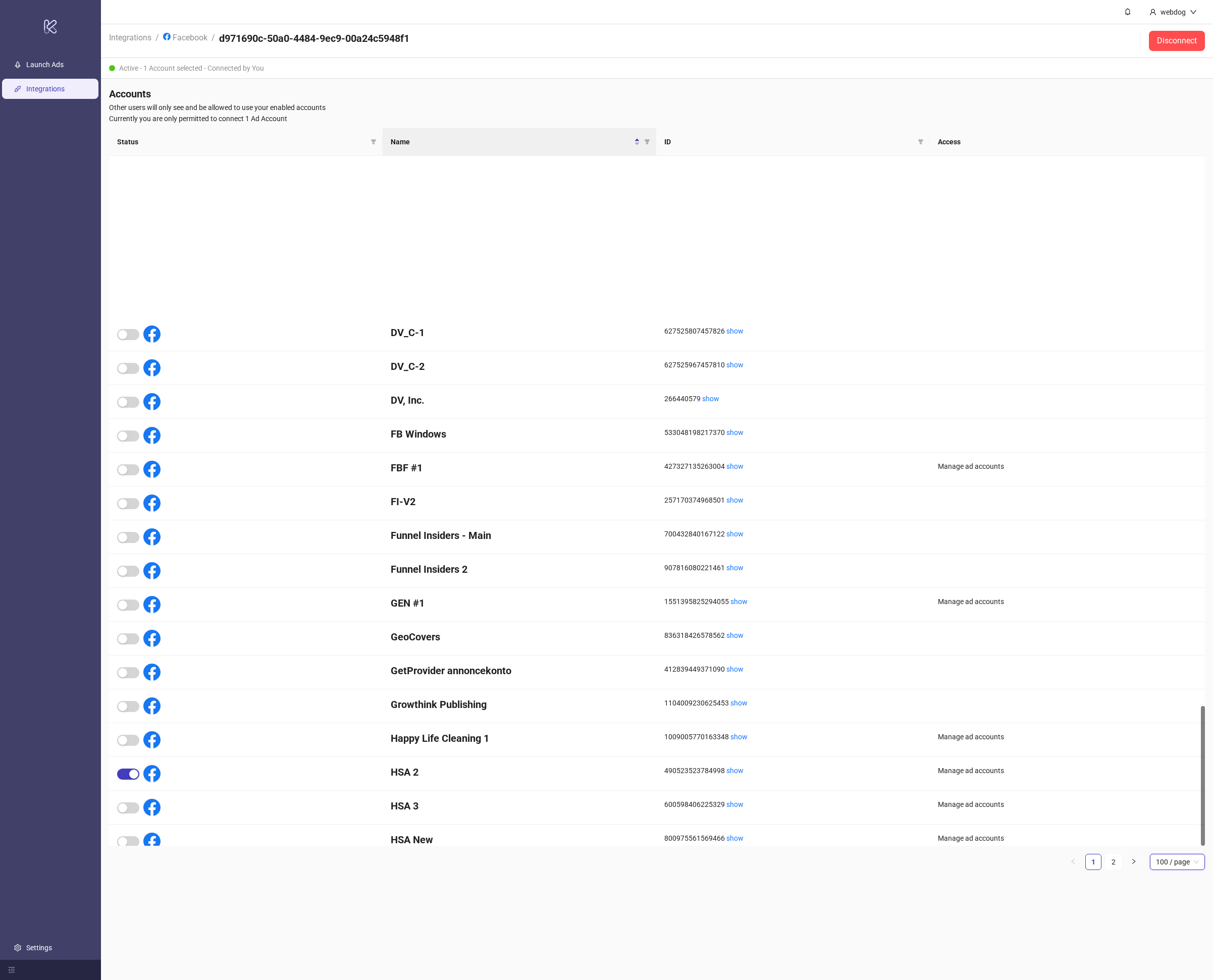
scroll to position [2702, 0]
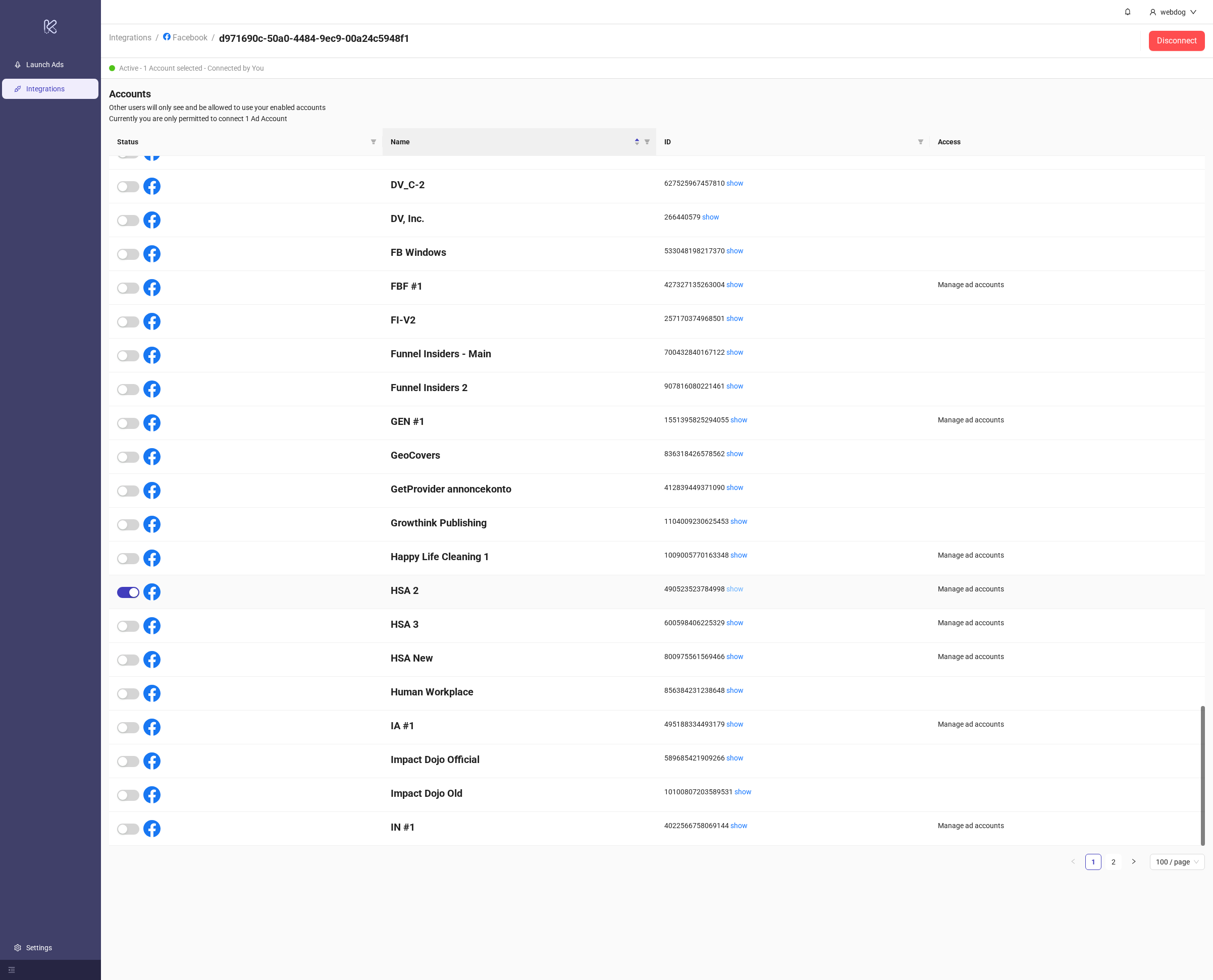
click at [727, 590] on link "show" at bounding box center [735, 589] width 17 height 8
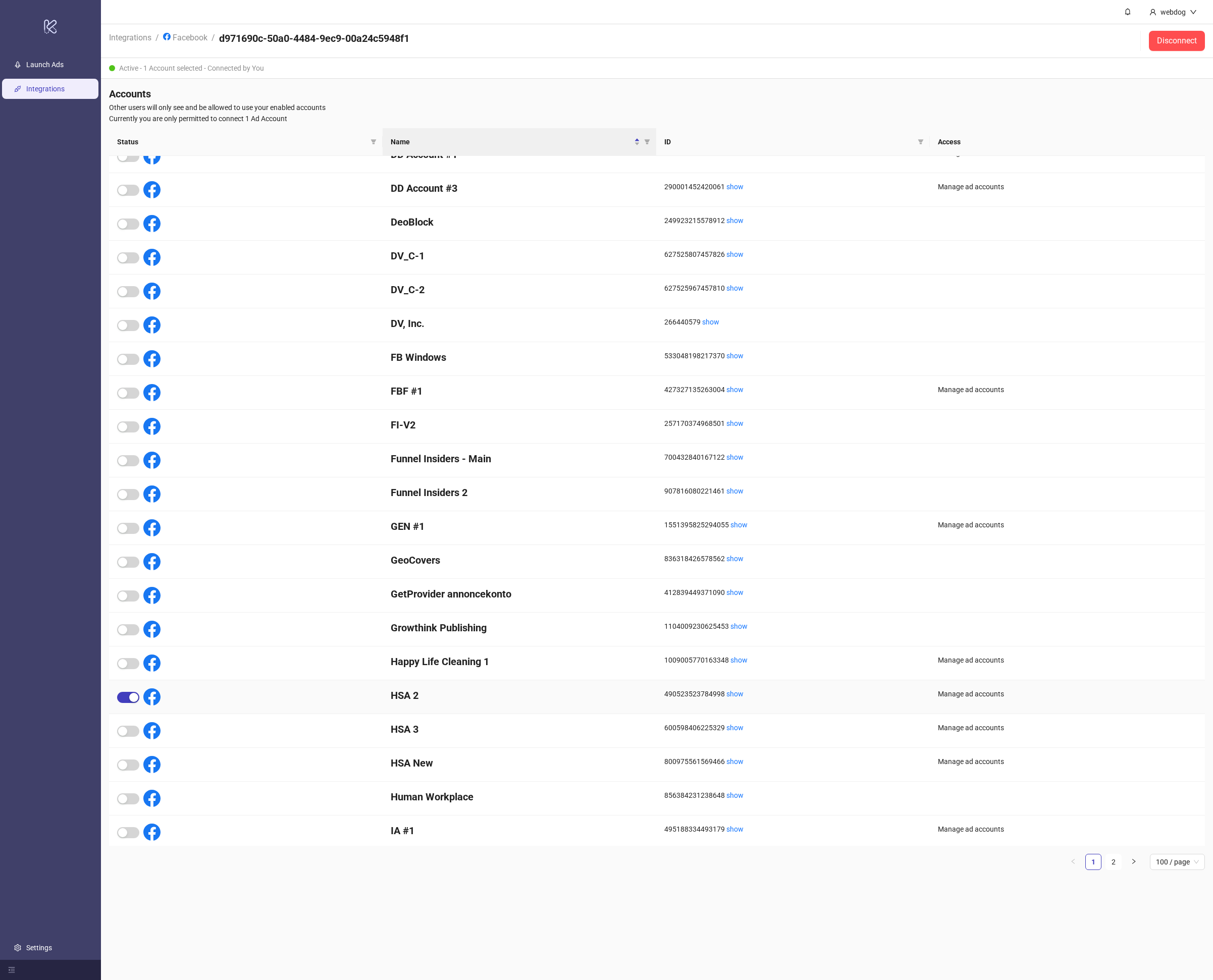
click at [688, 687] on div "490523523784998 show" at bounding box center [793, 697] width 273 height 34
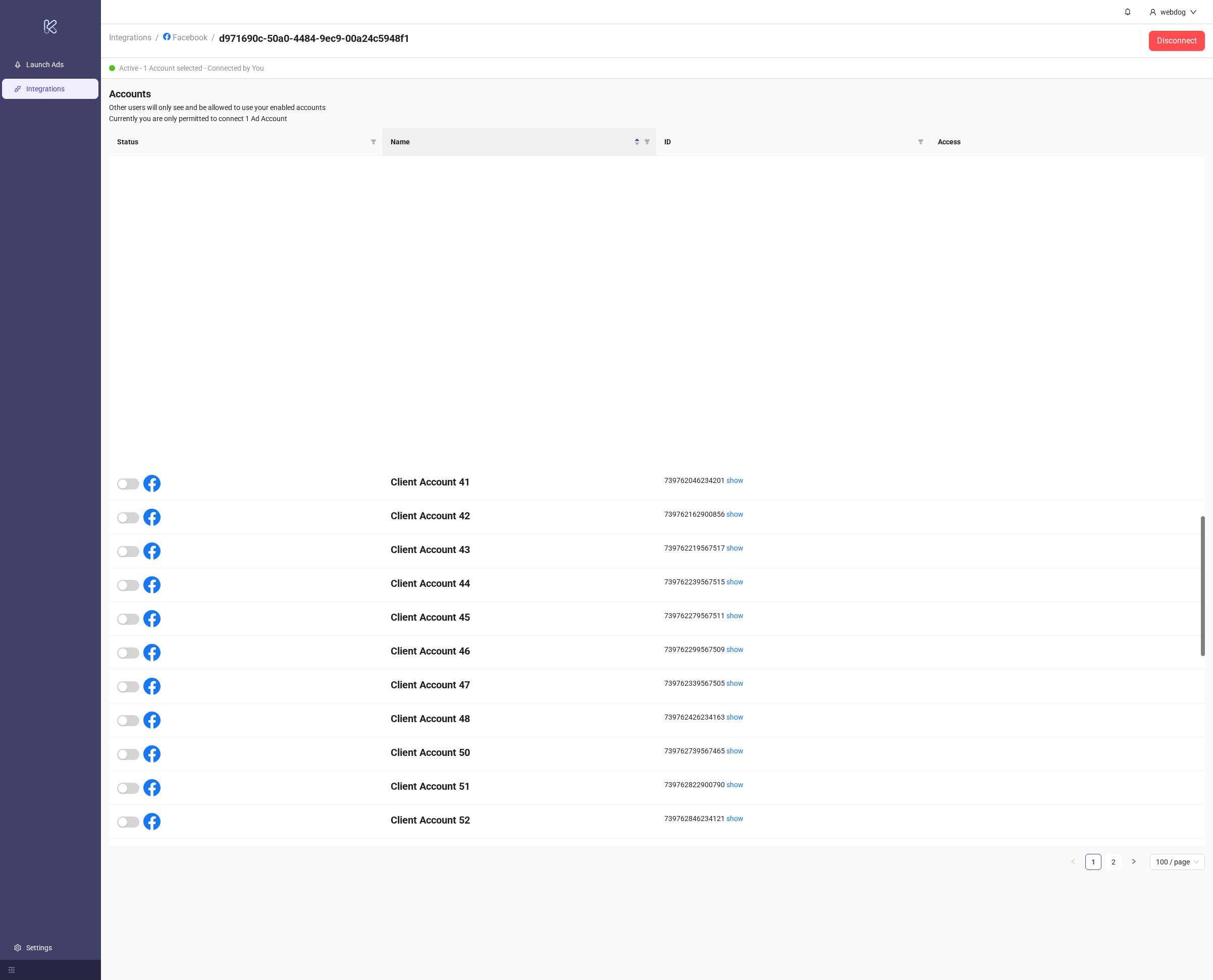
scroll to position [2702, 0]
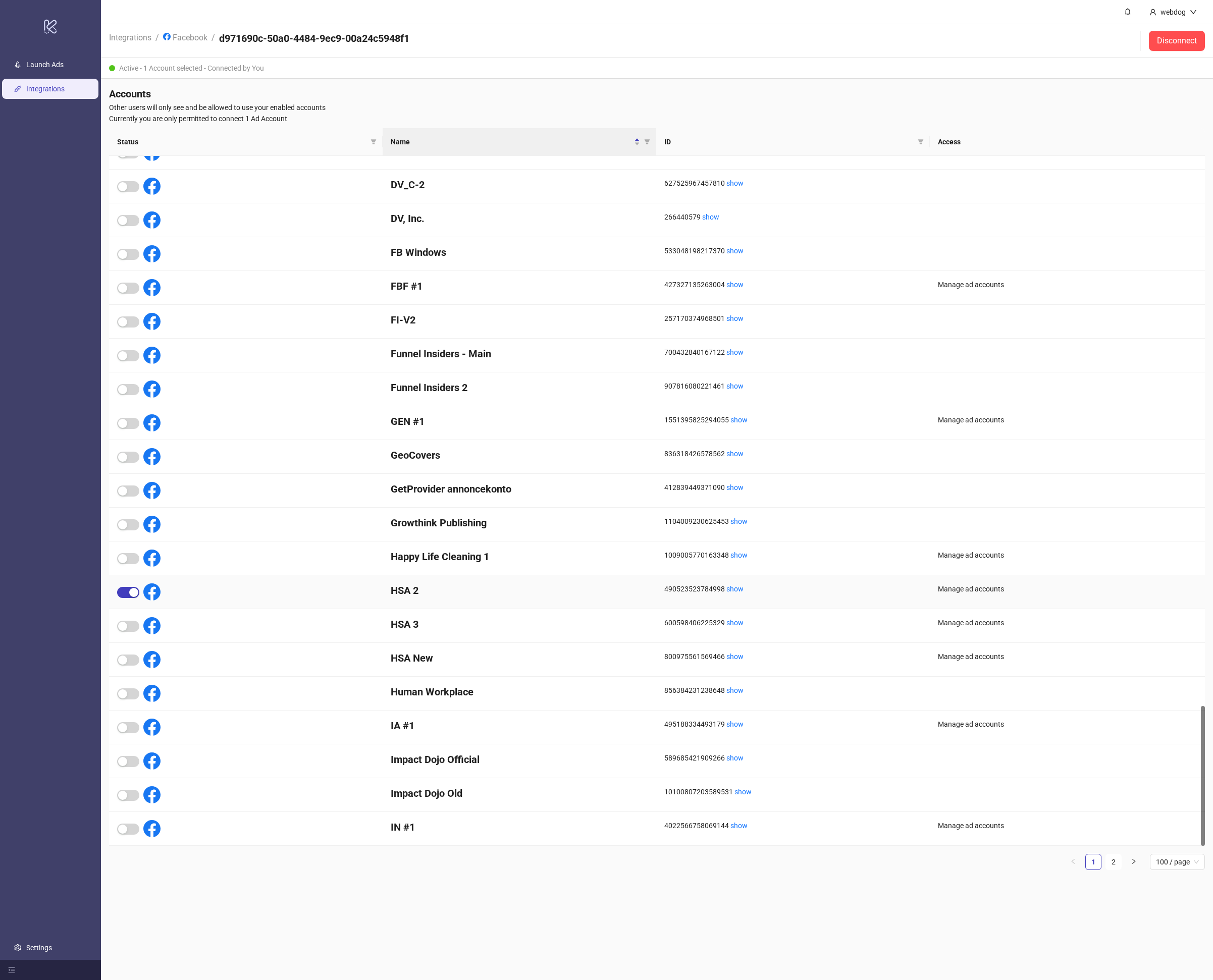
click at [146, 593] on icon at bounding box center [152, 592] width 17 height 17
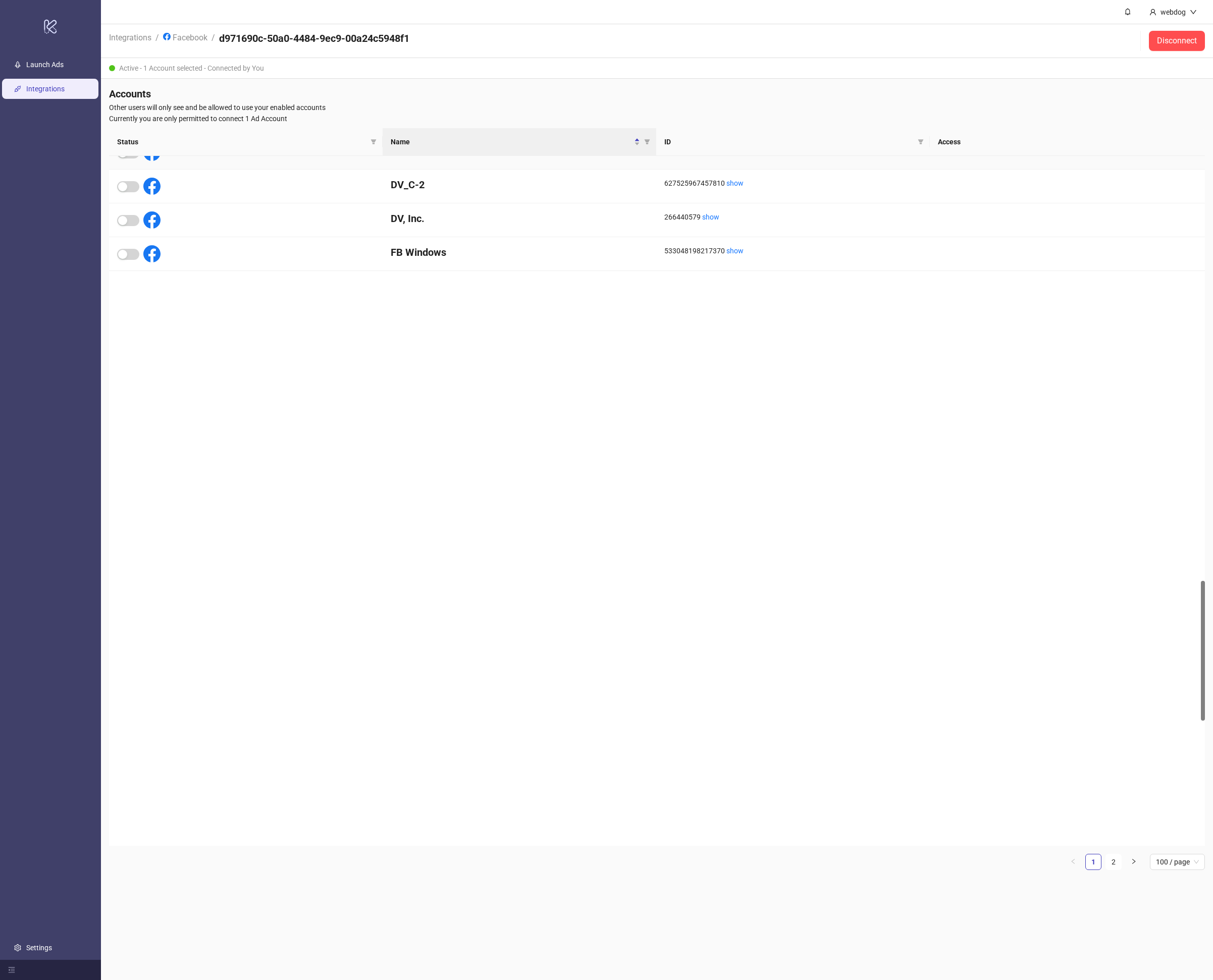
scroll to position [0, 0]
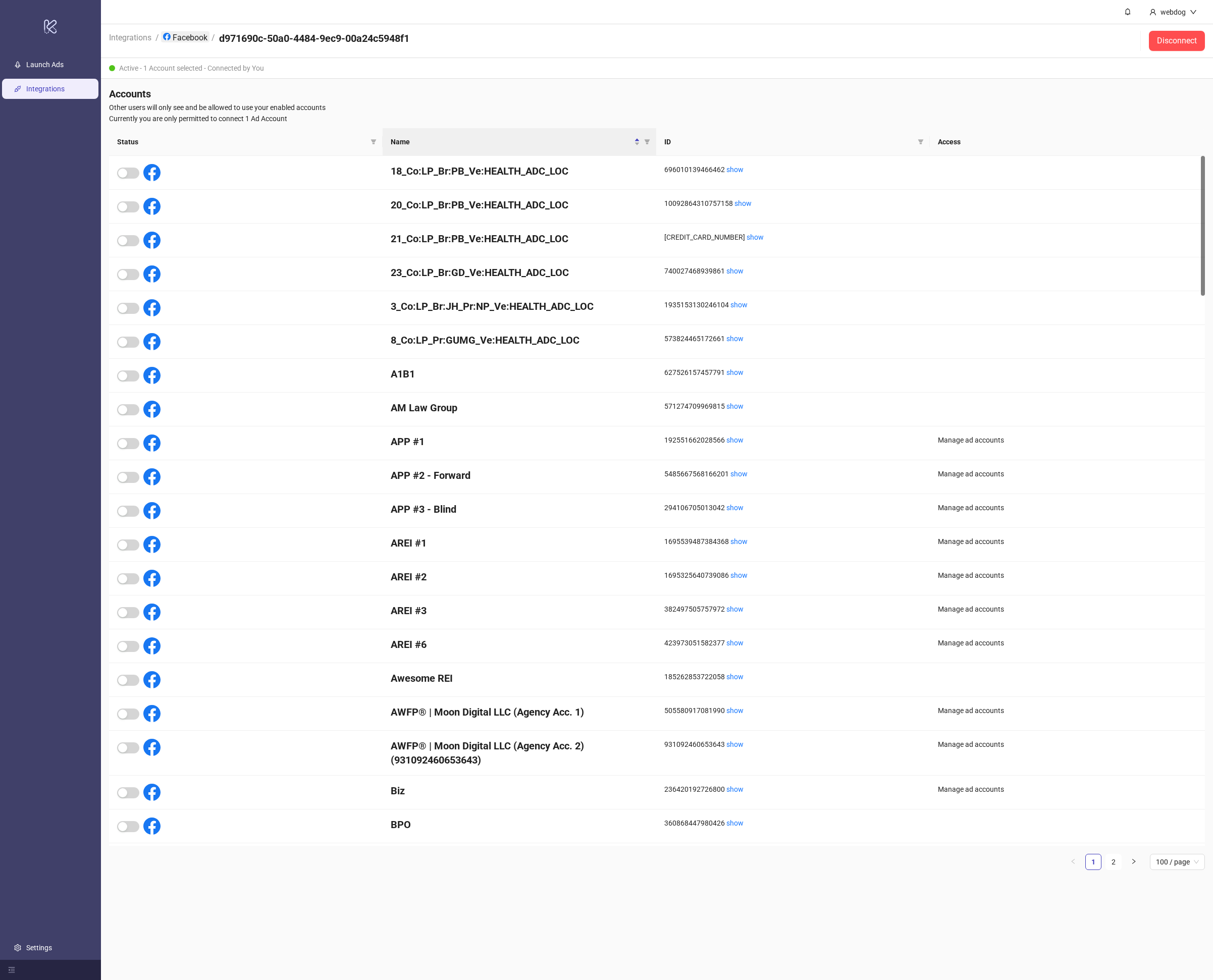
click at [198, 31] on link "Facebook" at bounding box center [185, 36] width 48 height 11
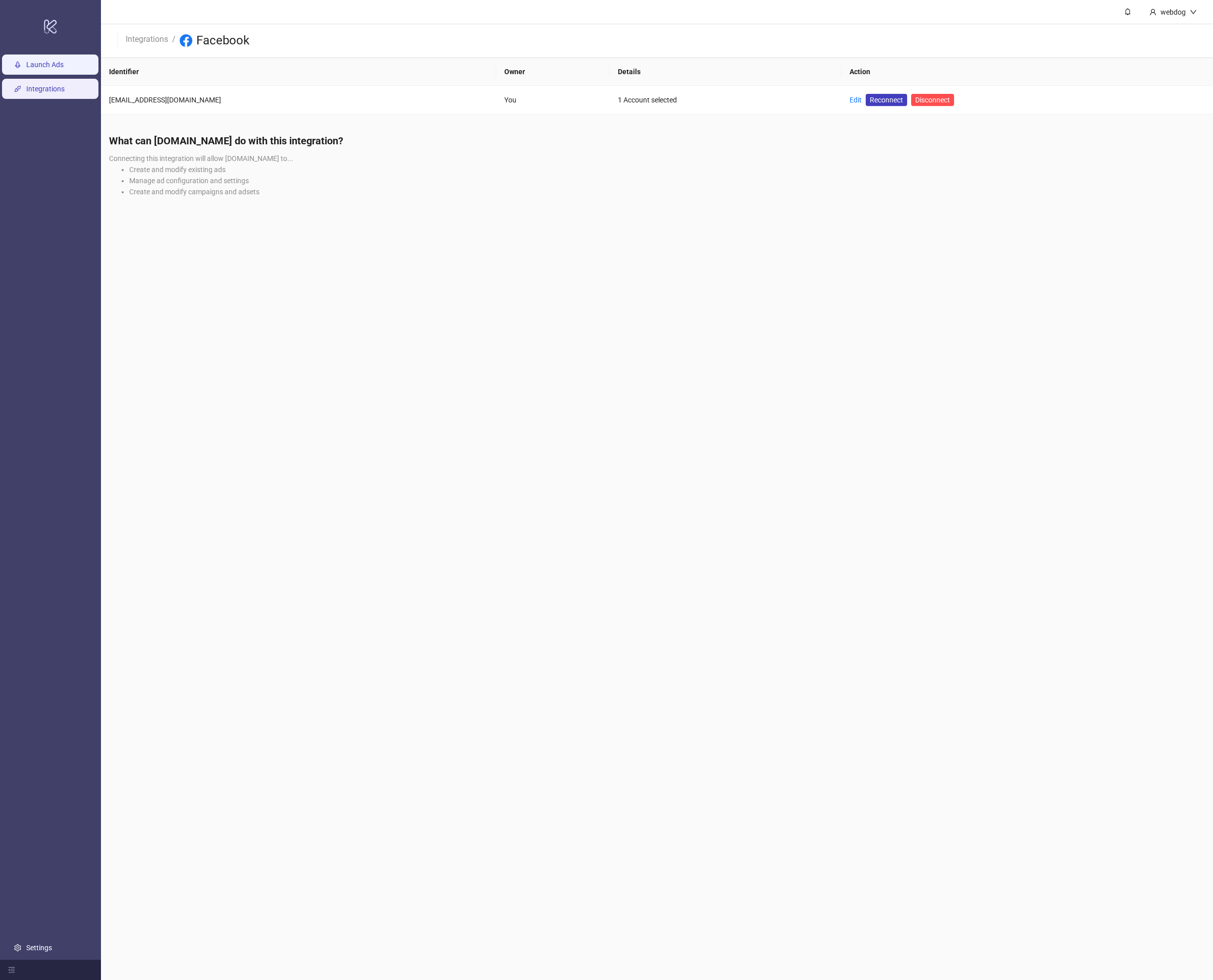
click at [57, 63] on link "Launch Ads" at bounding box center [45, 64] width 37 height 8
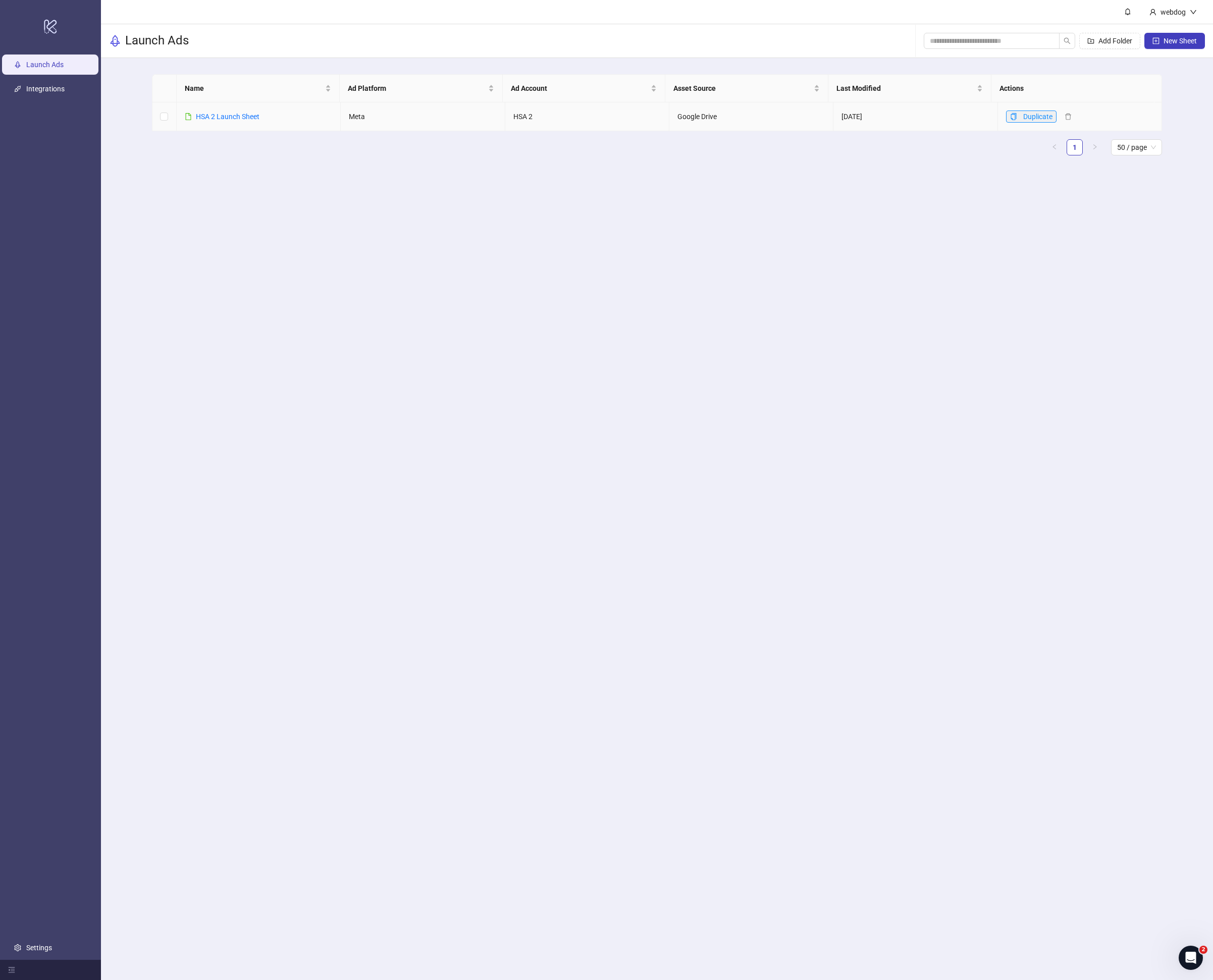
click at [1013, 114] on button "Duplicate" at bounding box center [1030, 116] width 50 height 12
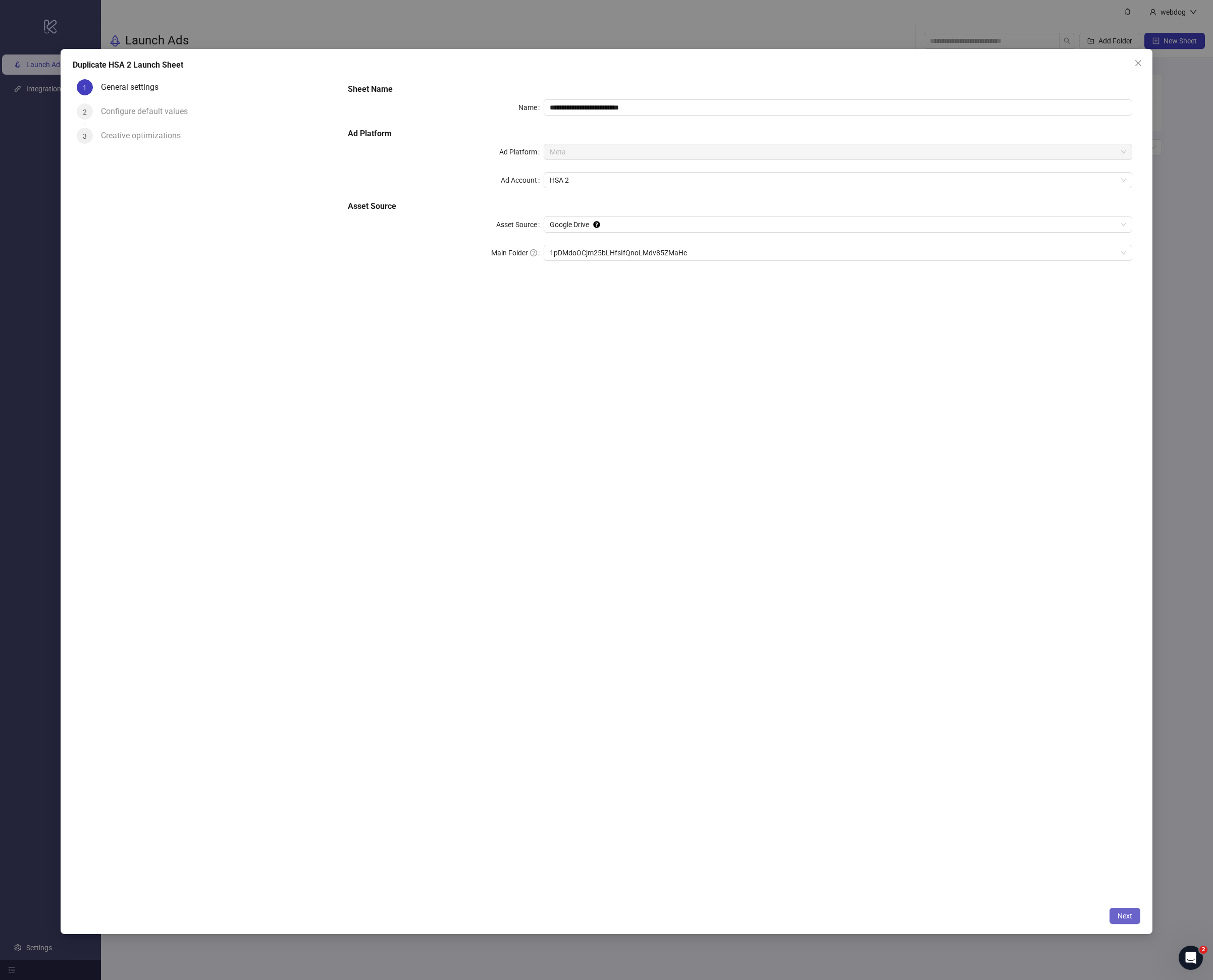
click at [1130, 920] on span "Next" at bounding box center [1125, 916] width 14 height 8
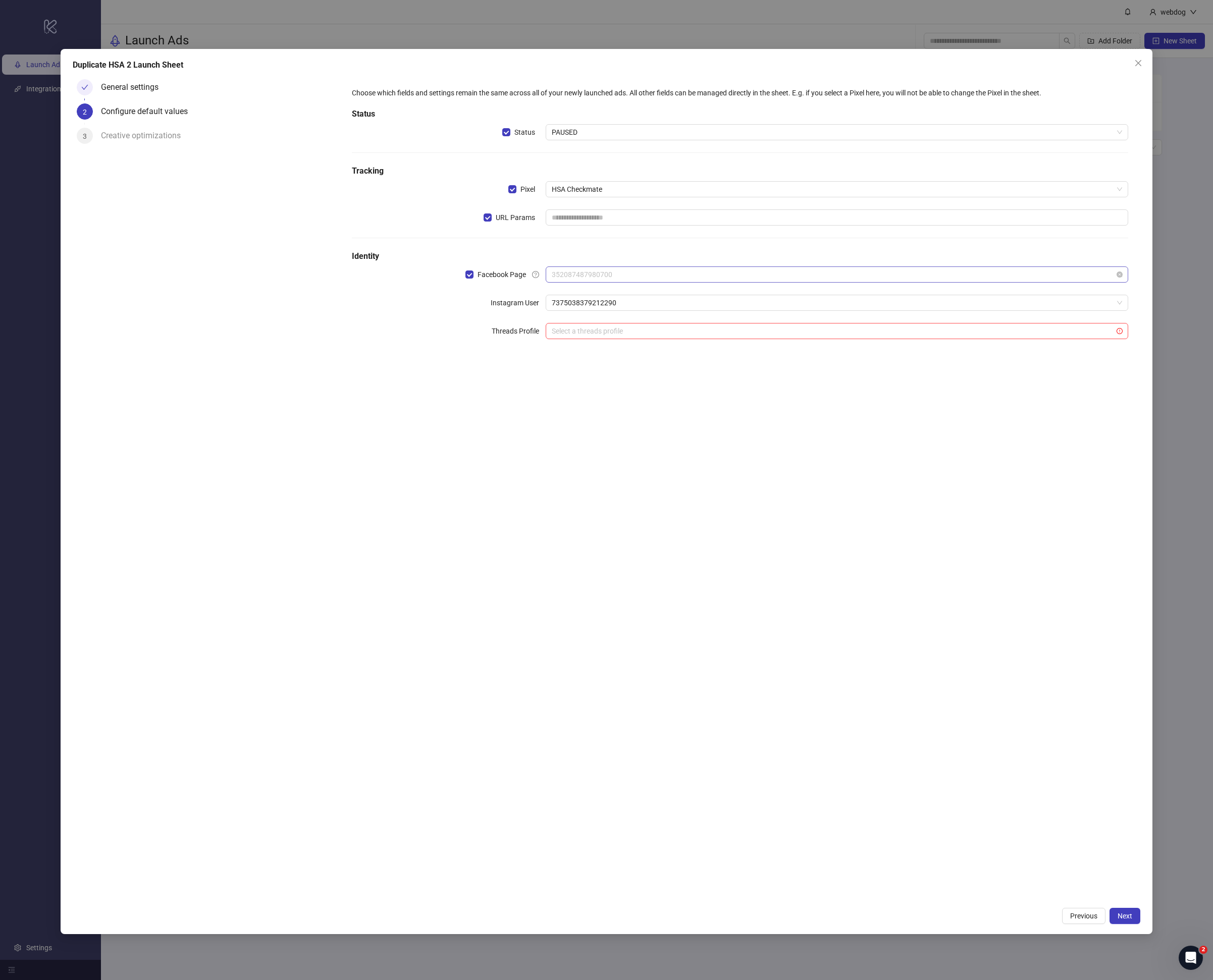
click at [580, 273] on span "352087487980700" at bounding box center [837, 275] width 570 height 15
paste input "**********"
type input "**********"
paste input "**********"
click at [573, 322] on div "No data" at bounding box center [837, 320] width 559 height 11
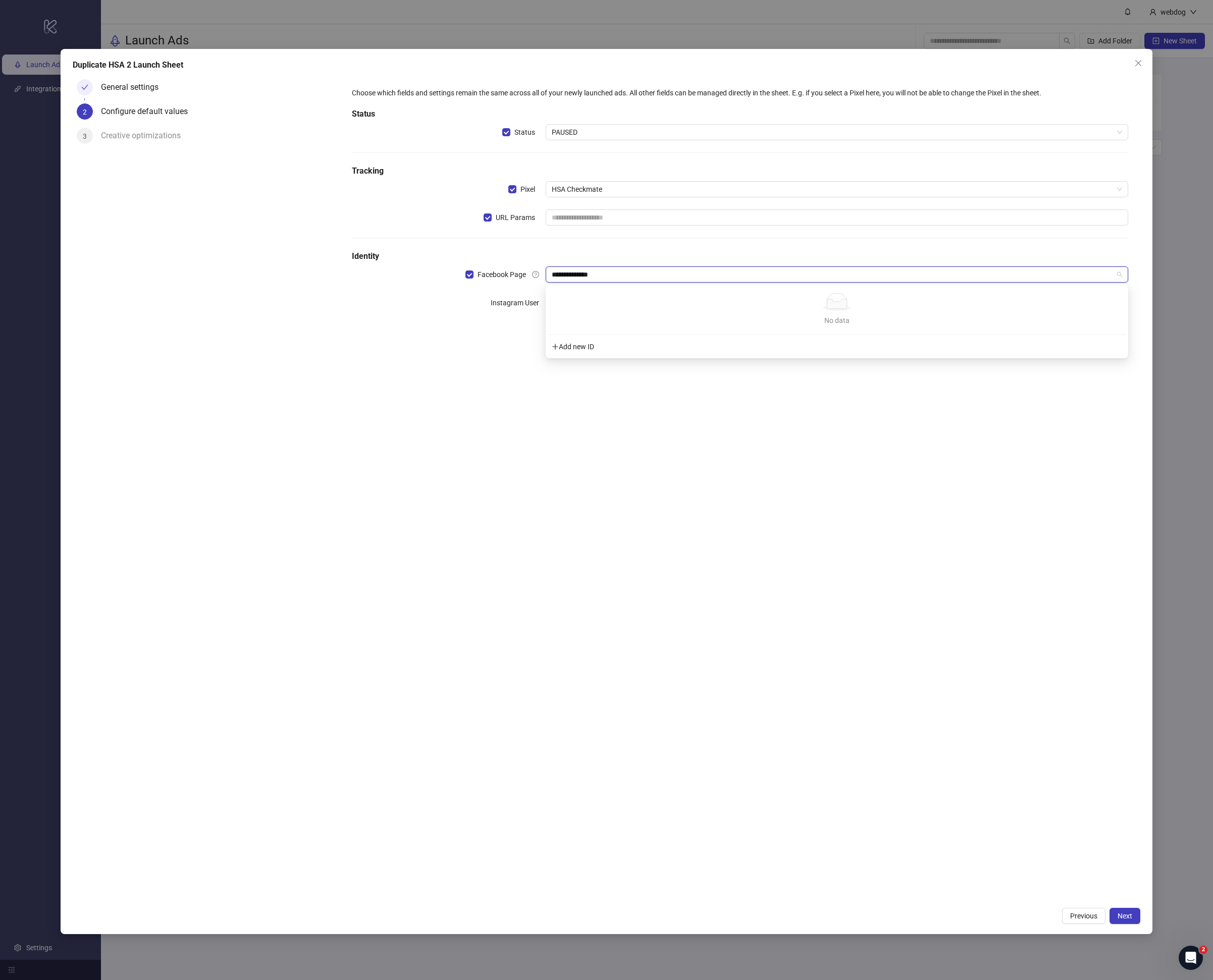
type input "**********"
click at [518, 366] on div "Choose which fields and settings remain the same across all of your newly launc…" at bounding box center [739, 489] width 800 height 826
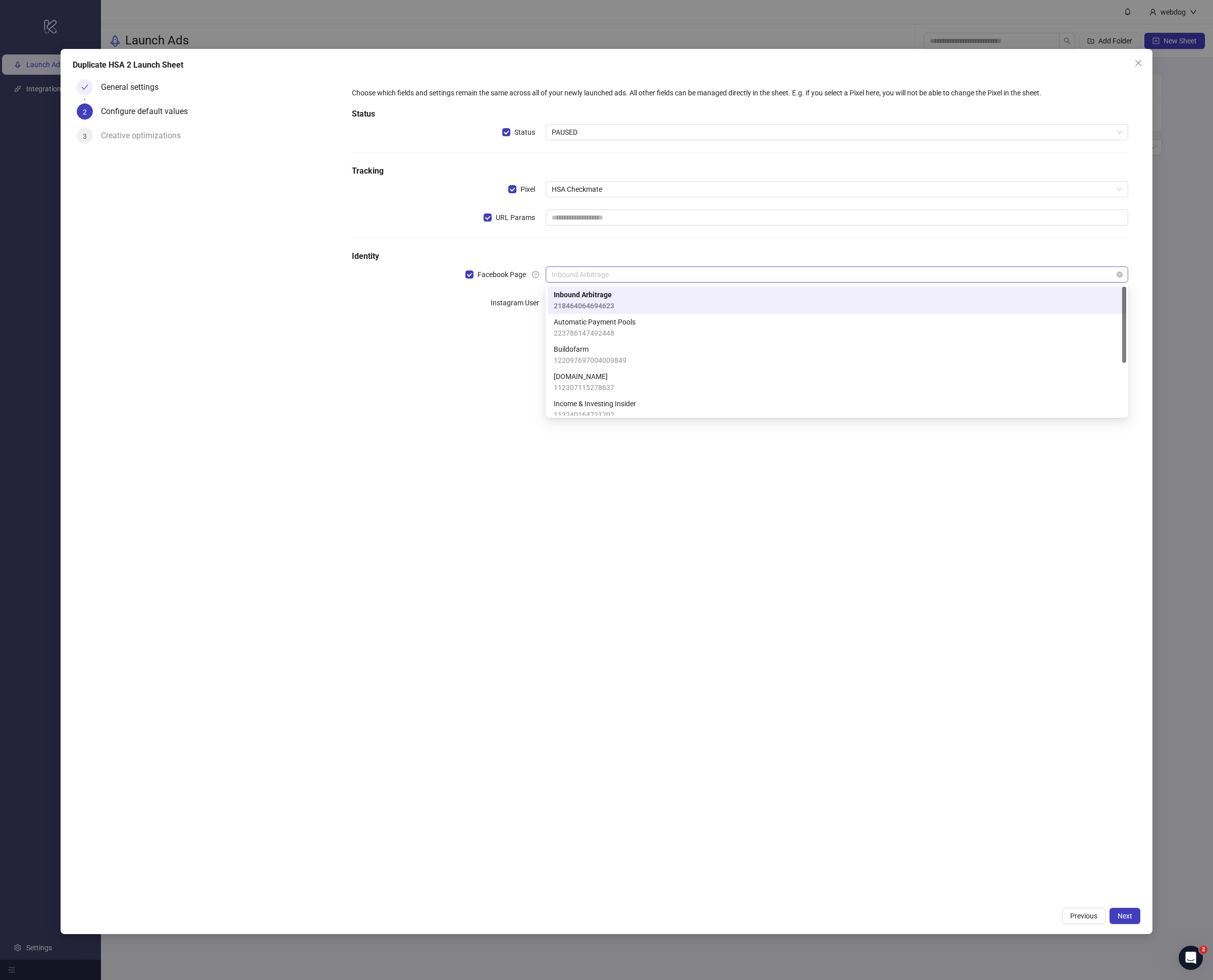
click at [584, 276] on span "Inbound Arbitrage" at bounding box center [837, 275] width 570 height 15
click at [396, 43] on div "Duplicate HSA 2 Launch Sheet General settings 2 Configure default values 3 Crea…" at bounding box center [606, 490] width 1213 height 980
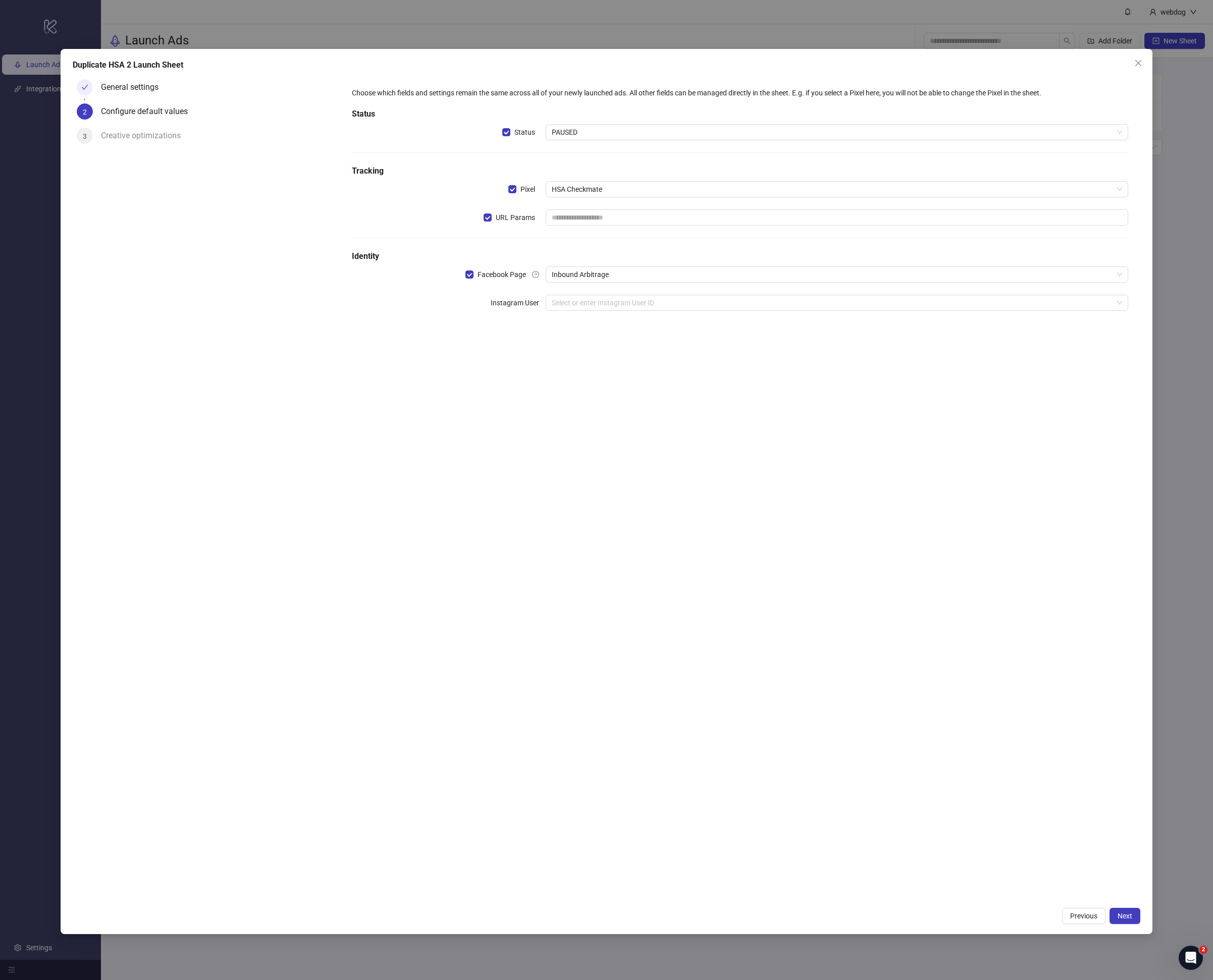
click at [402, 19] on div "Duplicate HSA 2 Launch Sheet General settings 2 Configure default values 3 Crea…" at bounding box center [606, 490] width 1213 height 980
click at [369, 11] on div "Duplicate HSA 2 Launch Sheet General settings 2 Configure default values 3 Crea…" at bounding box center [606, 490] width 1213 height 980
click at [1081, 908] on button "Previous" at bounding box center [1083, 916] width 43 height 16
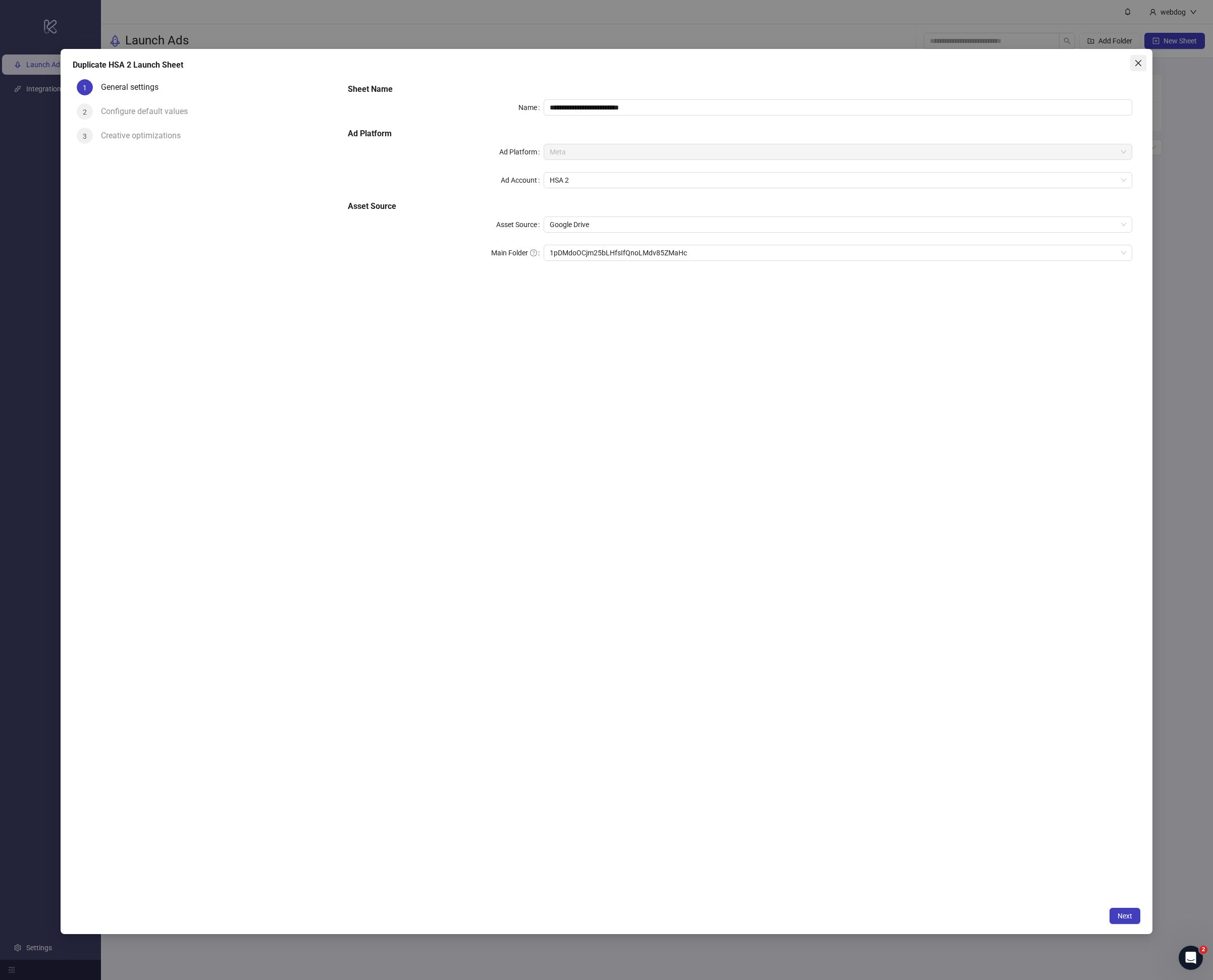
click at [1142, 59] on icon "close" at bounding box center [1139, 64] width 8 height 8
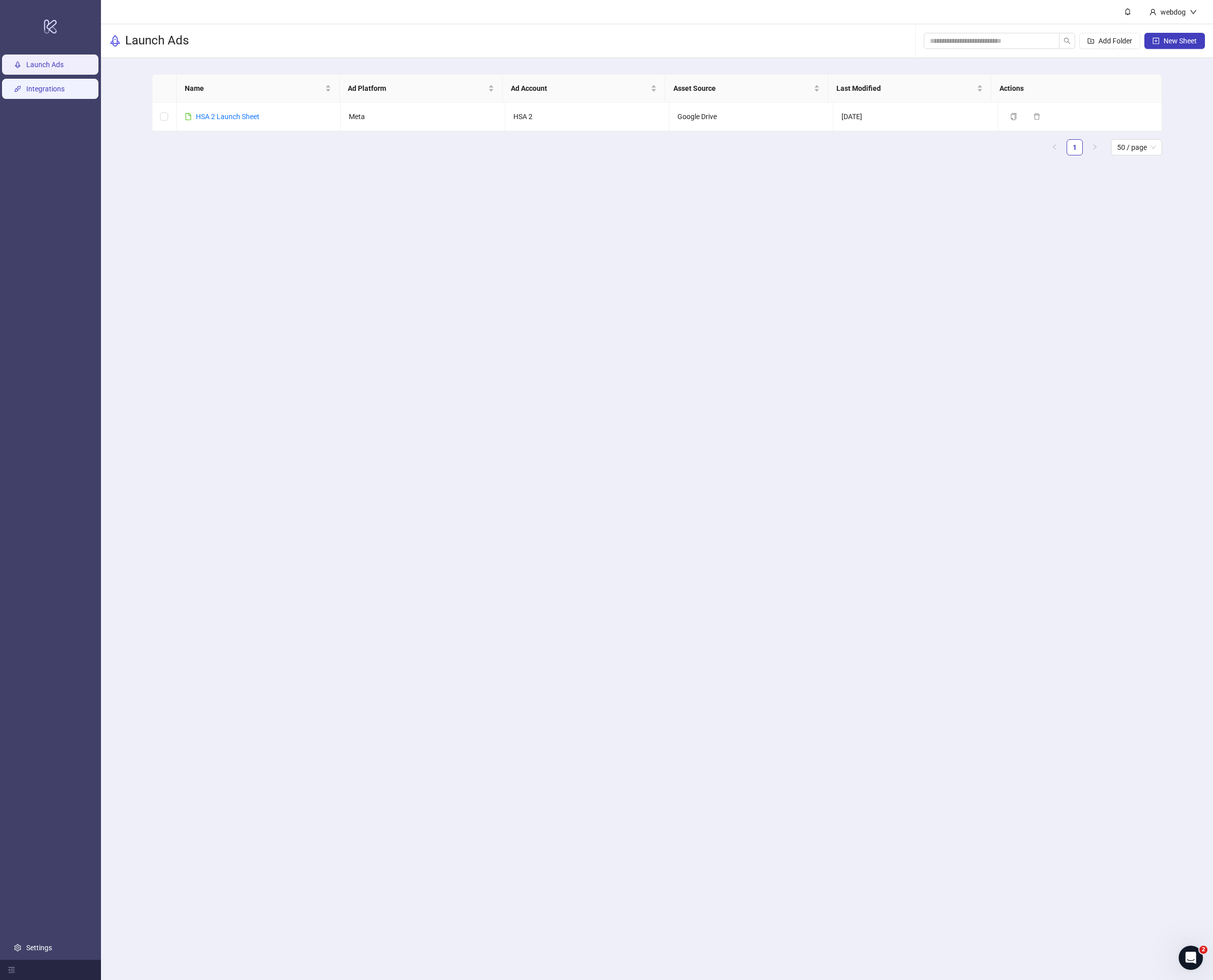
click at [54, 90] on link "Integrations" at bounding box center [45, 89] width 38 height 8
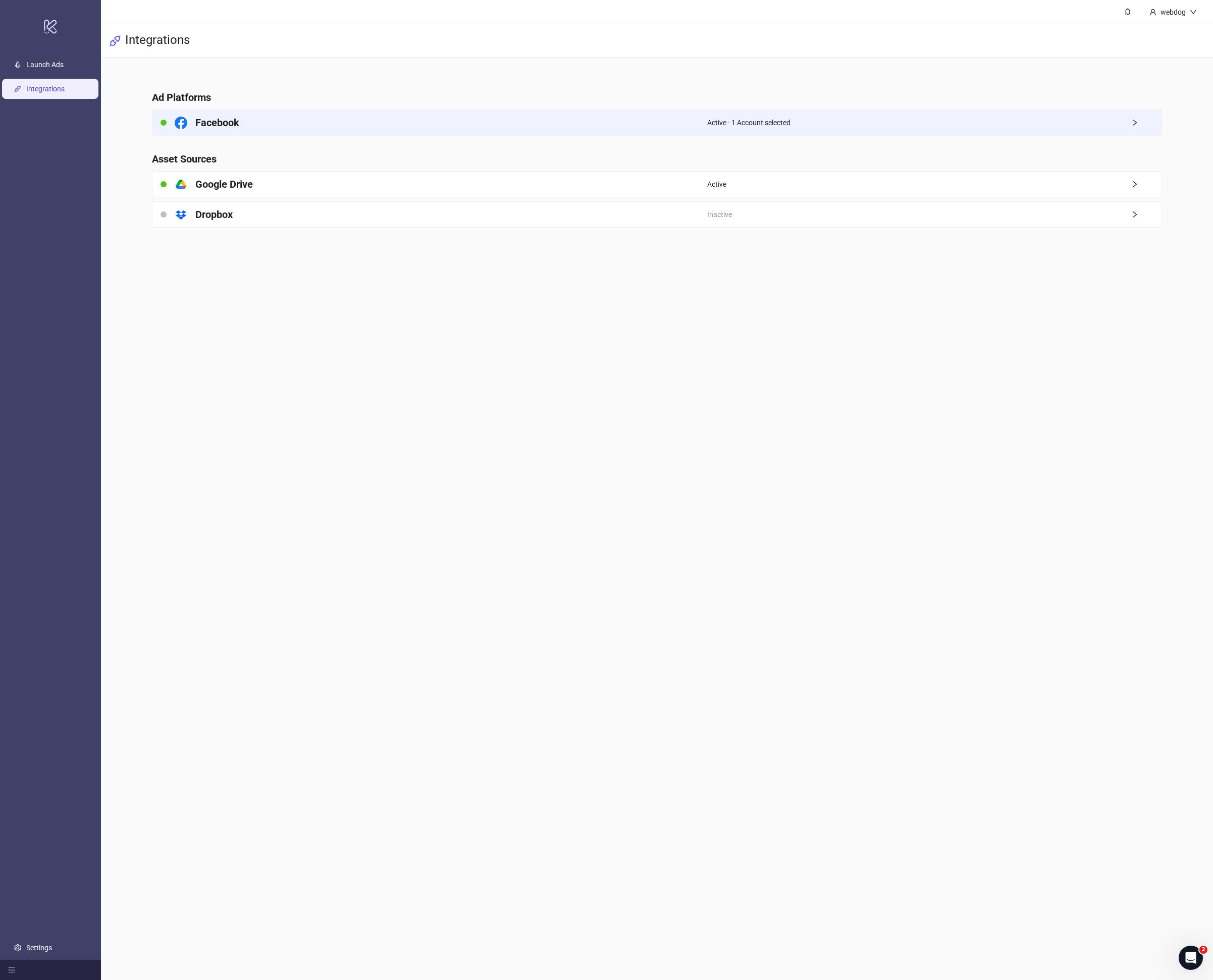
click at [271, 122] on div "Facebook" at bounding box center [430, 123] width 555 height 25
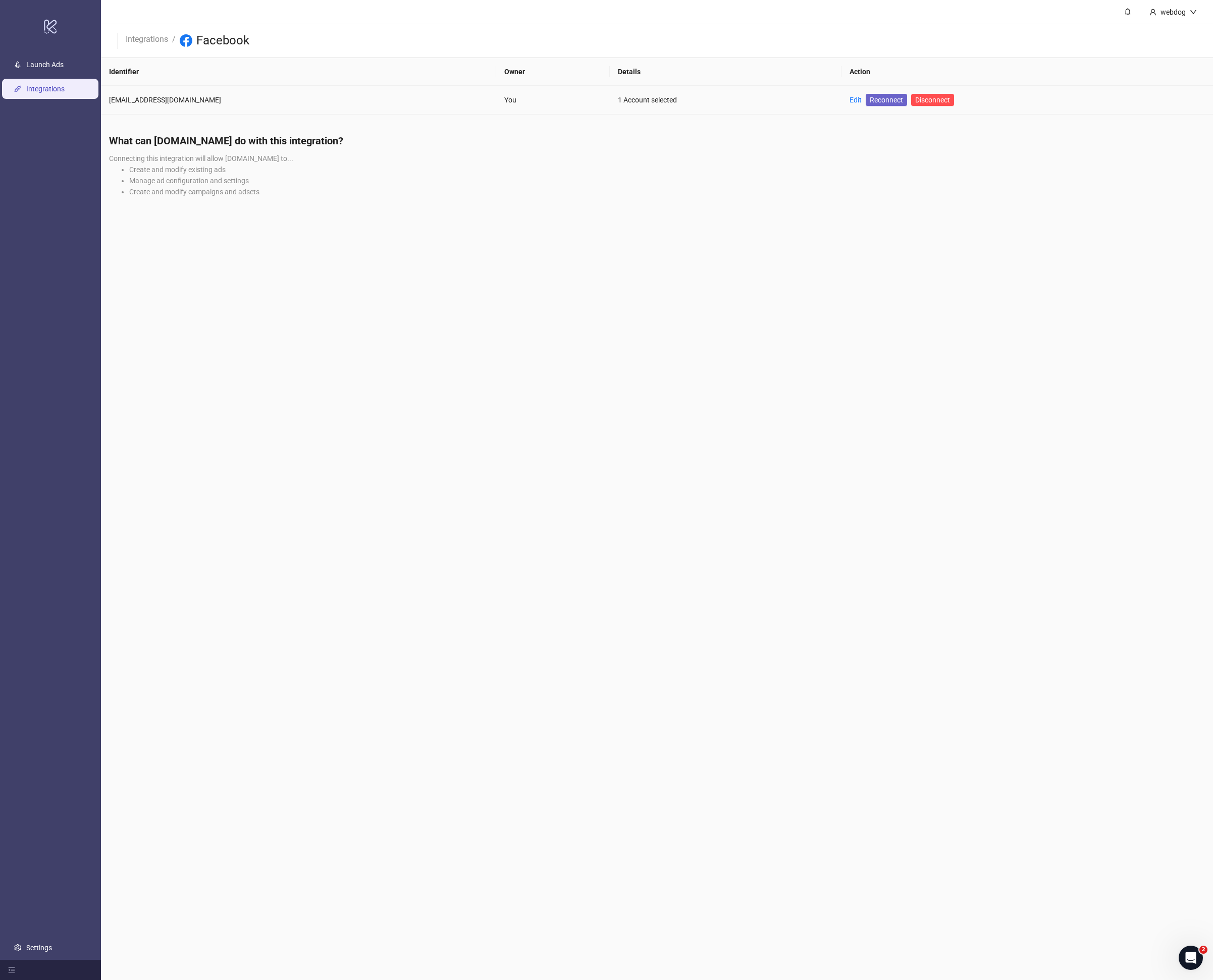
click at [870, 96] on span "Reconnect" at bounding box center [886, 99] width 33 height 11
click at [914, 100] on td "Edit Reconnect Disconnect" at bounding box center [1028, 100] width 372 height 29
click at [915, 99] on span "Disconnect" at bounding box center [932, 100] width 35 height 8
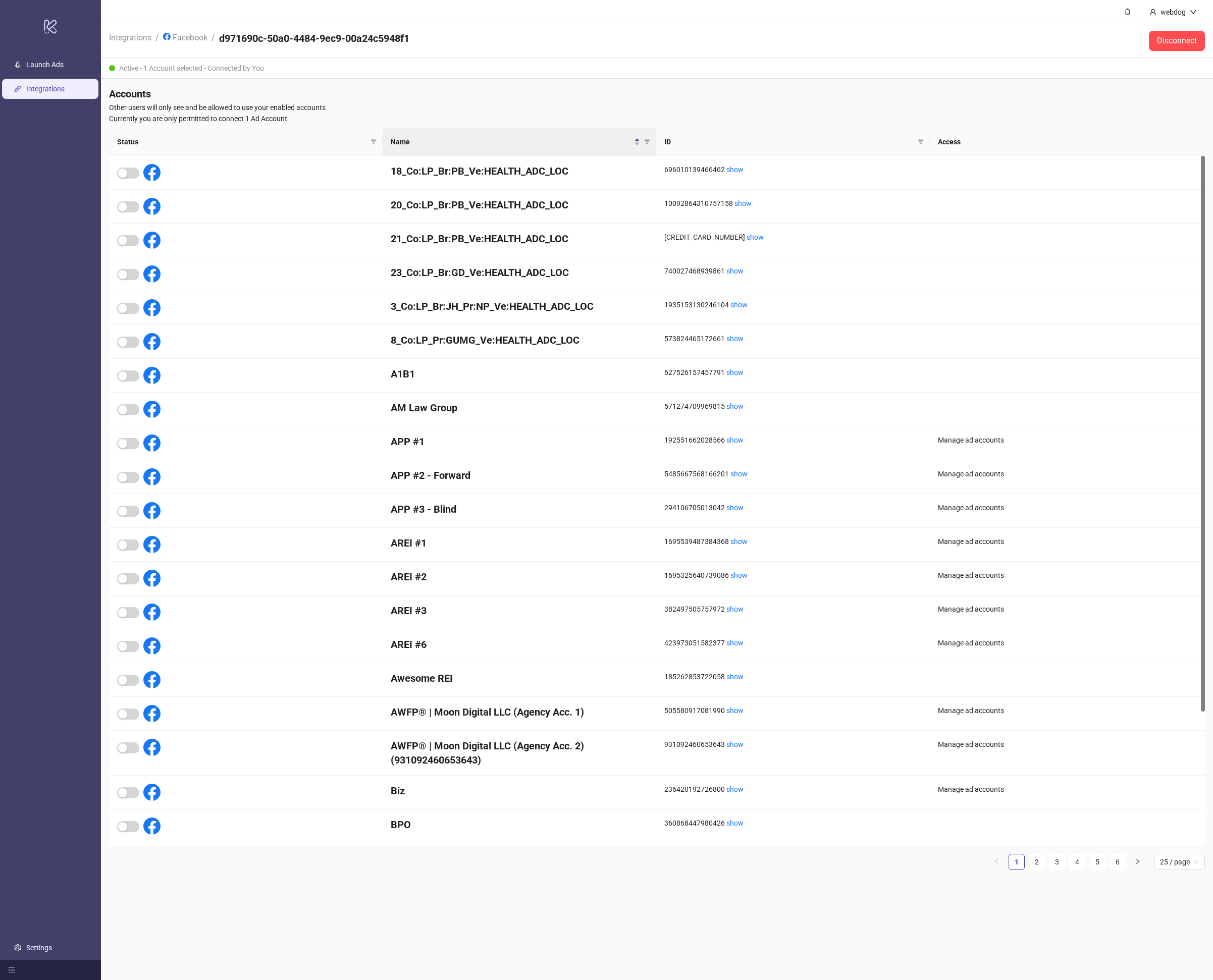
click at [64, 87] on link "Integrations" at bounding box center [45, 89] width 38 height 8
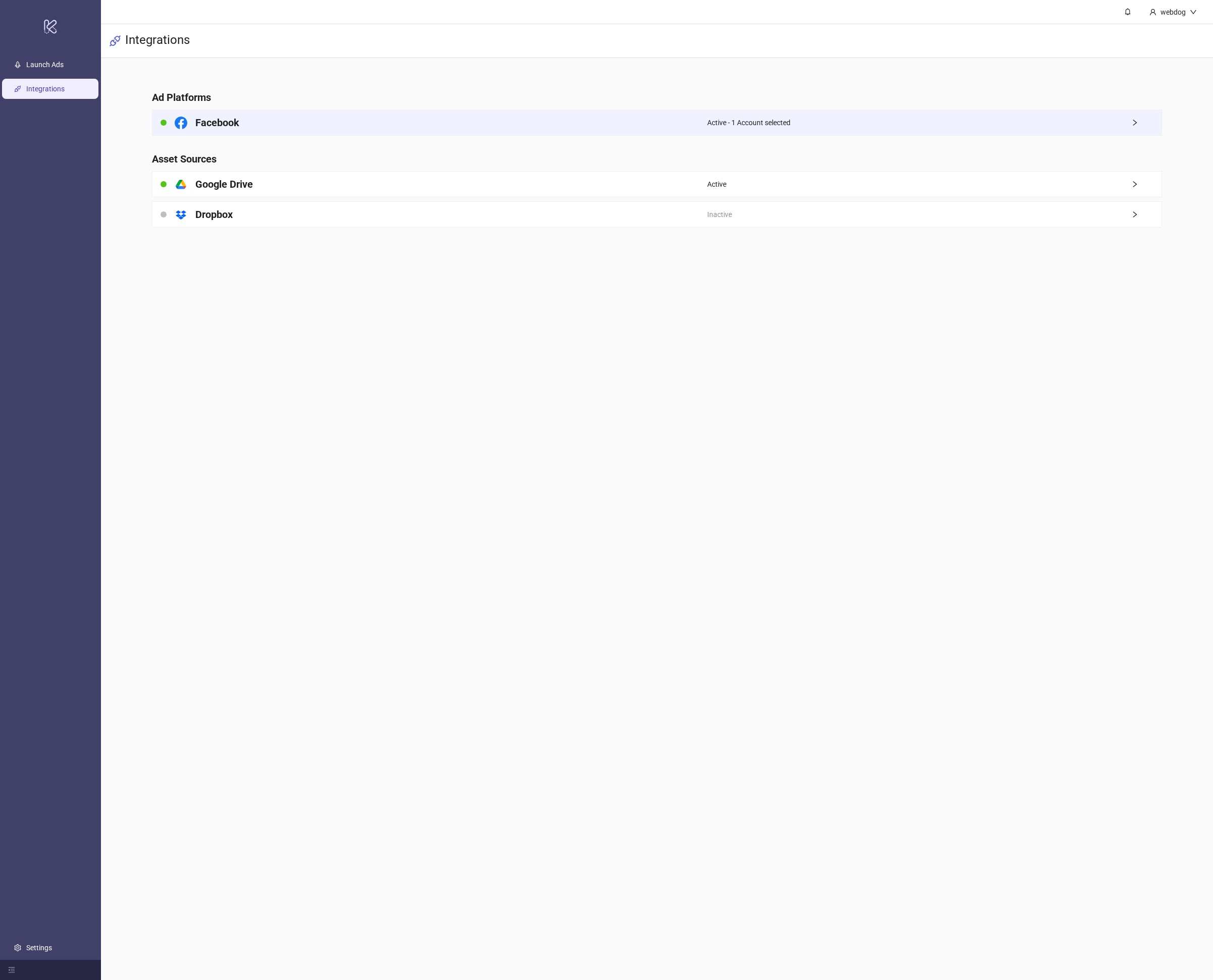
click at [657, 126] on div "Facebook" at bounding box center [430, 123] width 555 height 25
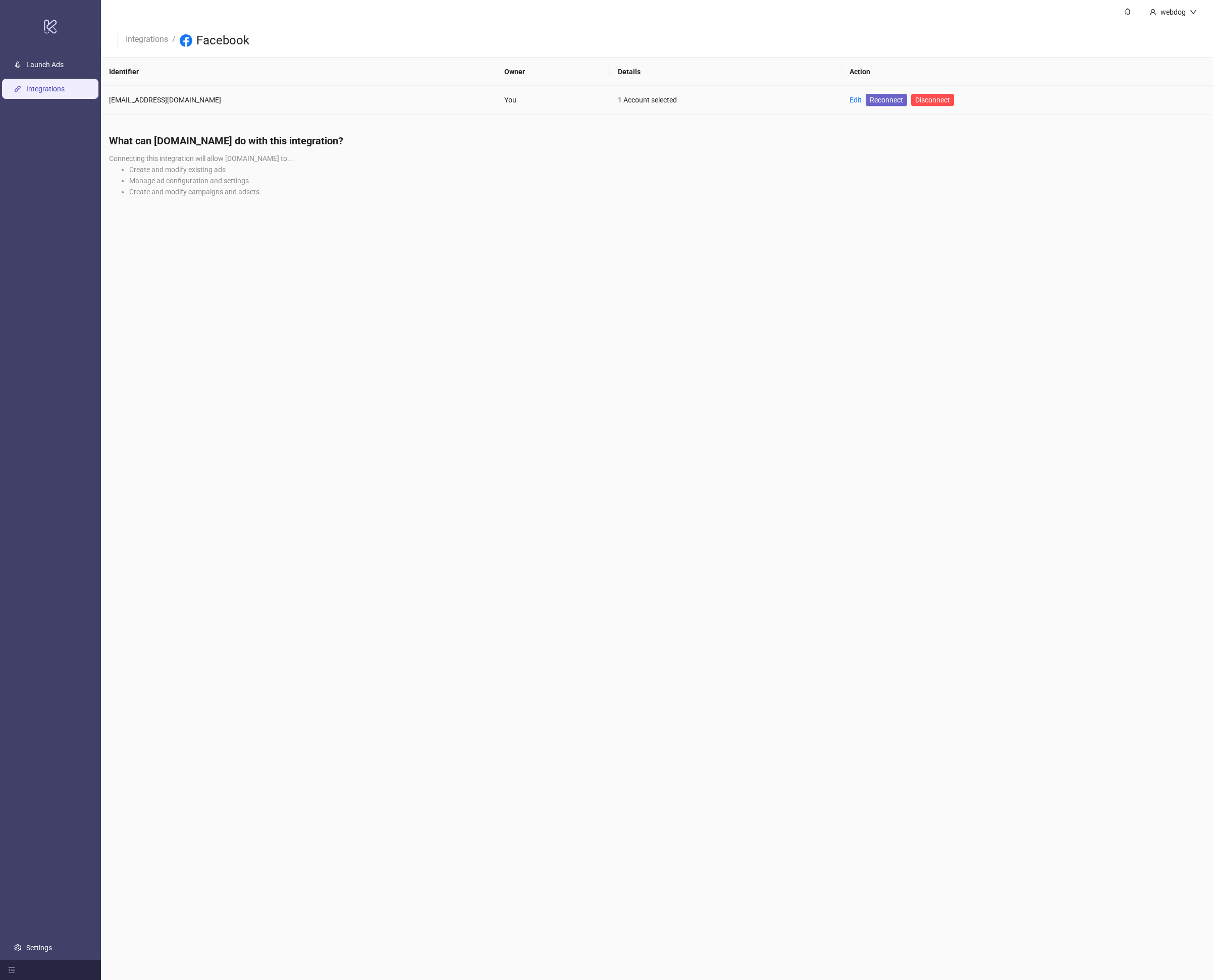
click at [870, 102] on span "Reconnect" at bounding box center [886, 99] width 33 height 11
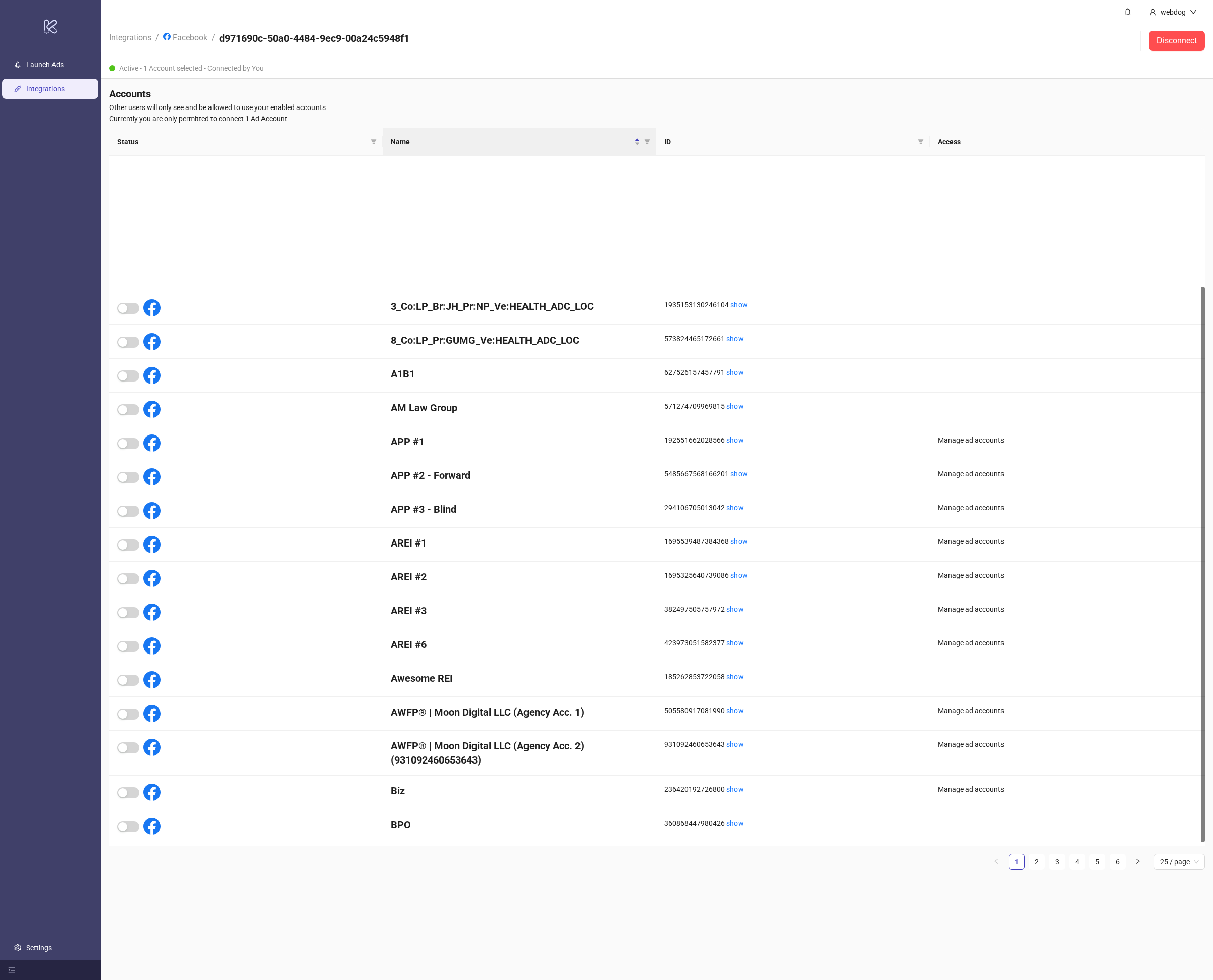
scroll to position [166, 0]
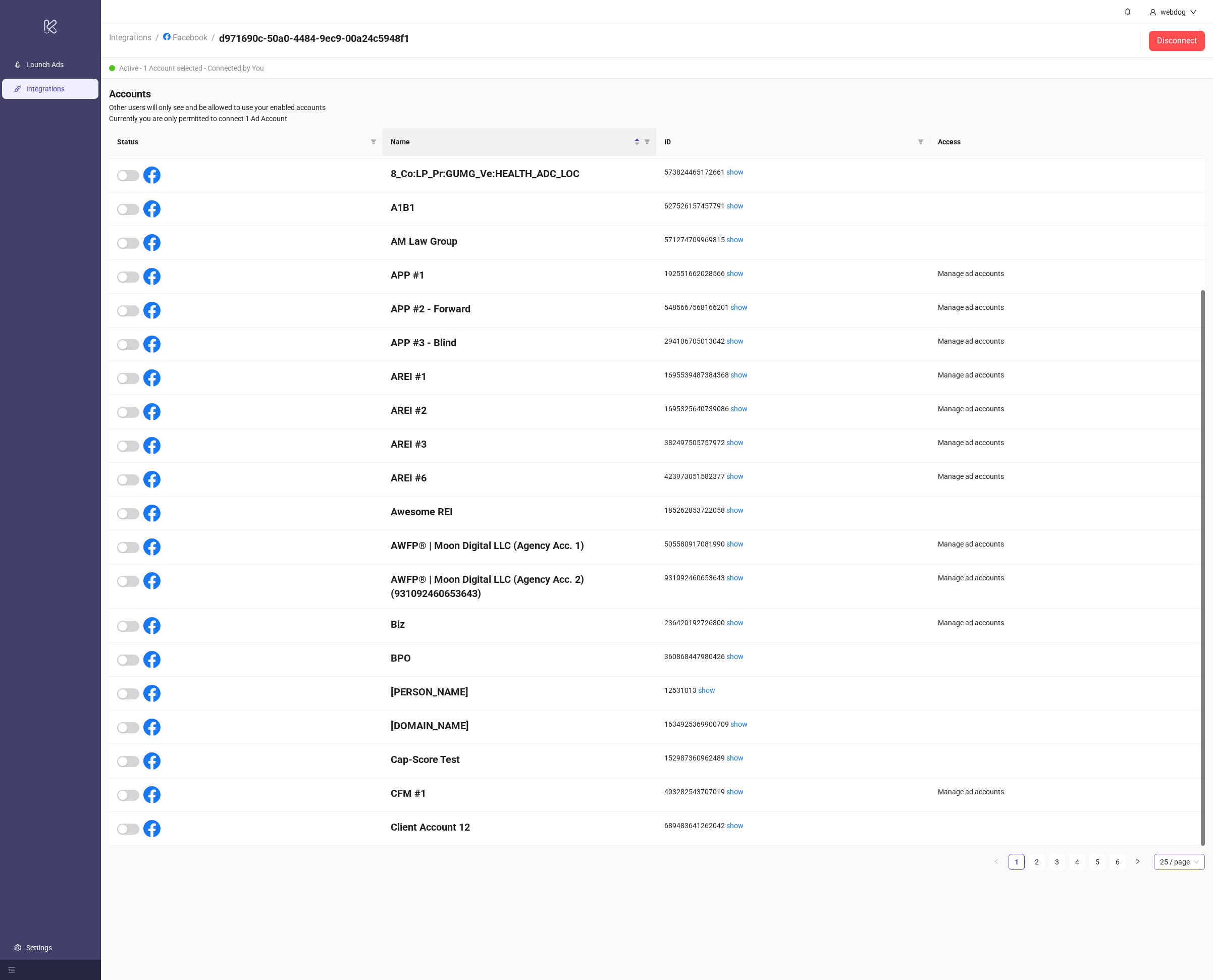
click at [1195, 870] on div "Status Name ID Access 3_Co:LP_Br:JH_Pr:NP_Ve:HEALTH_ADC_LOC 1935153130246104 sh…" at bounding box center [656, 503] width 1096 height 750
click at [1191, 867] on span "25 / page" at bounding box center [1180, 862] width 39 height 15
click at [1181, 941] on div "100 / page" at bounding box center [1179, 946] width 35 height 11
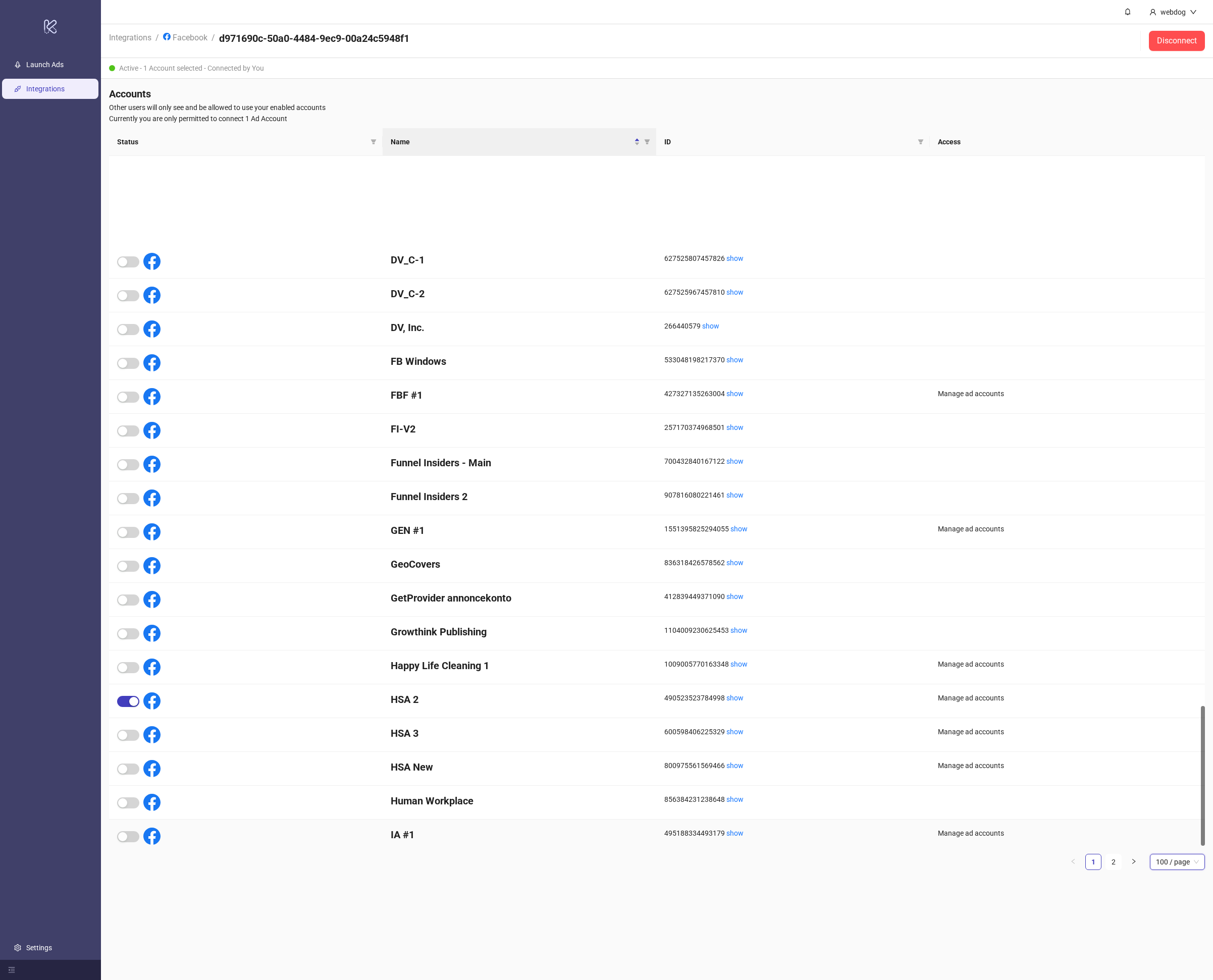
scroll to position [2702, 0]
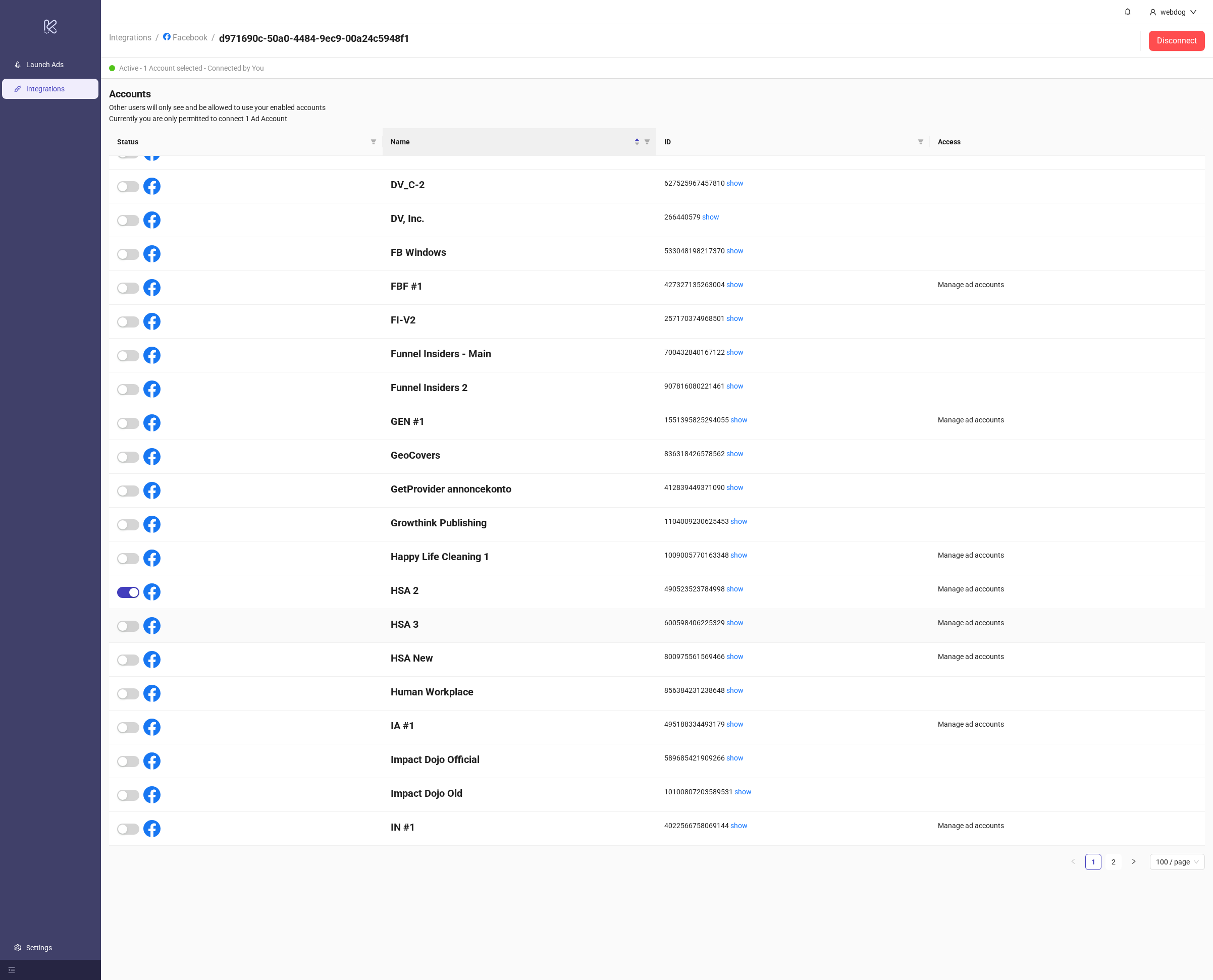
click at [123, 614] on div at bounding box center [245, 626] width 273 height 34
click at [403, 650] on div "HSA New" at bounding box center [519, 660] width 273 height 34
click at [407, 665] on div "HSA New" at bounding box center [519, 660] width 273 height 34
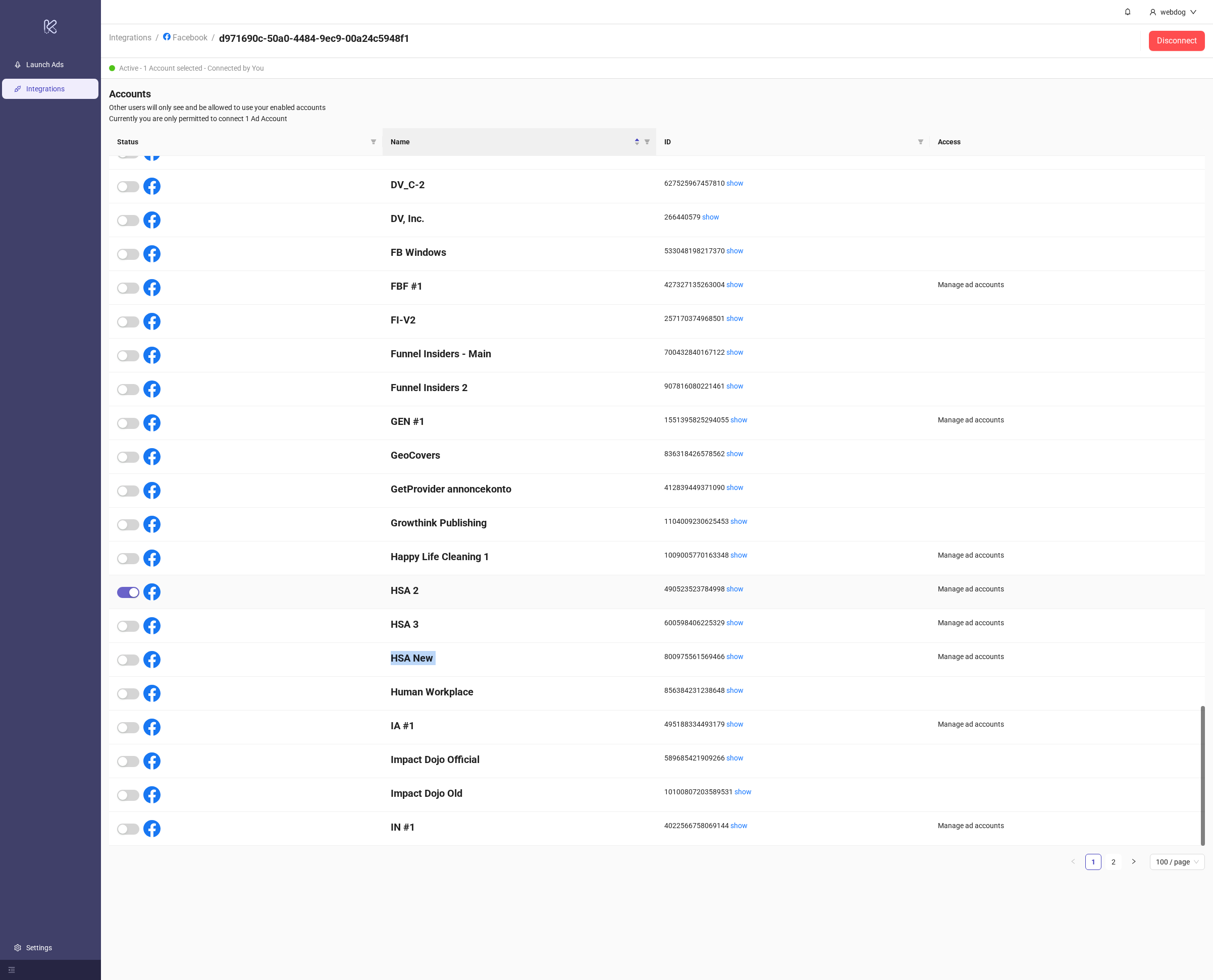
click at [134, 590] on div "button" at bounding box center [133, 592] width 9 height 9
click at [127, 591] on button "button" at bounding box center [128, 592] width 22 height 11
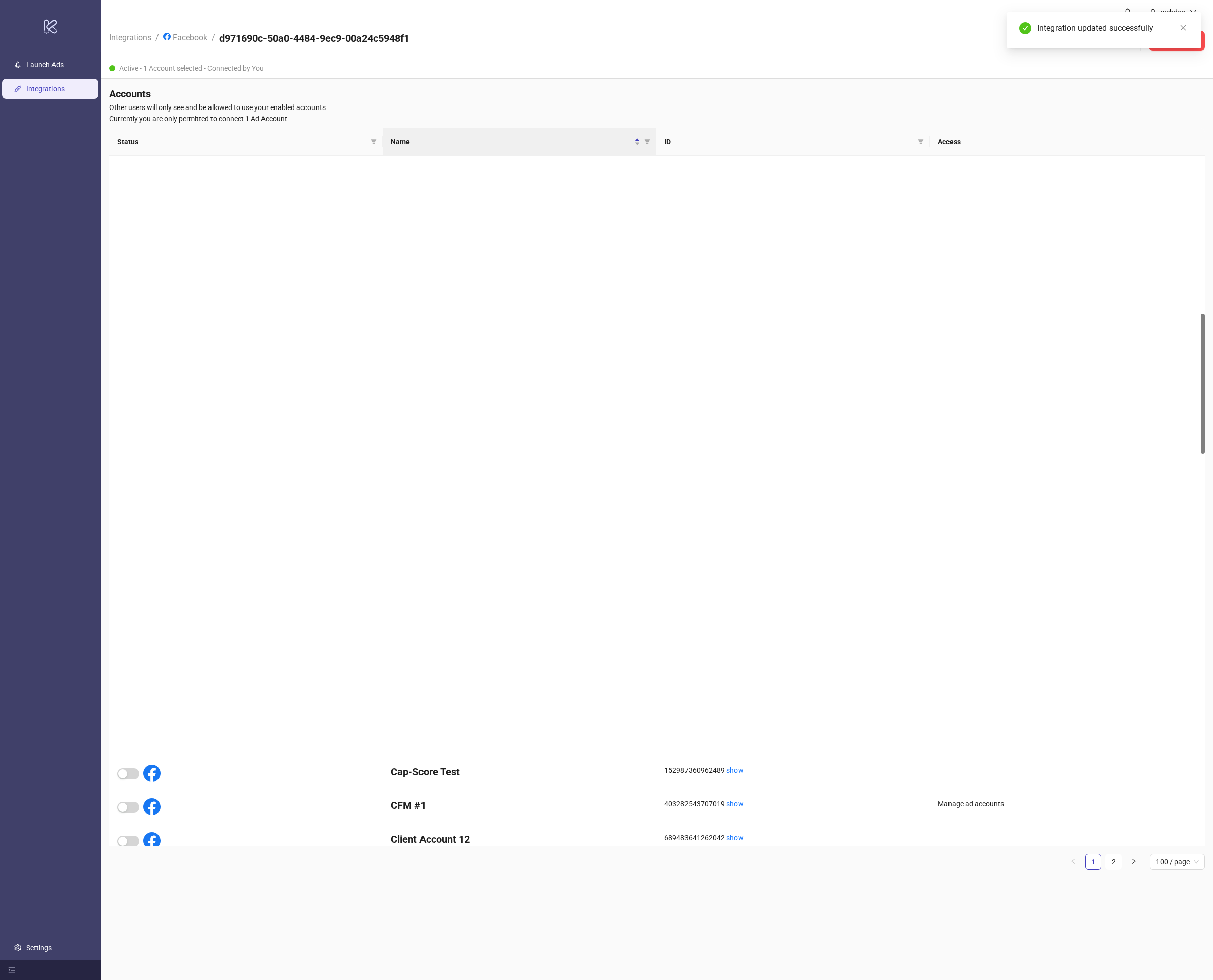
scroll to position [0, 0]
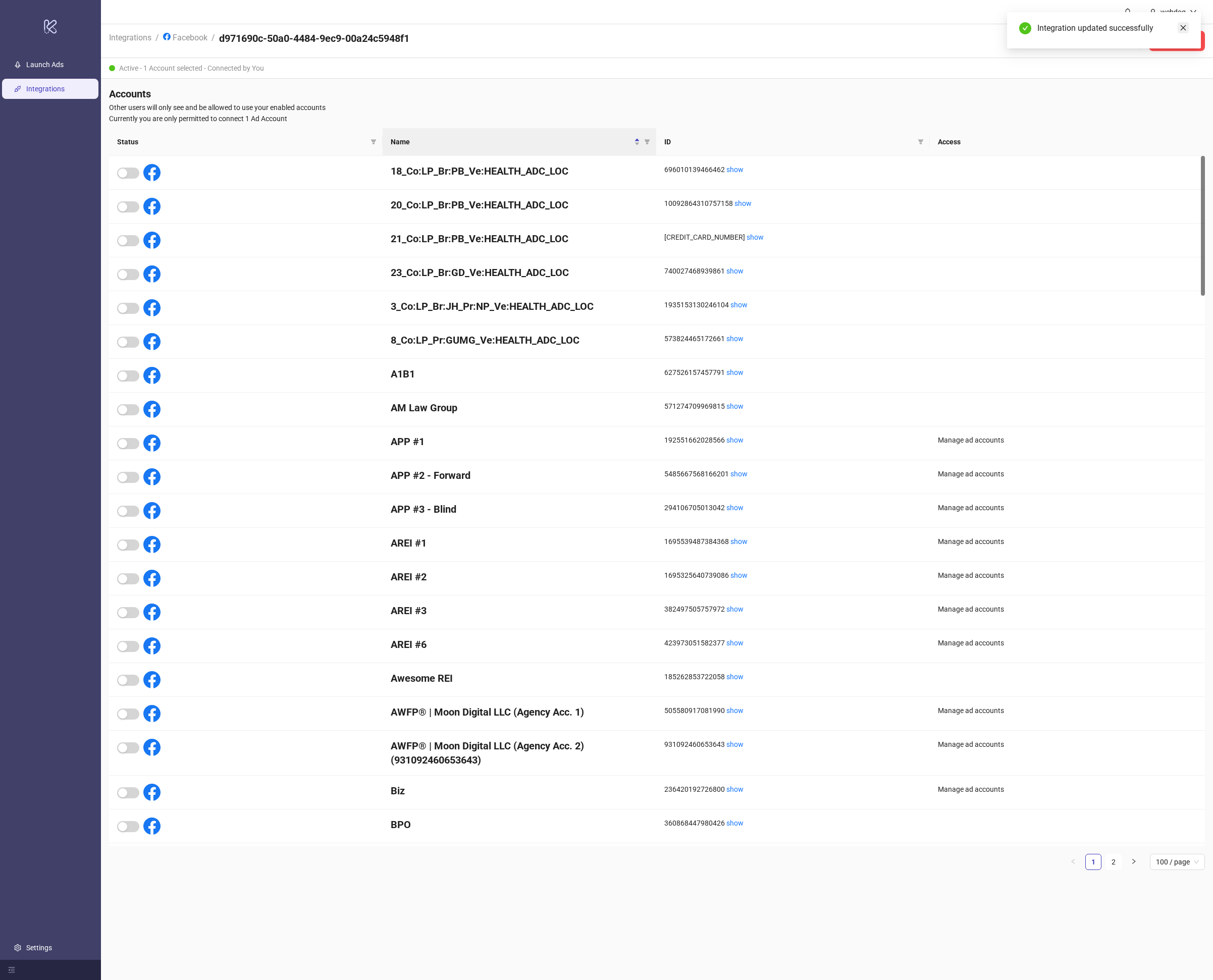
click at [1179, 29] on link "Close" at bounding box center [1183, 27] width 11 height 11
click at [62, 69] on link "Launch Ads" at bounding box center [45, 64] width 37 height 8
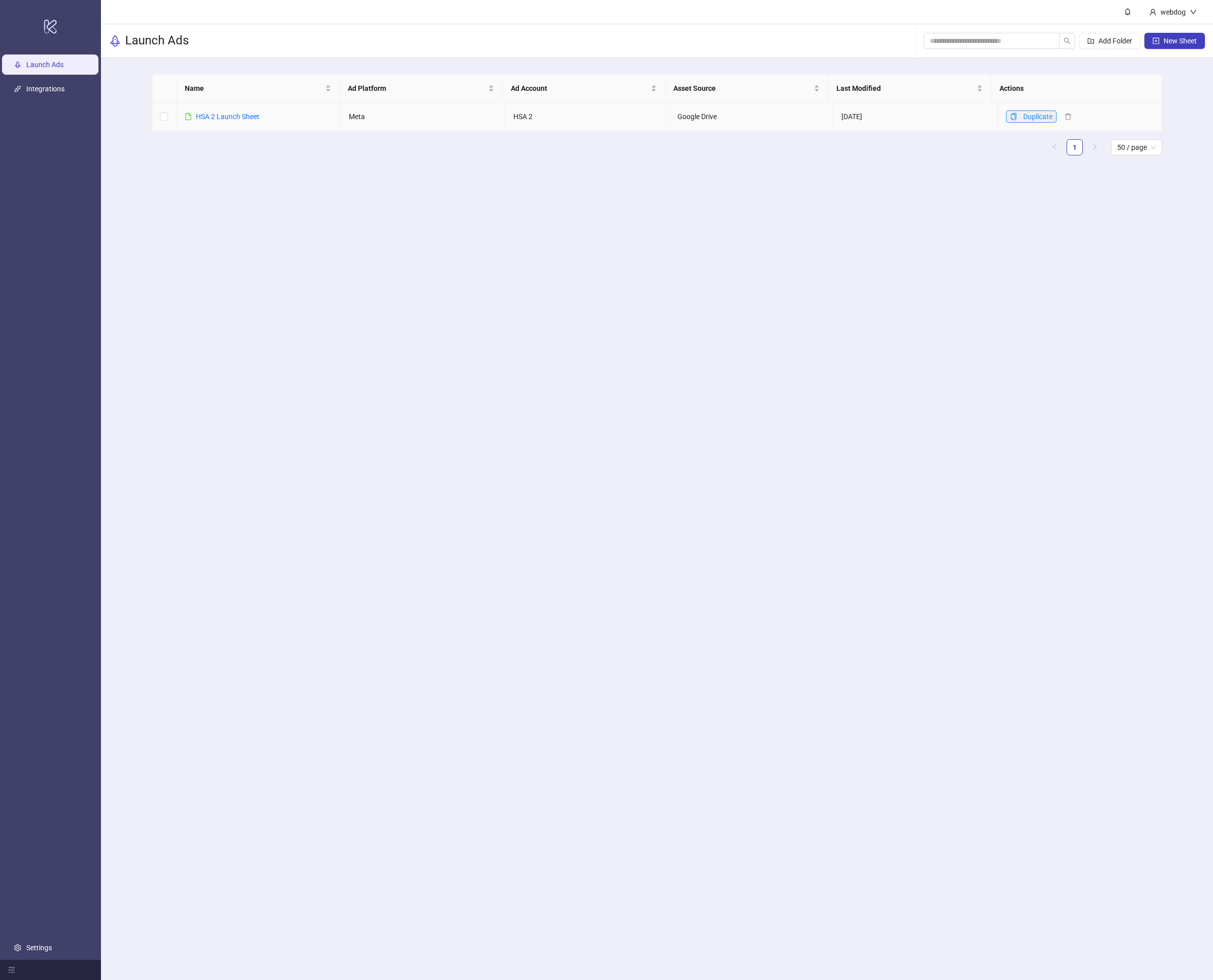
click at [1013, 115] on button "Duplicate" at bounding box center [1030, 116] width 50 height 12
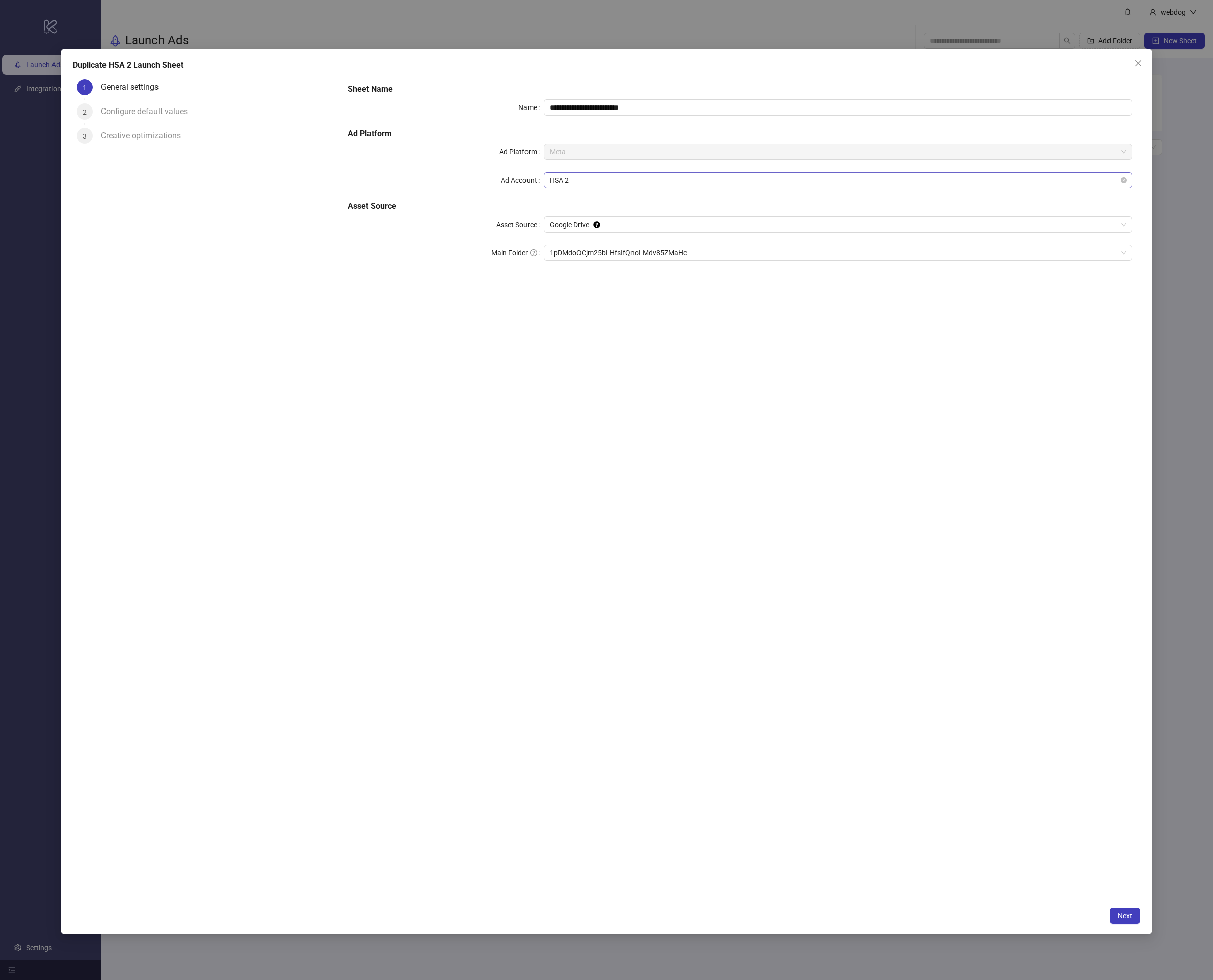
click at [662, 174] on span "HSA 2" at bounding box center [838, 180] width 576 height 15
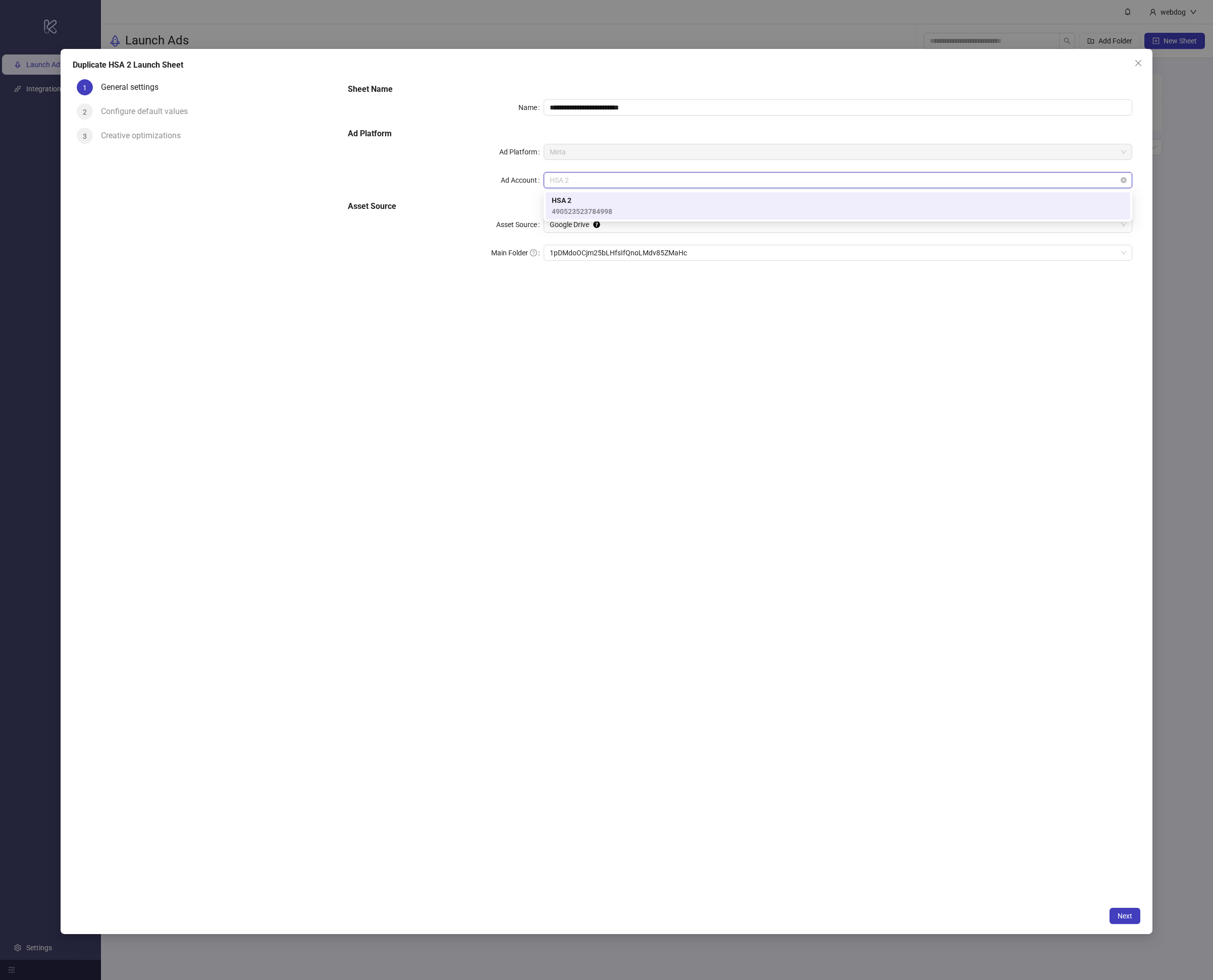
click at [662, 174] on span "HSA 2" at bounding box center [838, 180] width 576 height 15
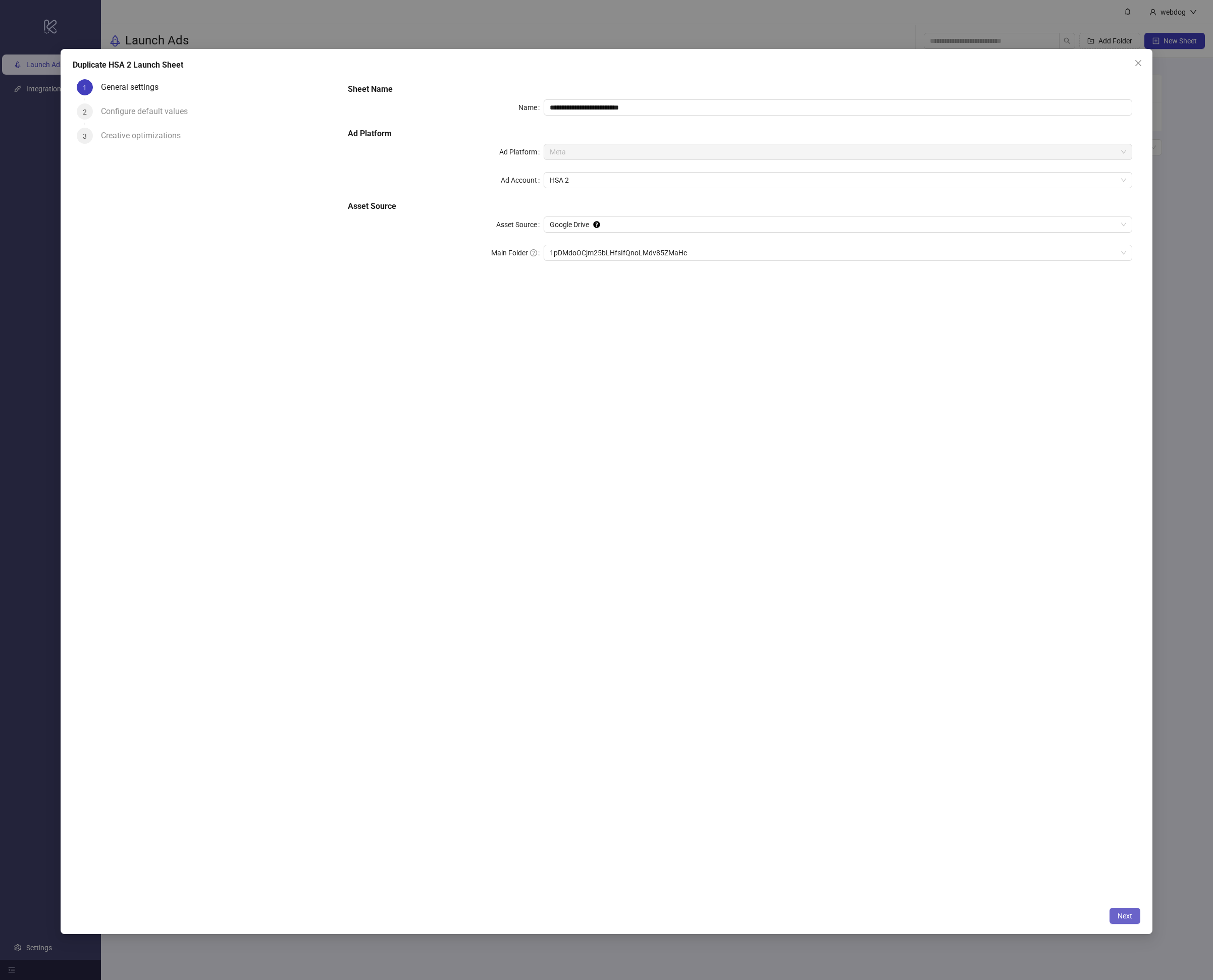
click at [1126, 919] on span "Next" at bounding box center [1125, 916] width 14 height 8
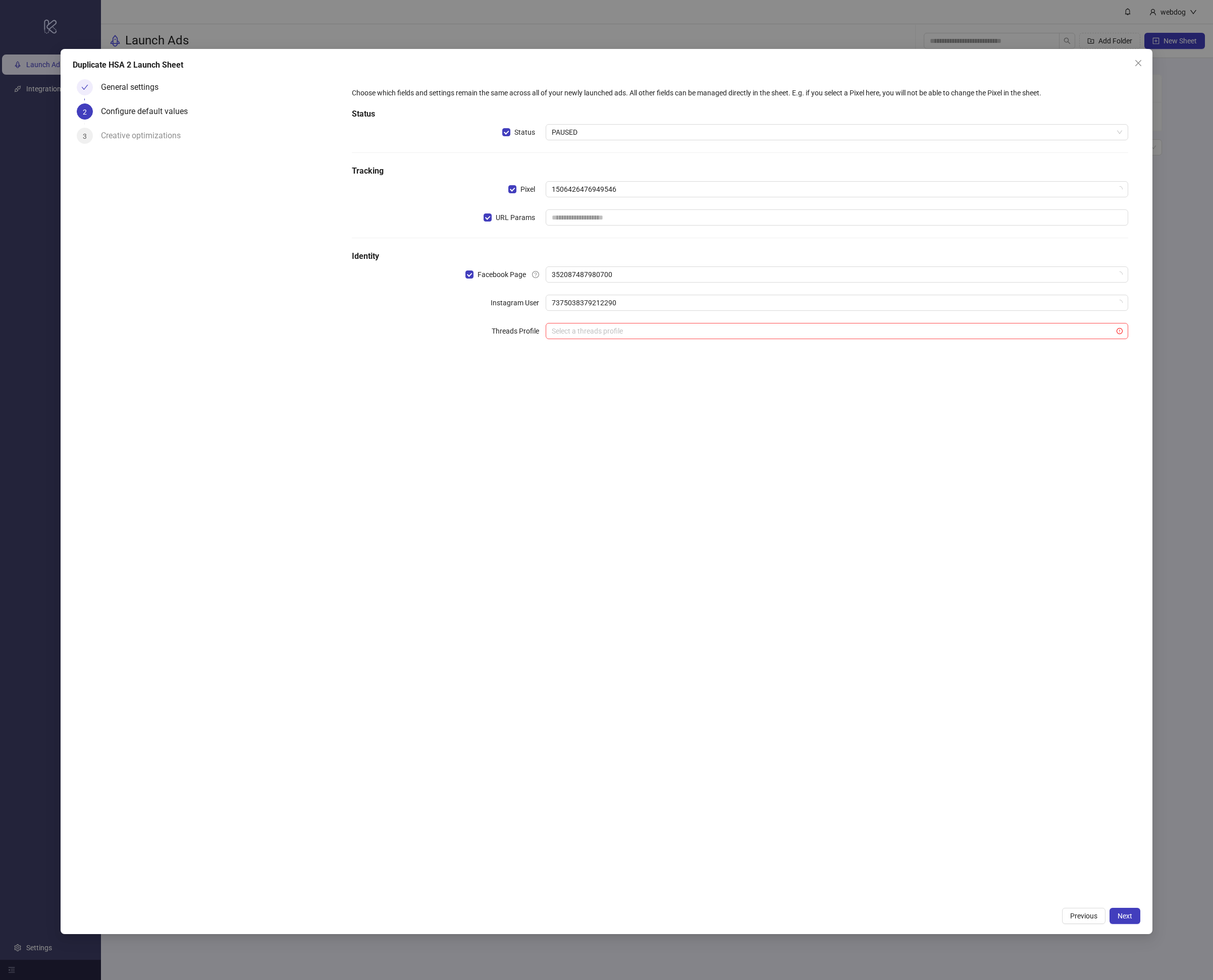
click at [610, 263] on div "Choose which fields and settings remain the same across all of your newly launc…" at bounding box center [740, 219] width 784 height 272
click at [609, 267] on span "352087487980700" at bounding box center [837, 275] width 570 height 15
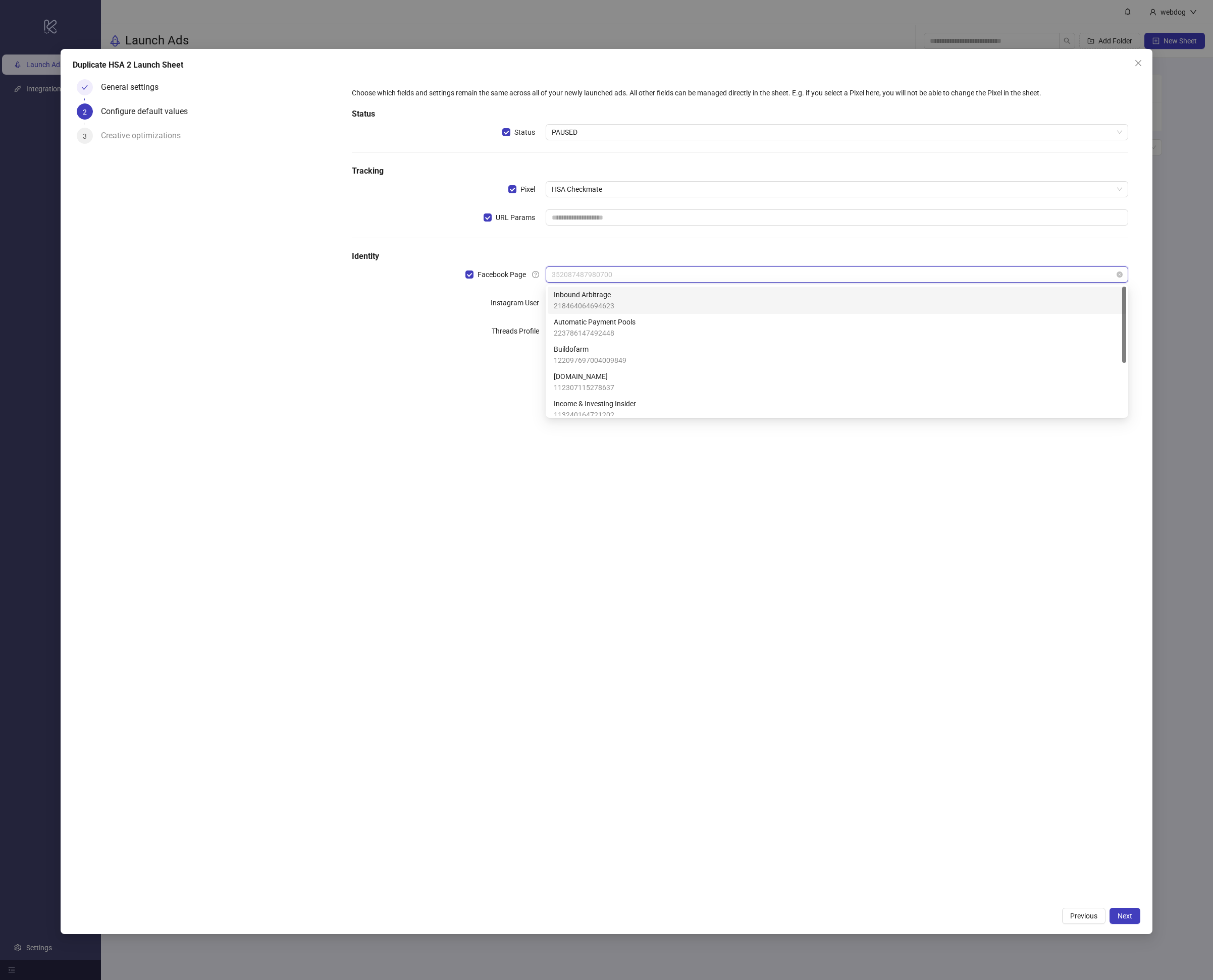
click at [609, 267] on span "352087487980700" at bounding box center [837, 275] width 570 height 15
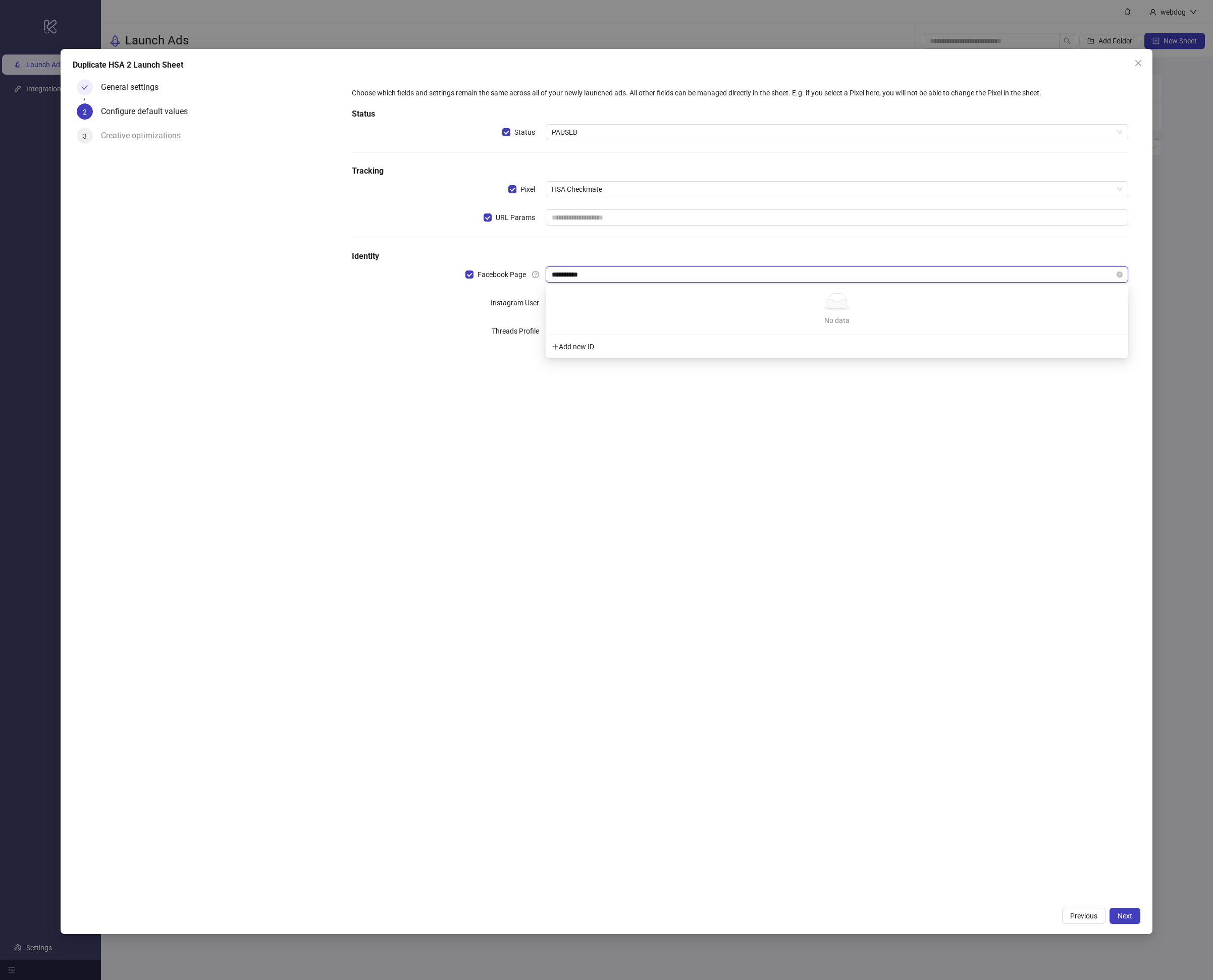
type input "**********"
click at [564, 278] on span "352087487980700" at bounding box center [837, 275] width 570 height 15
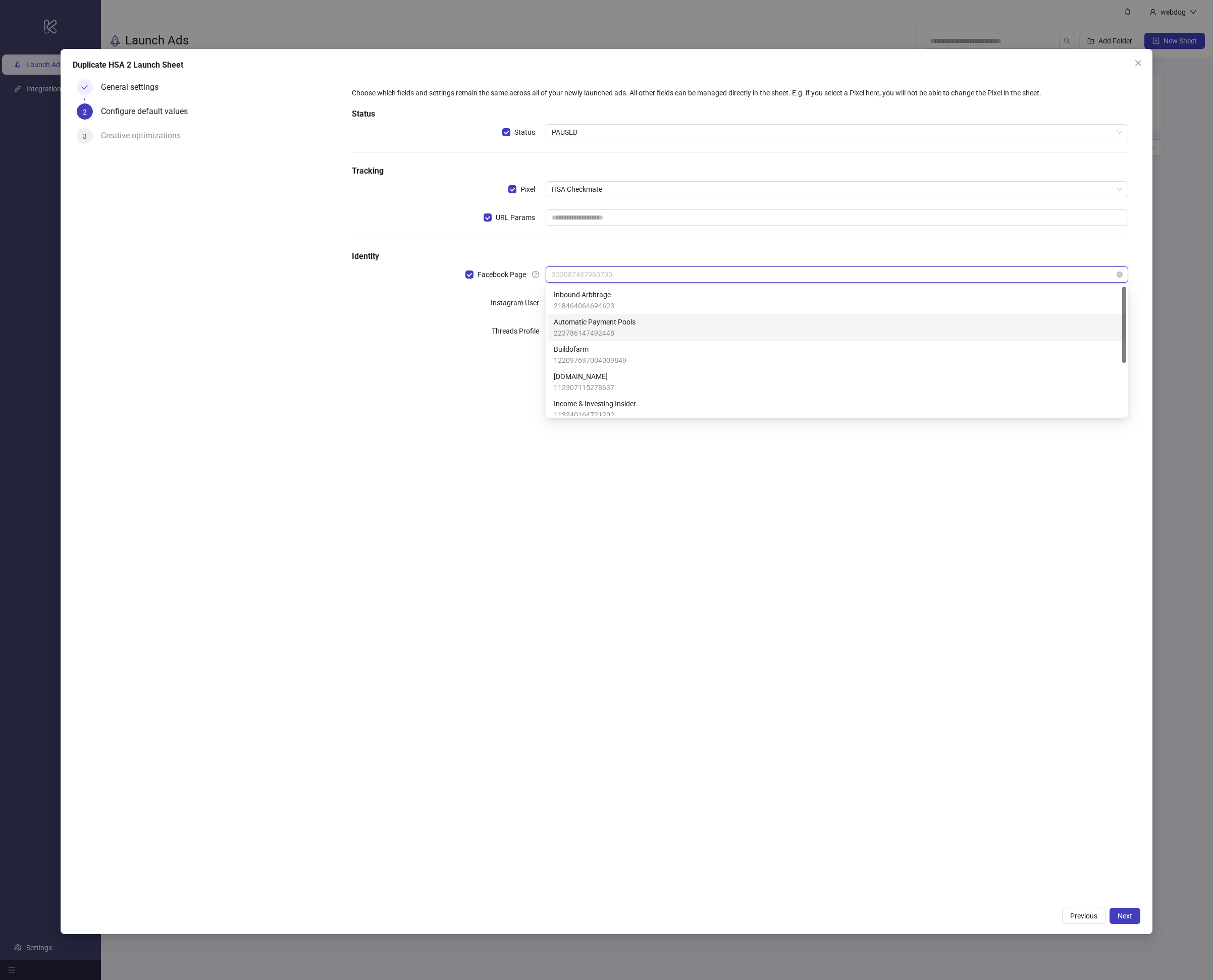
paste input "**********"
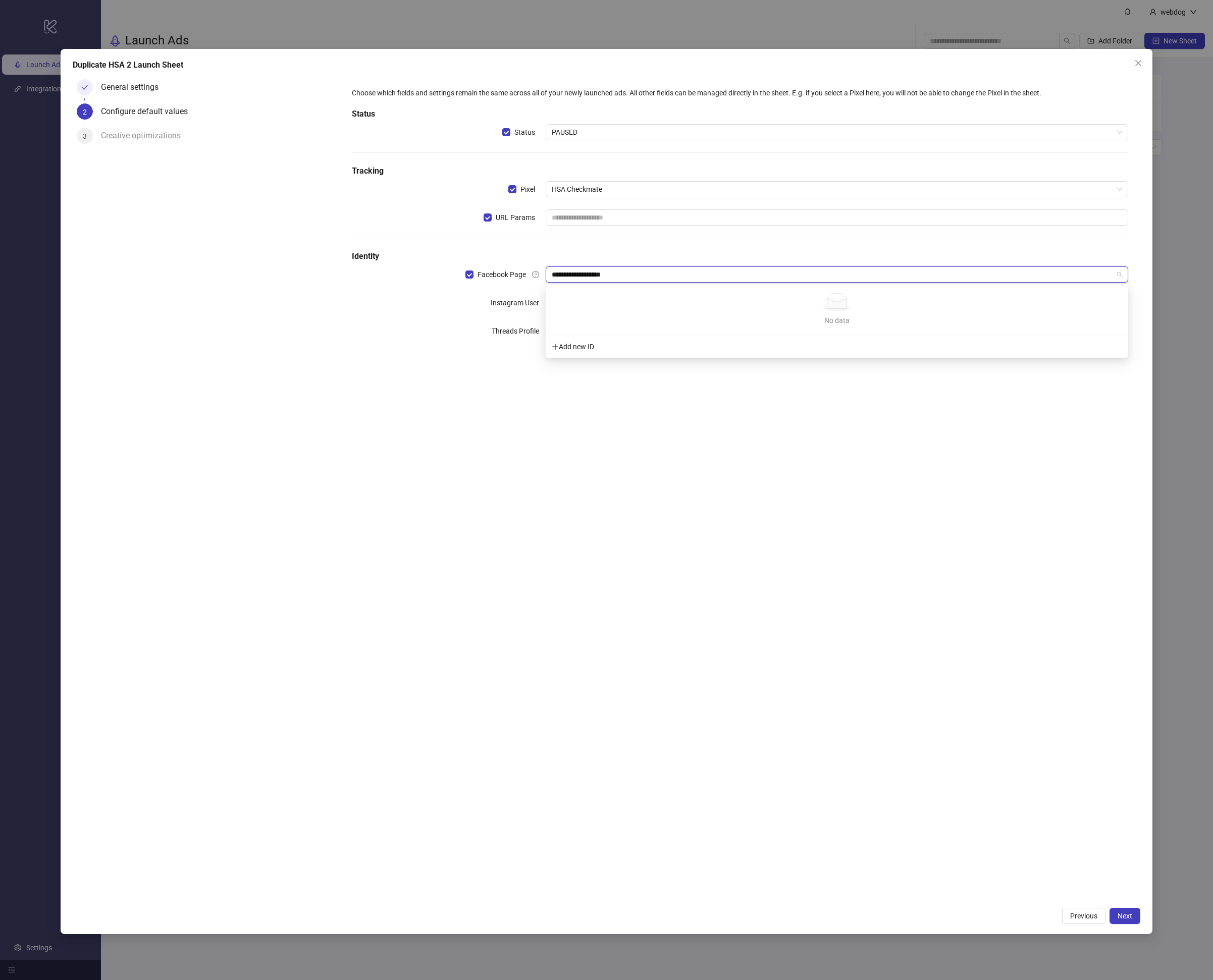
drag, startPoint x: 563, startPoint y: 270, endPoint x: 536, endPoint y: 272, distance: 27.1
click at [536, 272] on div "**********" at bounding box center [740, 274] width 777 height 16
type input "**********"
click at [644, 310] on span "7375038379212290" at bounding box center [837, 303] width 570 height 15
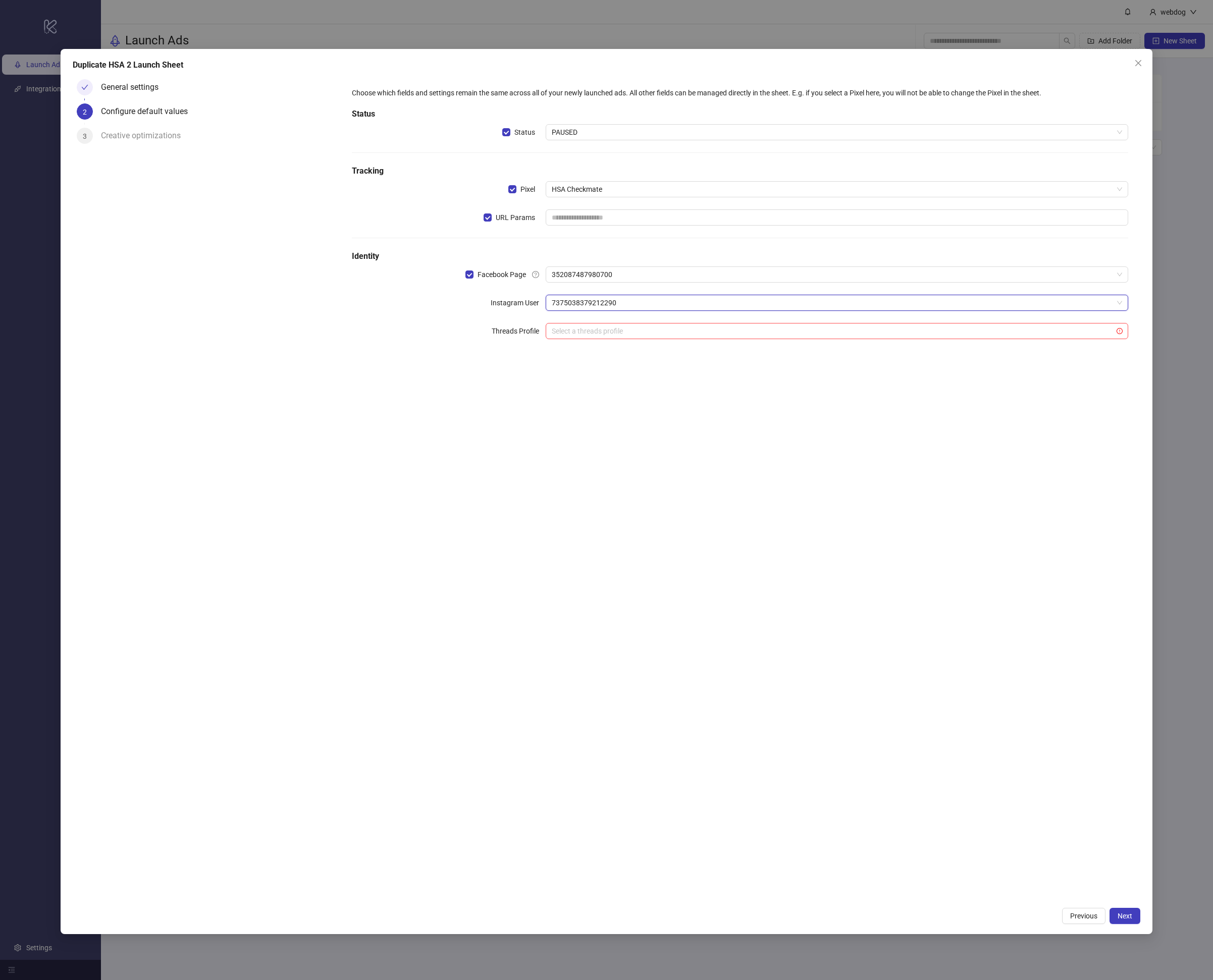
click at [594, 299] on span "7375038379212290" at bounding box center [837, 303] width 570 height 15
paste input "**********"
type input "**********"
click at [548, 397] on div "Choose which fields and settings remain the same across all of your newly launc…" at bounding box center [739, 489] width 800 height 826
drag, startPoint x: 593, startPoint y: 278, endPoint x: 593, endPoint y: 284, distance: 6.0
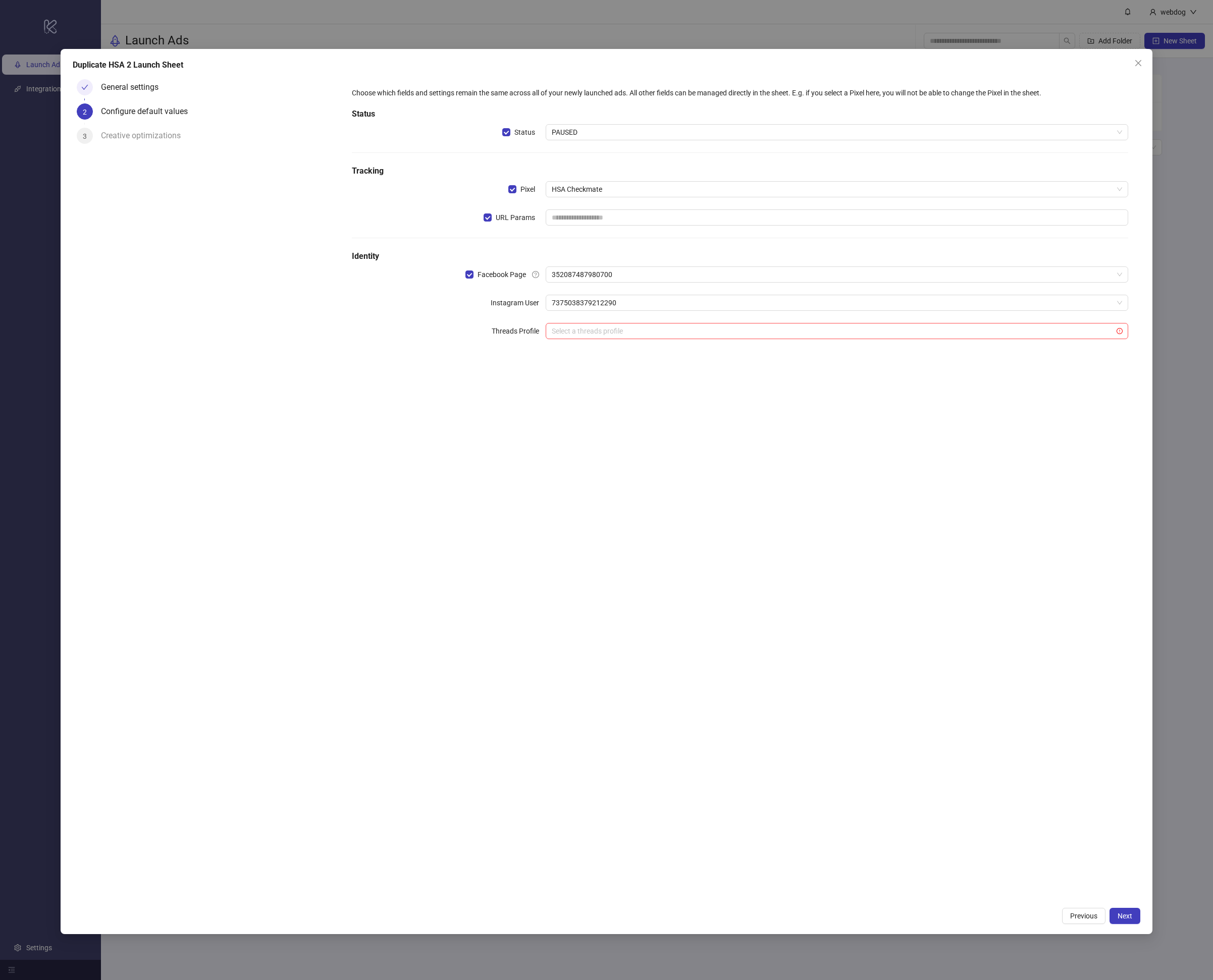
click at [593, 278] on span "352087487980700" at bounding box center [837, 275] width 570 height 15
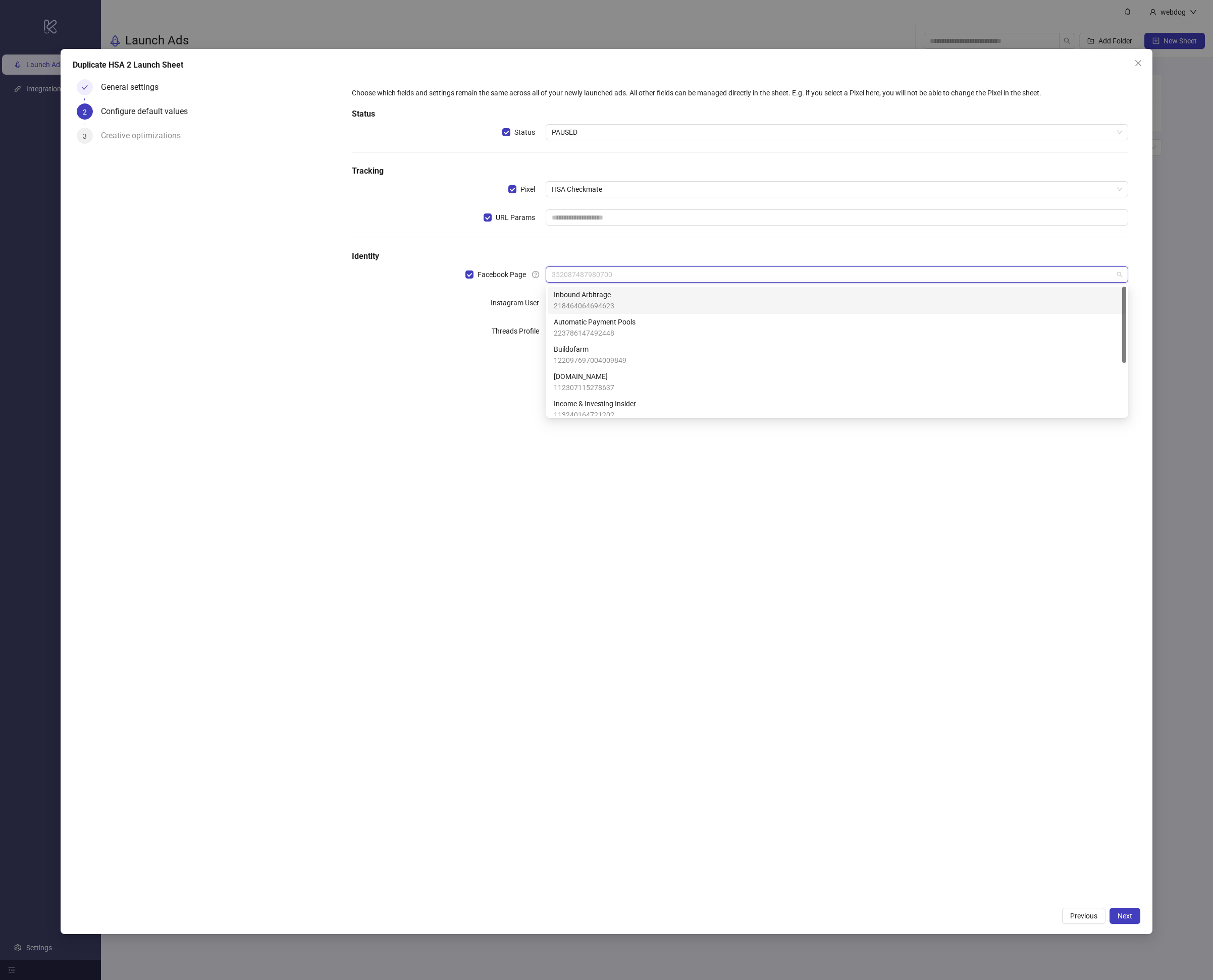
drag, startPoint x: 483, startPoint y: 276, endPoint x: 527, endPoint y: 304, distance: 52.2
click at [483, 276] on span "Facebook Page" at bounding box center [502, 274] width 57 height 11
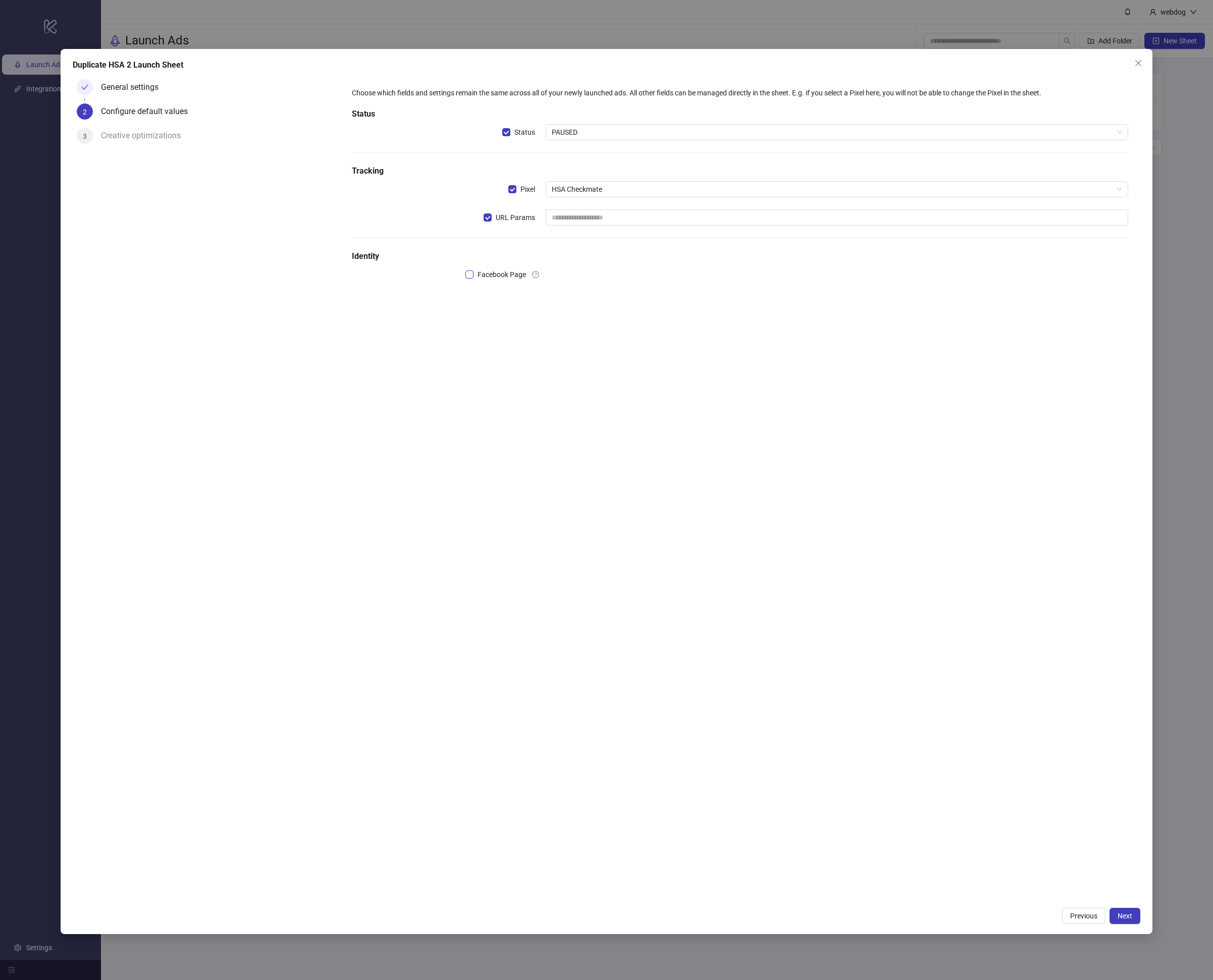
click at [503, 275] on span "Facebook Page" at bounding box center [502, 274] width 57 height 11
click at [593, 305] on span "7375038379212290" at bounding box center [837, 303] width 570 height 15
paste input "**********"
type input "**********"
drag, startPoint x: 507, startPoint y: 360, endPoint x: 521, endPoint y: 369, distance: 16.6
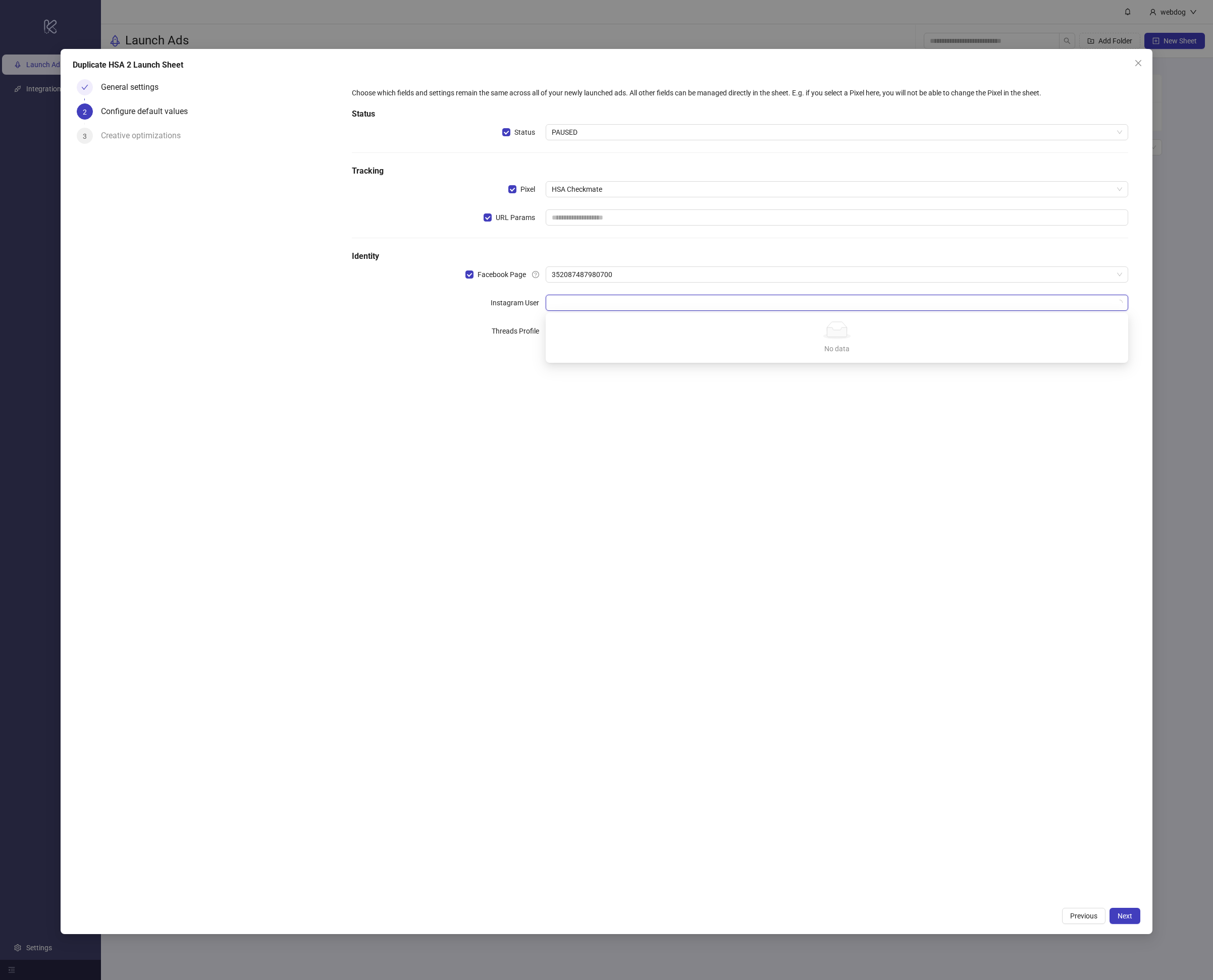
click at [508, 361] on form "Choose which fields and settings remain the same across all of your newly launc…" at bounding box center [739, 220] width 800 height 288
click at [581, 292] on div "Choose which fields and settings remain the same across all of your newly launc…" at bounding box center [740, 219] width 784 height 272
click at [592, 305] on span "7375038379212290" at bounding box center [837, 303] width 570 height 15
click at [767, 334] on div "No data" at bounding box center [837, 330] width 559 height 18
drag, startPoint x: 777, startPoint y: 295, endPoint x: 776, endPoint y: 301, distance: 6.1
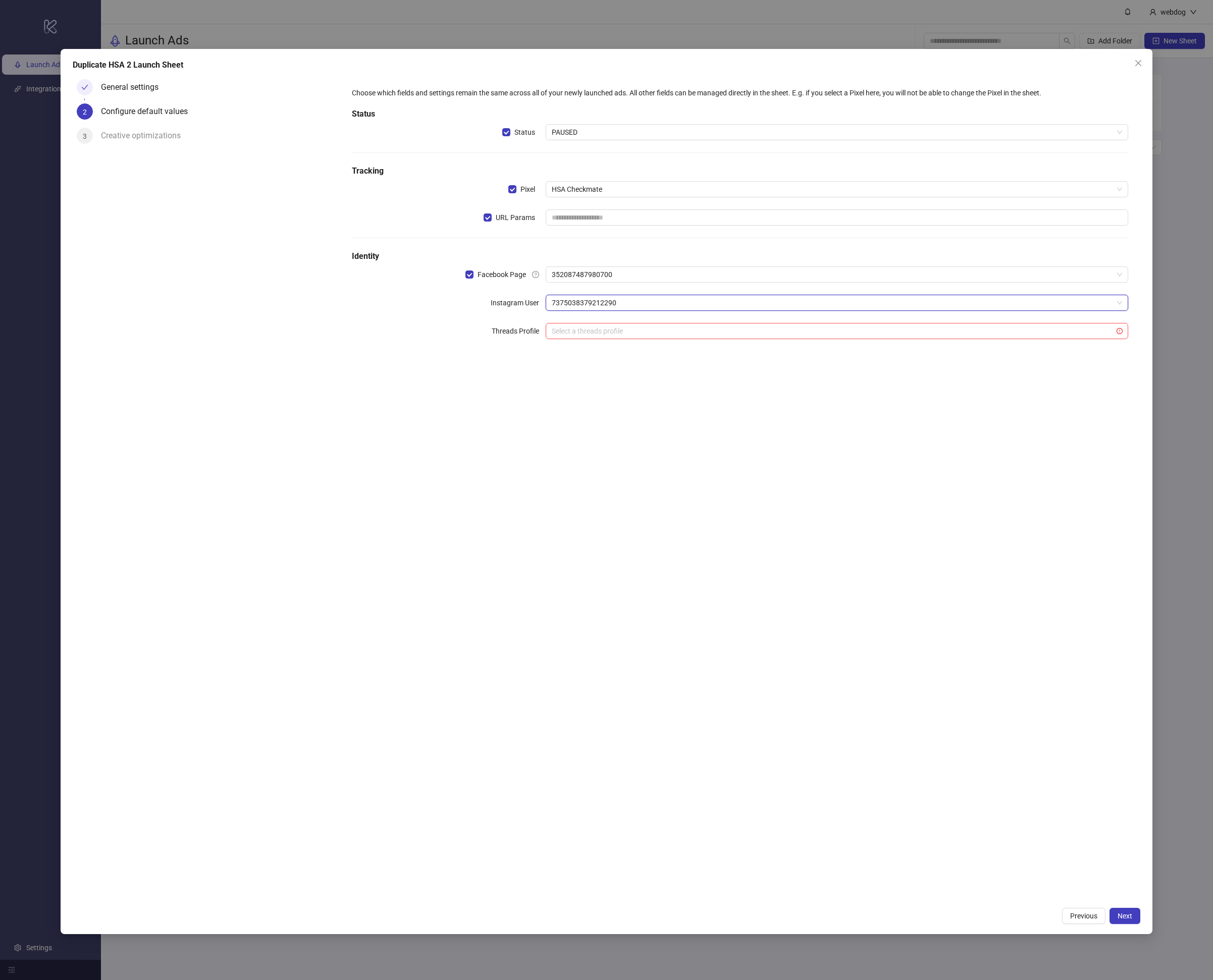
click at [777, 295] on span "7375038379212290" at bounding box center [837, 303] width 570 height 15
paste input "**********"
type input "**********"
click at [573, 372] on div "Add new ID" at bounding box center [837, 375] width 579 height 20
drag, startPoint x: 604, startPoint y: 327, endPoint x: 610, endPoint y: 333, distance: 8.5
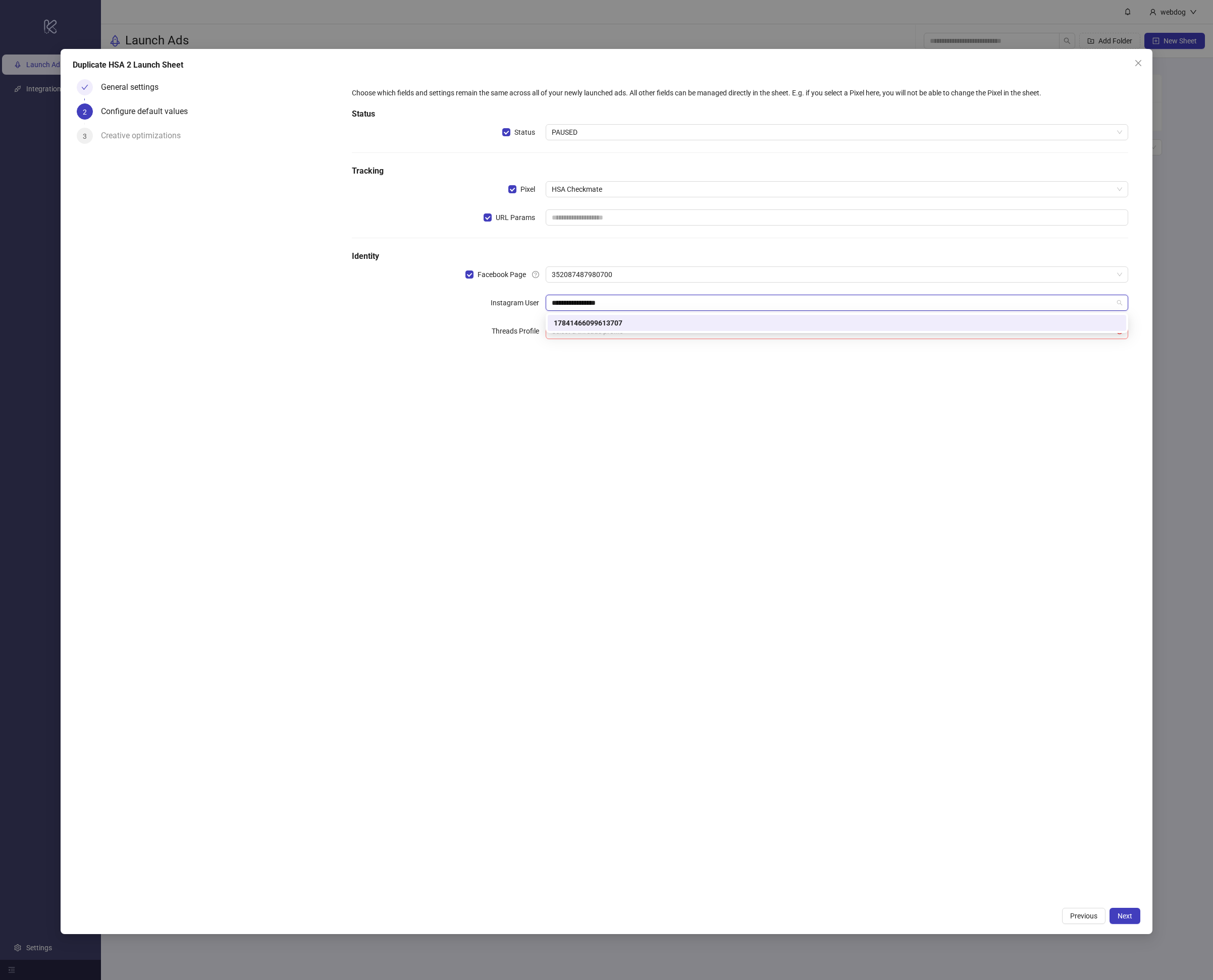
click at [604, 327] on div "17841466099613707" at bounding box center [837, 322] width 566 height 11
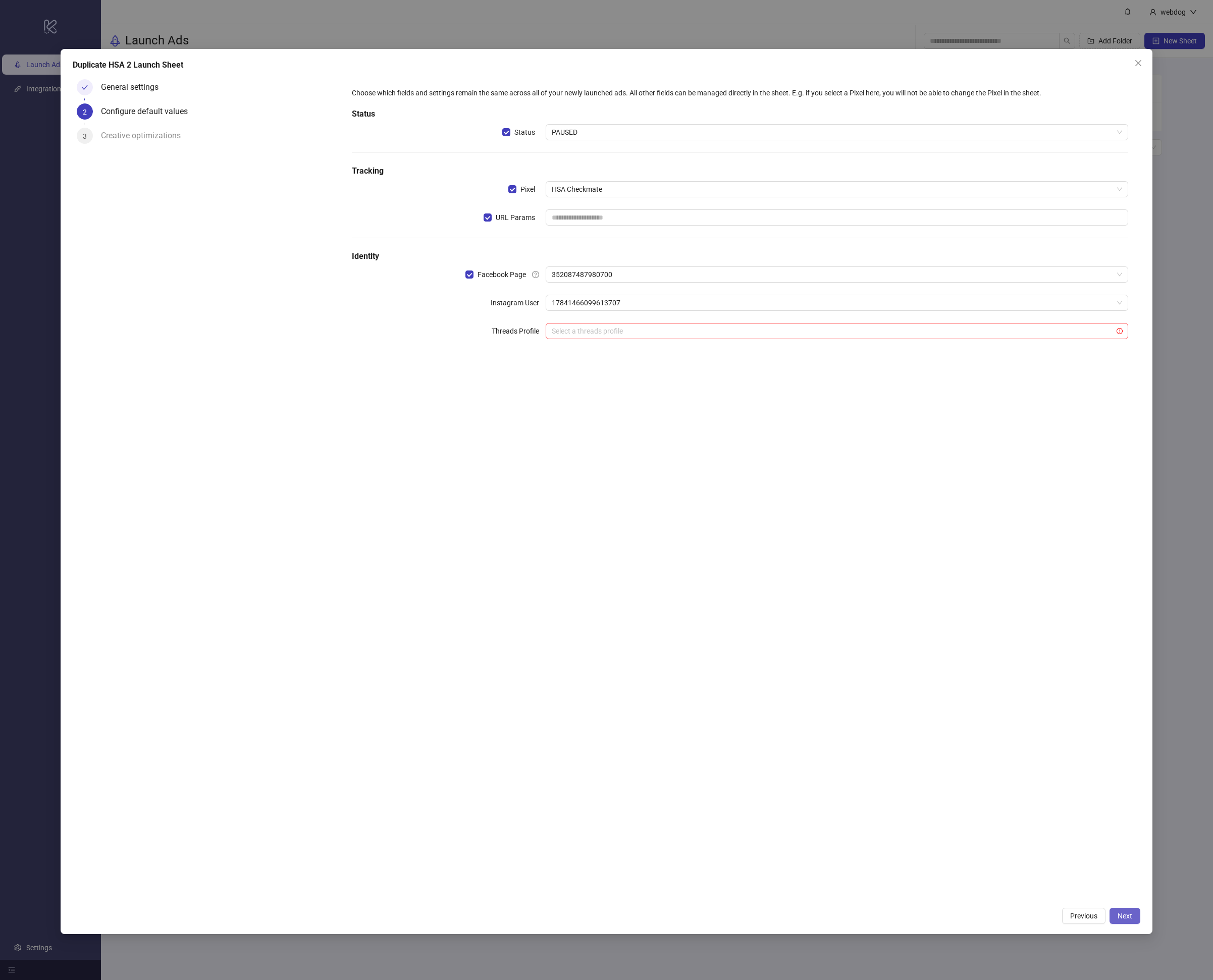
click at [1131, 909] on button "Next" at bounding box center [1125, 916] width 31 height 16
click at [529, 220] on span "URL Params" at bounding box center [515, 217] width 48 height 11
click at [1133, 919] on button "Next" at bounding box center [1125, 916] width 31 height 16
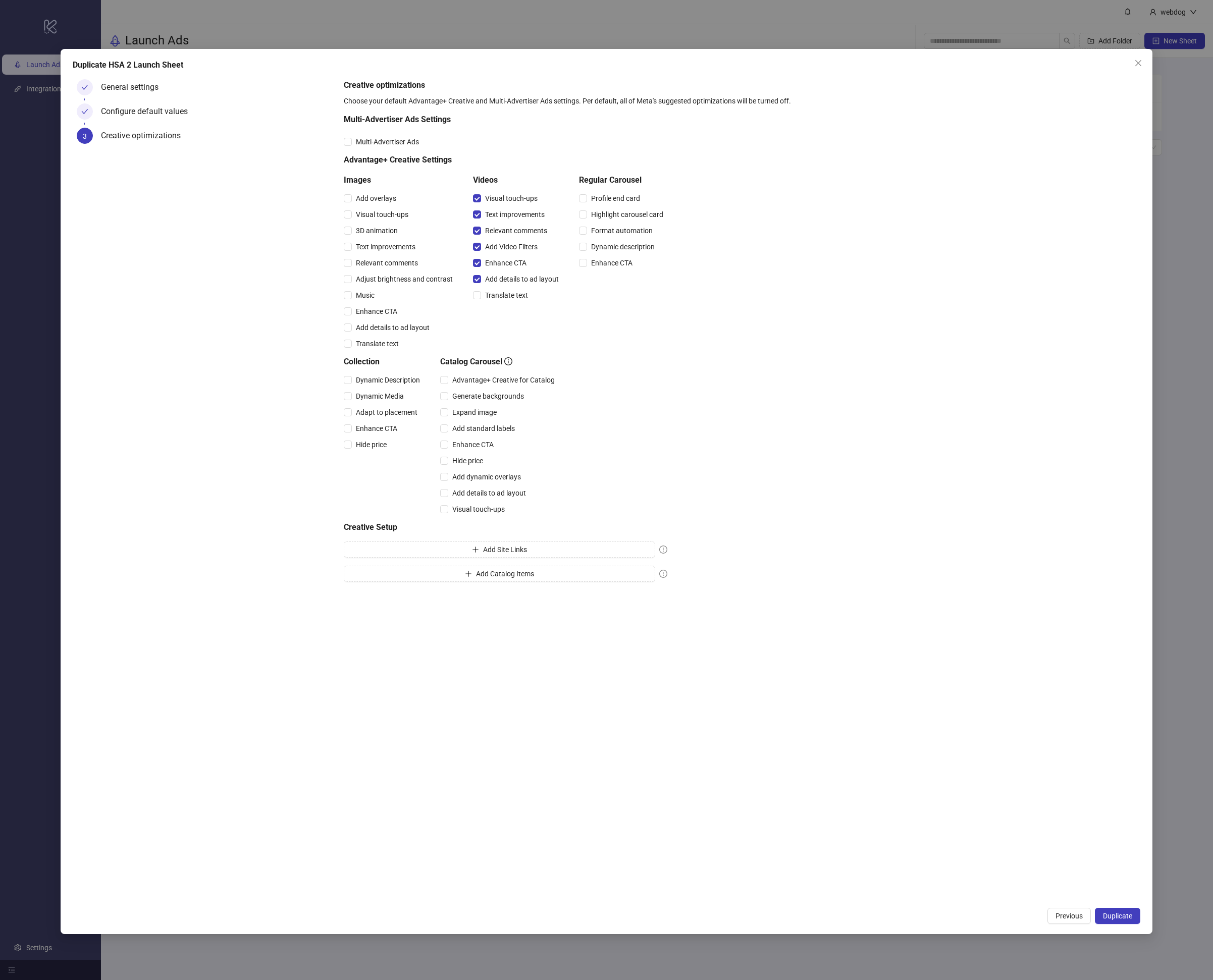
click at [1133, 919] on button "Duplicate" at bounding box center [1118, 916] width 46 height 16
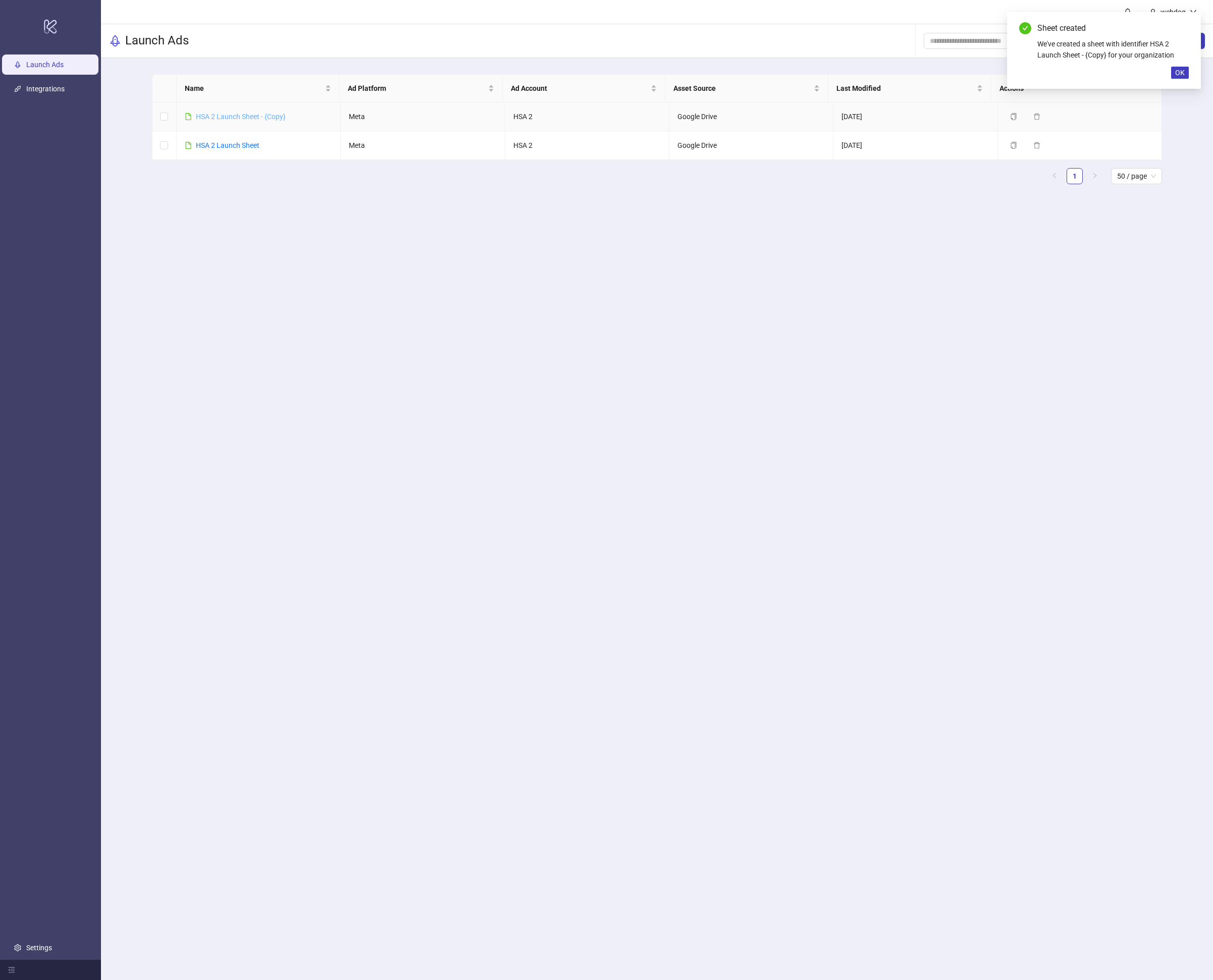
click at [269, 116] on link "HSA 2 Launch Sheet - {Copy}" at bounding box center [241, 117] width 90 height 8
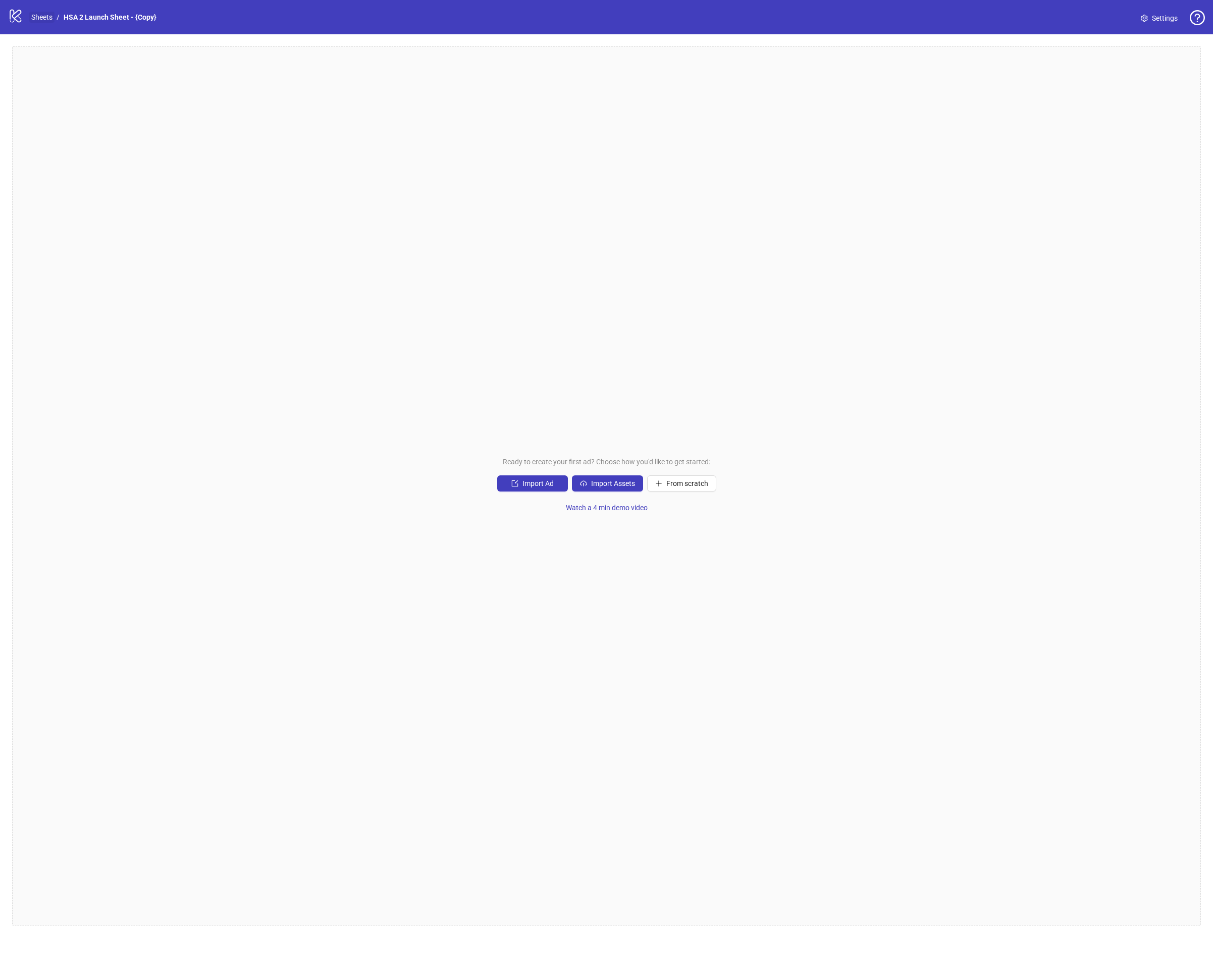
click at [39, 17] on link "Sheets" at bounding box center [42, 17] width 25 height 11
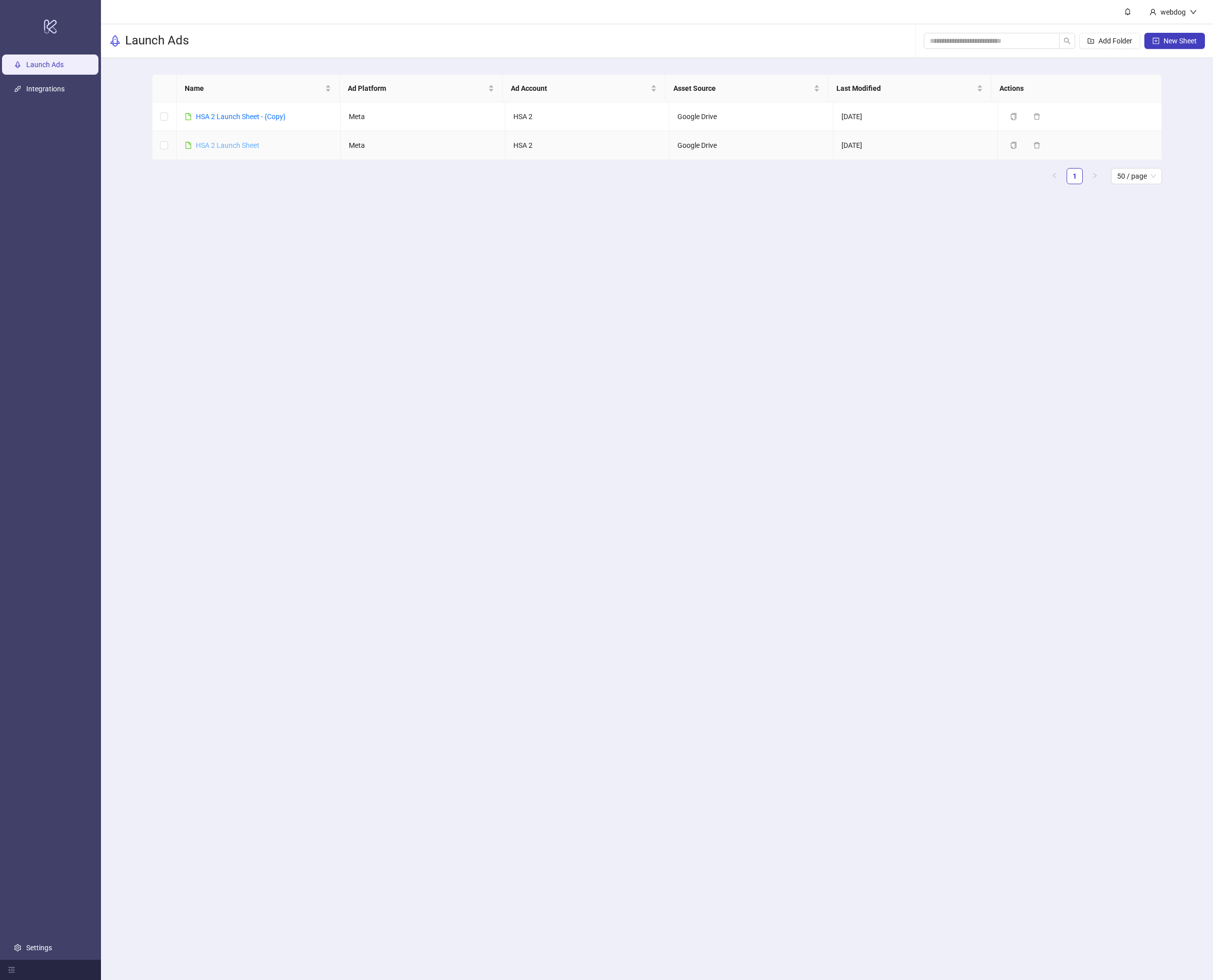
click at [204, 144] on link "HSA 2 Launch Sheet" at bounding box center [227, 146] width 64 height 8
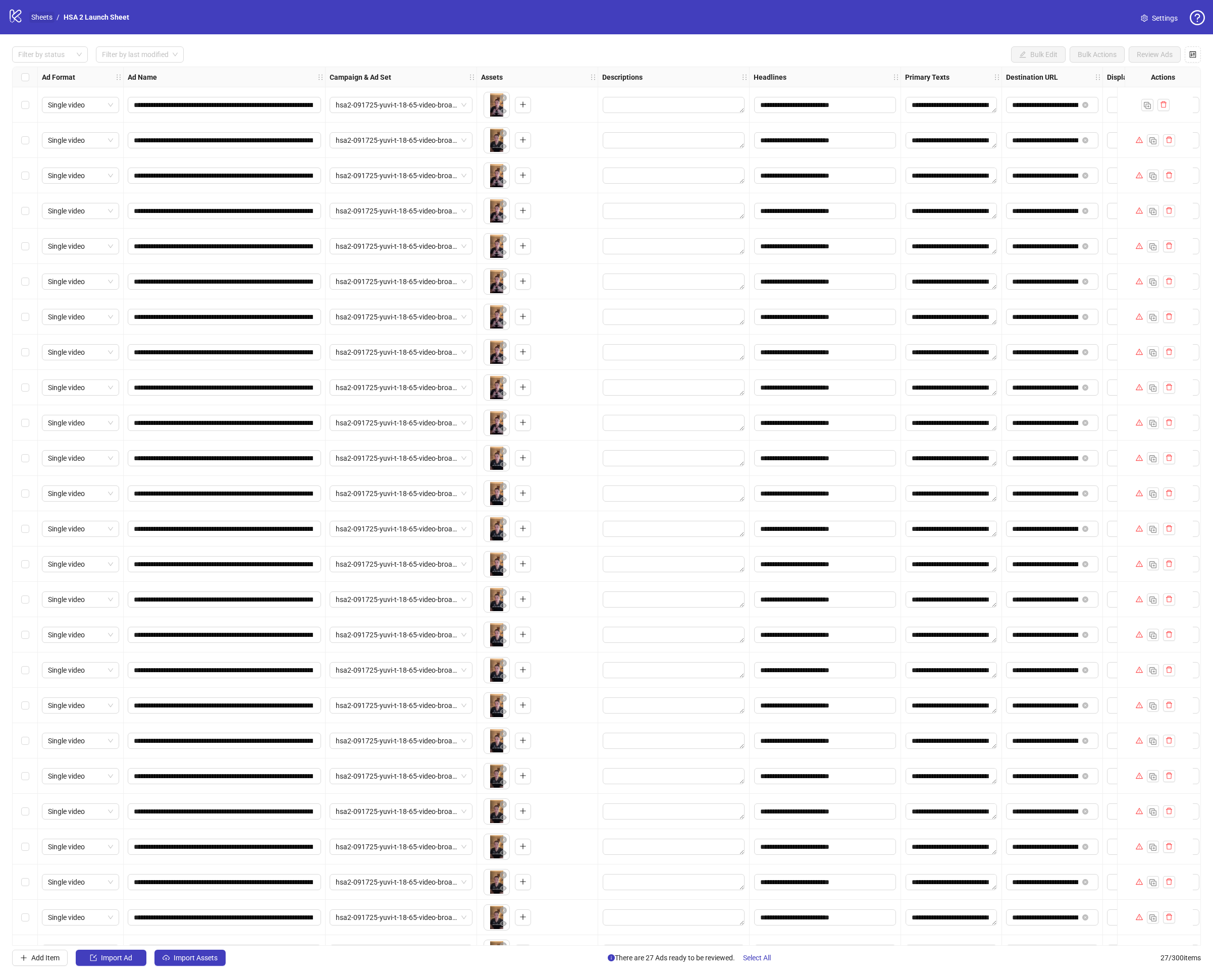
click at [42, 17] on link "Sheets" at bounding box center [42, 17] width 25 height 11
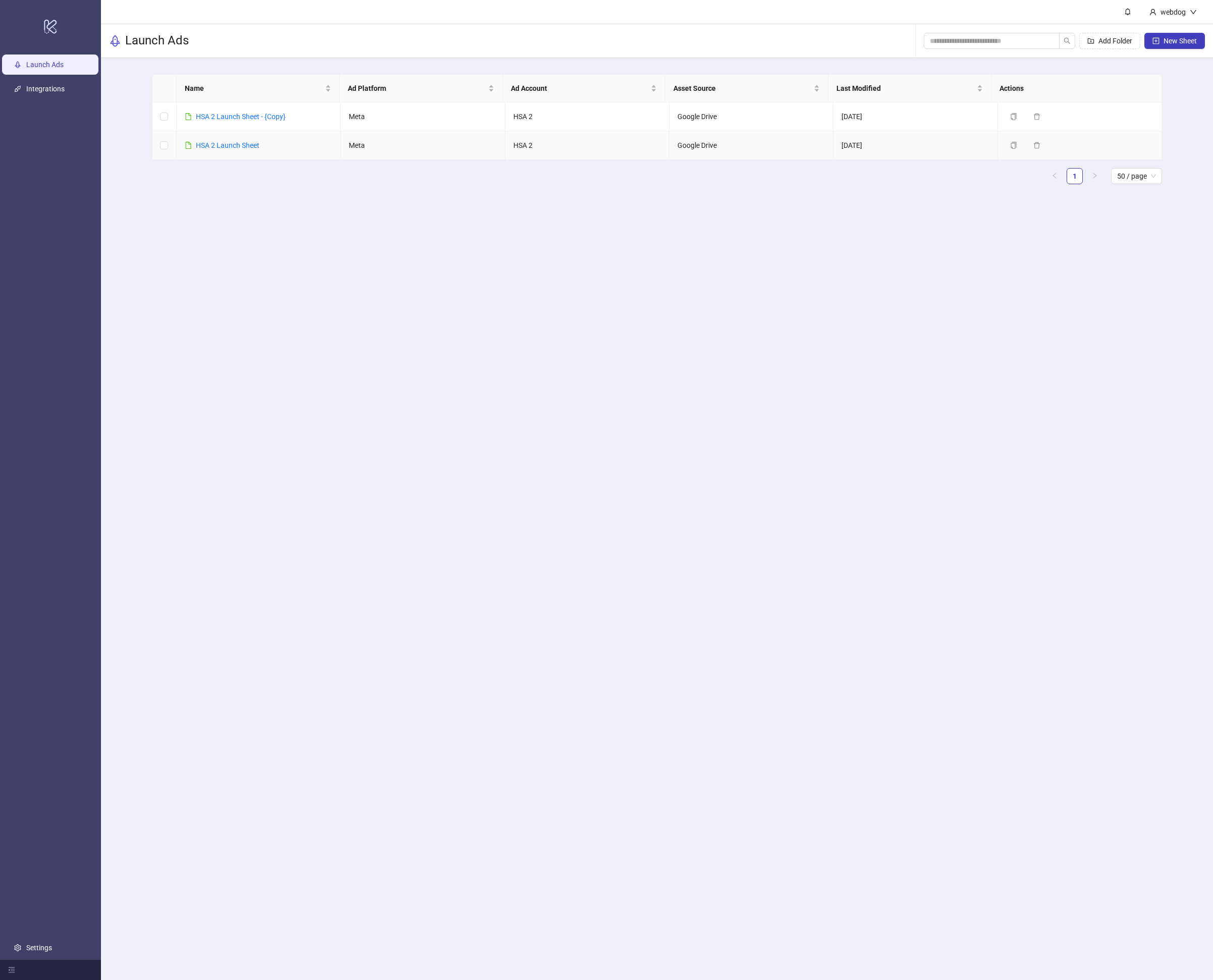
click at [159, 145] on td at bounding box center [165, 146] width 25 height 29
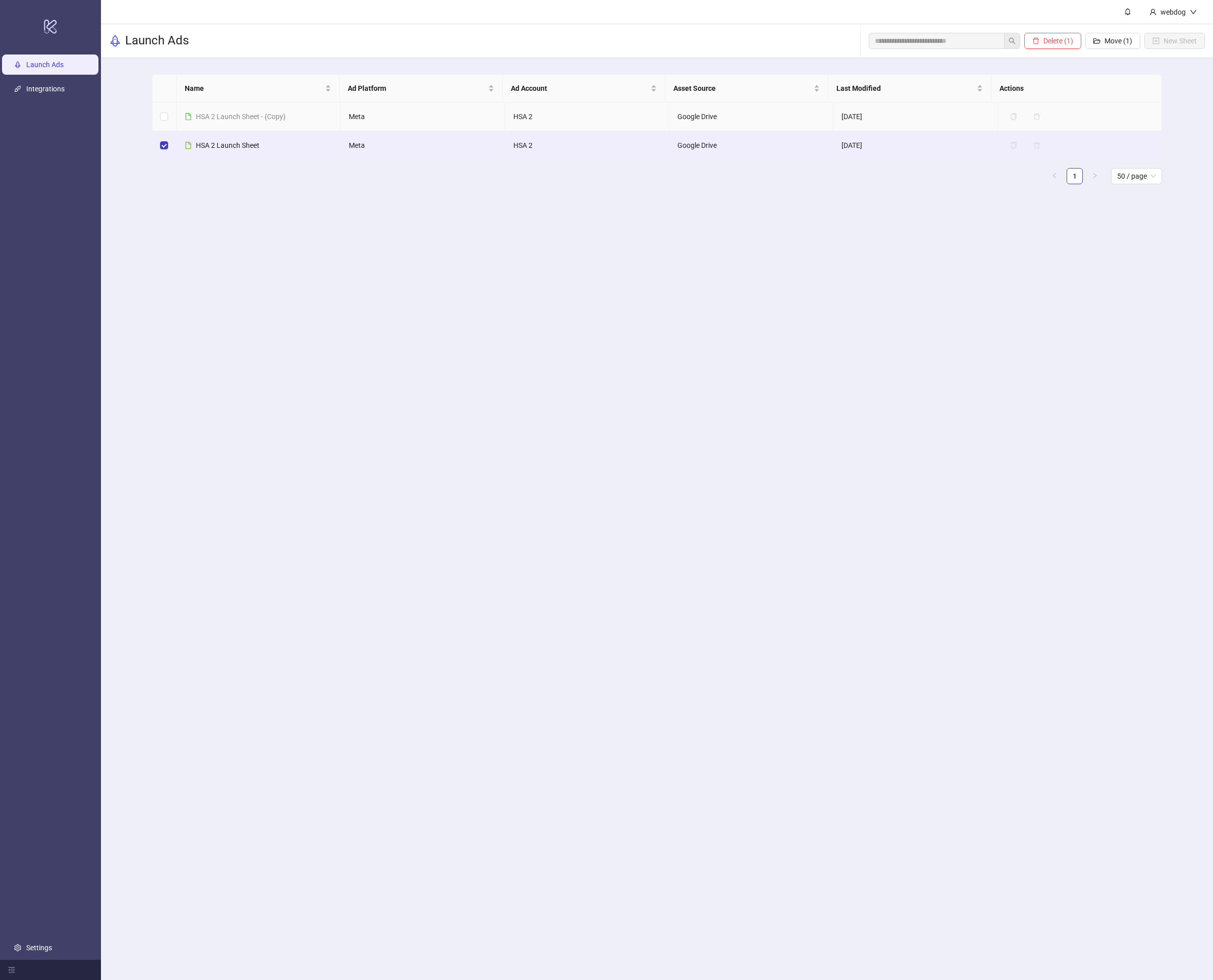
click at [259, 117] on span "HSA 2 Launch Sheet - {Copy}" at bounding box center [241, 117] width 90 height 8
click at [159, 146] on td at bounding box center [165, 146] width 25 height 29
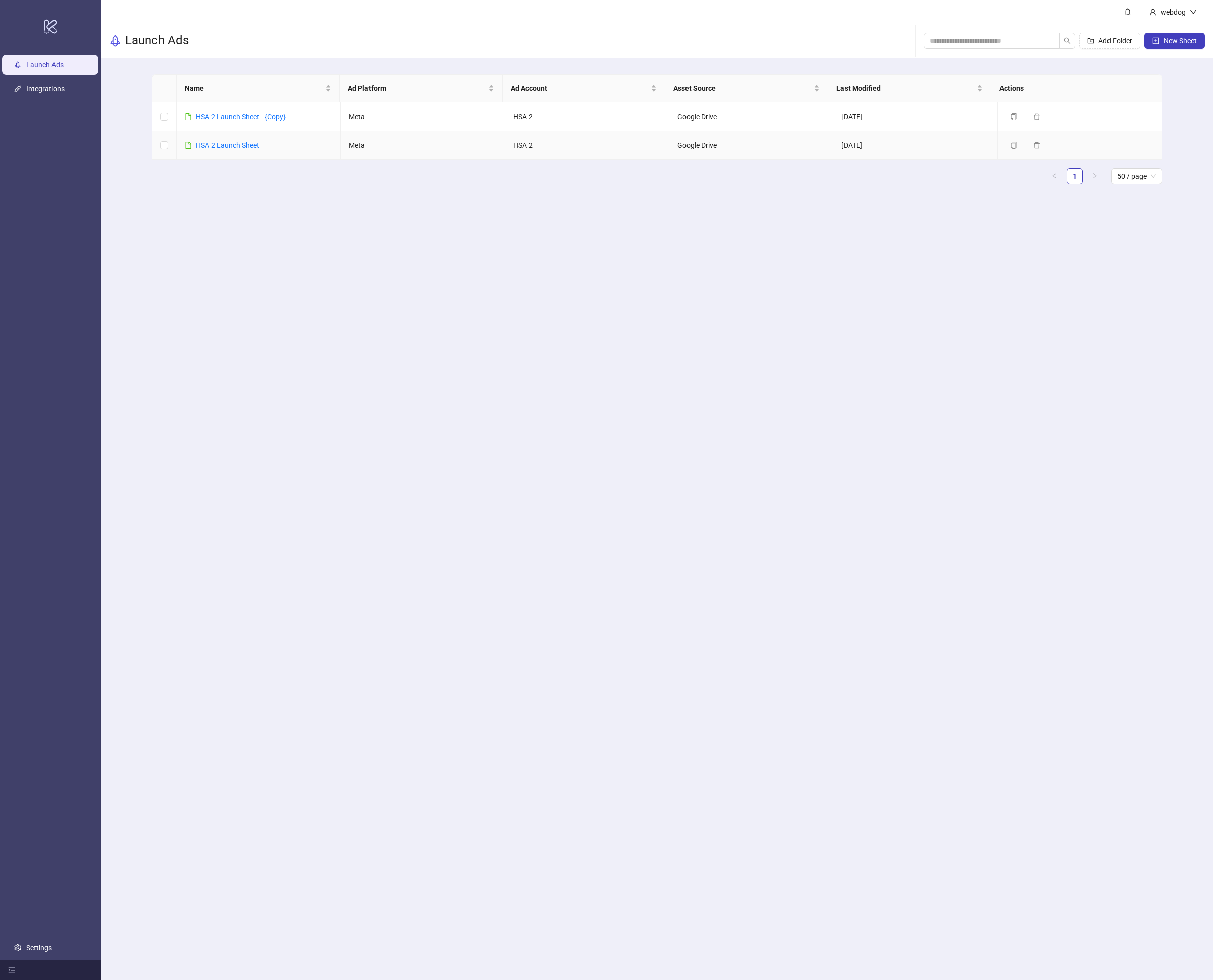
click at [226, 150] on div "HSA 2 Launch Sheet" at bounding box center [227, 145] width 64 height 11
click at [227, 145] on link "HSA 2 Launch Sheet" at bounding box center [227, 146] width 64 height 8
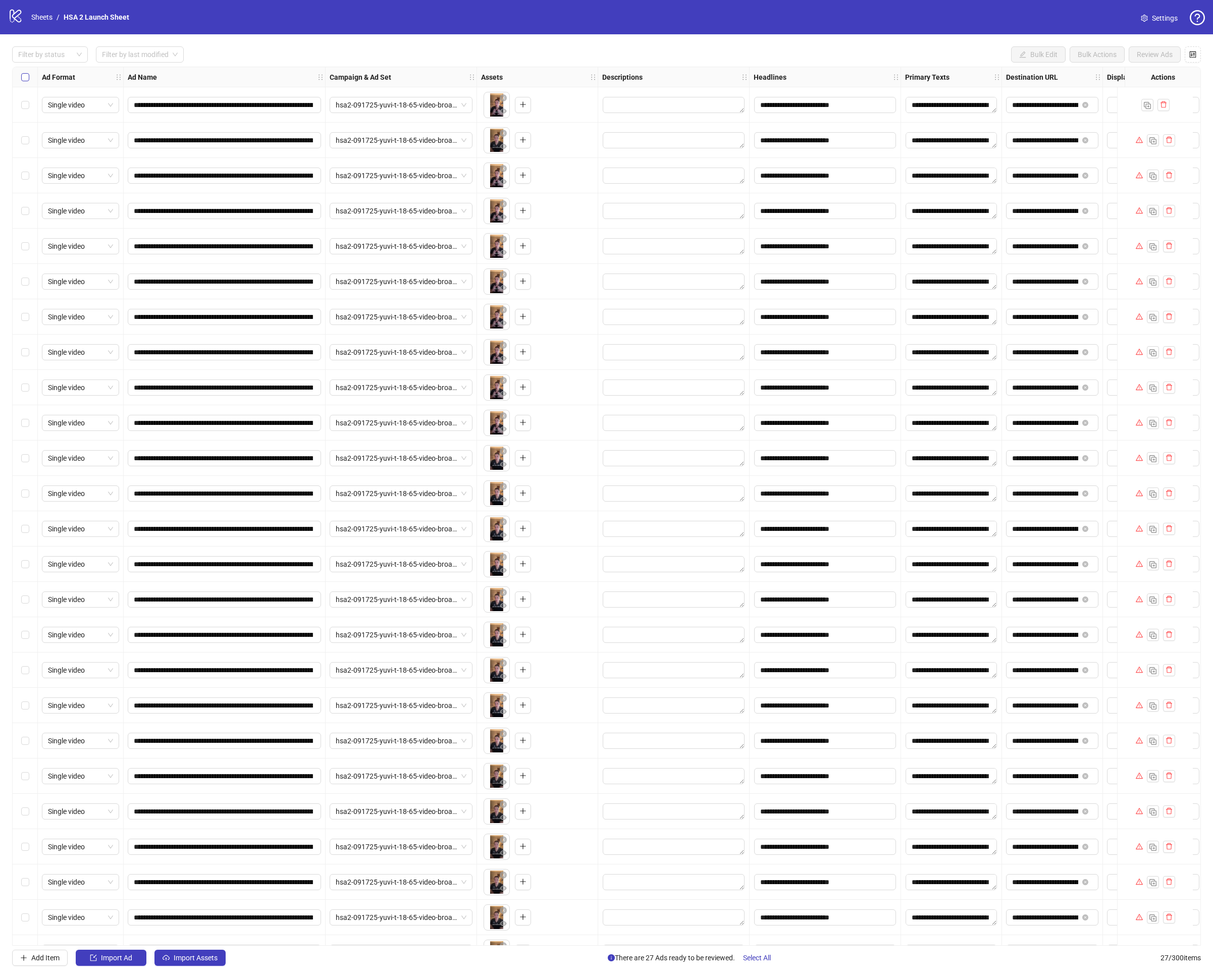
click at [28, 81] on label "Select all rows" at bounding box center [25, 76] width 8 height 11
click at [1182, 26] on div "logo/logo-mobile Sheets / HSA 2 Launch Sheet Settings" at bounding box center [606, 17] width 1213 height 34
click at [1173, 20] on span "Settings" at bounding box center [1165, 18] width 25 height 11
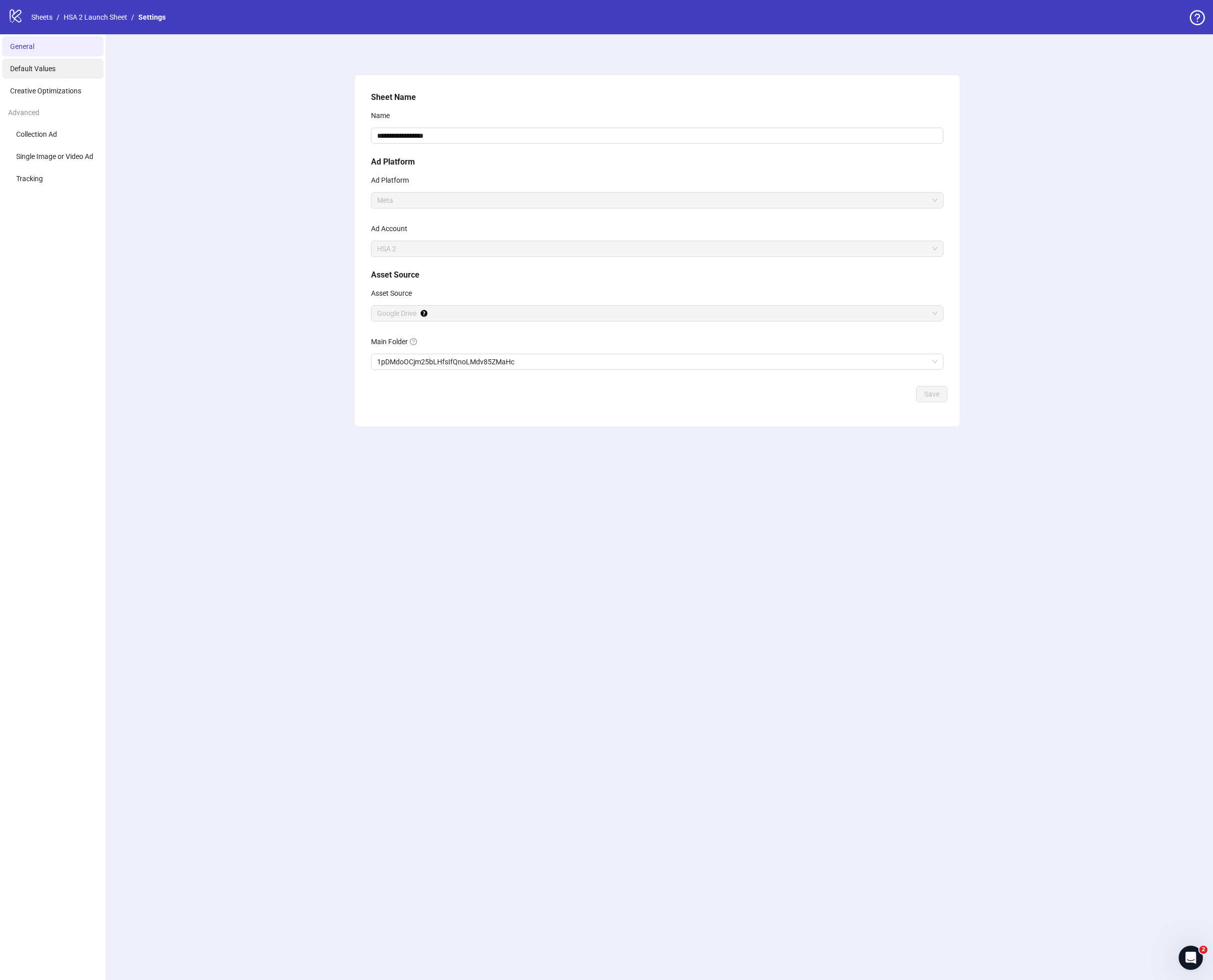
click at [65, 67] on li "Default Values" at bounding box center [53, 69] width 102 height 20
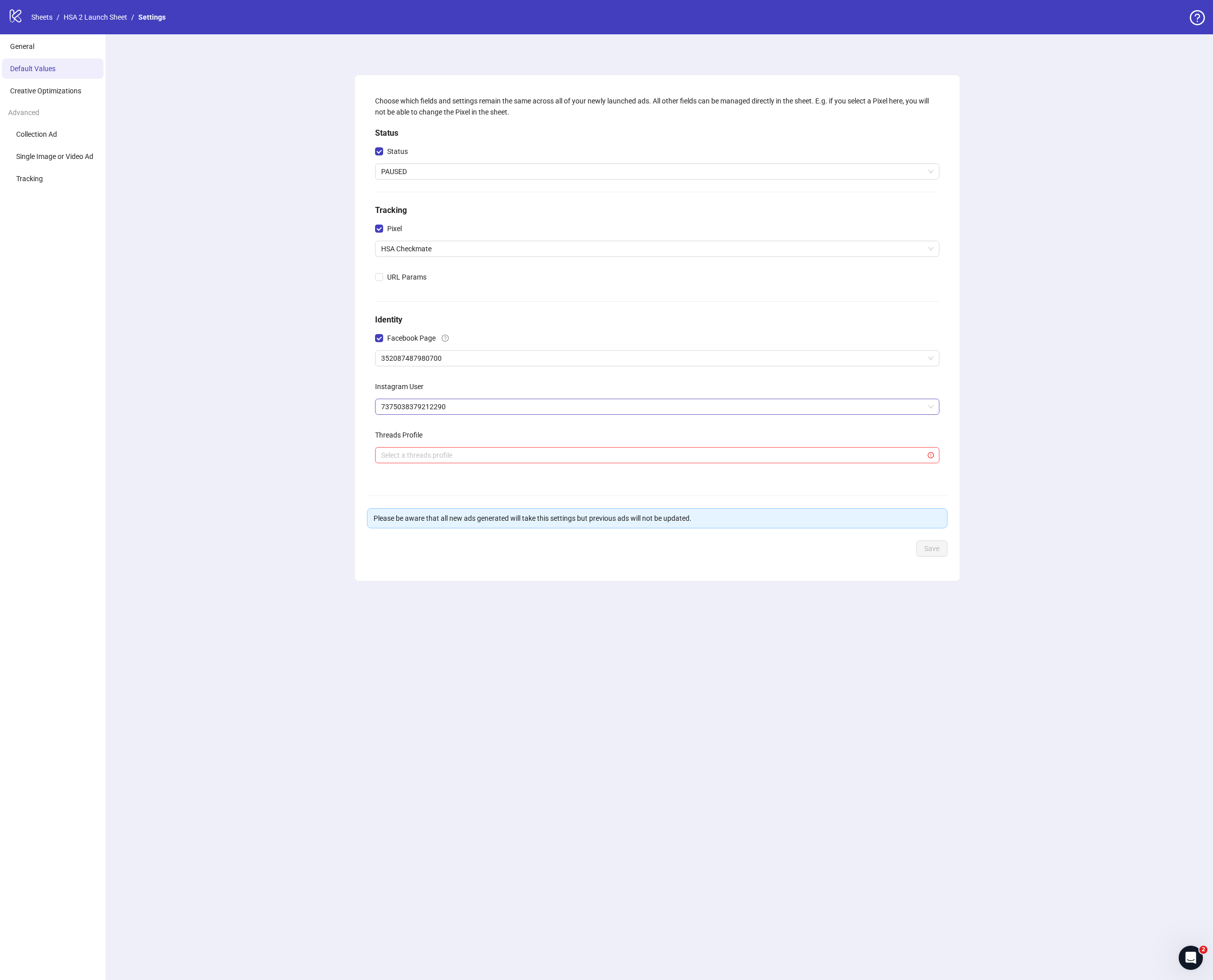
click at [439, 404] on span "7375038379212290" at bounding box center [657, 406] width 553 height 15
paste input "**********"
type input "**********"
click at [412, 473] on div "Add new ID" at bounding box center [657, 479] width 560 height 20
click at [434, 428] on div "17841466099613707" at bounding box center [657, 427] width 548 height 11
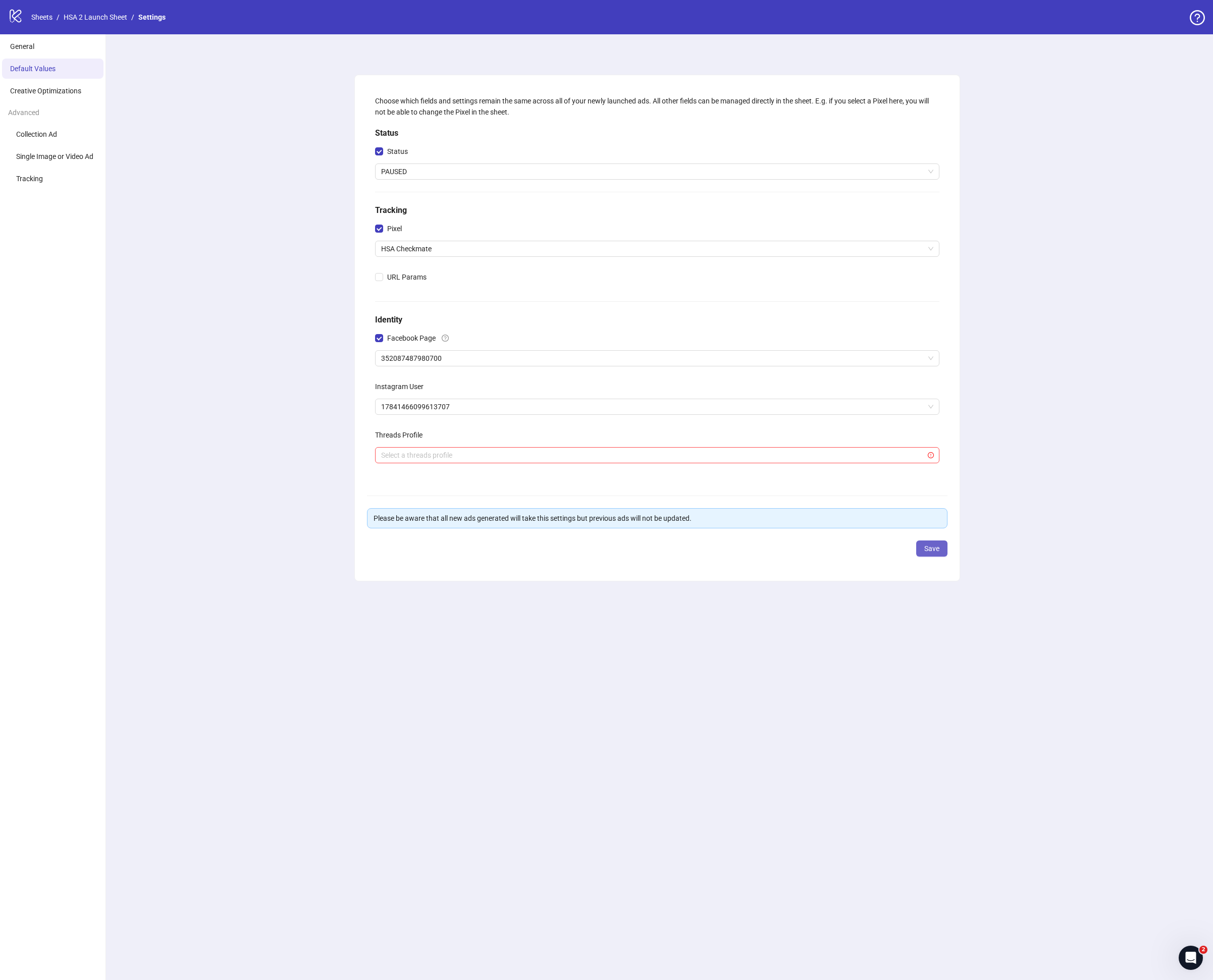
click at [928, 552] on span "Save" at bounding box center [932, 549] width 15 height 8
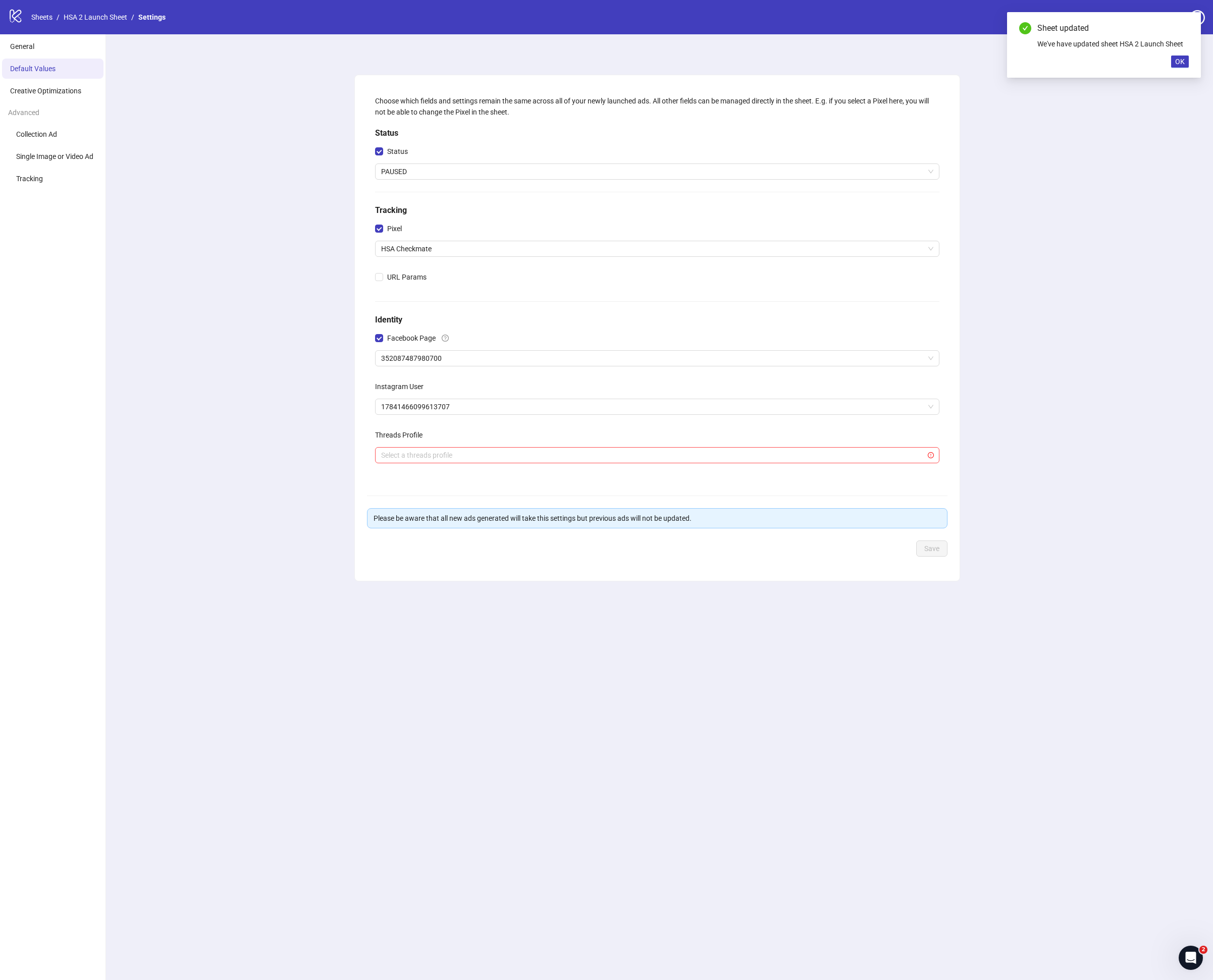
click at [1182, 52] on div "Sheet updated We've have updated sheet HSA 2 Launch Sheet OK" at bounding box center [1104, 44] width 194 height 65
click at [1181, 59] on span "OK" at bounding box center [1180, 62] width 9 height 8
click at [97, 15] on link "HSA 2 Launch Sheet" at bounding box center [96, 17] width 68 height 11
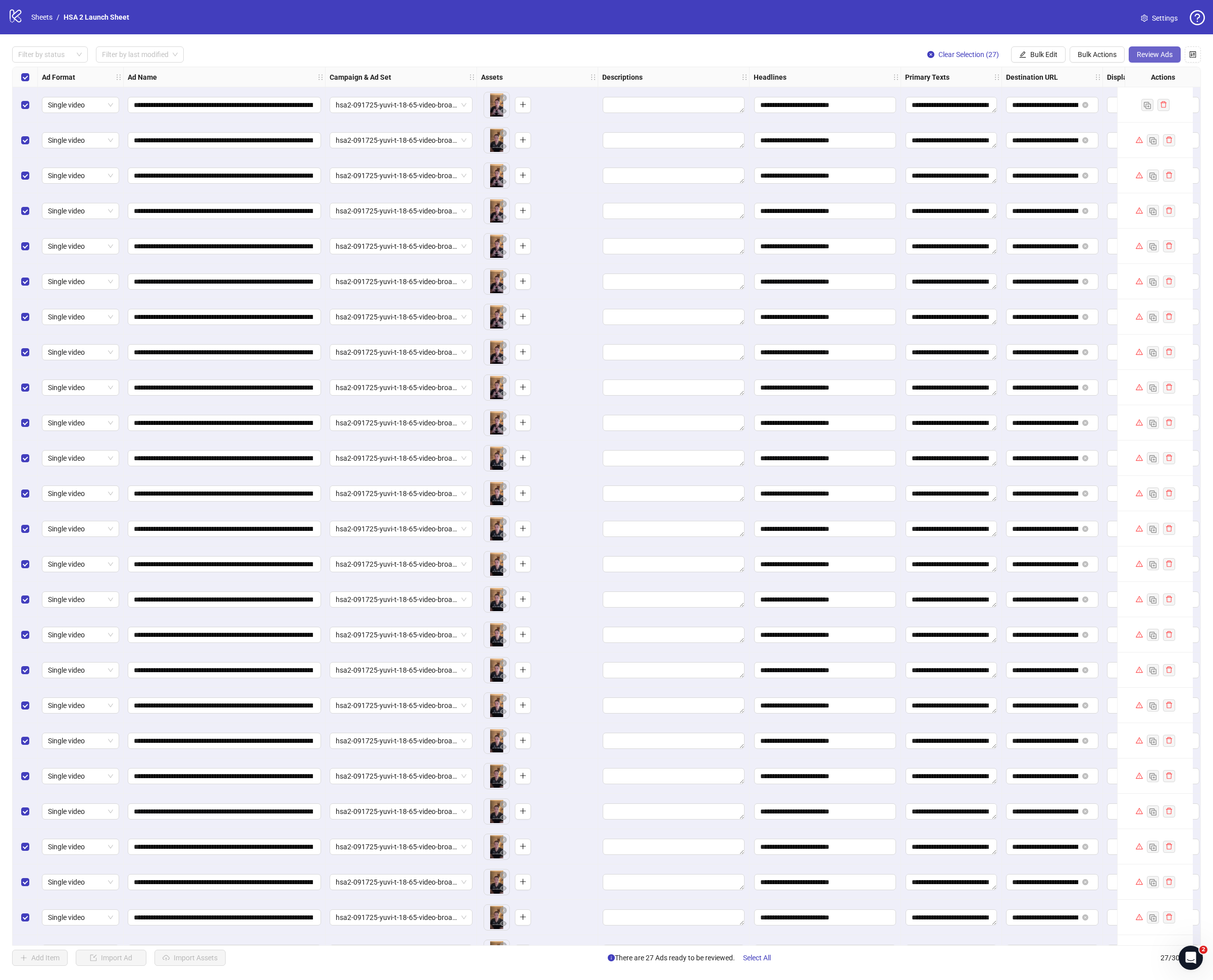
click at [1156, 53] on span "Review Ads" at bounding box center [1155, 54] width 36 height 8
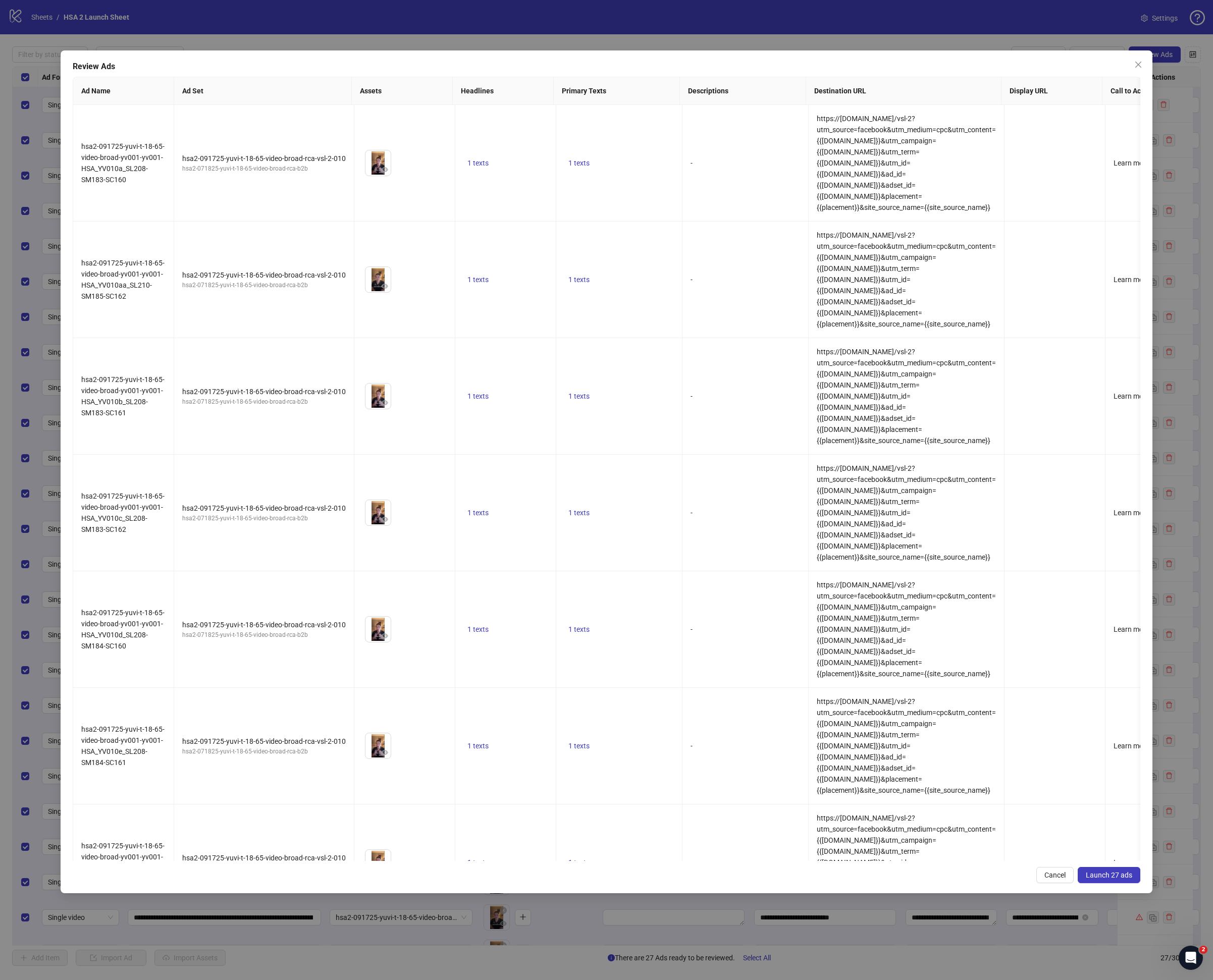
click at [1125, 871] on span "Launch 27 ads" at bounding box center [1109, 876] width 47 height 8
